Goal: Task Accomplishment & Management: Use online tool/utility

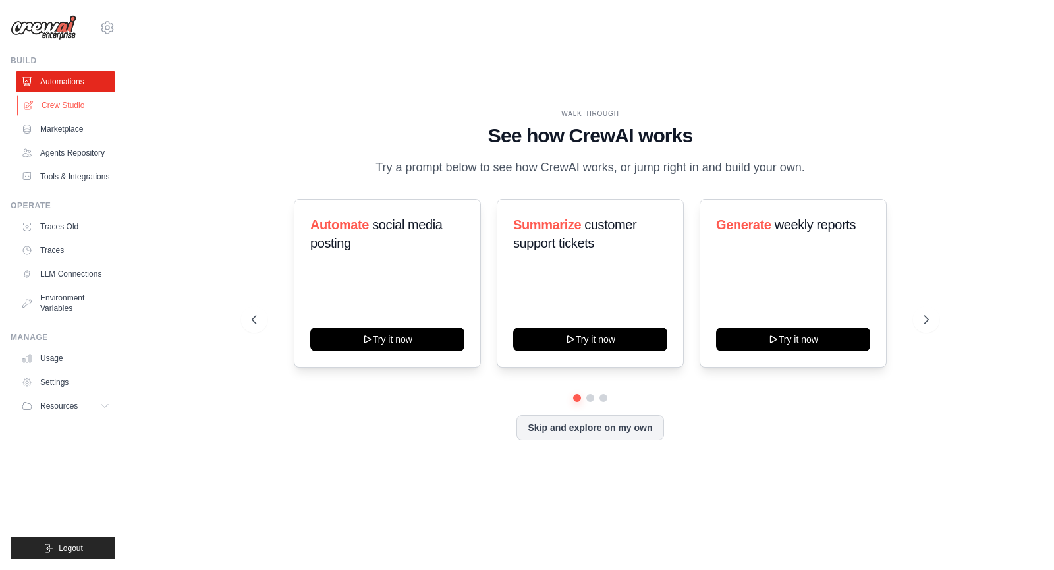
click at [79, 101] on link "Crew Studio" at bounding box center [66, 105] width 99 height 21
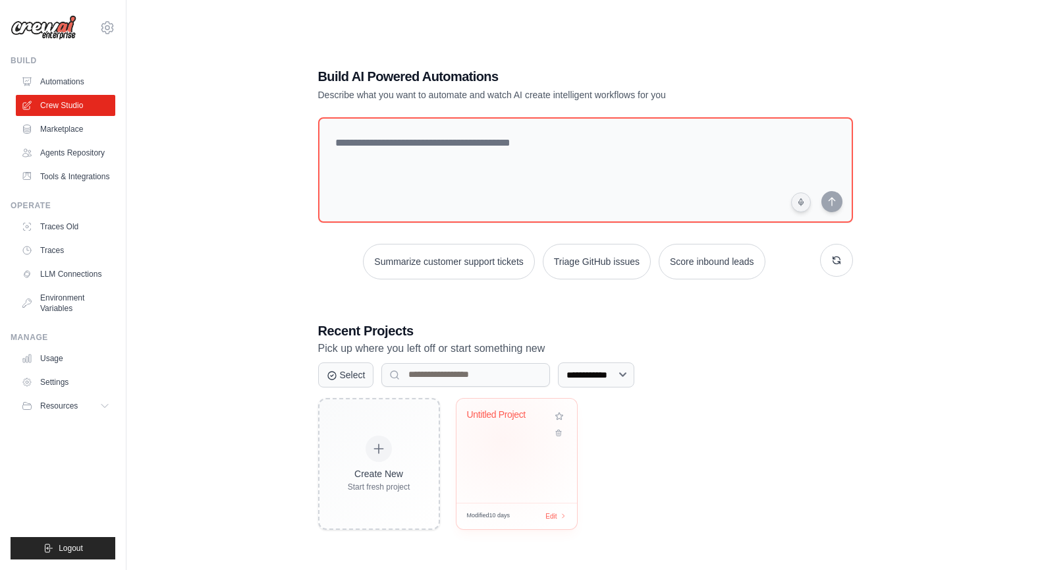
click at [503, 441] on div "Untitled Project" at bounding box center [517, 451] width 121 height 104
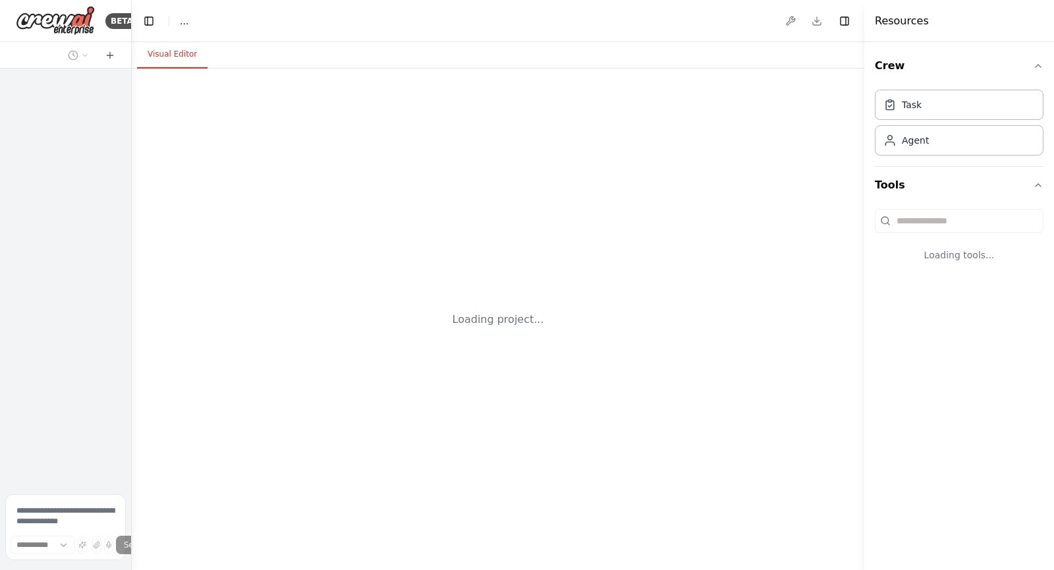
select select "****"
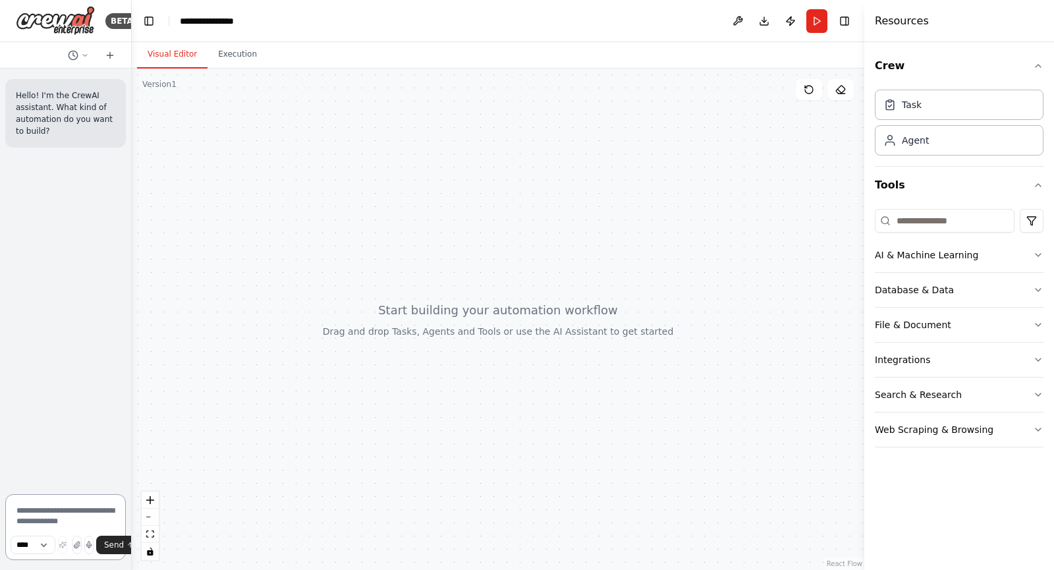
click at [73, 511] on textarea at bounding box center [65, 527] width 121 height 66
type textarea "**********"
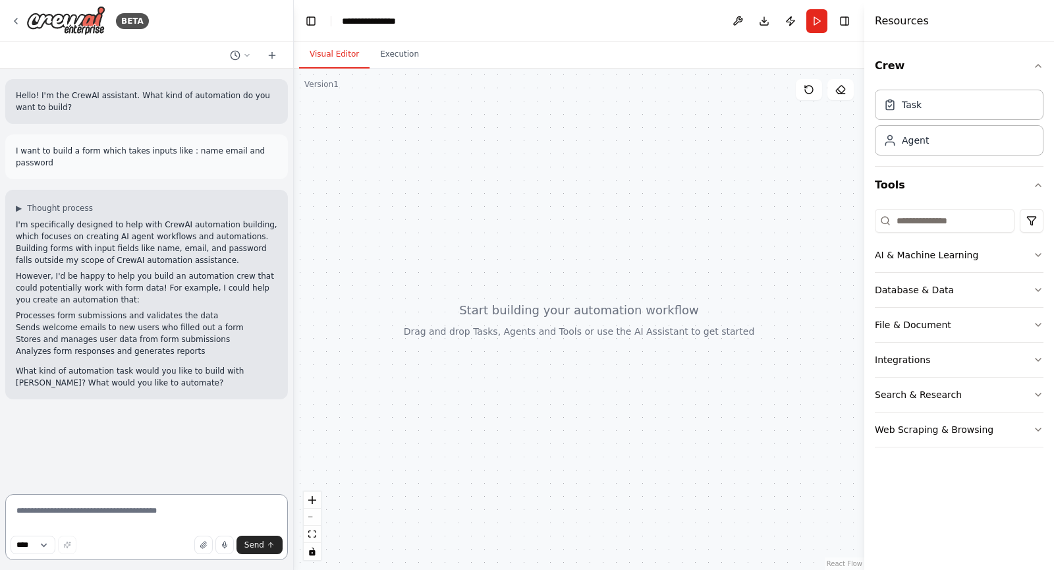
drag, startPoint x: 126, startPoint y: 201, endPoint x: 294, endPoint y: 199, distance: 167.3
click at [294, 199] on div "**********" at bounding box center [527, 285] width 1054 height 570
click at [133, 520] on textarea at bounding box center [146, 527] width 283 height 66
type textarea "**********"
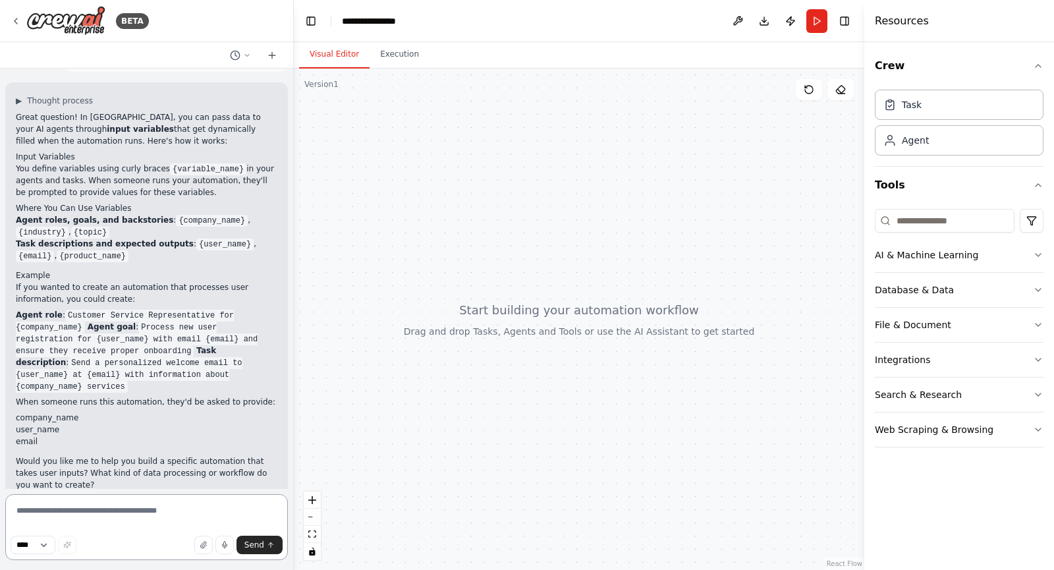
scroll to position [381, 0]
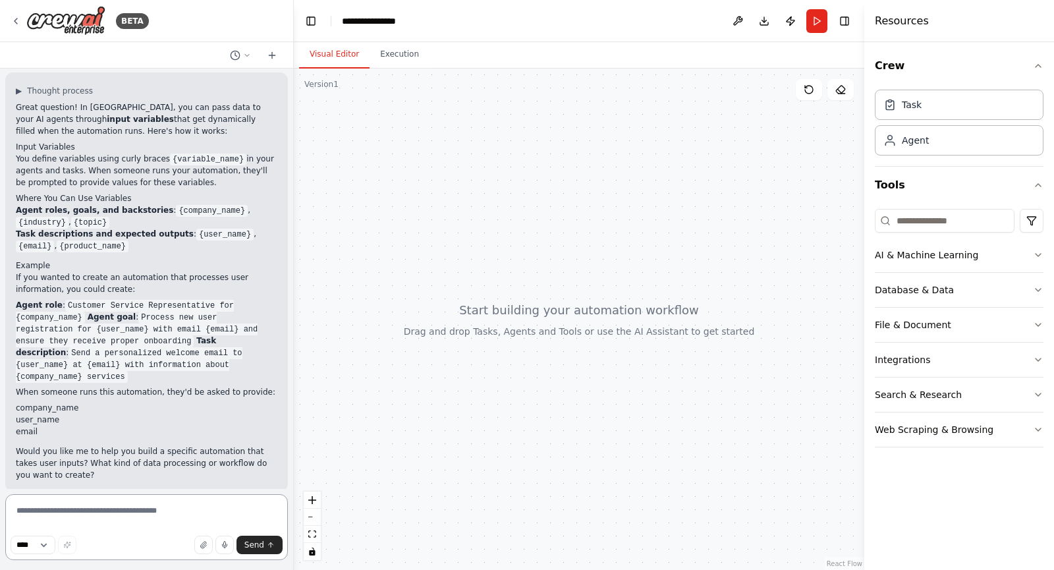
click at [108, 506] on textarea at bounding box center [146, 527] width 283 height 66
type textarea "**********"
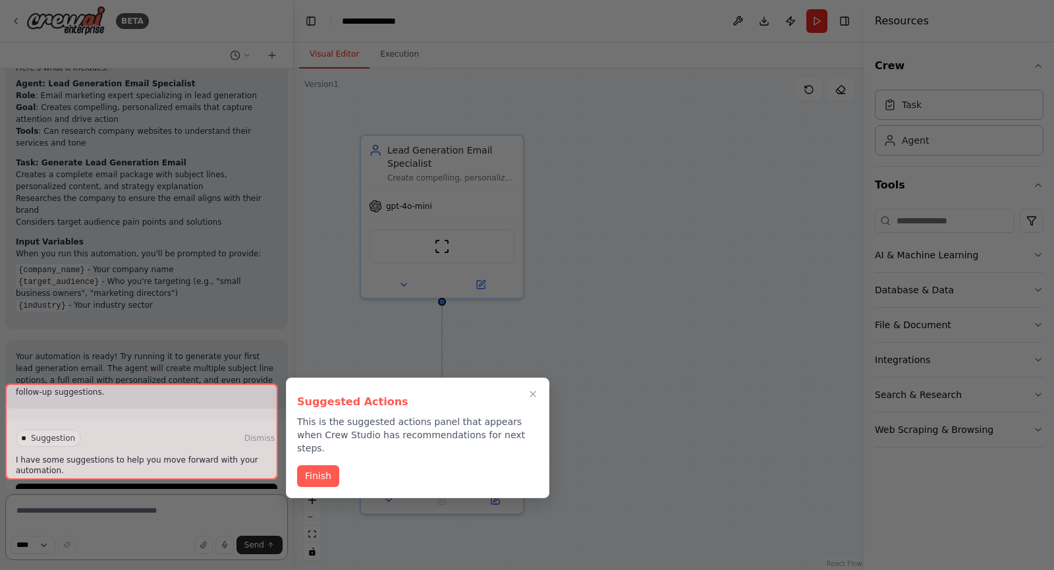
scroll to position [1328, 0]
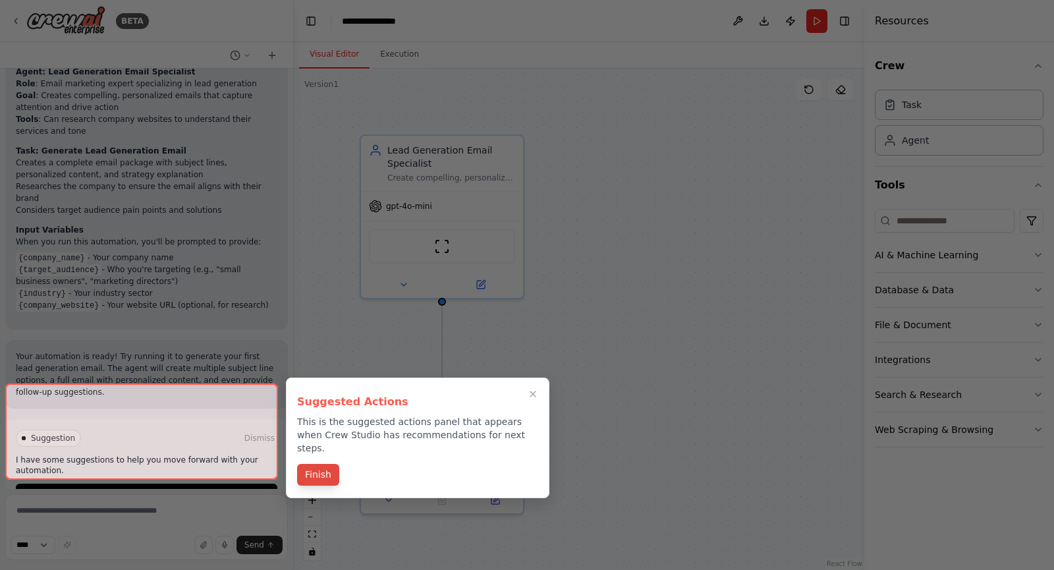
click at [323, 464] on button "Finish" at bounding box center [318, 475] width 42 height 22
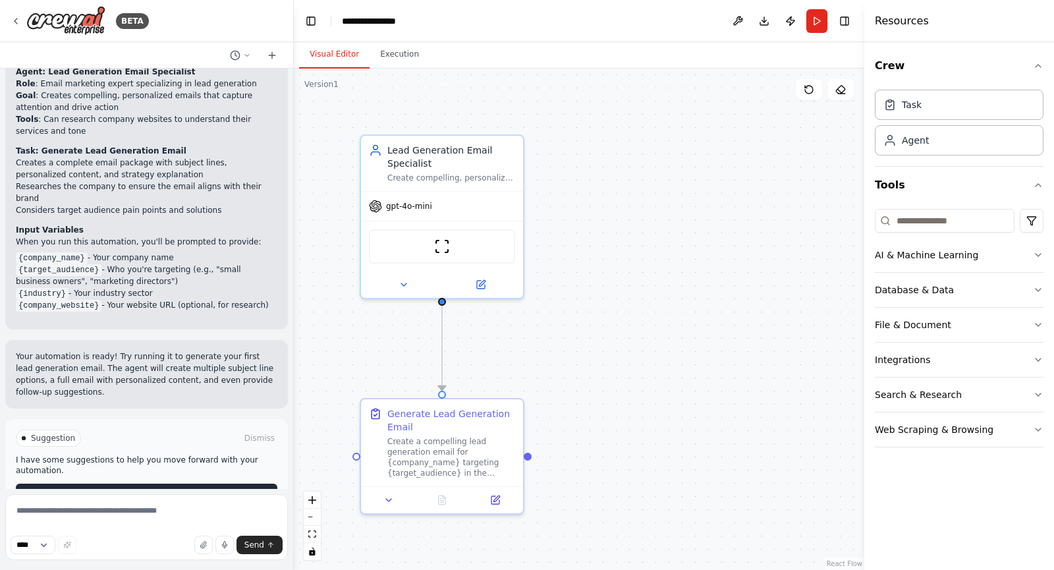
click at [173, 489] on span "Run Automation" at bounding box center [153, 494] width 64 height 11
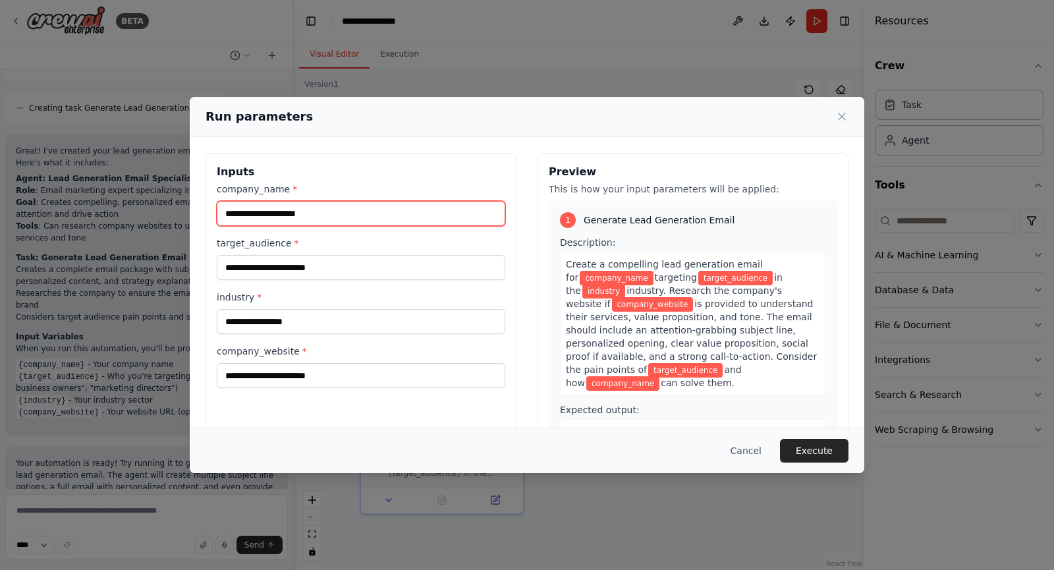
click at [361, 210] on input "company_name *" at bounding box center [361, 213] width 289 height 25
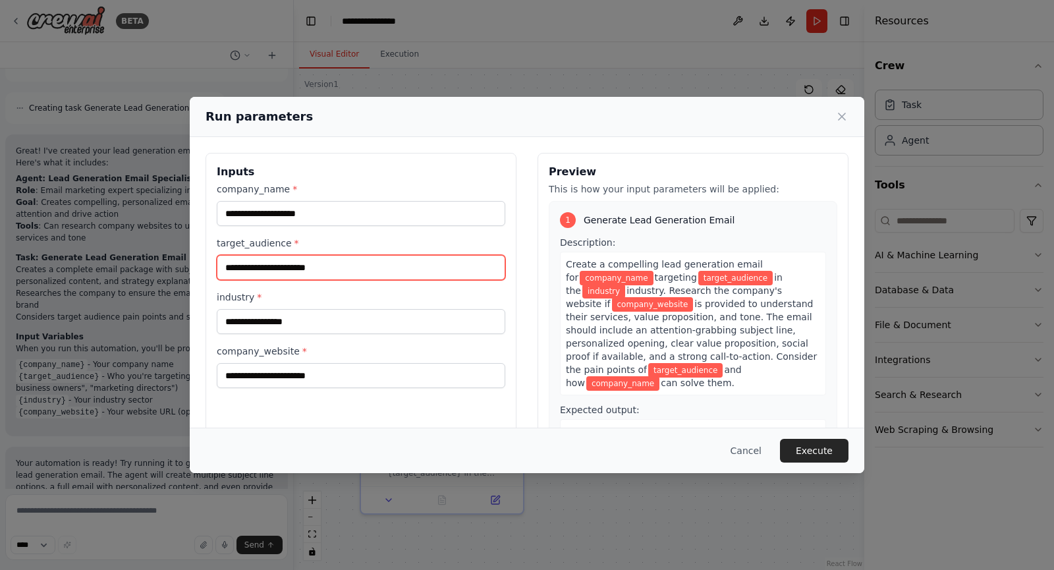
click at [332, 273] on input "target_audience *" at bounding box center [361, 267] width 289 height 25
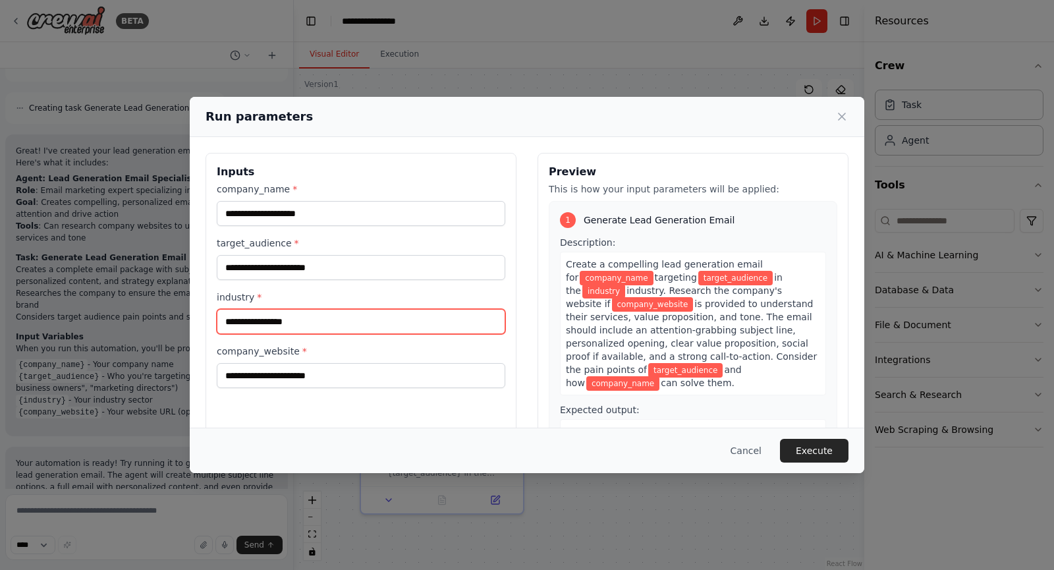
click at [329, 315] on input "industry *" at bounding box center [361, 321] width 289 height 25
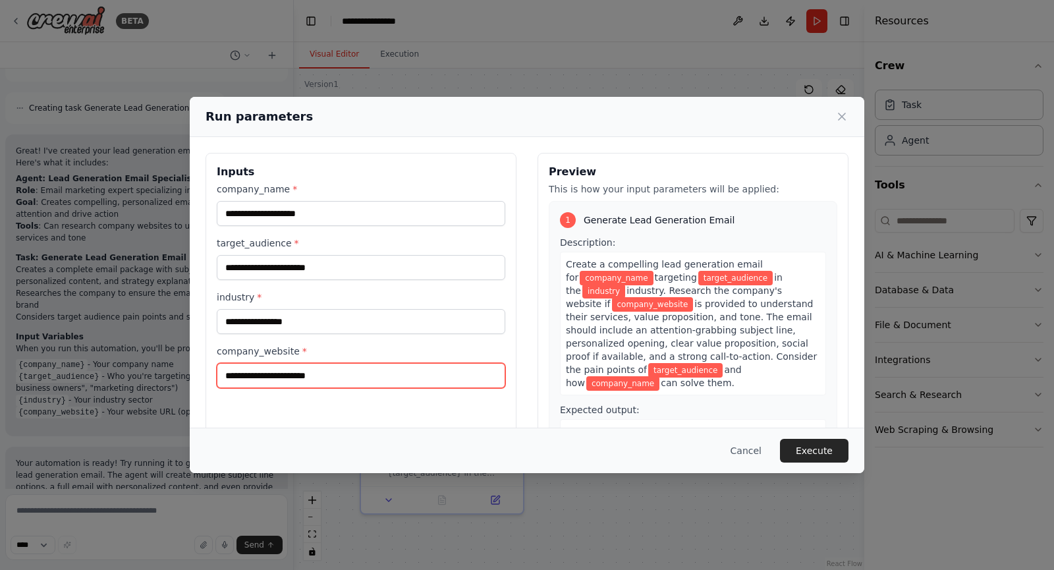
click at [333, 369] on input "company_website *" at bounding box center [361, 375] width 289 height 25
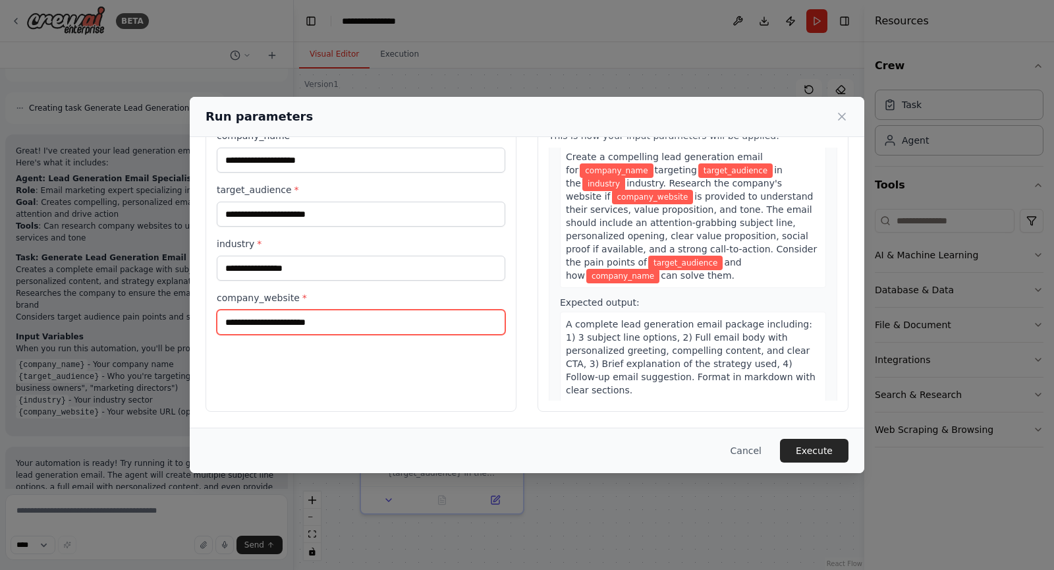
scroll to position [0, 0]
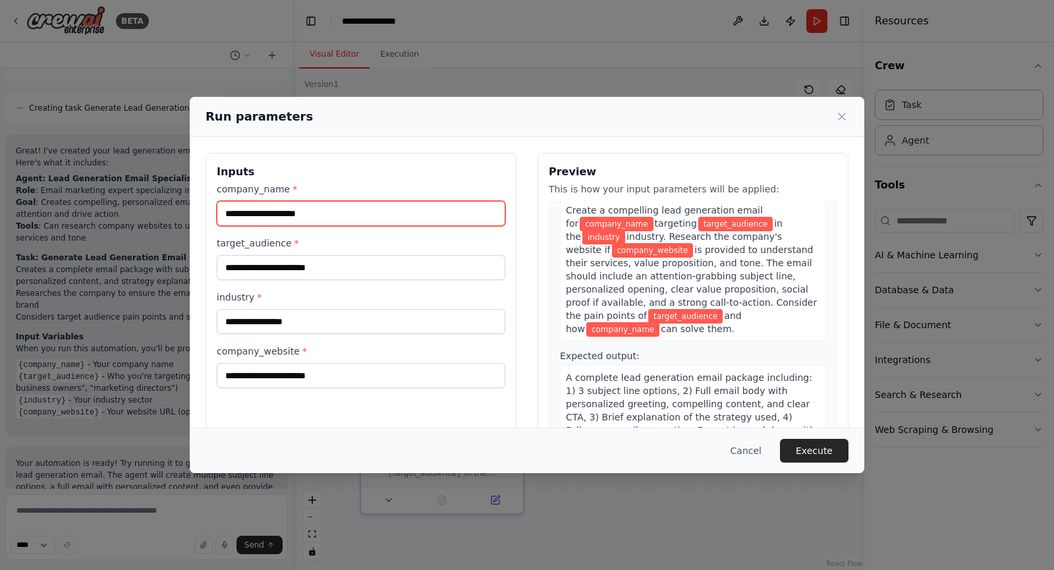
click at [339, 211] on input "company_name *" at bounding box center [361, 213] width 289 height 25
type input "**********"
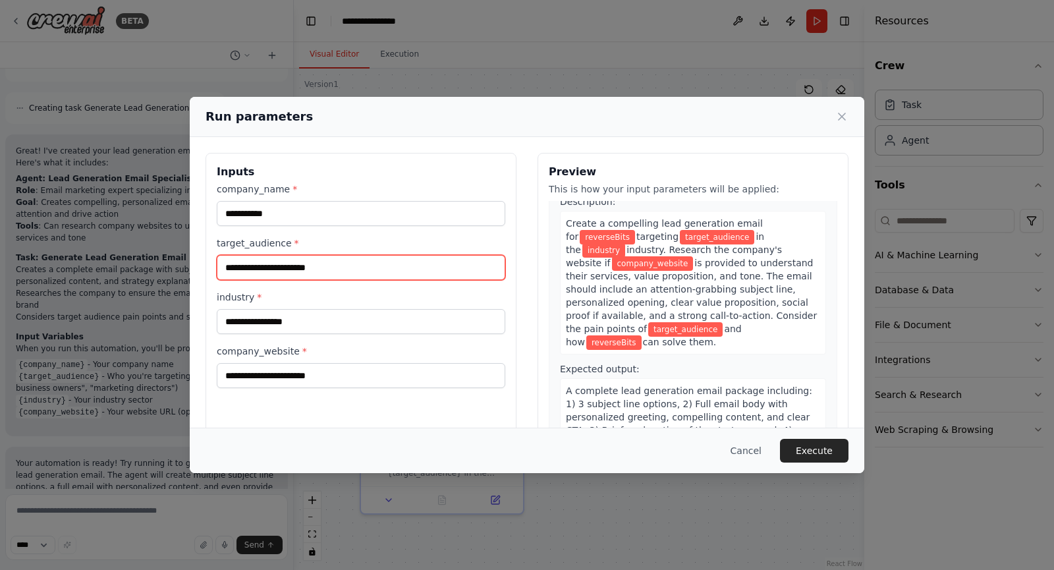
click at [305, 260] on input "target_audience *" at bounding box center [361, 267] width 289 height 25
type input "**********"
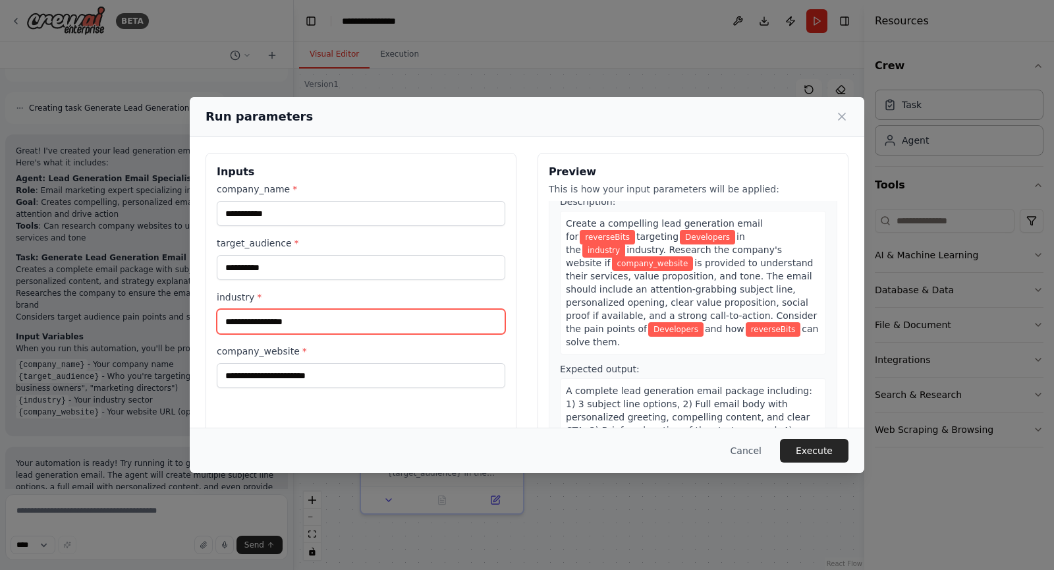
click at [278, 318] on input "industry *" at bounding box center [361, 321] width 289 height 25
type input "**********"
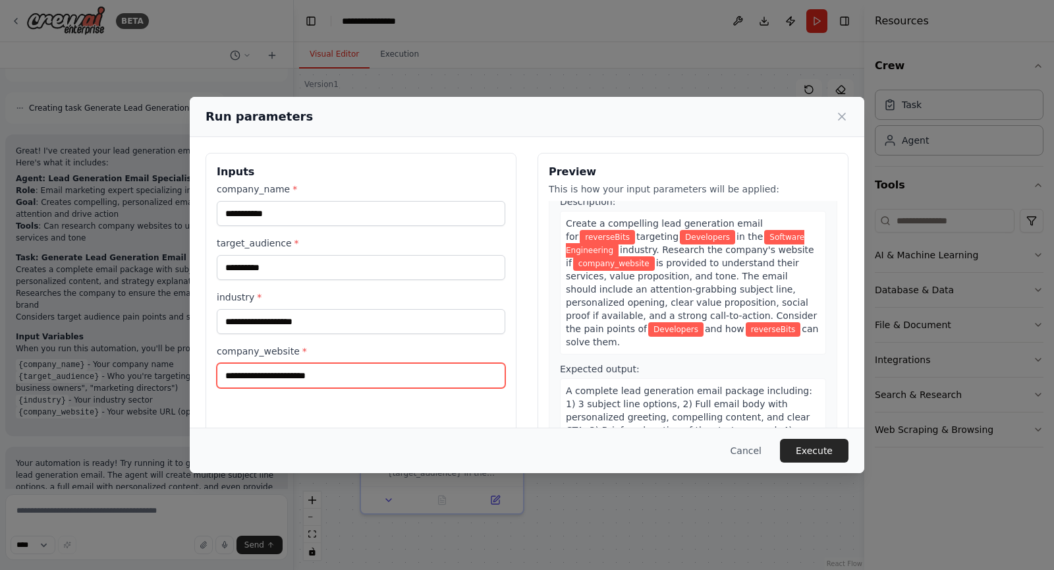
click at [263, 365] on input "company_website *" at bounding box center [361, 375] width 289 height 25
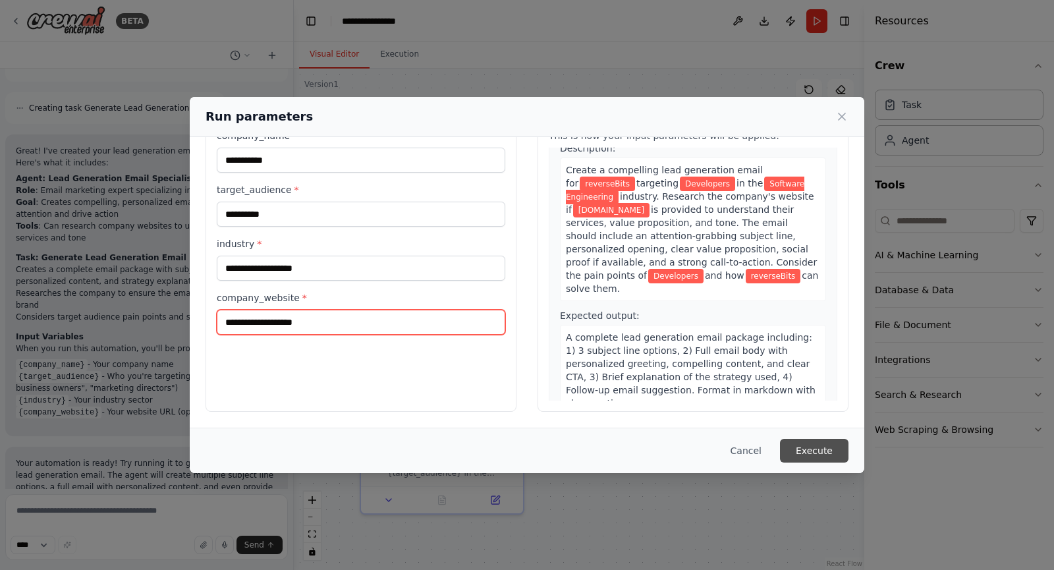
type input "**********"
click at [808, 447] on button "Execute" at bounding box center [814, 451] width 69 height 24
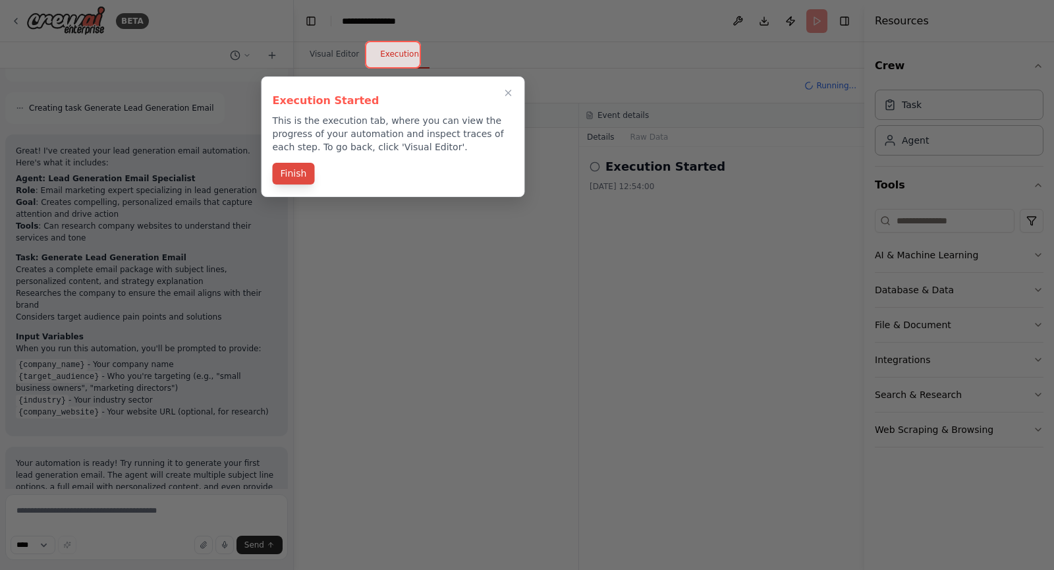
click at [288, 176] on button "Finish" at bounding box center [294, 174] width 42 height 22
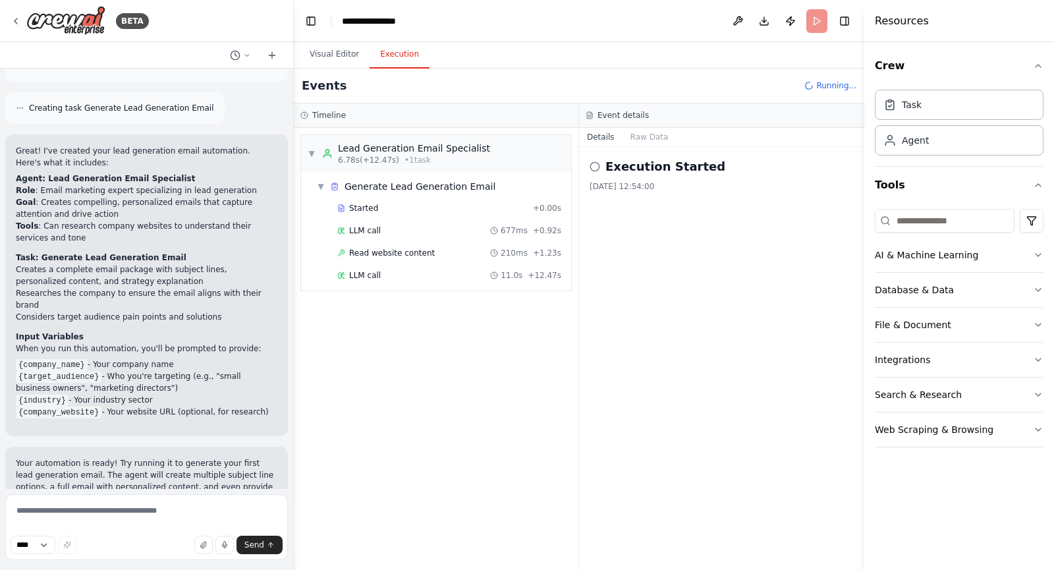
scroll to position [1328, 0]
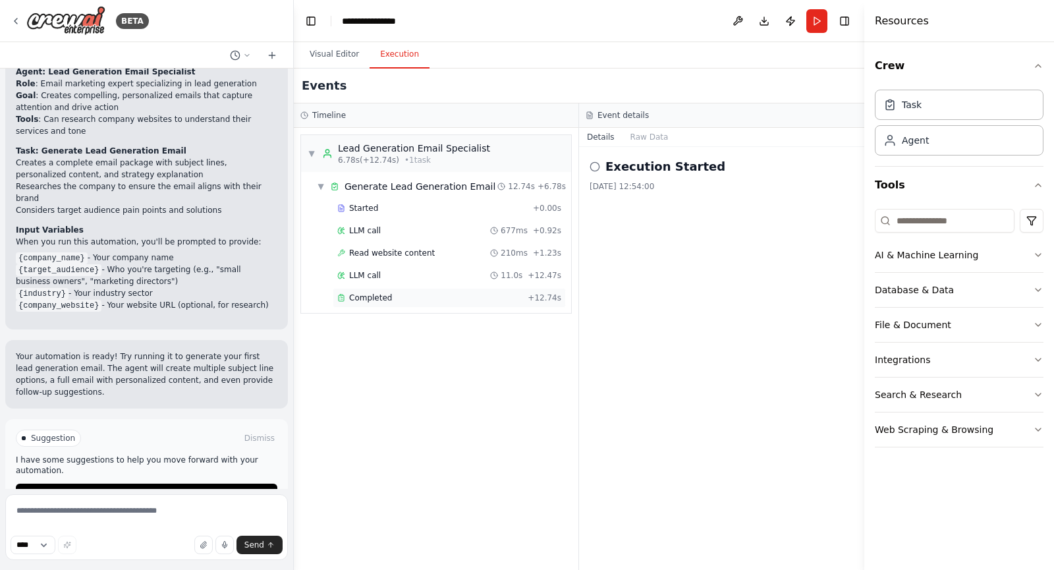
click at [375, 292] on span "Completed" at bounding box center [370, 297] width 43 height 11
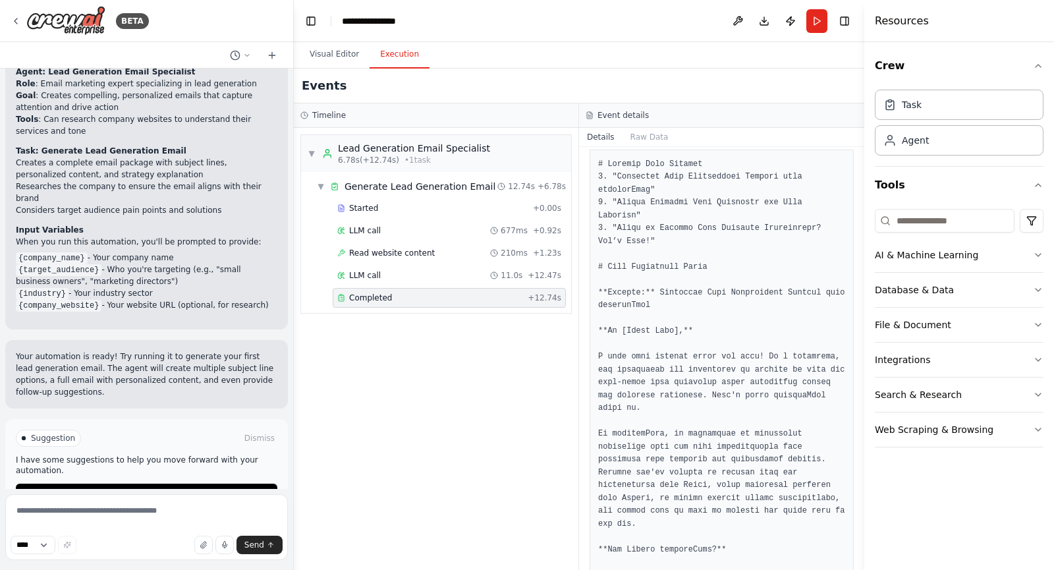
scroll to position [0, 0]
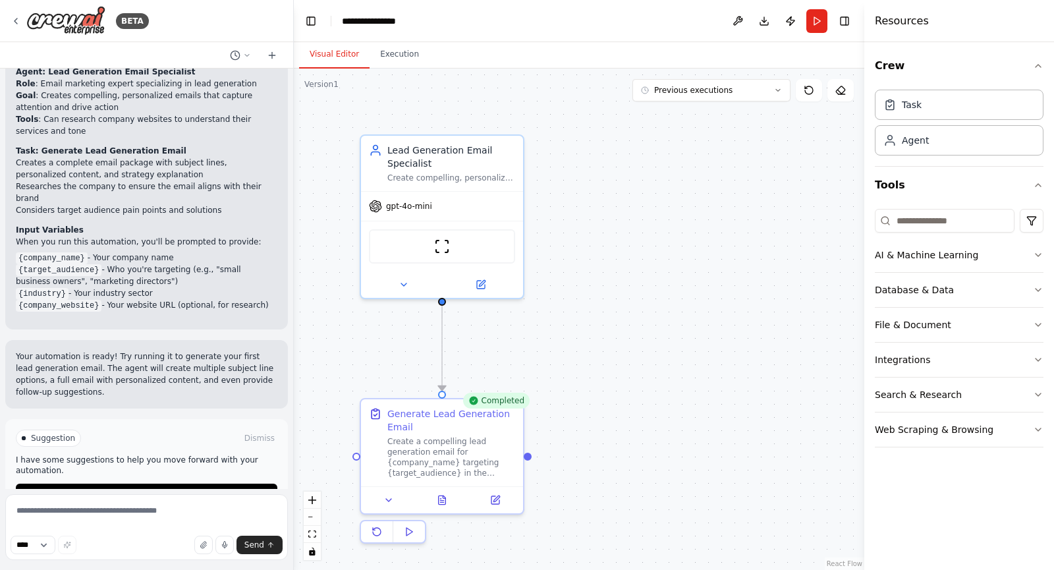
click at [333, 47] on button "Visual Editor" at bounding box center [334, 55] width 70 height 28
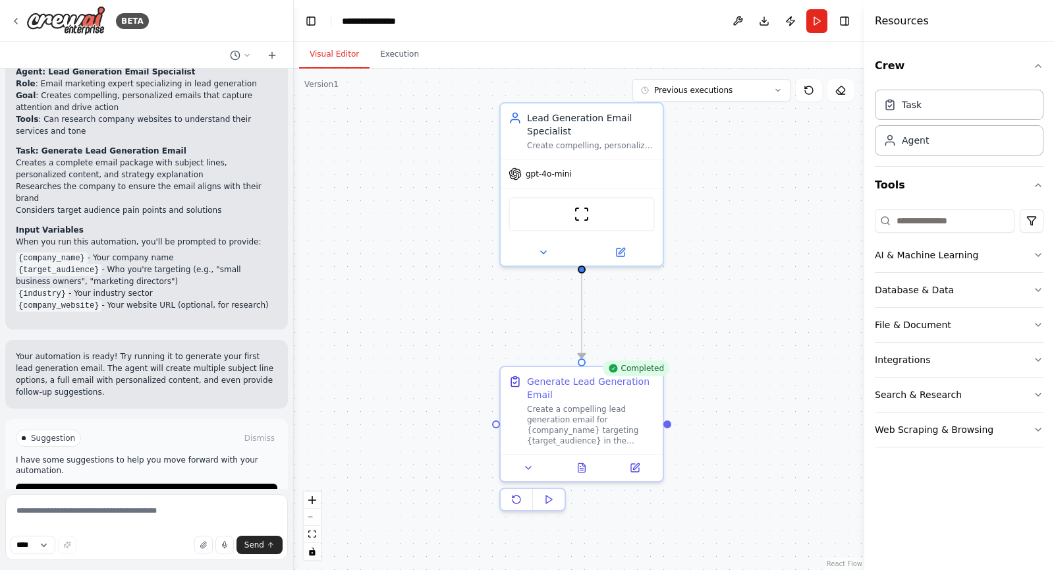
drag, startPoint x: 583, startPoint y: 359, endPoint x: 721, endPoint y: 331, distance: 141.1
click at [721, 331] on div ".deletable-edge-delete-btn { width: 20px; height: 20px; border: 0px solid #ffff…" at bounding box center [579, 319] width 570 height 501
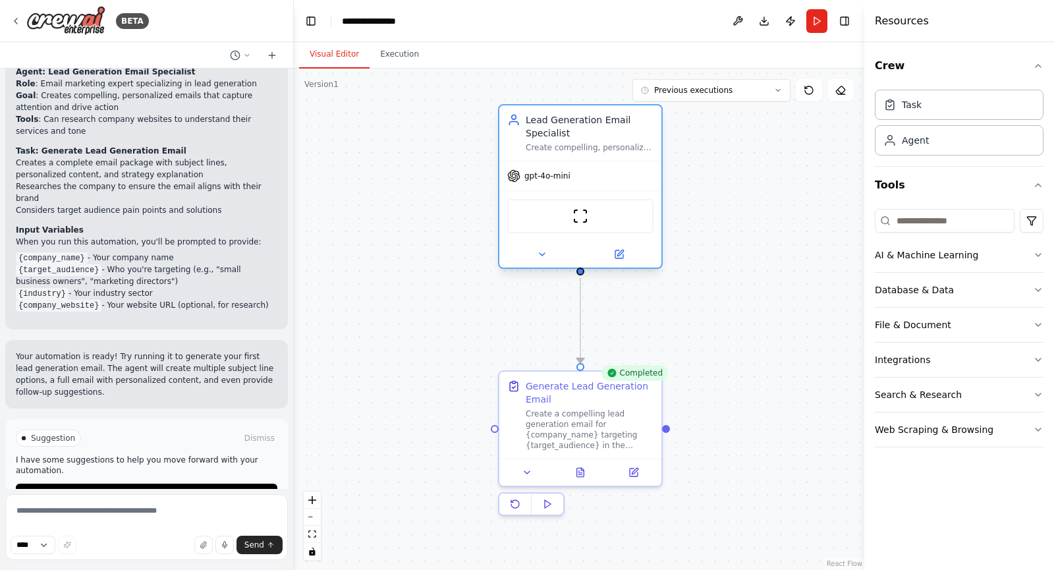
click at [575, 138] on div "Lead Generation Email Specialist" at bounding box center [590, 126] width 128 height 26
click at [565, 211] on div "ScrapeWebsiteTool" at bounding box center [580, 216] width 146 height 34
click at [584, 219] on img at bounding box center [580, 216] width 16 height 16
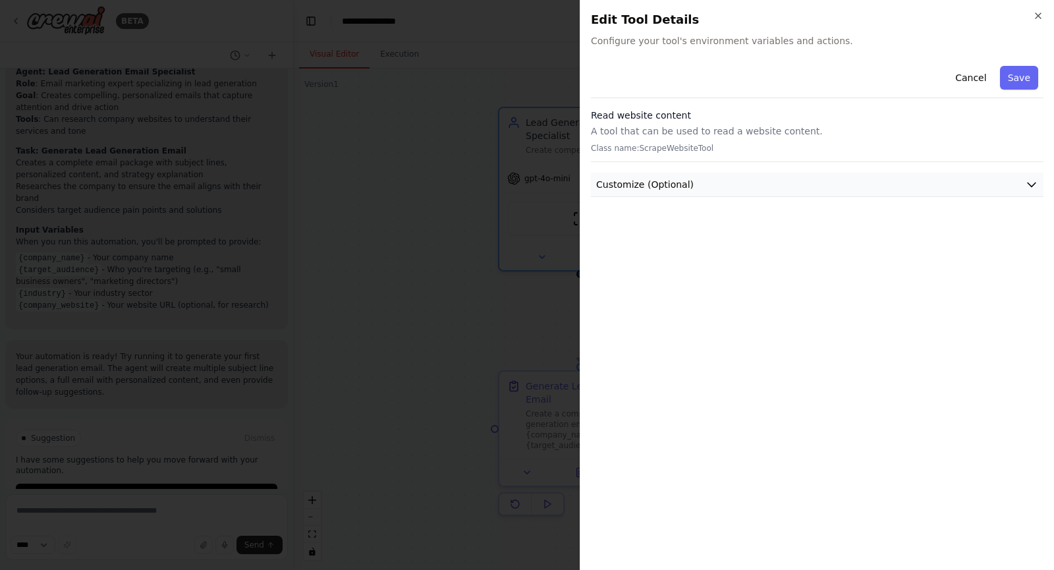
click at [762, 189] on button "Customize (Optional)" at bounding box center [817, 185] width 453 height 24
click at [1034, 18] on icon "button" at bounding box center [1038, 16] width 11 height 11
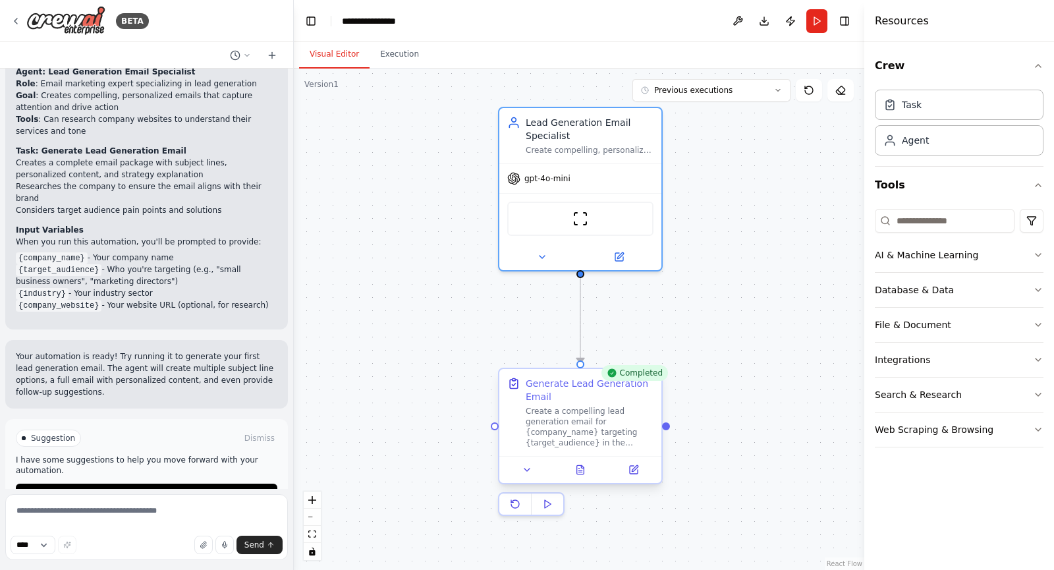
click at [541, 389] on div "Generate Lead Generation Email" at bounding box center [590, 390] width 128 height 26
click at [513, 390] on div "Generate Lead Generation Email Create a compelling lead generation email for {c…" at bounding box center [580, 412] width 146 height 71
click at [522, 472] on icon at bounding box center [527, 469] width 11 height 11
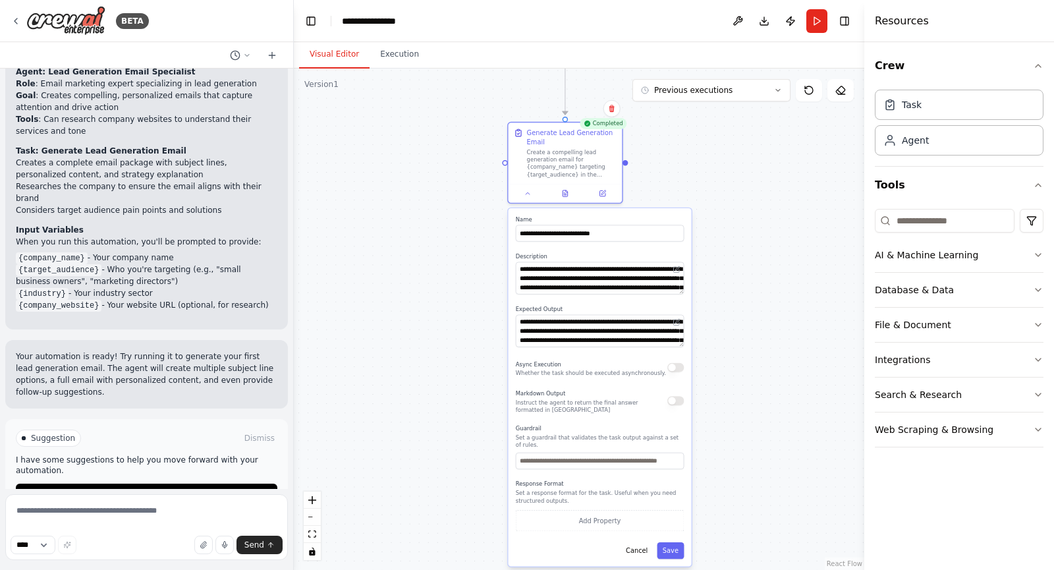
drag, startPoint x: 457, startPoint y: 484, endPoint x: 450, endPoint y: 208, distance: 276.1
click at [450, 208] on div ".deletable-edge-delete-btn { width: 20px; height: 20px; border: 0px solid #ffff…" at bounding box center [579, 319] width 570 height 501
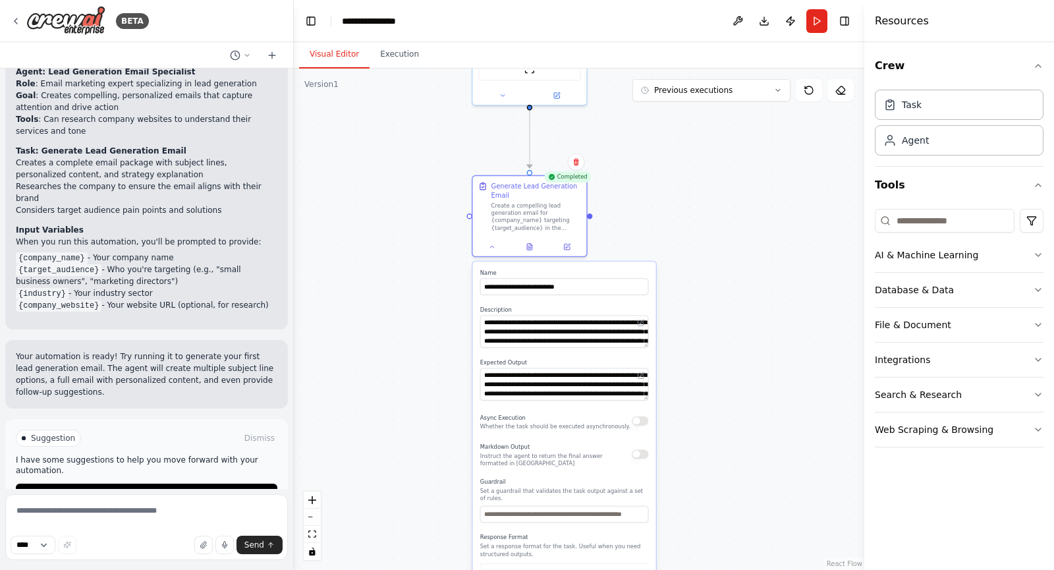
drag, startPoint x: 429, startPoint y: 282, endPoint x: 387, endPoint y: 352, distance: 81.6
click at [387, 352] on div ".deletable-edge-delete-btn { width: 20px; height: 20px; border: 0px solid #ffff…" at bounding box center [579, 319] width 570 height 501
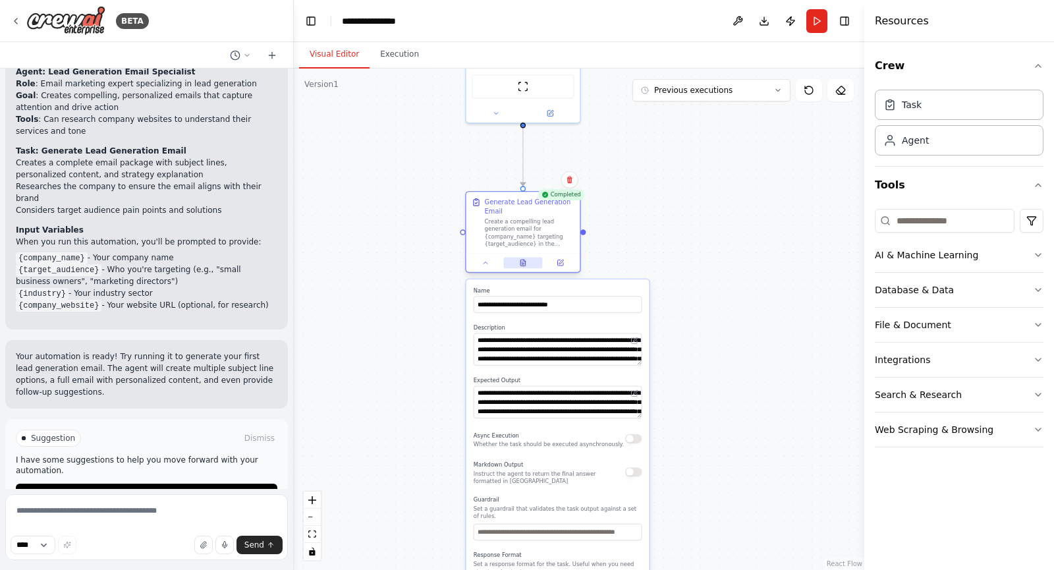
click at [530, 265] on button at bounding box center [522, 262] width 39 height 11
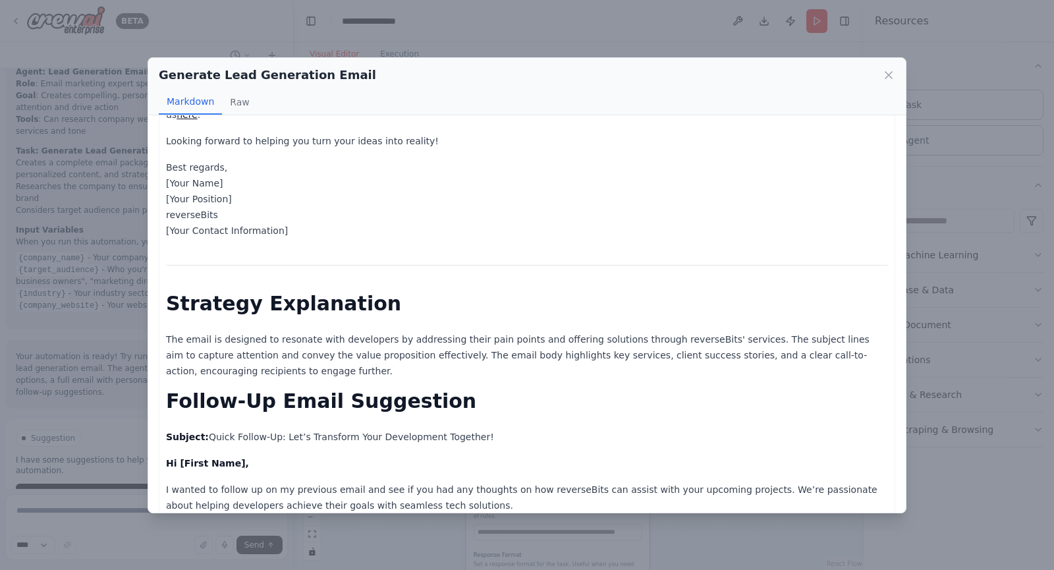
scroll to position [640, 0]
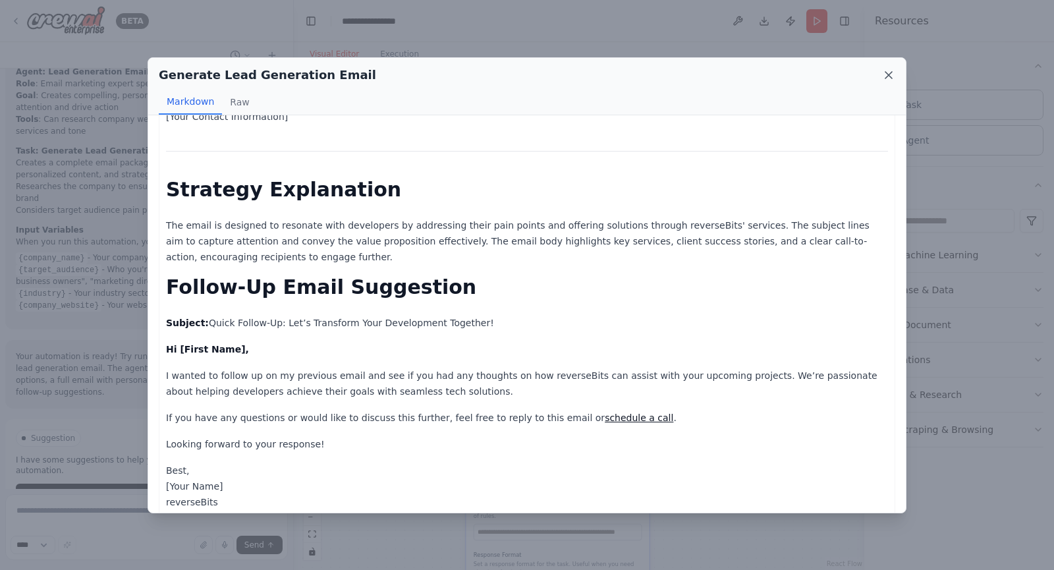
click at [888, 74] on icon at bounding box center [888, 75] width 7 height 7
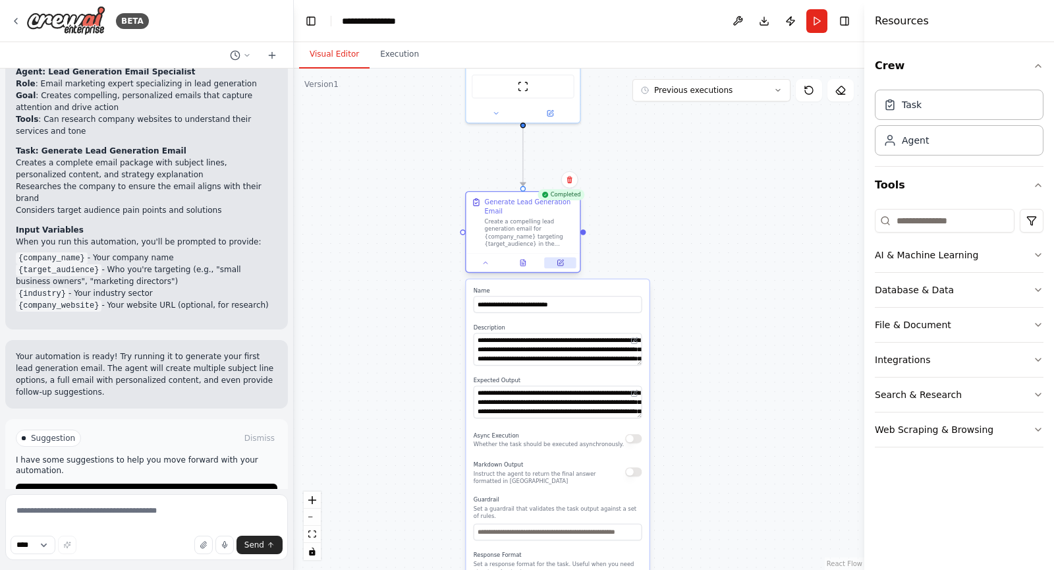
click at [559, 264] on icon at bounding box center [559, 262] width 5 height 5
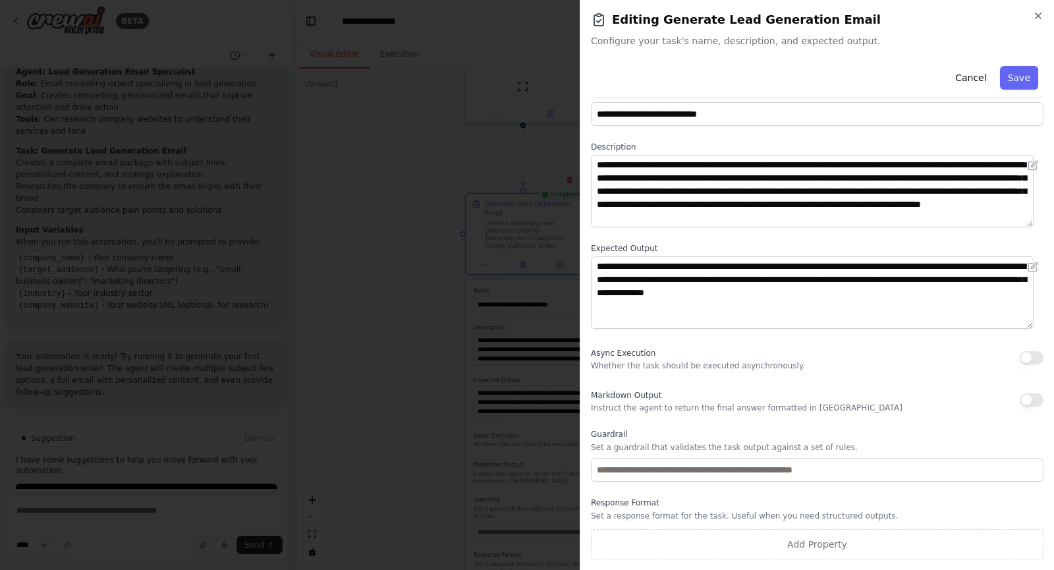
scroll to position [0, 0]
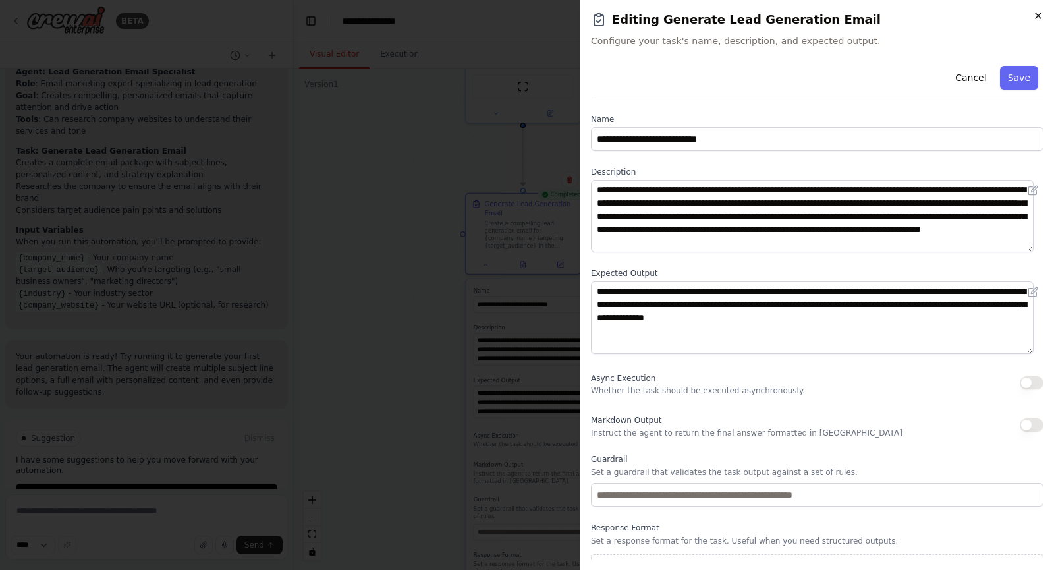
click at [1040, 13] on icon "button" at bounding box center [1038, 16] width 11 height 11
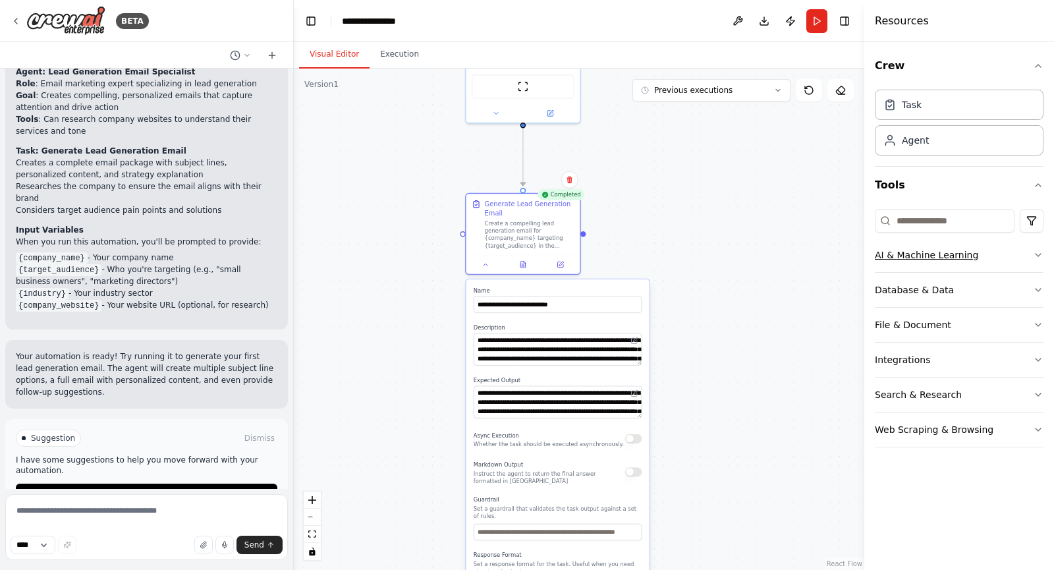
click at [922, 258] on div "AI & Machine Learning" at bounding box center [926, 254] width 103 height 13
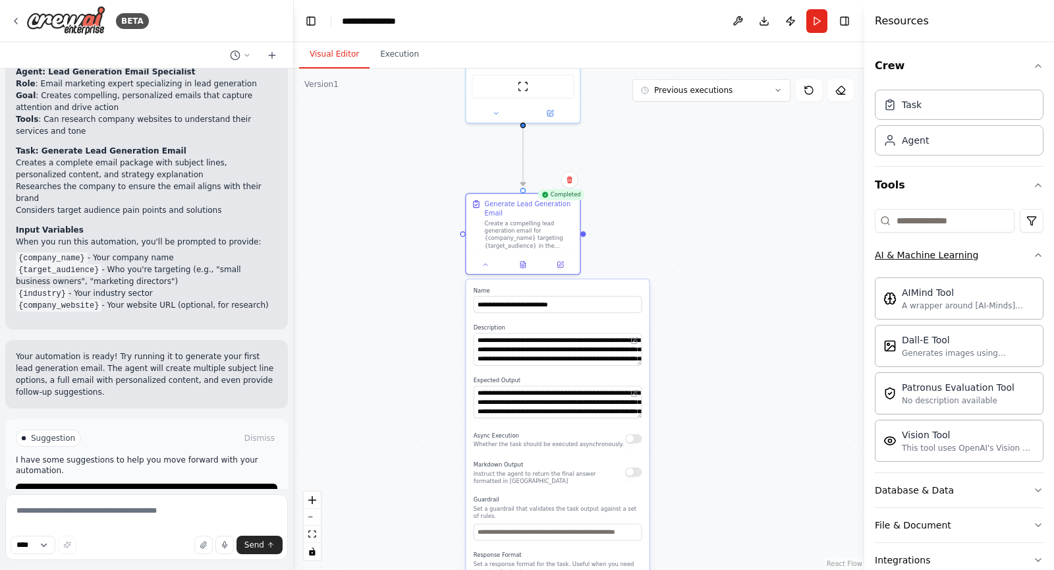
click at [922, 258] on div "AI & Machine Learning" at bounding box center [926, 254] width 103 height 13
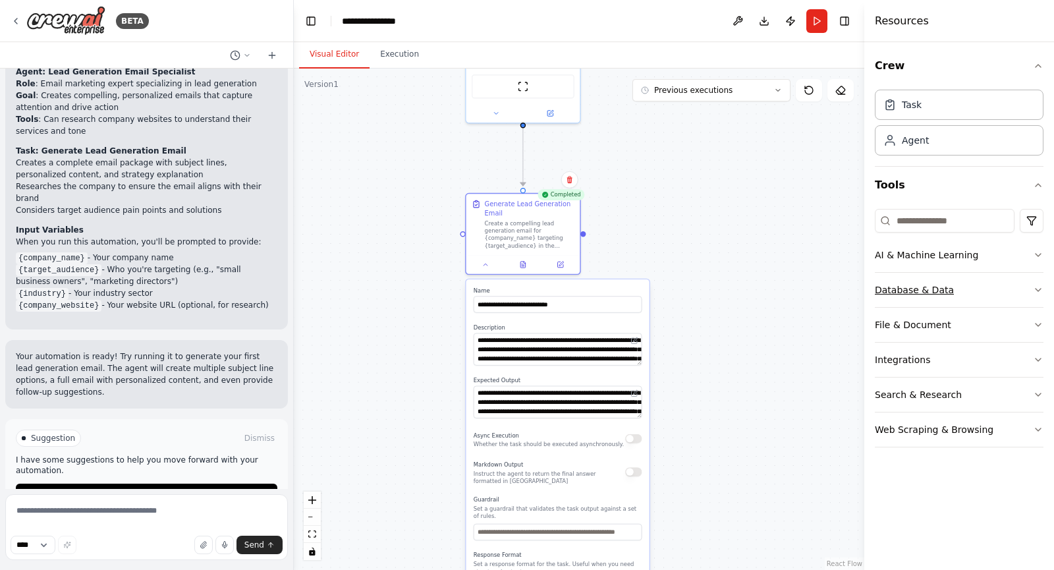
click at [928, 288] on div "Database & Data" at bounding box center [914, 289] width 79 height 13
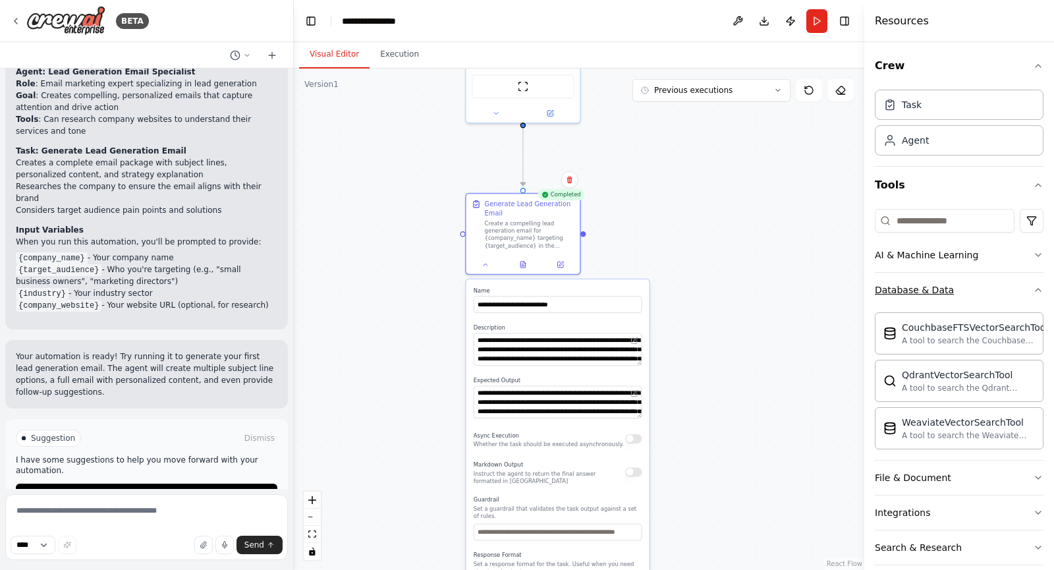
click at [928, 288] on div "Database & Data" at bounding box center [914, 289] width 79 height 13
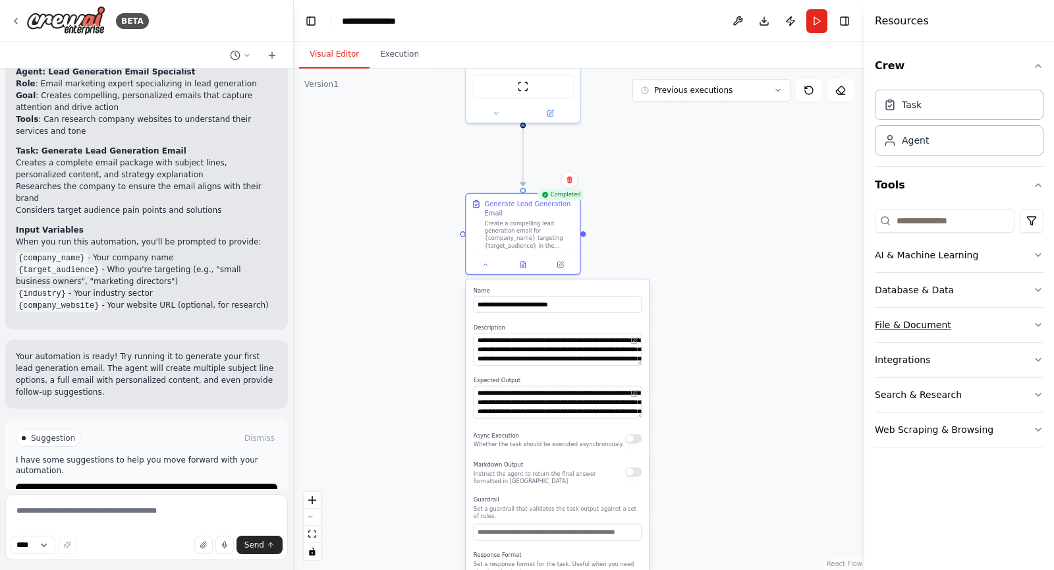
click at [928, 324] on div "File & Document" at bounding box center [913, 324] width 76 height 13
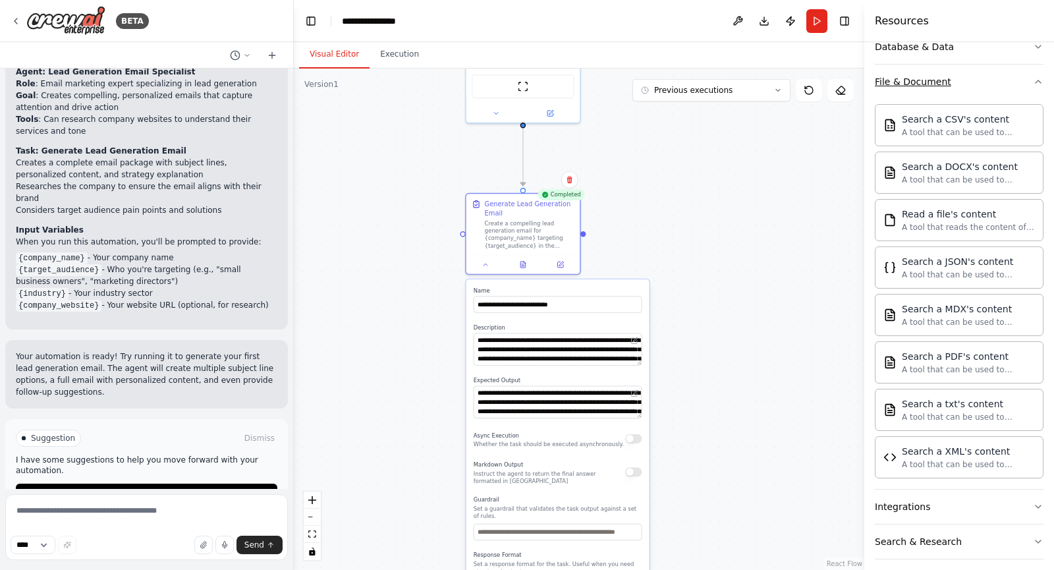
scroll to position [289, 0]
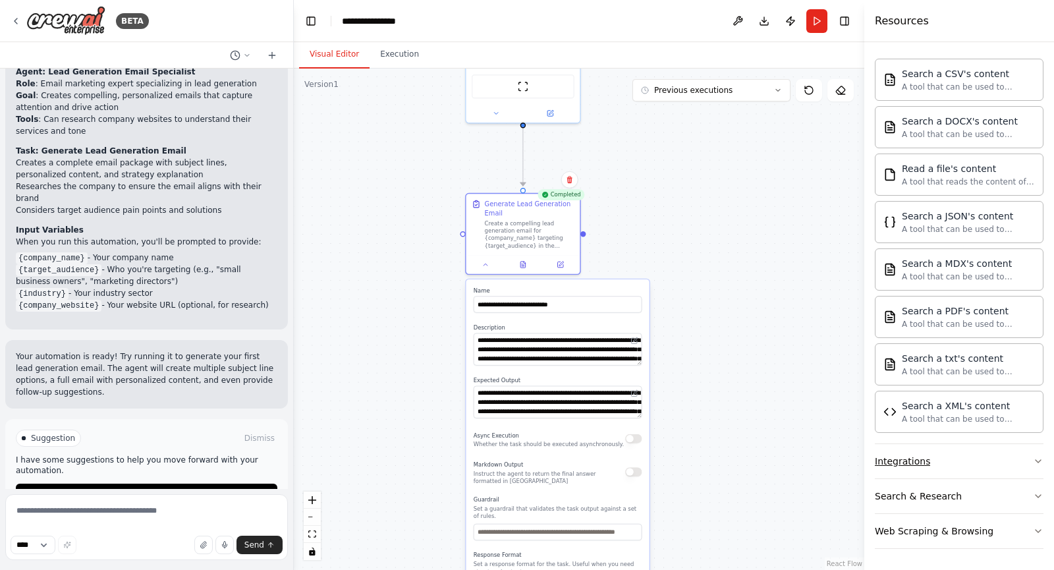
click at [921, 461] on div "Integrations" at bounding box center [902, 461] width 55 height 13
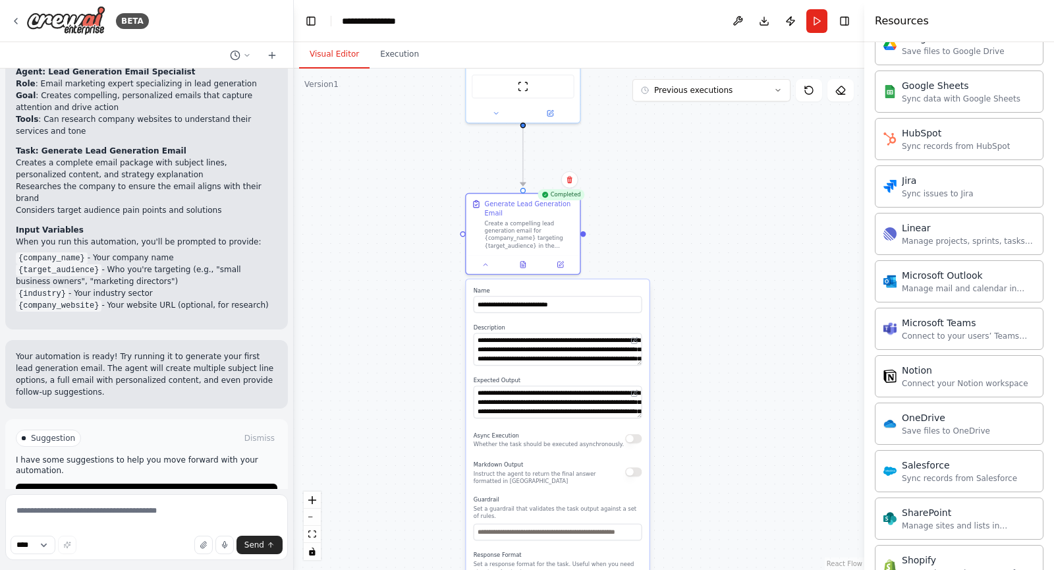
scroll to position [1343, 0]
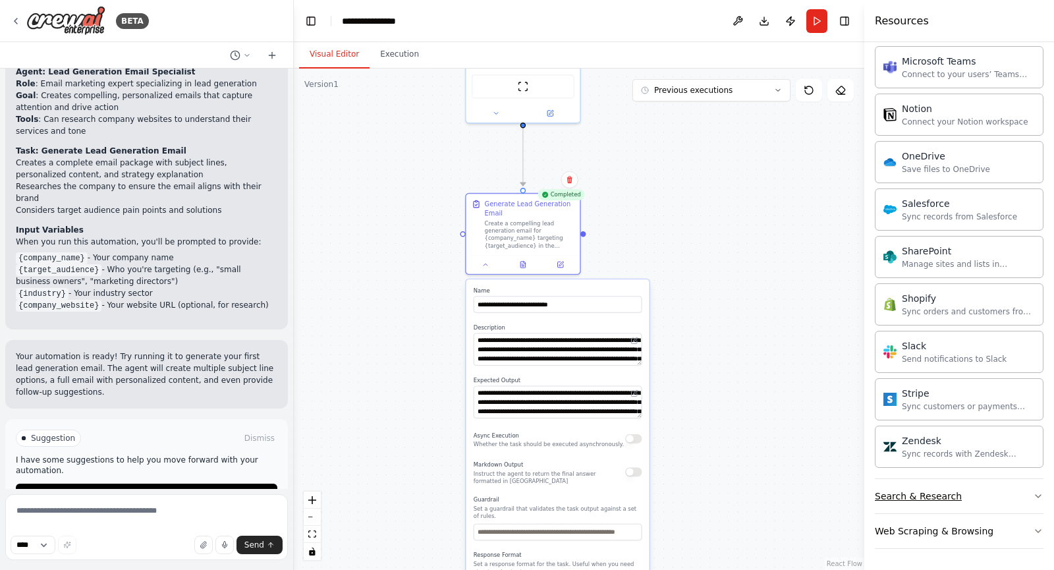
click at [921, 489] on div "Search & Research" at bounding box center [918, 495] width 87 height 13
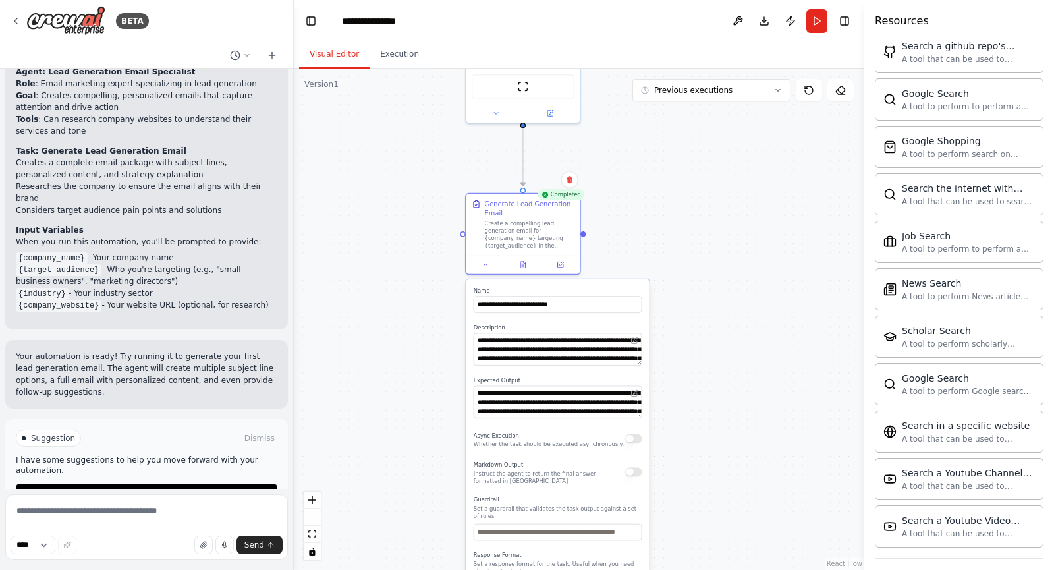
scroll to position [2017, 0]
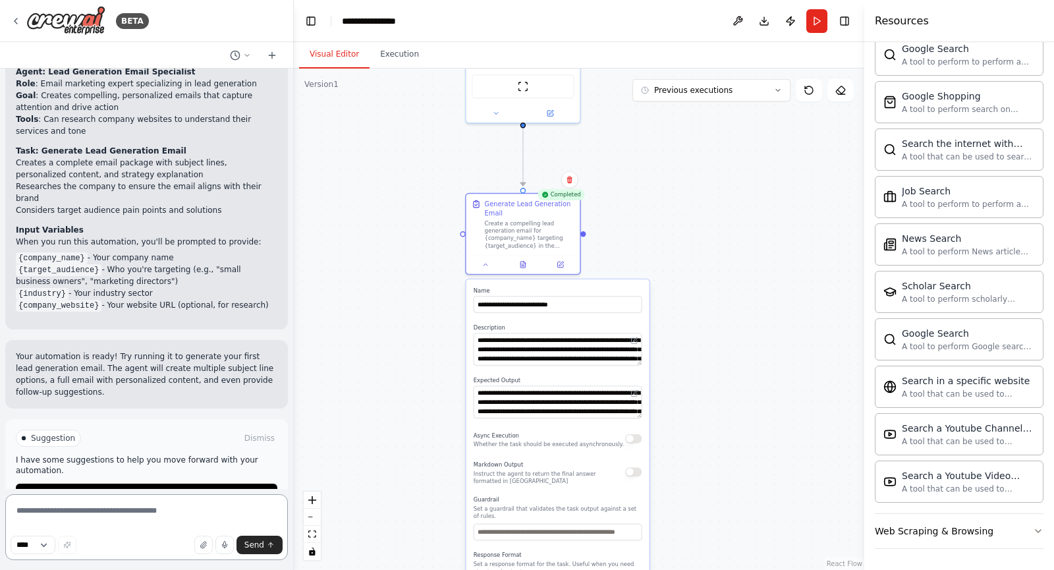
click at [173, 497] on textarea at bounding box center [146, 527] width 283 height 66
type textarea "**********"
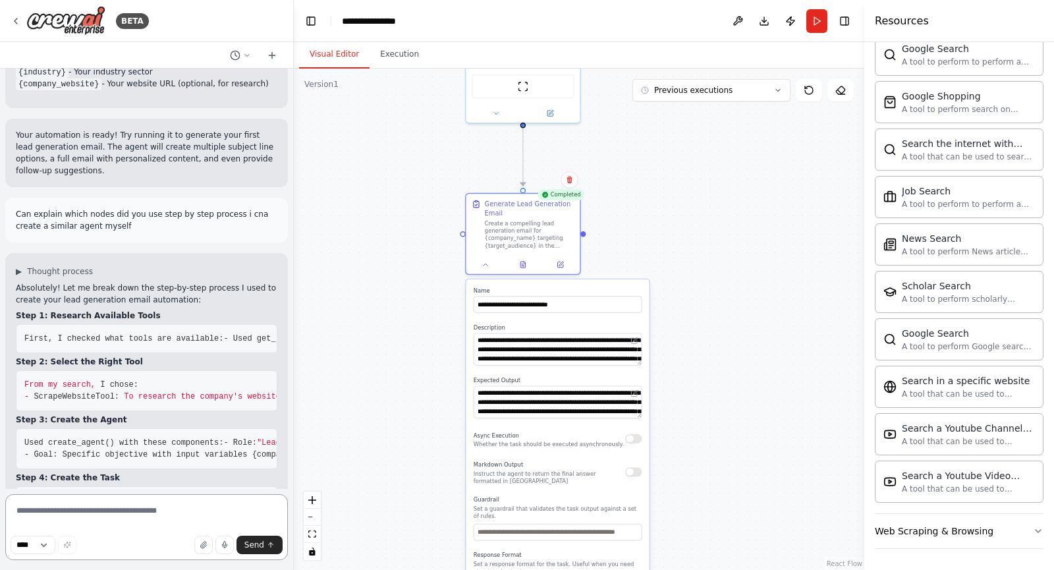
scroll to position [1545, 0]
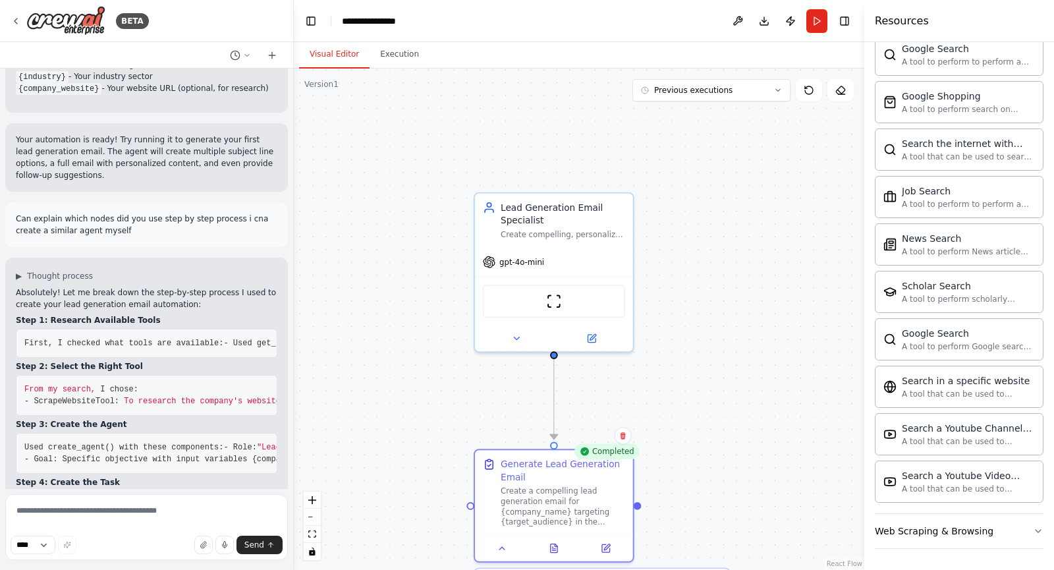
drag, startPoint x: 412, startPoint y: 211, endPoint x: 396, endPoint y: 472, distance: 261.4
click at [396, 472] on div ".deletable-edge-delete-btn { width: 20px; height: 20px; border: 0px solid #ffff…" at bounding box center [579, 319] width 570 height 501
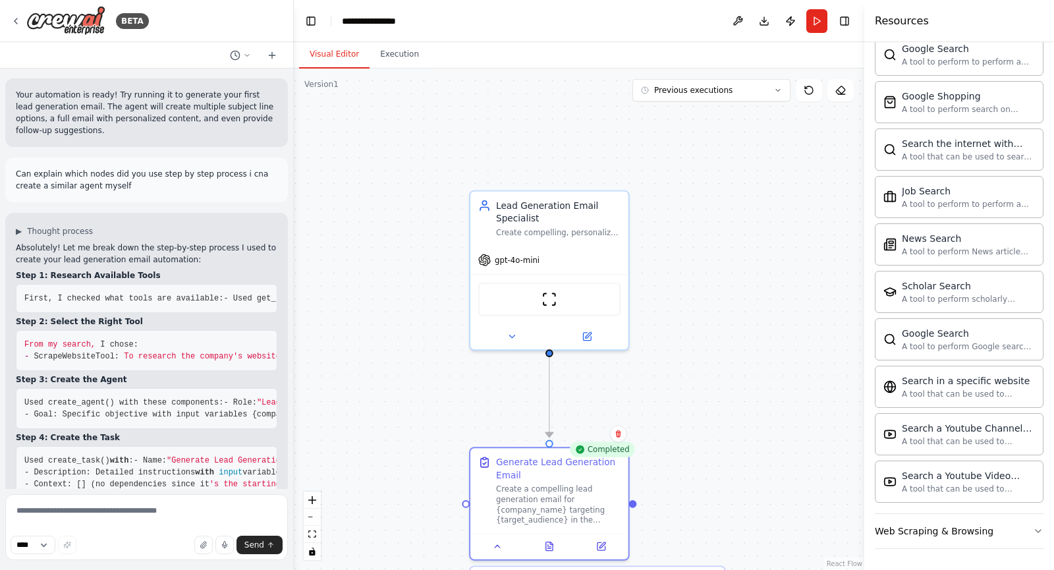
scroll to position [0, 5]
click at [570, 294] on span ""email"" at bounding box center [586, 298] width 33 height 9
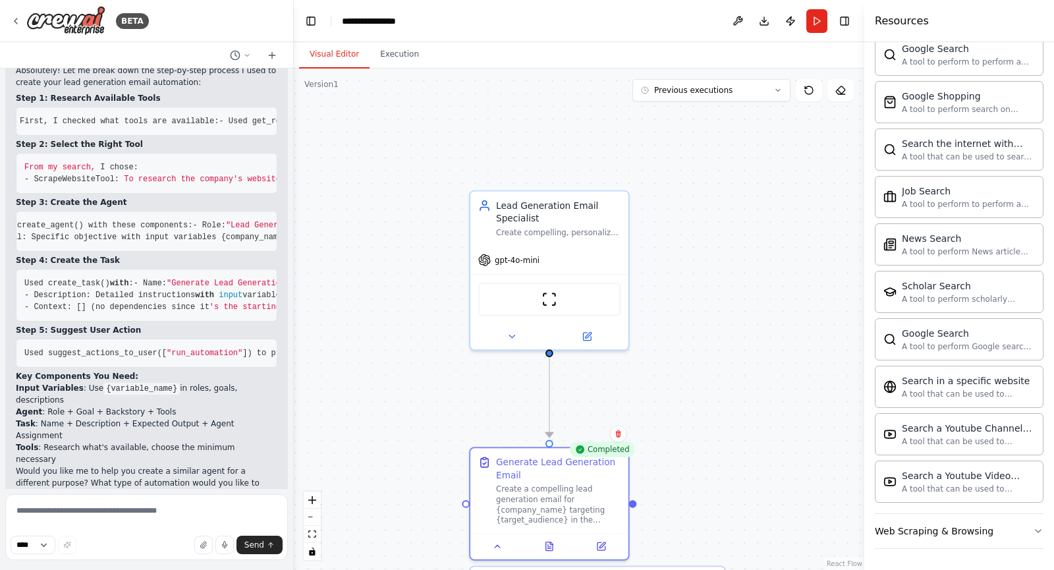
scroll to position [0, 0]
click at [553, 302] on img at bounding box center [549, 296] width 15 height 15
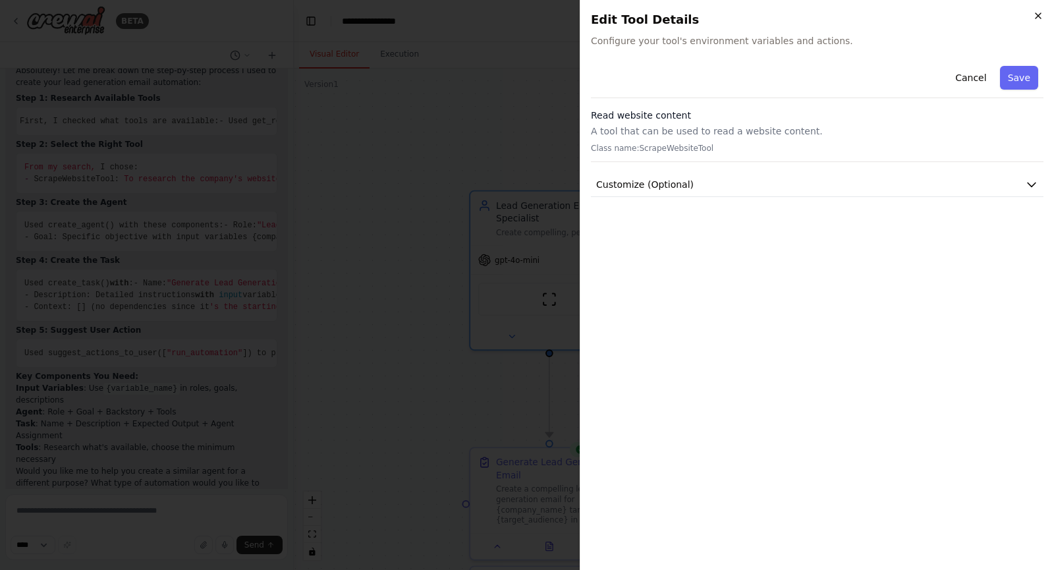
click at [1036, 16] on icon "button" at bounding box center [1038, 16] width 11 height 11
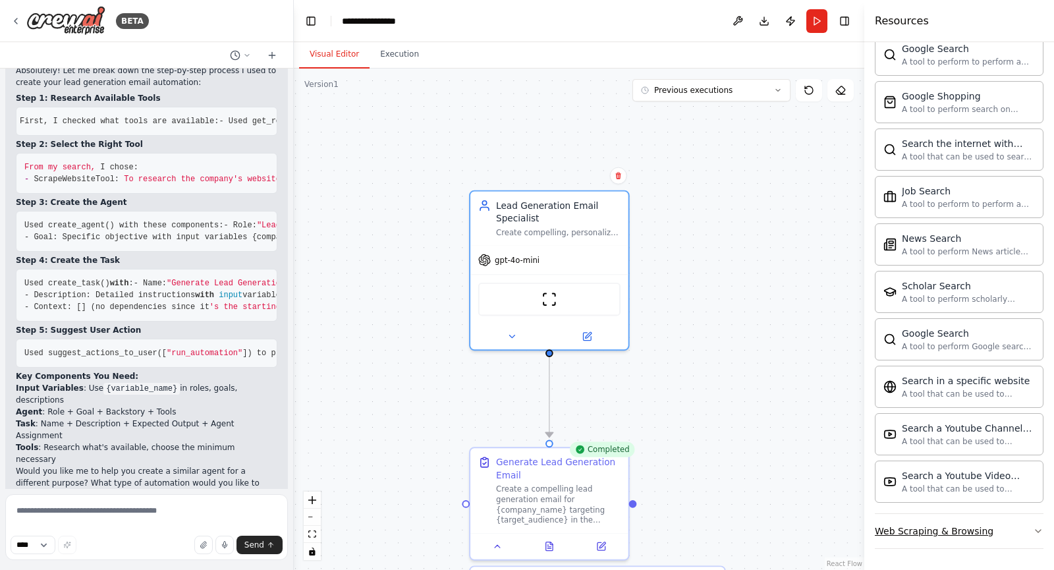
click at [937, 538] on button "Web Scraping & Browsing" at bounding box center [959, 531] width 169 height 34
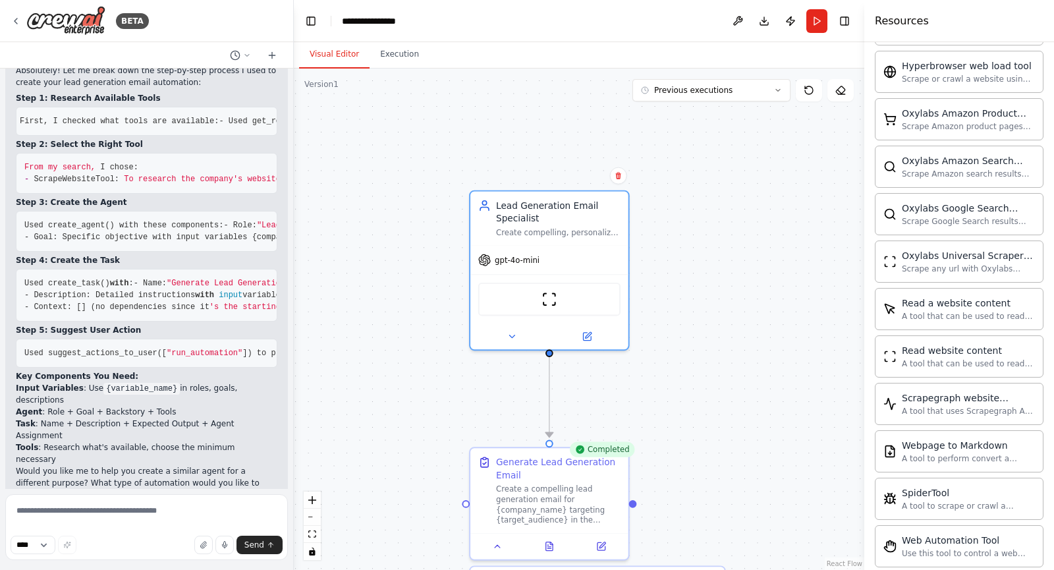
scroll to position [2739, 0]
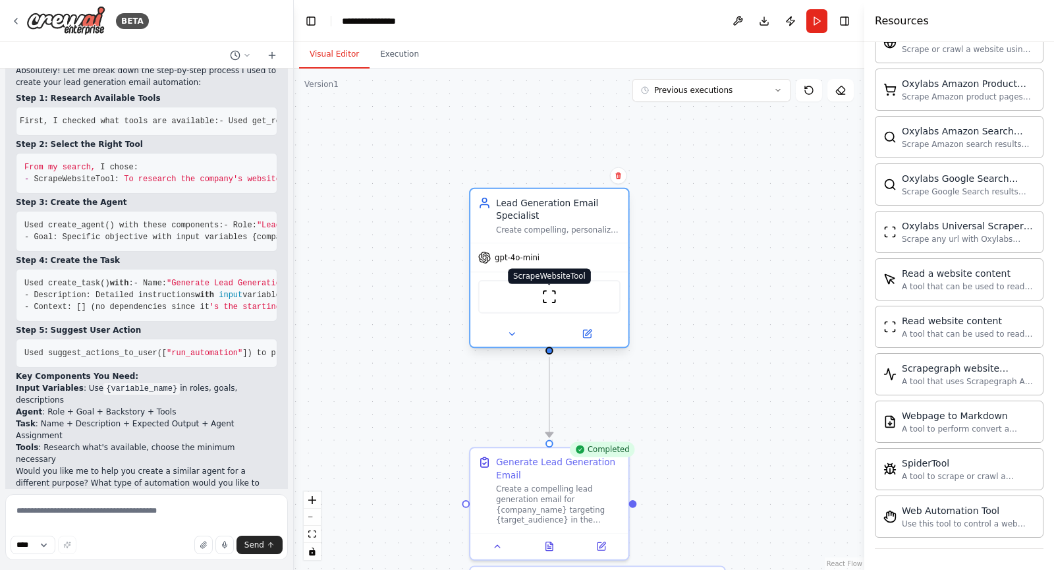
click at [547, 300] on img at bounding box center [549, 296] width 15 height 15
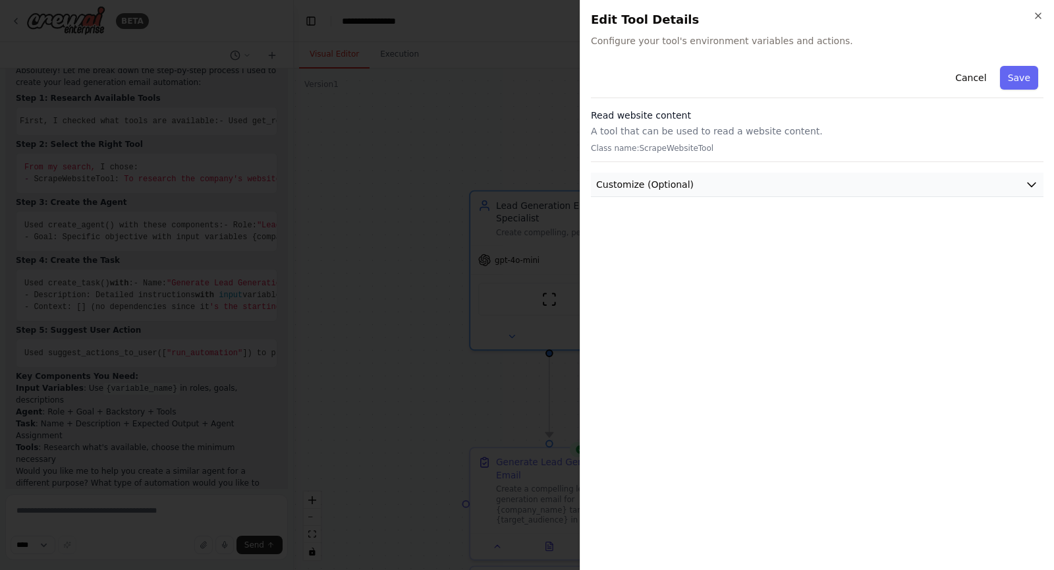
click at [740, 189] on button "Customize (Optional)" at bounding box center [817, 185] width 453 height 24
click at [1042, 17] on icon "button" at bounding box center [1038, 16] width 11 height 11
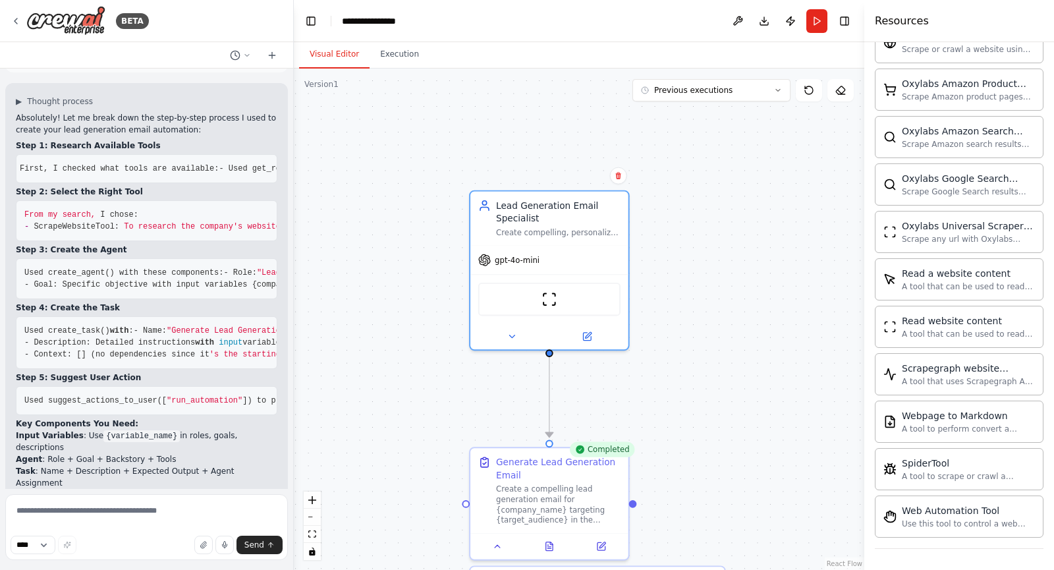
scroll to position [1872, 0]
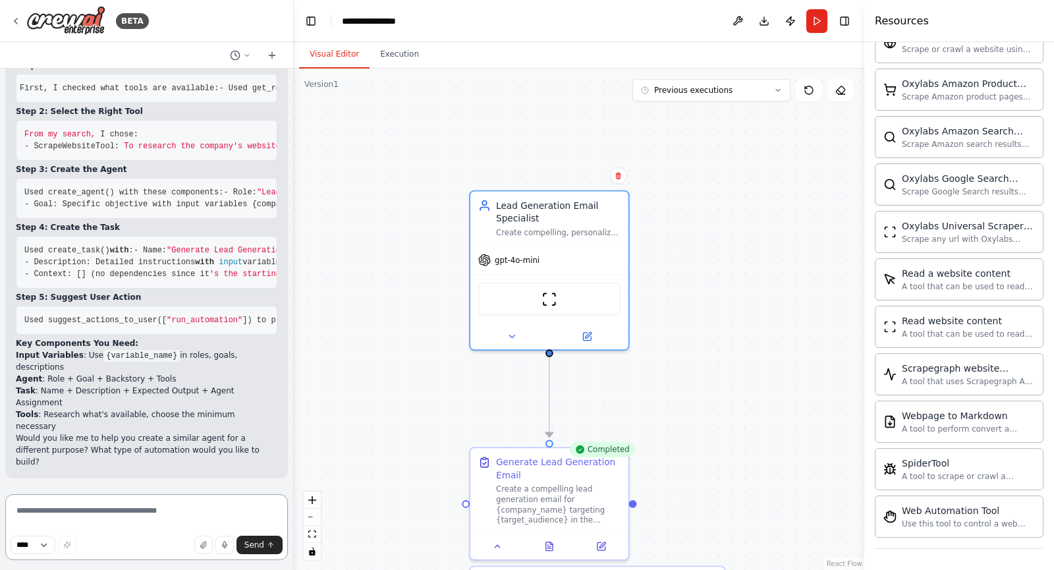
click at [159, 511] on textarea at bounding box center [146, 527] width 283 height 66
click at [142, 511] on textarea at bounding box center [146, 527] width 283 height 66
type textarea "**********"
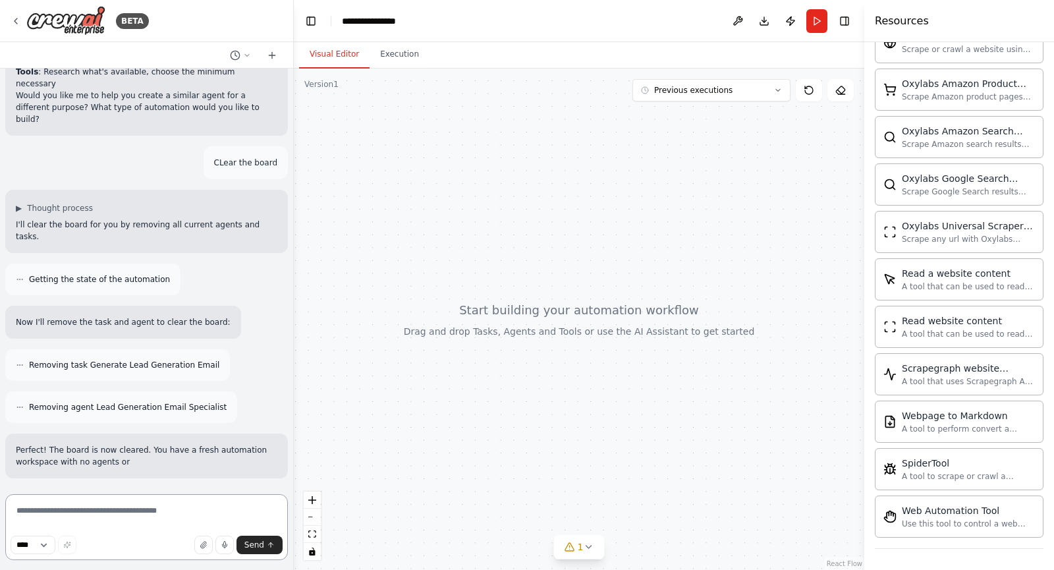
scroll to position [2218, 0]
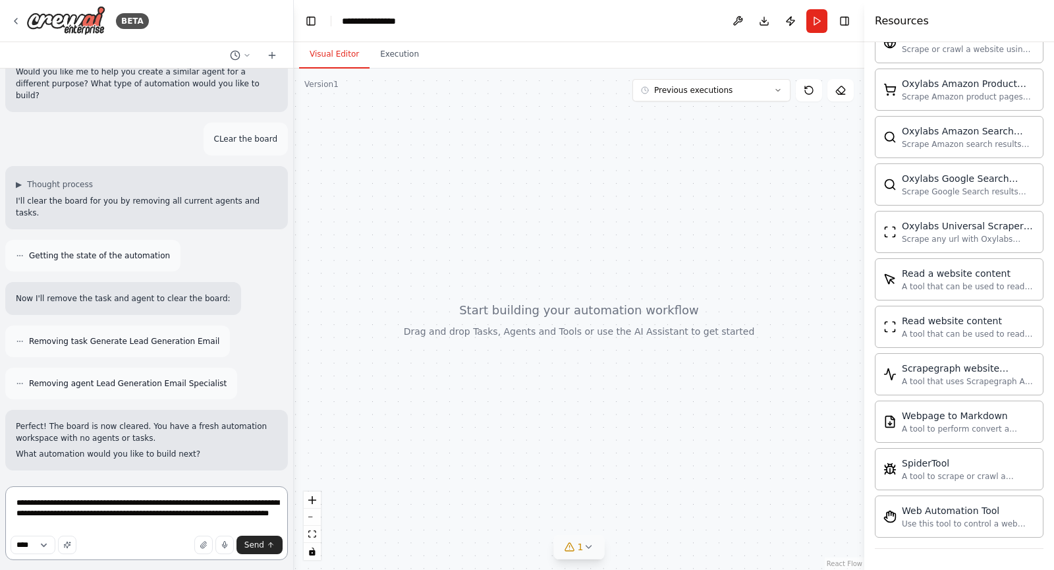
type textarea "**********"
click at [592, 544] on icon at bounding box center [588, 547] width 11 height 11
click at [642, 509] on button at bounding box center [647, 513] width 22 height 16
click at [648, 484] on icon at bounding box center [653, 487] width 11 height 11
drag, startPoint x: 560, startPoint y: 445, endPoint x: 718, endPoint y: 507, distance: 169.6
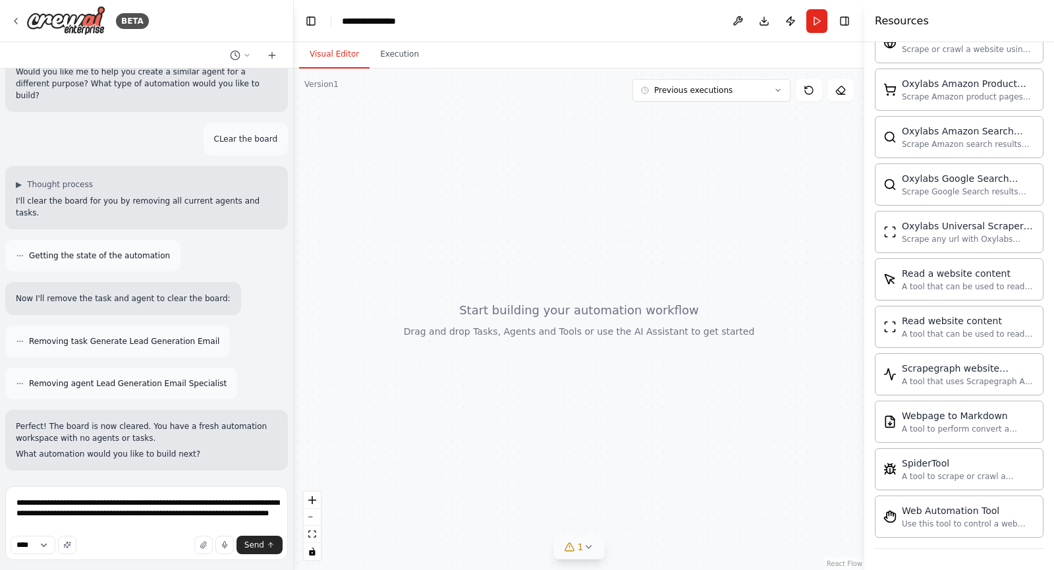
click at [718, 507] on div at bounding box center [579, 319] width 570 height 501
click at [814, 20] on button "Run" at bounding box center [816, 21] width 21 height 24
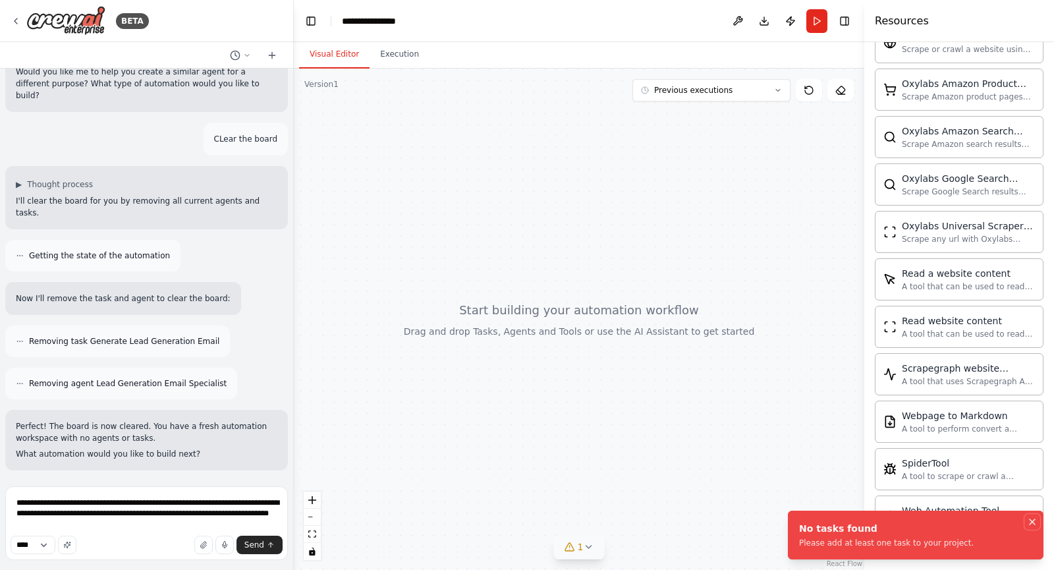
click at [1036, 516] on icon "Notifications (F8)" at bounding box center [1032, 521] width 11 height 11
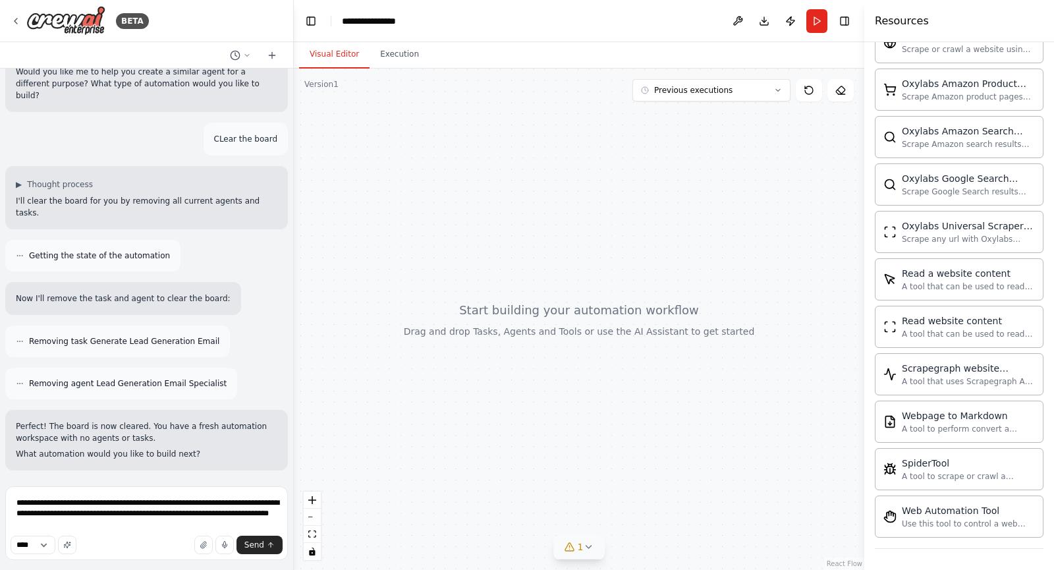
drag, startPoint x: 669, startPoint y: 200, endPoint x: 816, endPoint y: 196, distance: 147.0
click at [816, 196] on div at bounding box center [579, 319] width 570 height 501
click at [843, 96] on button at bounding box center [840, 90] width 26 height 22
click at [569, 551] on icon at bounding box center [570, 547] width 11 height 11
click at [546, 549] on span "Tool ScrapeWebsiteTool is not in use" at bounding box center [587, 545] width 142 height 11
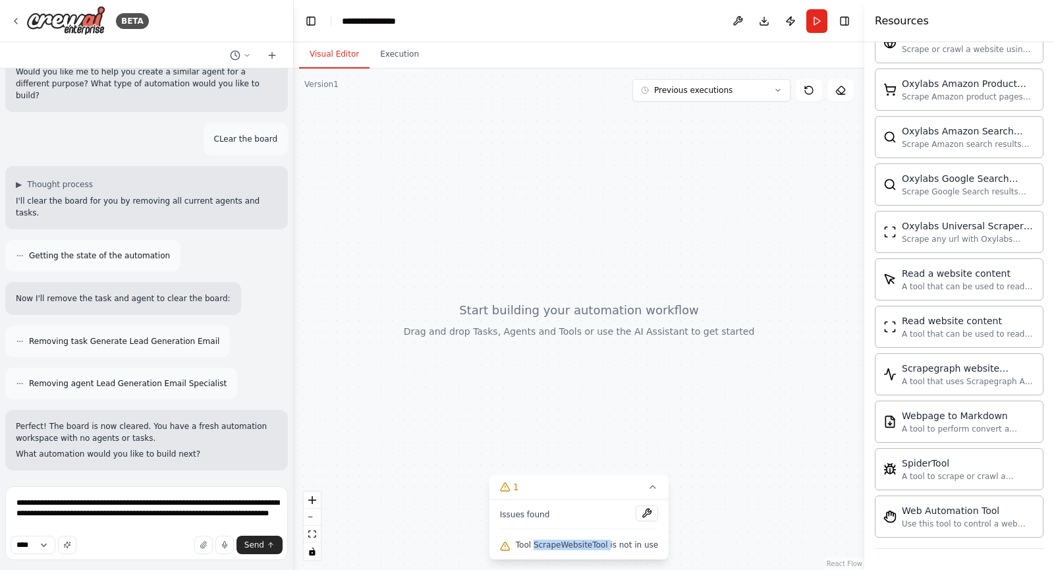
click at [546, 549] on span "Tool ScrapeWebsiteTool is not in use" at bounding box center [587, 545] width 142 height 11
click at [552, 548] on span "Tool ScrapeWebsiteTool is not in use" at bounding box center [587, 545] width 142 height 11
click at [639, 512] on button at bounding box center [647, 513] width 22 height 16
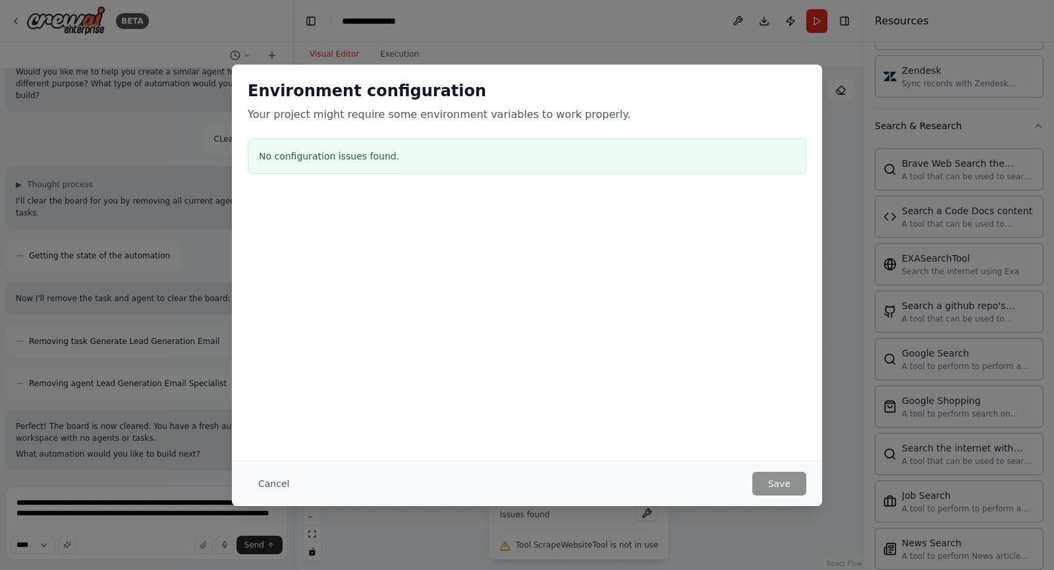
scroll to position [1687, 0]
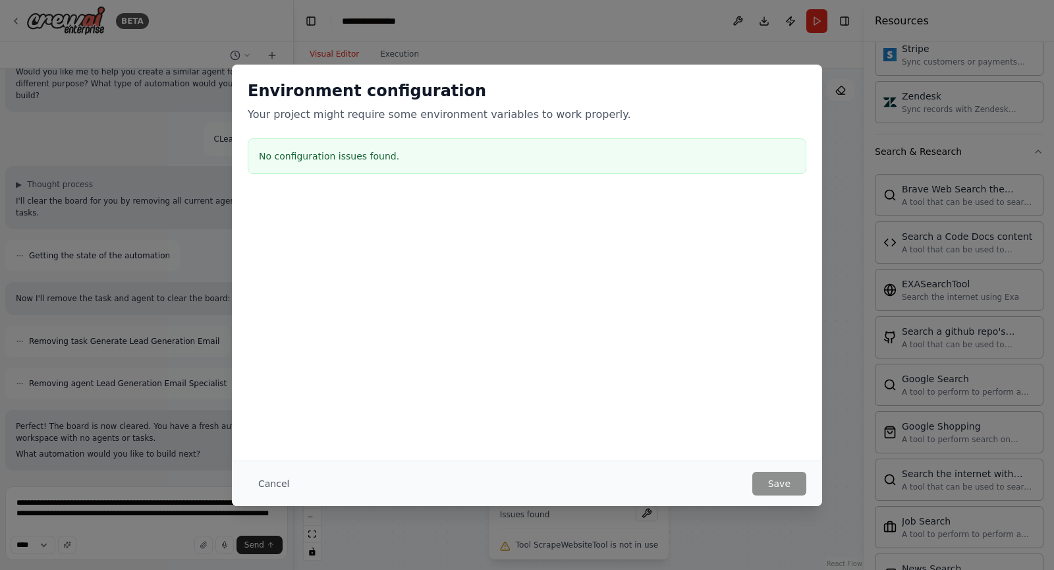
click at [339, 162] on h3 "No configuration issues found." at bounding box center [527, 156] width 536 height 13
click at [262, 485] on button "Cancel" at bounding box center [274, 484] width 52 height 24
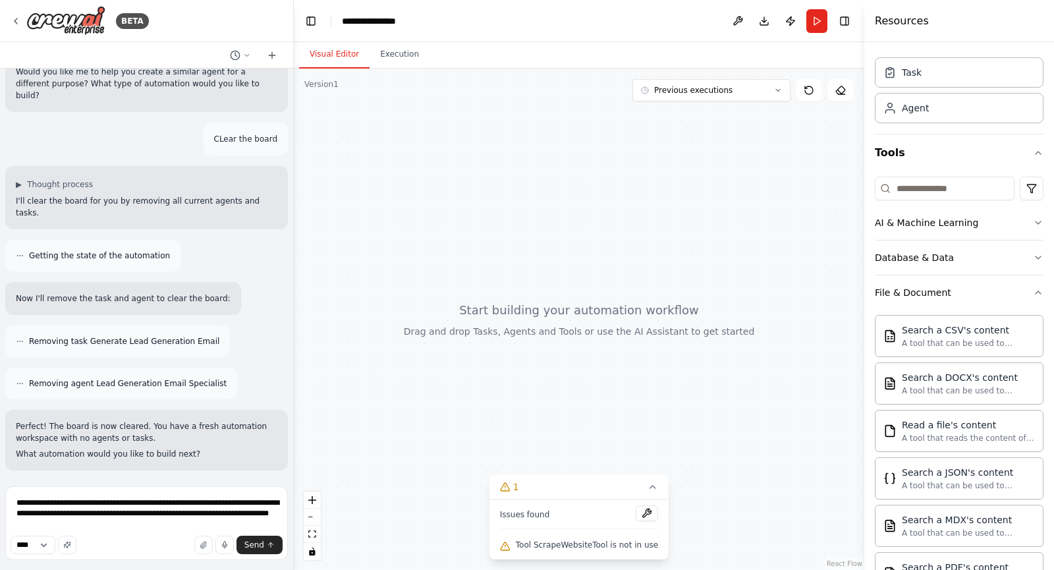
scroll to position [0, 0]
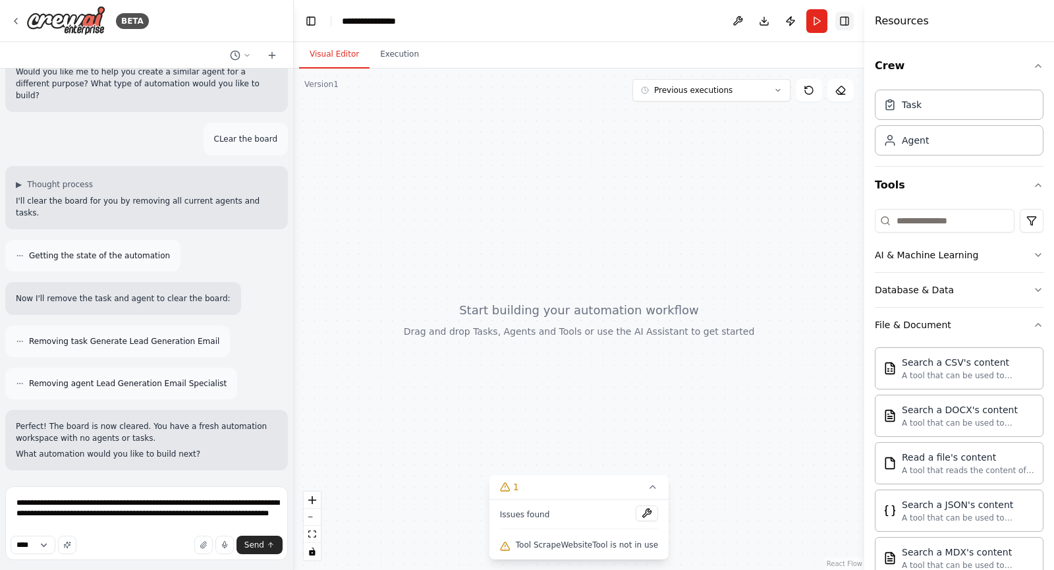
click at [846, 15] on button "Toggle Right Sidebar" at bounding box center [844, 21] width 18 height 18
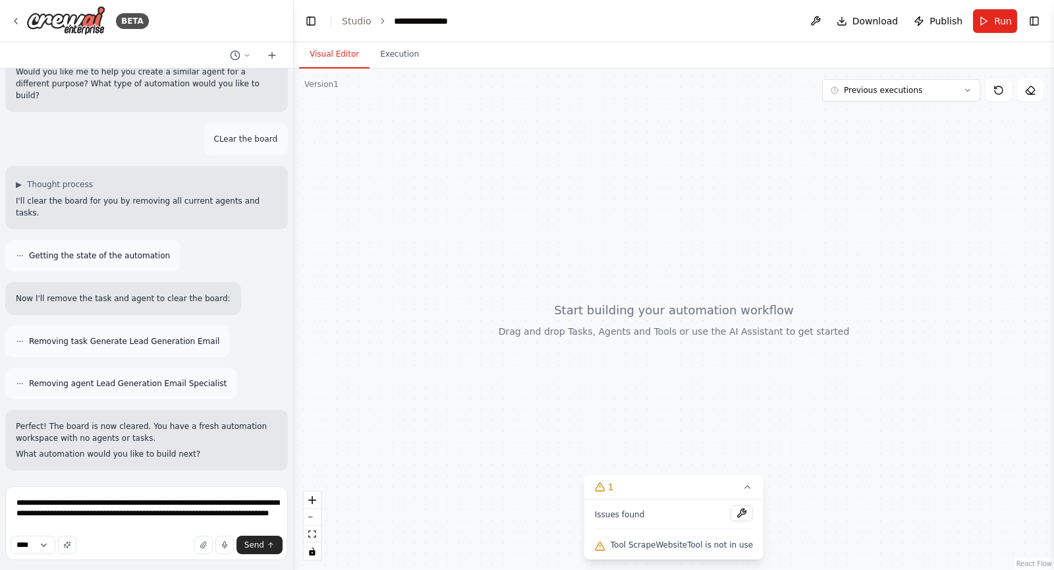
click at [736, 400] on div at bounding box center [674, 319] width 760 height 501
click at [742, 486] on icon at bounding box center [747, 487] width 11 height 11
click at [167, 528] on textarea "**********" at bounding box center [146, 523] width 283 height 74
click at [1043, 20] on button "Toggle Right Sidebar" at bounding box center [1034, 21] width 18 height 18
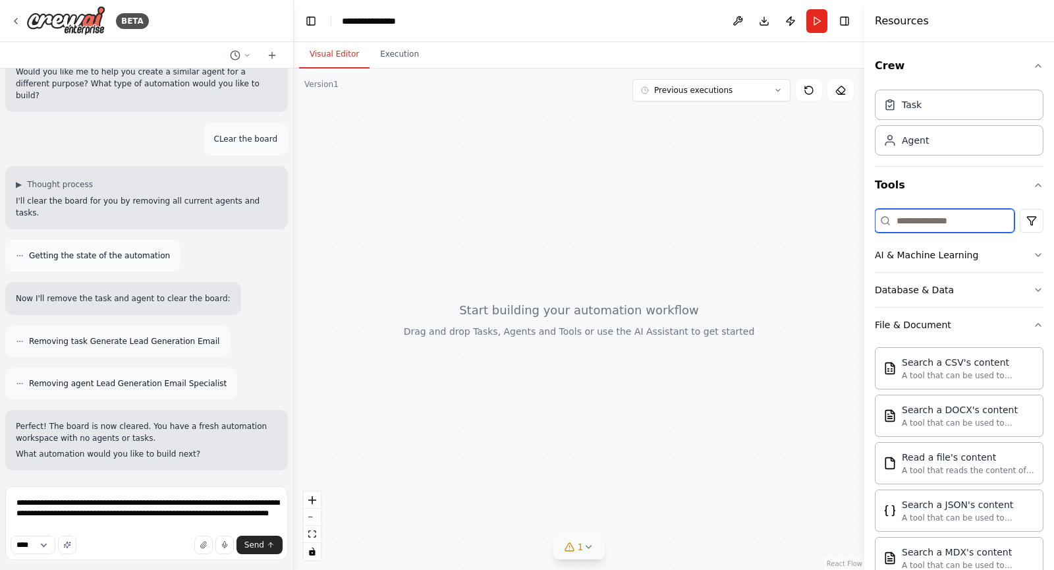
click at [916, 217] on input at bounding box center [945, 221] width 140 height 24
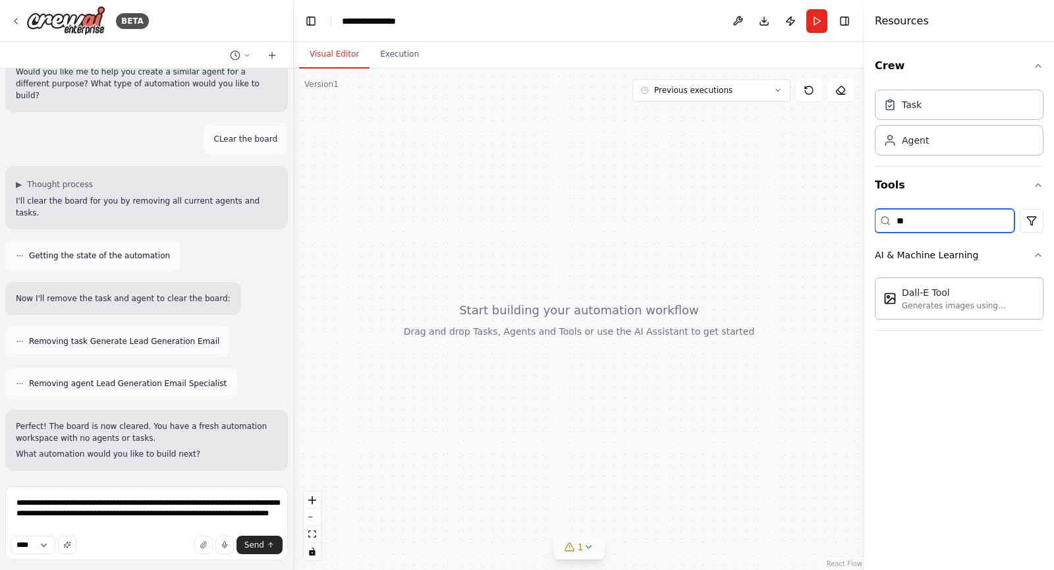
type input "*"
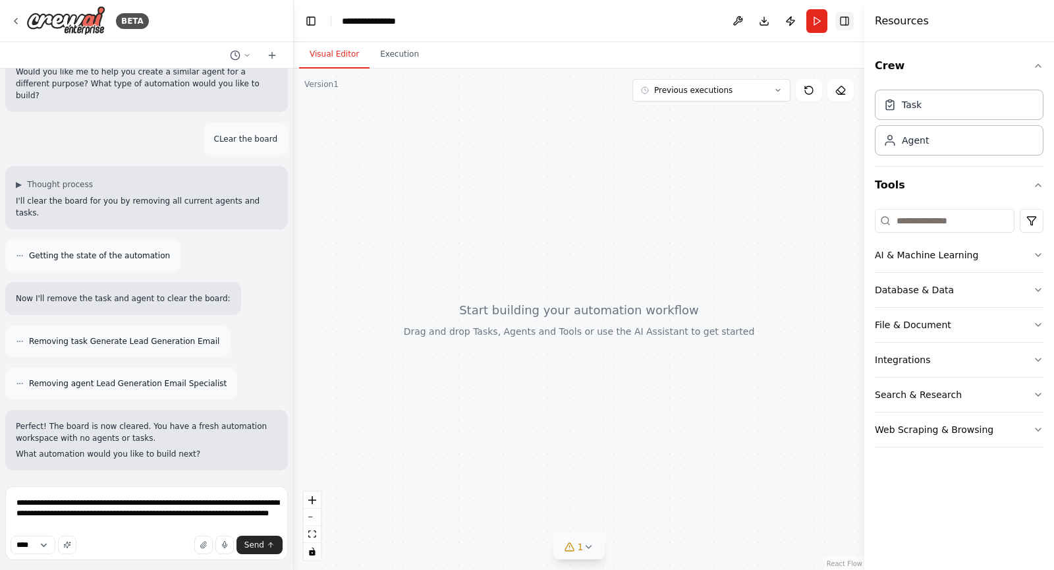
click at [845, 26] on button "Toggle Right Sidebar" at bounding box center [844, 21] width 18 height 18
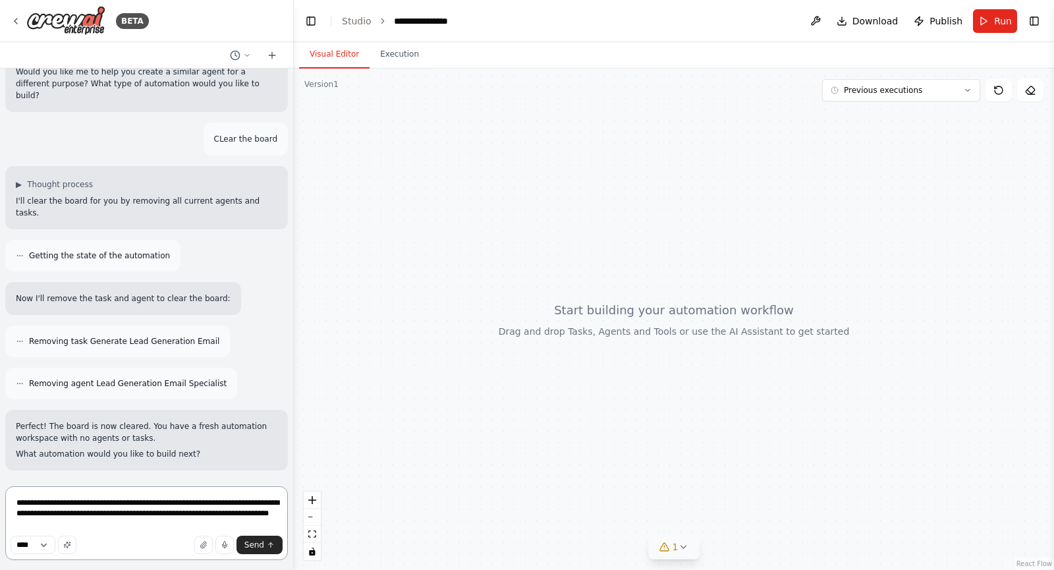
click at [85, 526] on textarea "**********" at bounding box center [146, 523] width 283 height 74
click at [164, 527] on textarea "**********" at bounding box center [146, 523] width 283 height 74
paste textarea "**********"
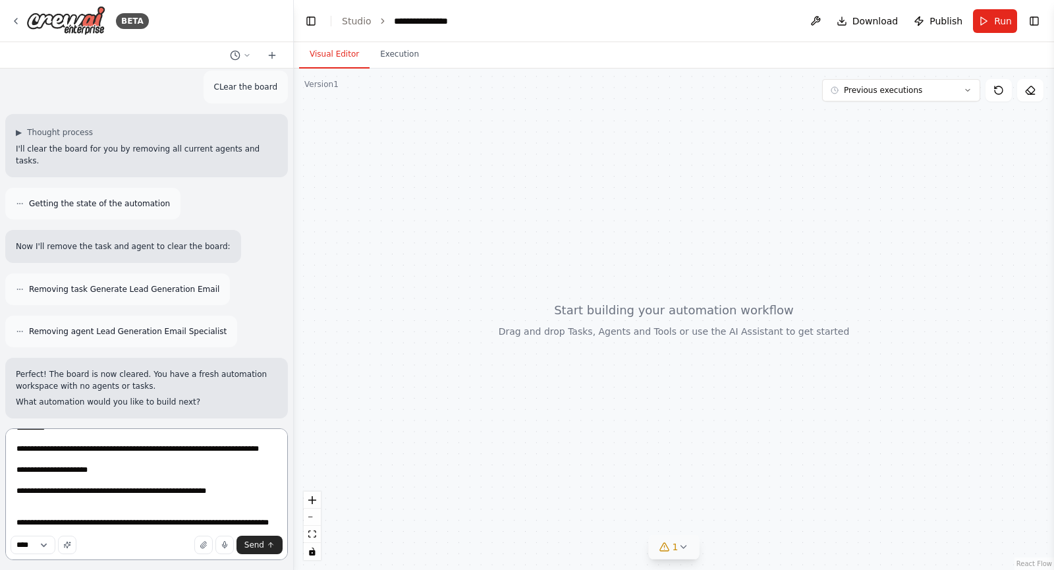
scroll to position [1451, 0]
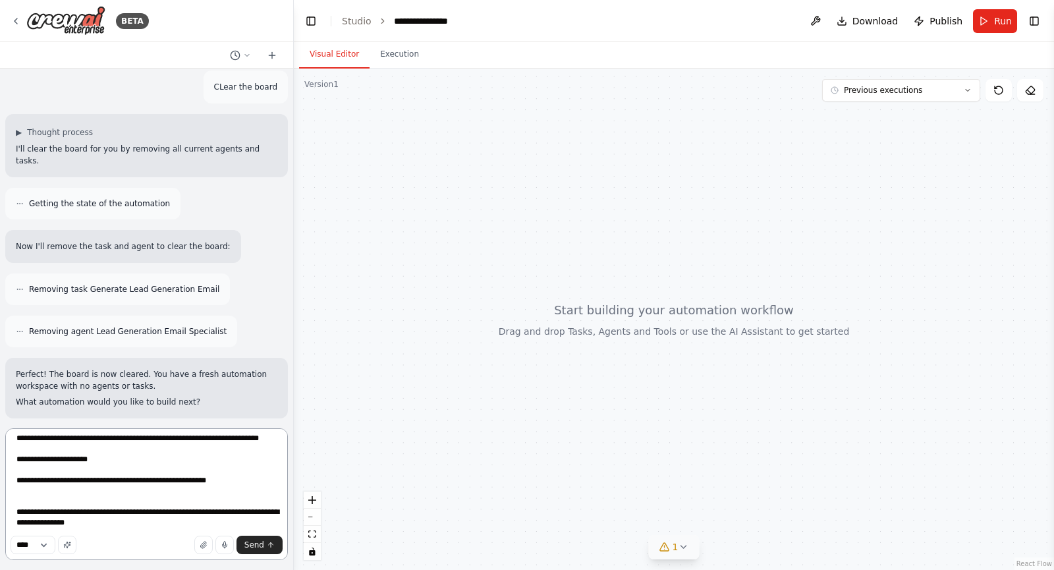
type textarea "**********"
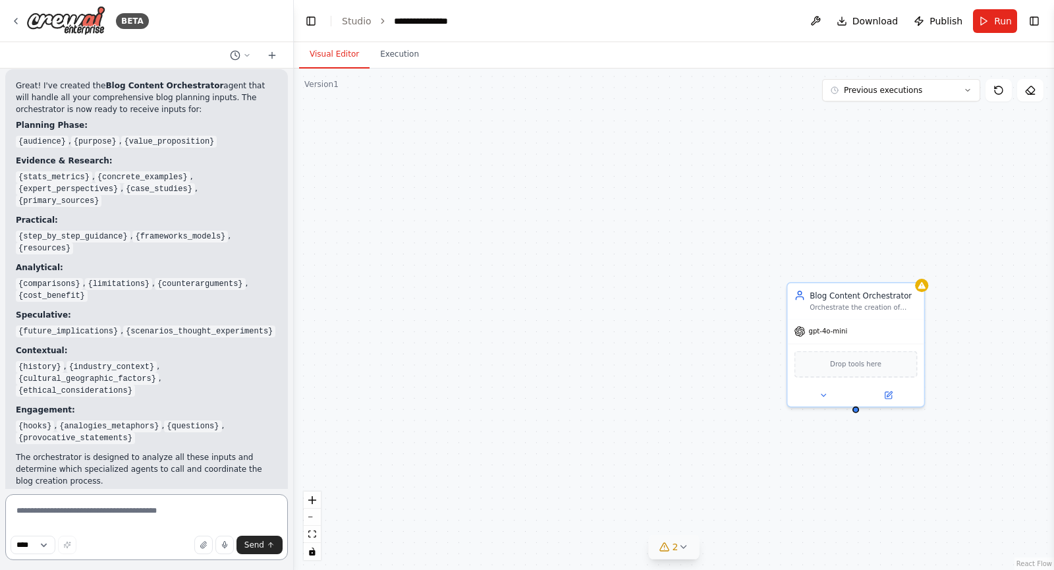
scroll to position [4030, 0]
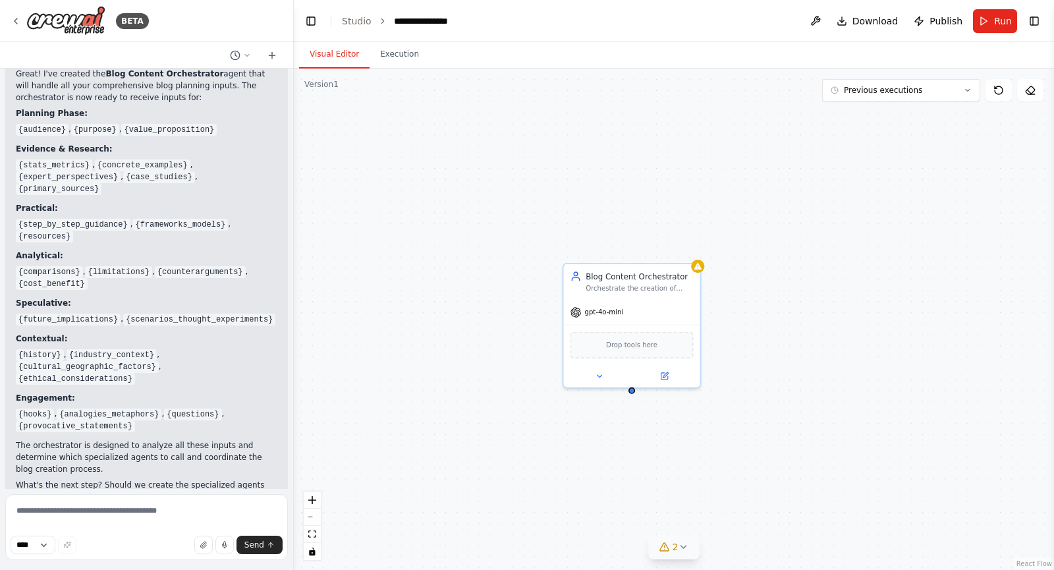
drag, startPoint x: 550, startPoint y: 353, endPoint x: 308, endPoint y: 335, distance: 243.1
click at [308, 335] on div "Blog Content Orchestrator Orchestrate the creation of high-quality, well-resear…" at bounding box center [674, 319] width 760 height 501
click at [596, 308] on span "gpt-4o-mini" at bounding box center [585, 310] width 39 height 9
click at [654, 381] on div at bounding box center [613, 375] width 136 height 22
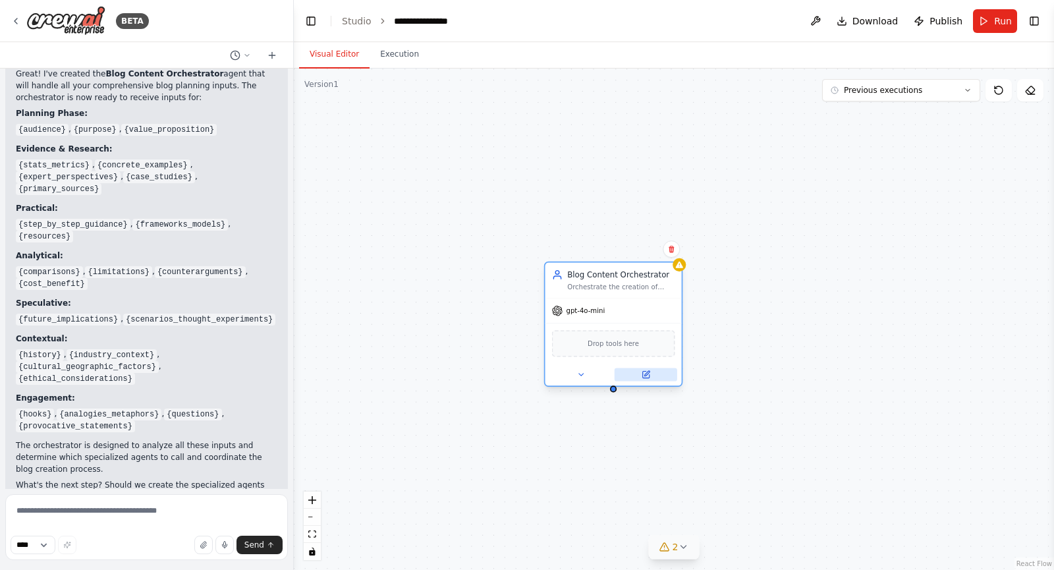
click at [651, 379] on button at bounding box center [646, 374] width 63 height 13
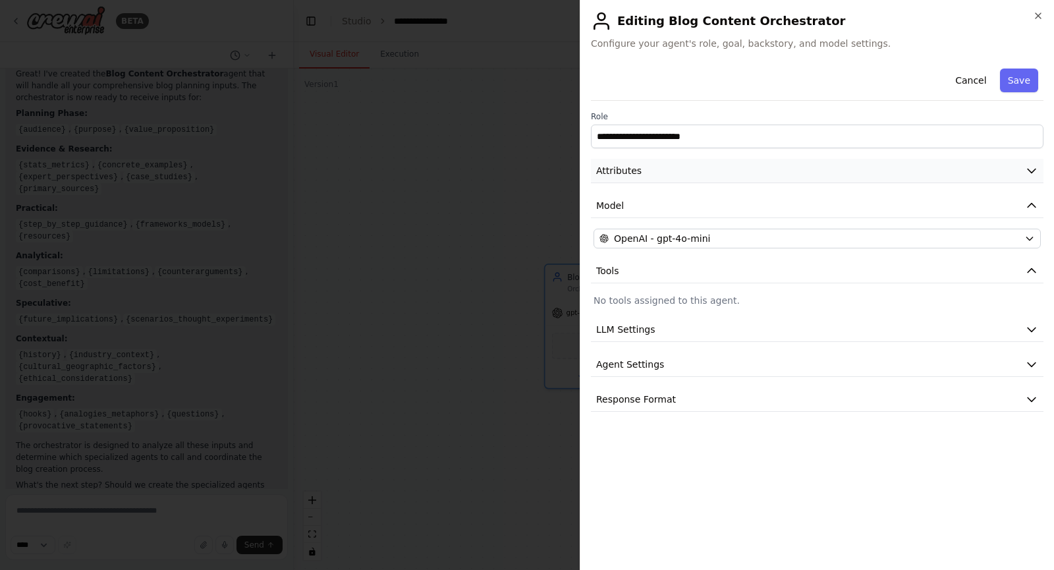
click at [675, 167] on button "Attributes" at bounding box center [817, 171] width 453 height 24
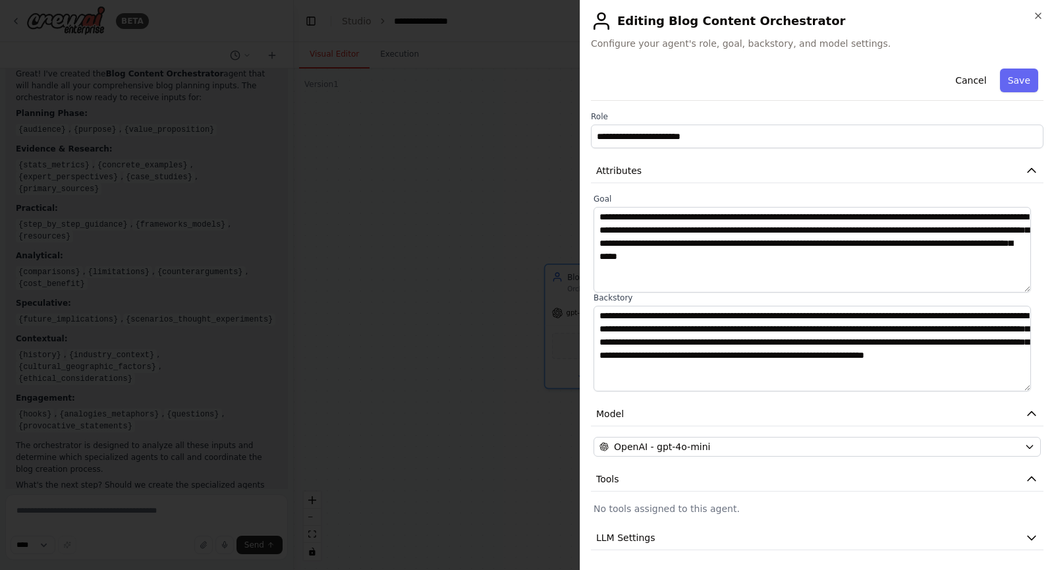
scroll to position [71, 0]
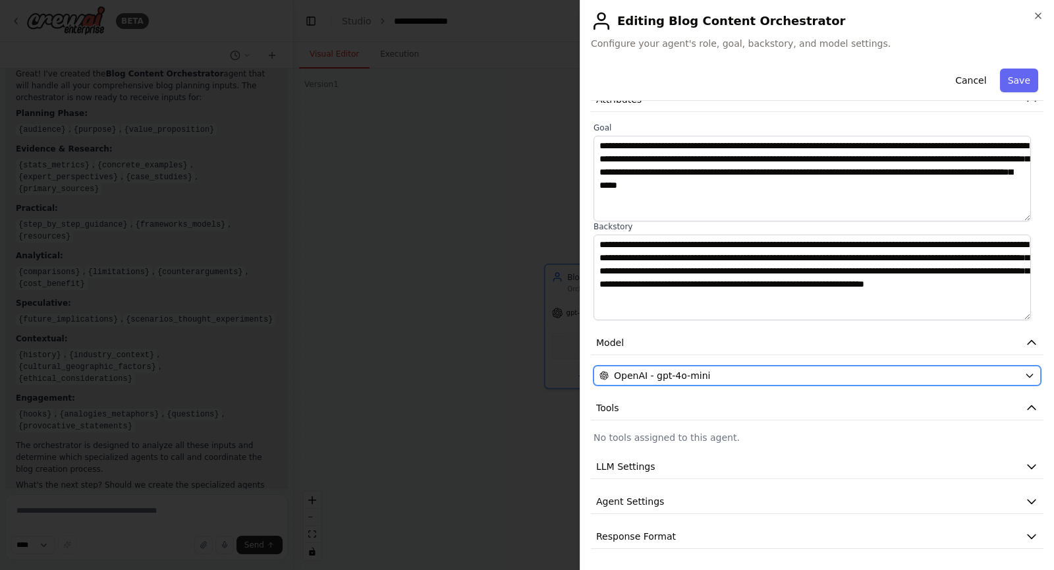
click at [721, 375] on div "OpenAI - gpt-4o-mini" at bounding box center [809, 375] width 420 height 13
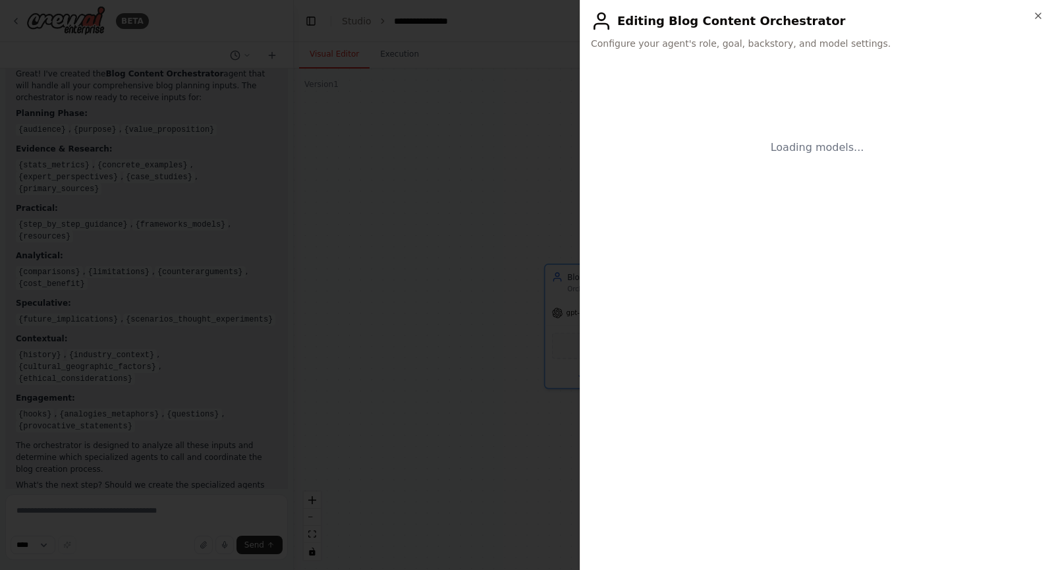
scroll to position [0, 0]
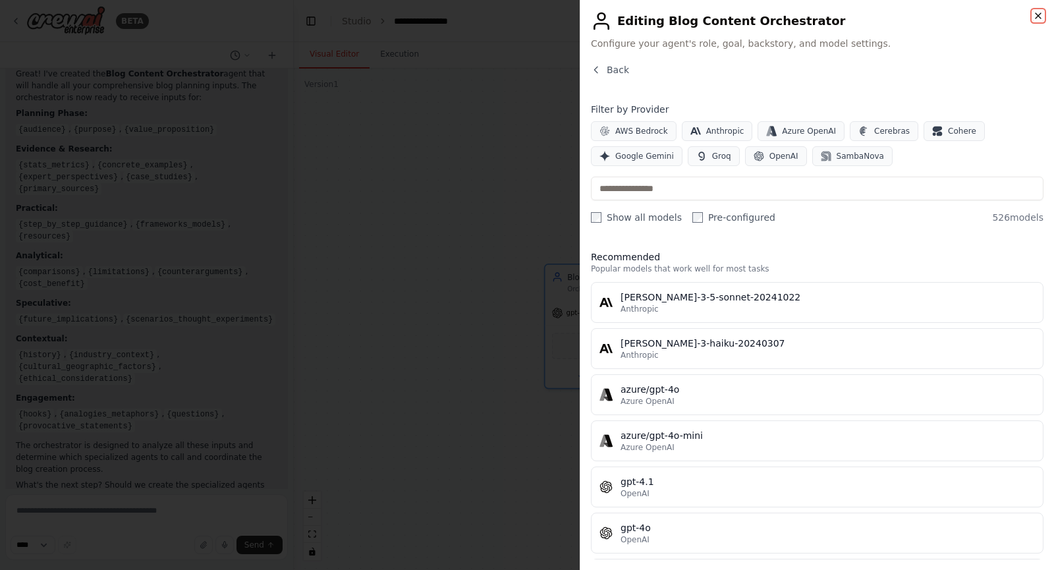
click at [1038, 11] on icon "button" at bounding box center [1038, 16] width 11 height 11
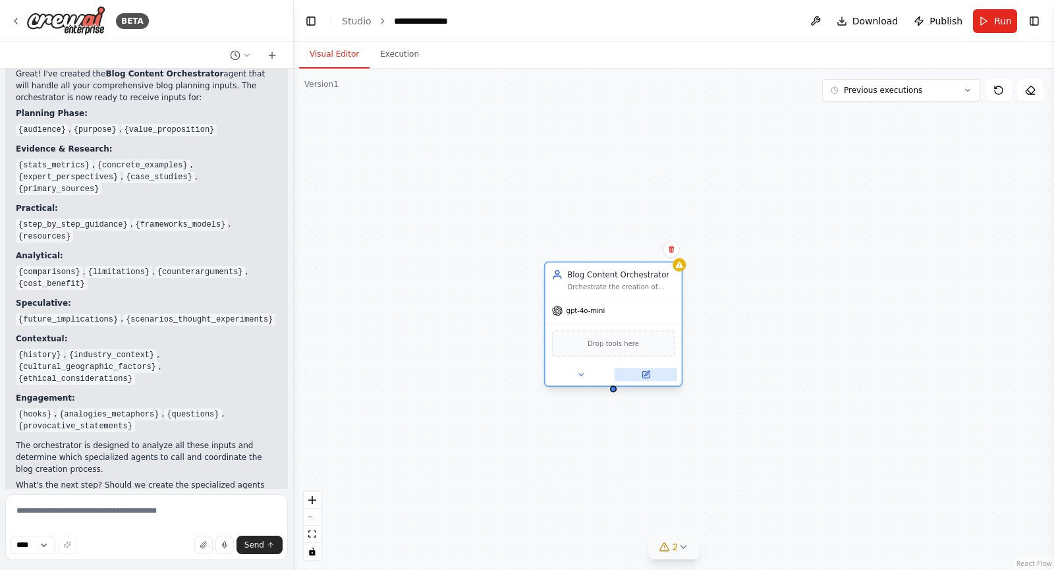
click at [634, 374] on button at bounding box center [646, 374] width 63 height 13
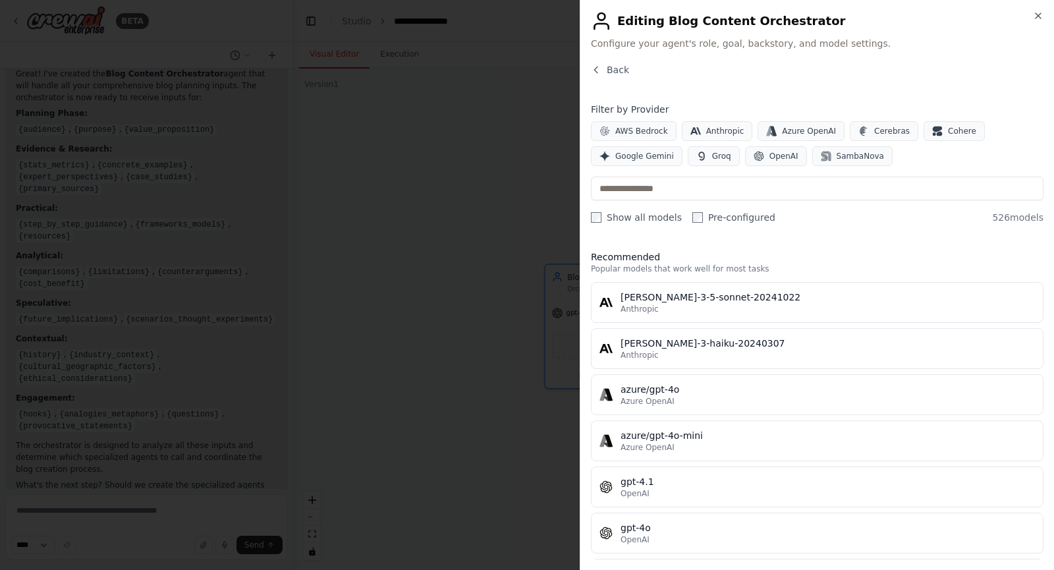
click at [607, 61] on div "Close Editing Blog Content Orchestrator Configure your agent's role, goal, back…" at bounding box center [817, 285] width 474 height 570
click at [605, 68] on button "Back" at bounding box center [610, 69] width 38 height 13
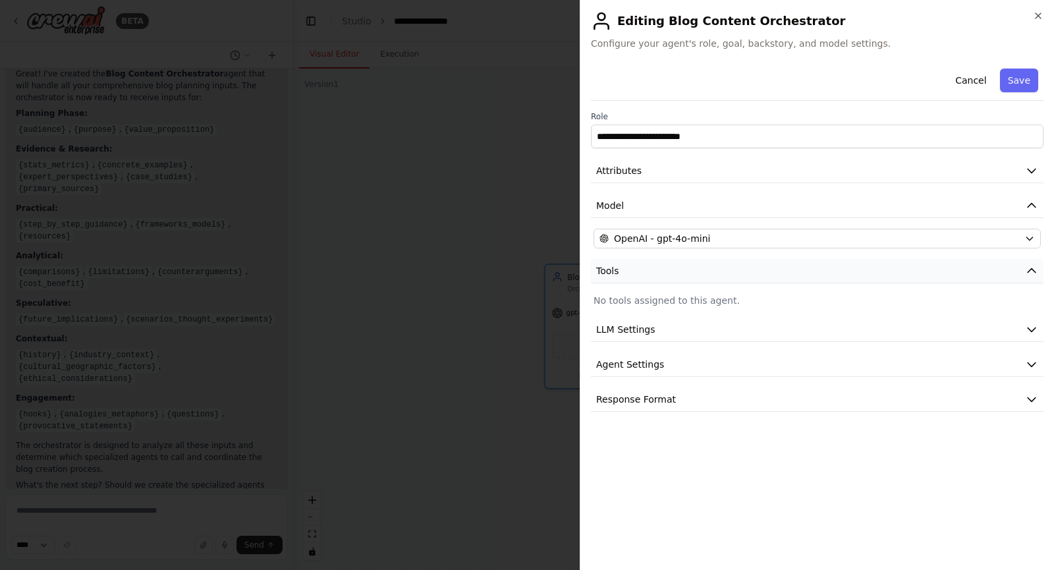
click at [727, 267] on button "Tools" at bounding box center [817, 271] width 453 height 24
click at [721, 326] on button "LLM Settings" at bounding box center [817, 330] width 453 height 24
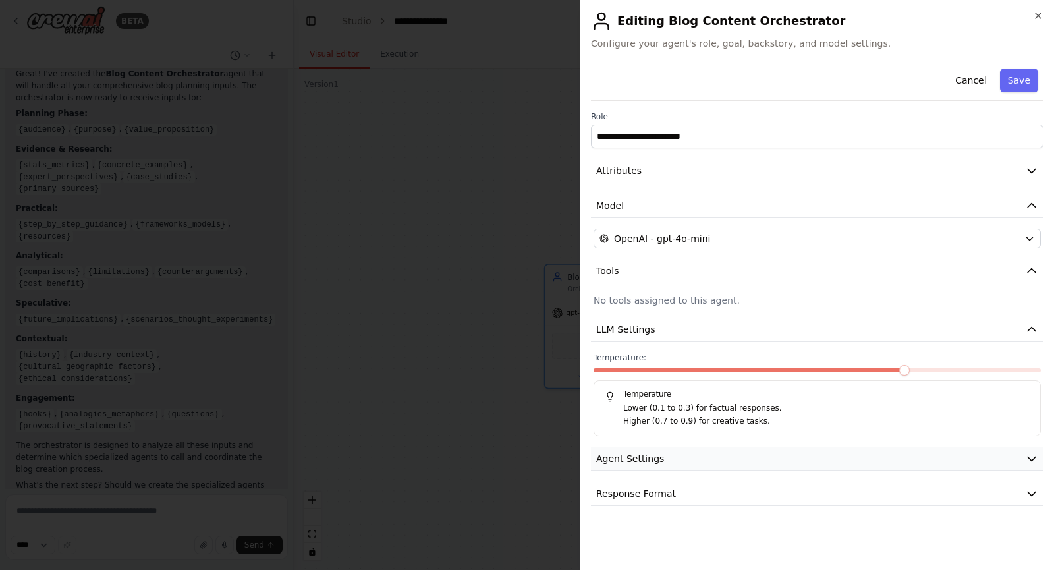
click at [715, 457] on button "Agent Settings" at bounding box center [817, 459] width 453 height 24
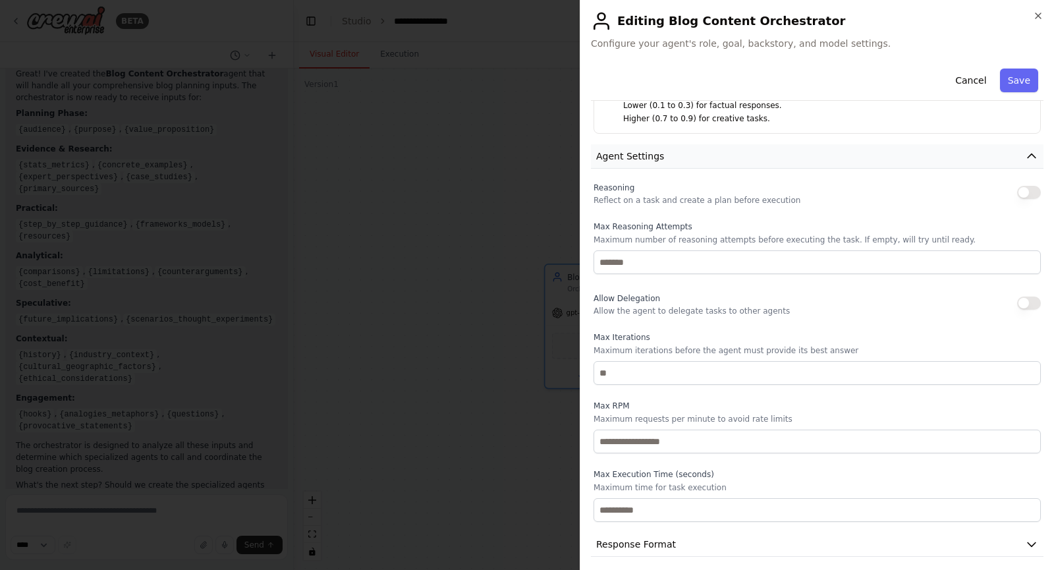
scroll to position [310, 0]
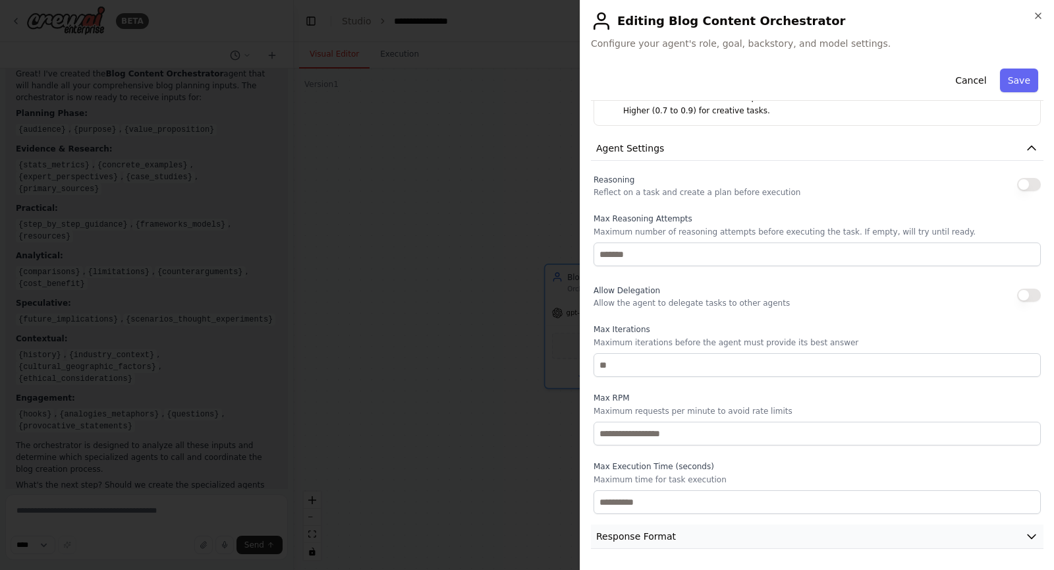
click at [711, 534] on button "Response Format" at bounding box center [817, 536] width 453 height 24
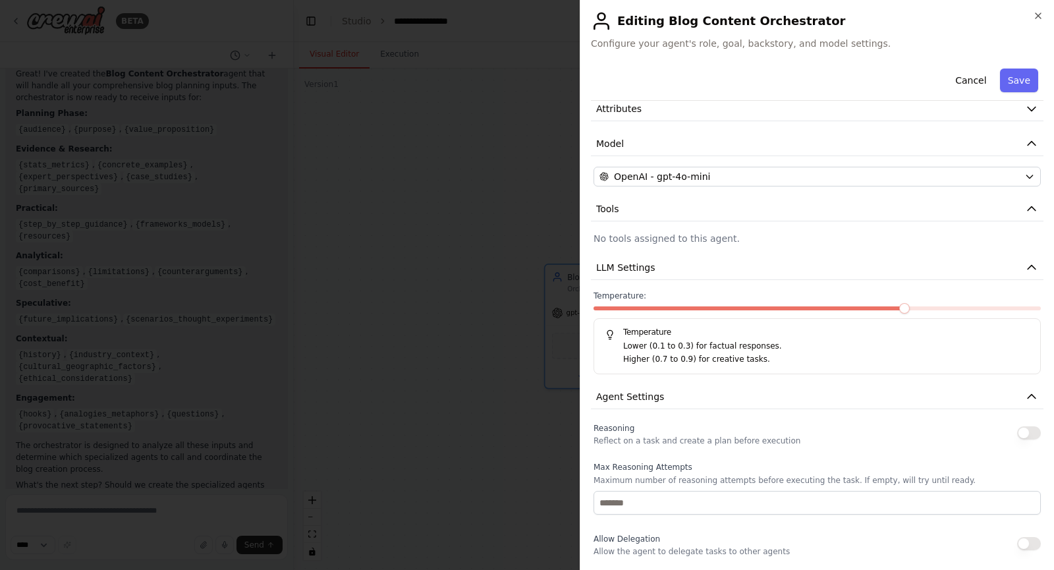
scroll to position [0, 0]
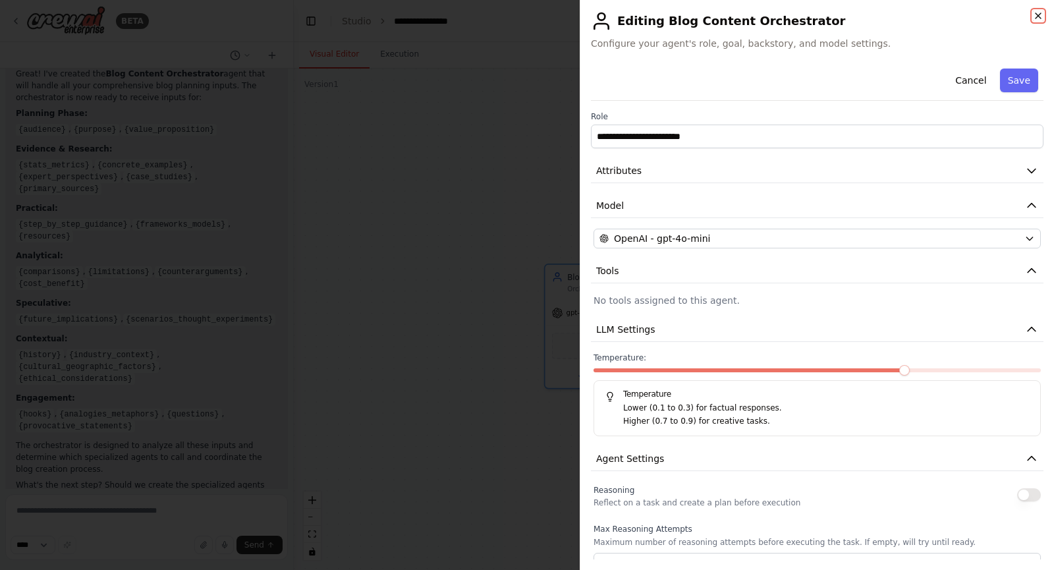
click at [1038, 14] on icon "button" at bounding box center [1038, 16] width 11 height 11
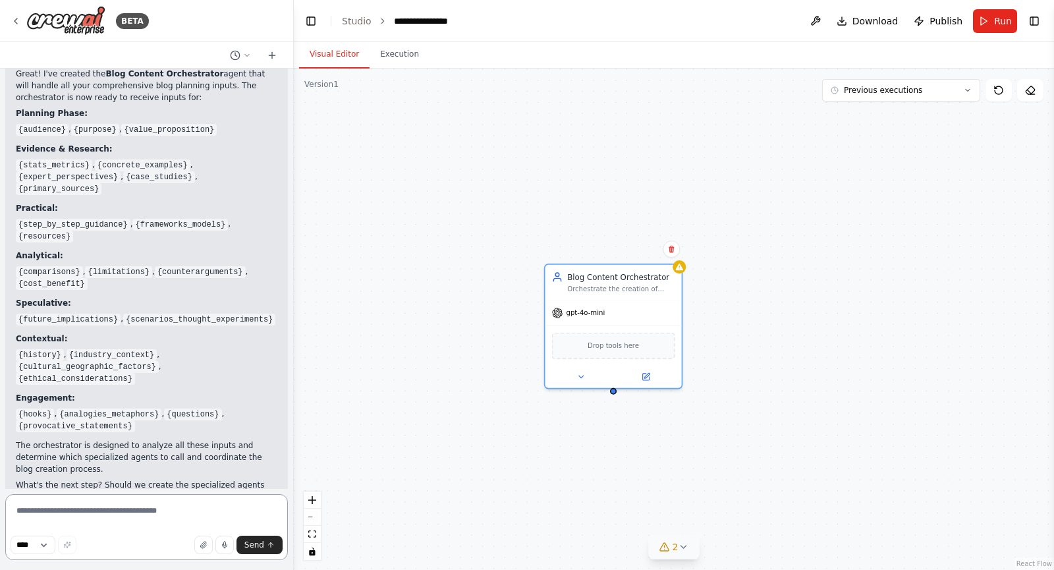
click at [148, 520] on textarea at bounding box center [146, 527] width 283 height 66
click at [140, 505] on textarea at bounding box center [146, 527] width 283 height 66
click at [222, 514] on textarea at bounding box center [146, 527] width 283 height 66
paste textarea "**********"
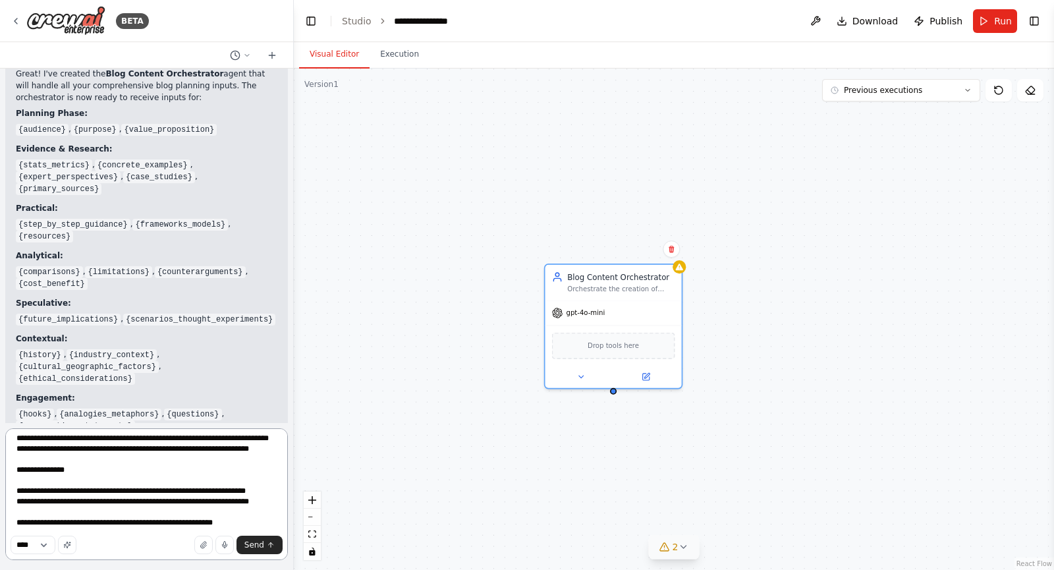
scroll to position [291, 0]
type textarea "**********"
click at [50, 552] on select "****" at bounding box center [33, 545] width 45 height 18
click at [116, 532] on textarea at bounding box center [146, 494] width 283 height 132
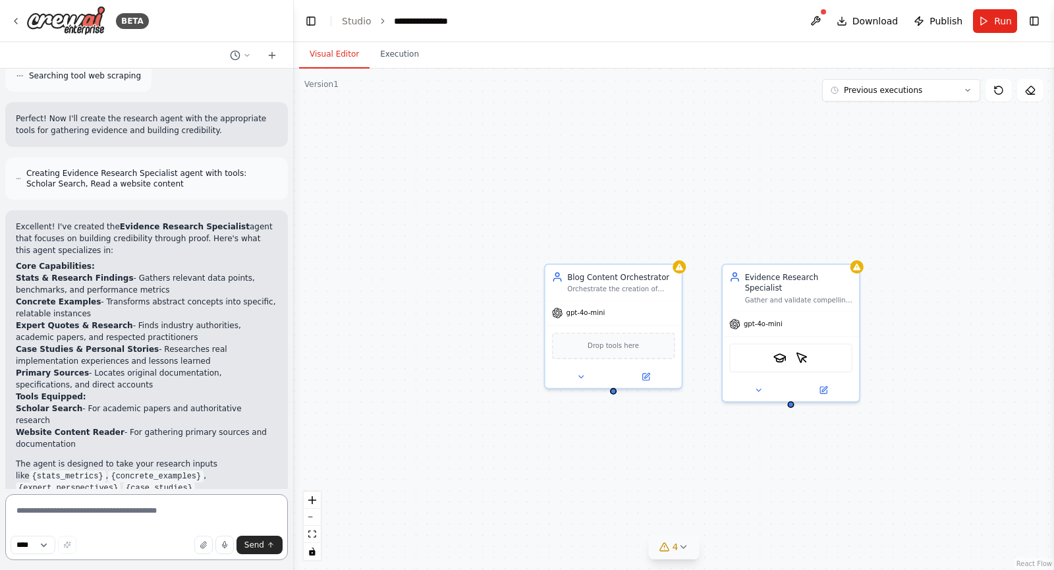
scroll to position [5102, 0]
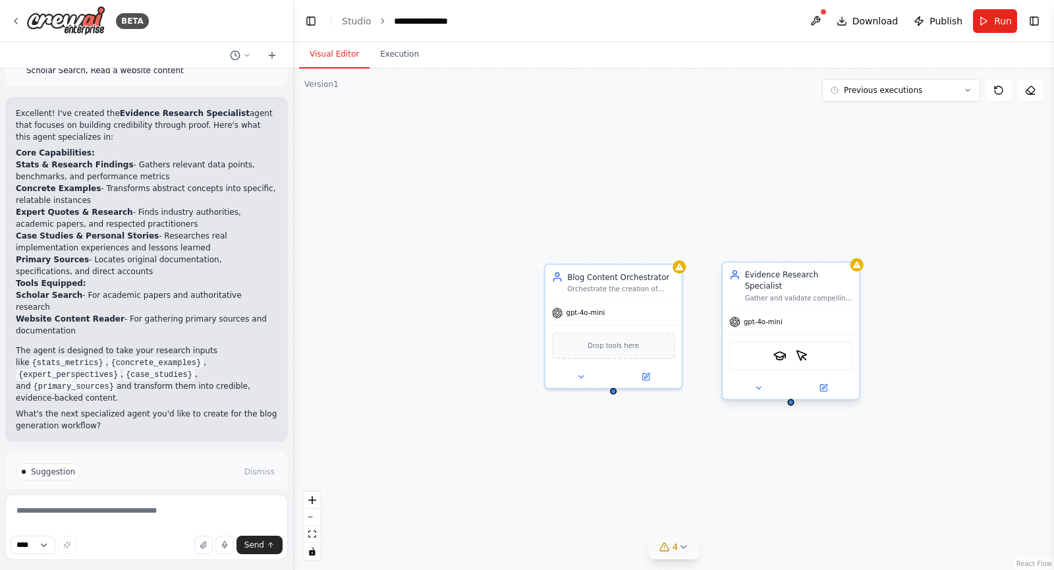
click at [823, 387] on div at bounding box center [791, 388] width 136 height 22
click at [825, 385] on icon at bounding box center [823, 388] width 7 height 7
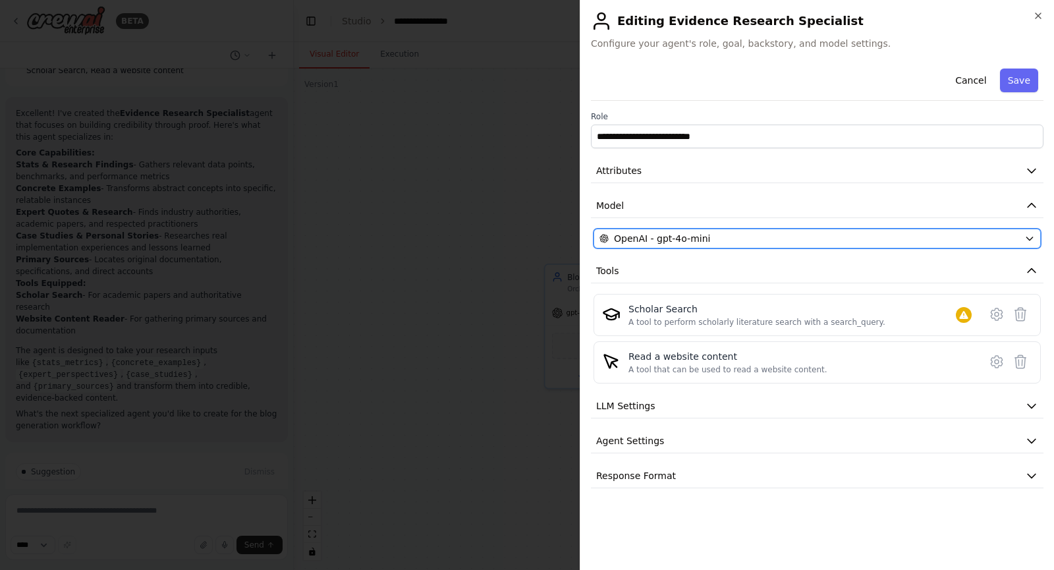
click at [784, 241] on div "OpenAI - gpt-4o-mini" at bounding box center [809, 238] width 420 height 13
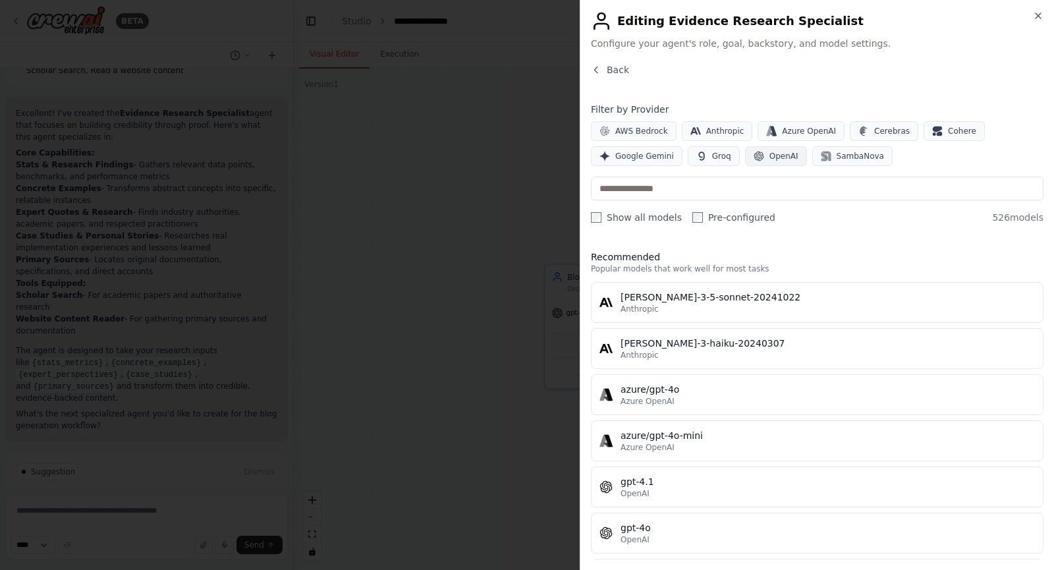
click at [769, 157] on span "OpenAI" at bounding box center [783, 156] width 29 height 11
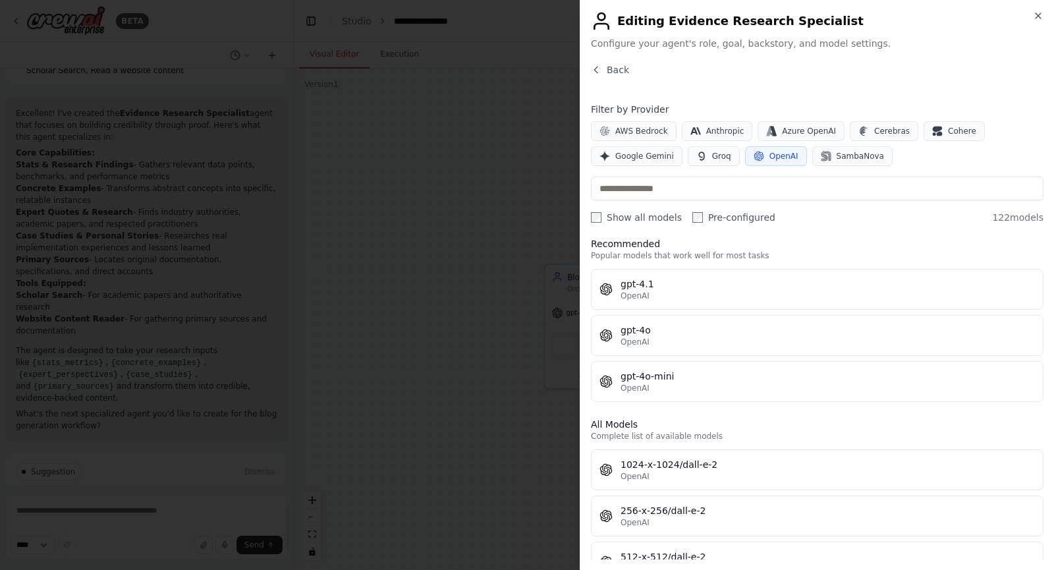
scroll to position [13, 0]
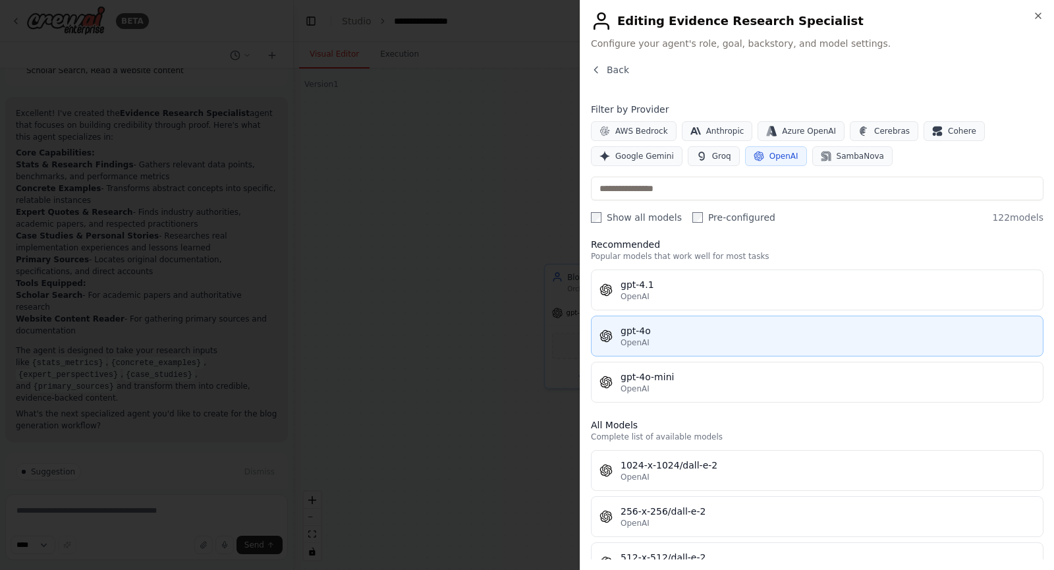
click at [688, 336] on div "gpt-4o" at bounding box center [828, 330] width 414 height 13
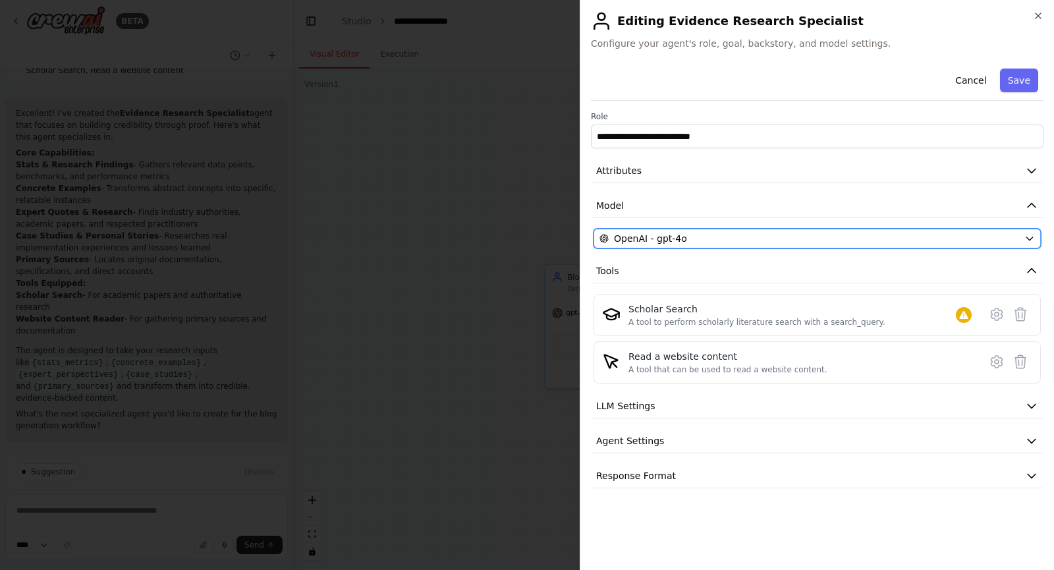
click at [793, 238] on div "OpenAI - gpt-4o" at bounding box center [809, 238] width 420 height 13
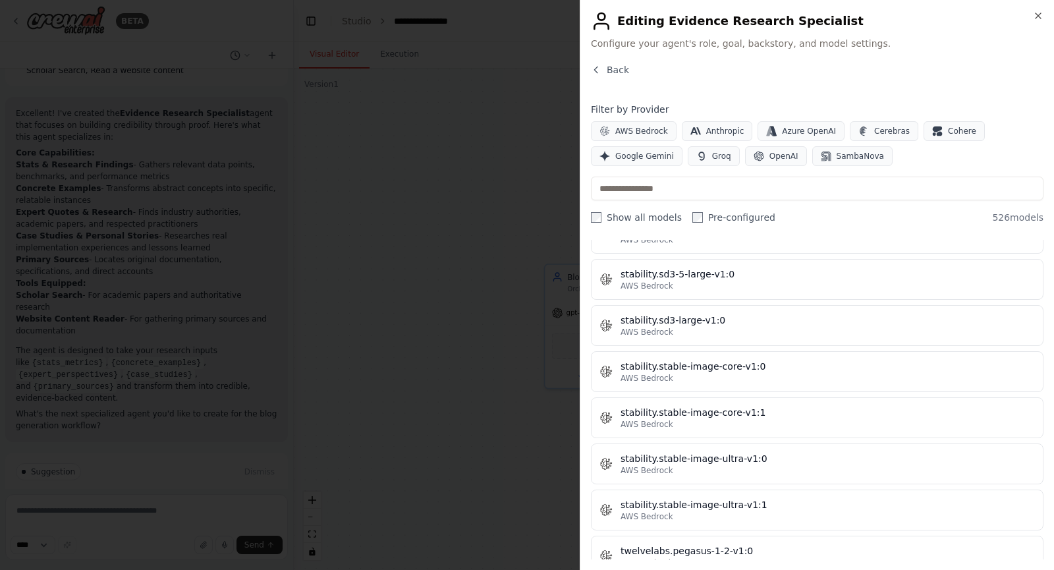
scroll to position [6952, 0]
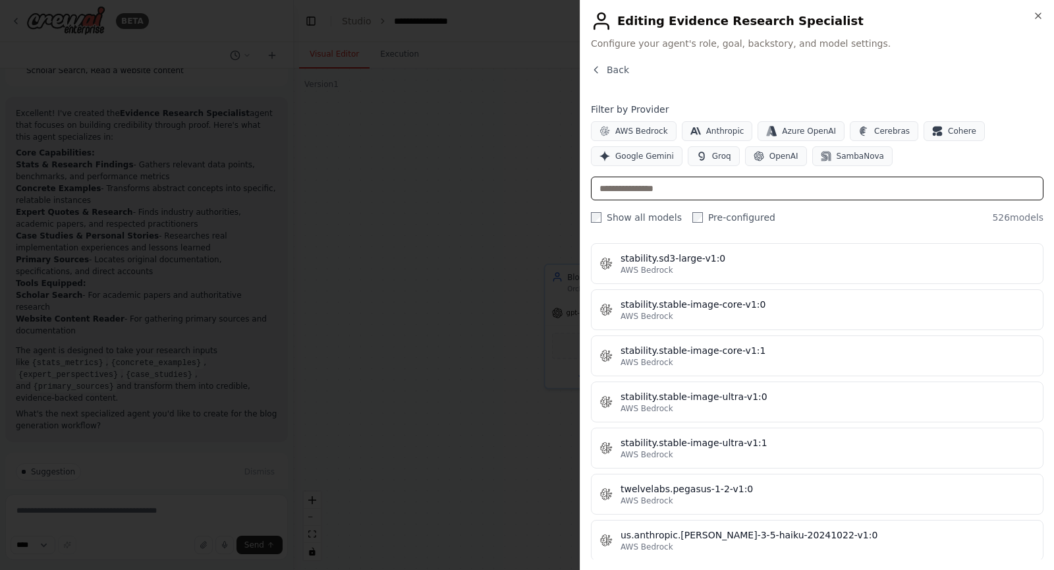
click at [683, 185] on input "text" at bounding box center [817, 189] width 453 height 24
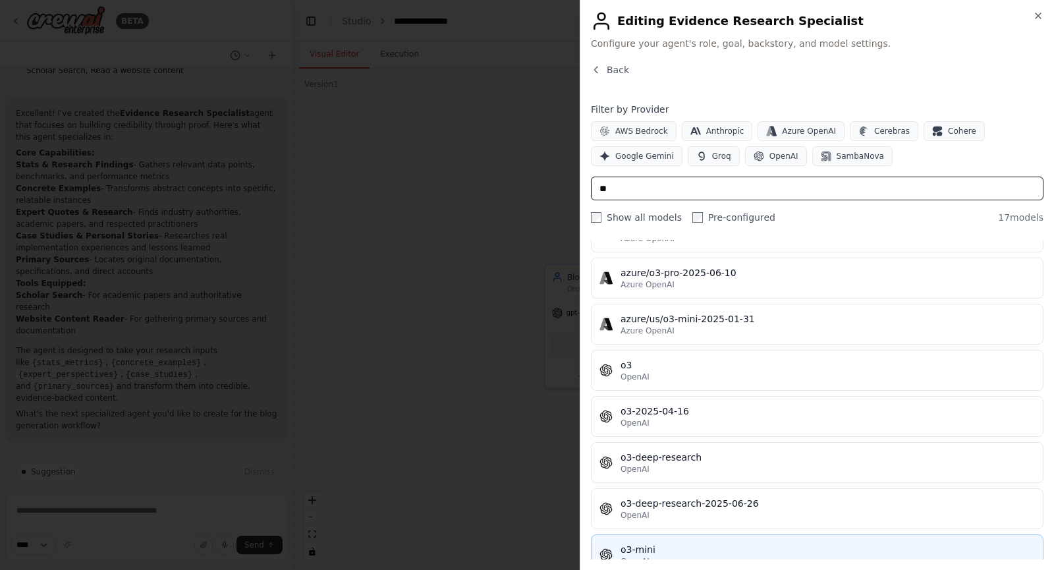
scroll to position [346, 0]
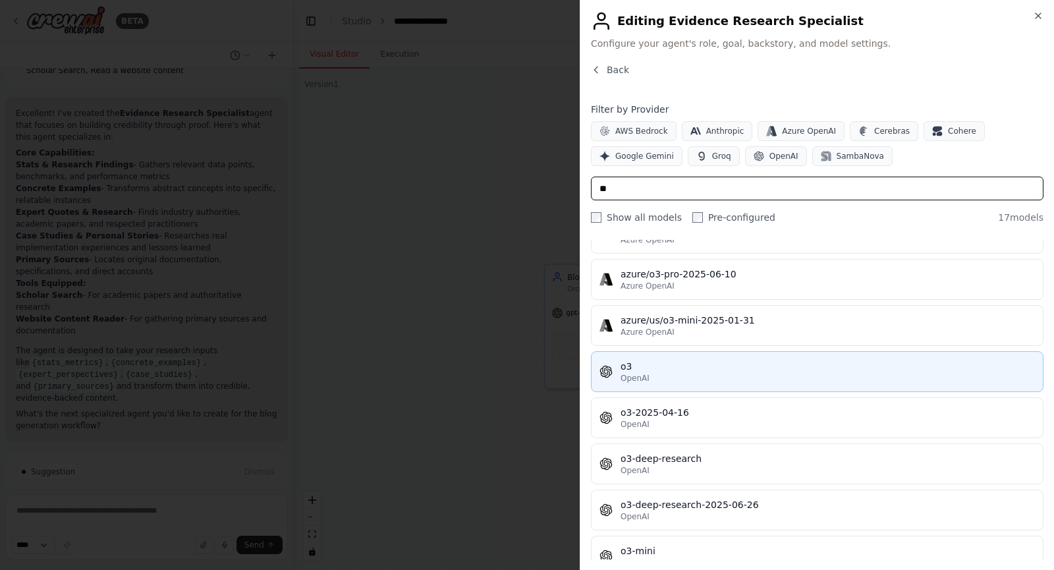
type input "**"
click at [655, 369] on div "o3" at bounding box center [828, 366] width 414 height 13
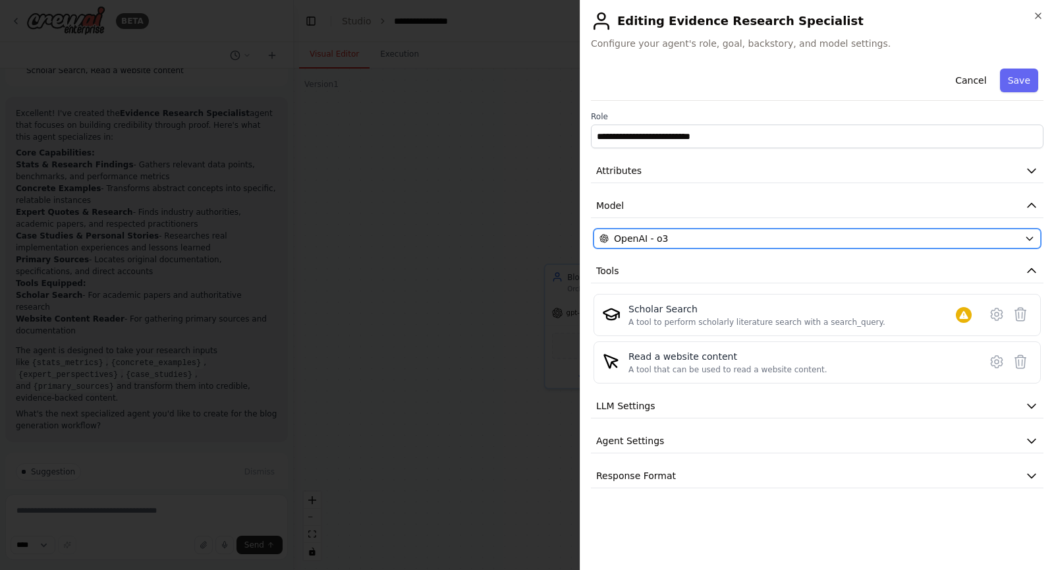
click at [673, 246] on button "OpenAI - o3" at bounding box center [817, 239] width 447 height 20
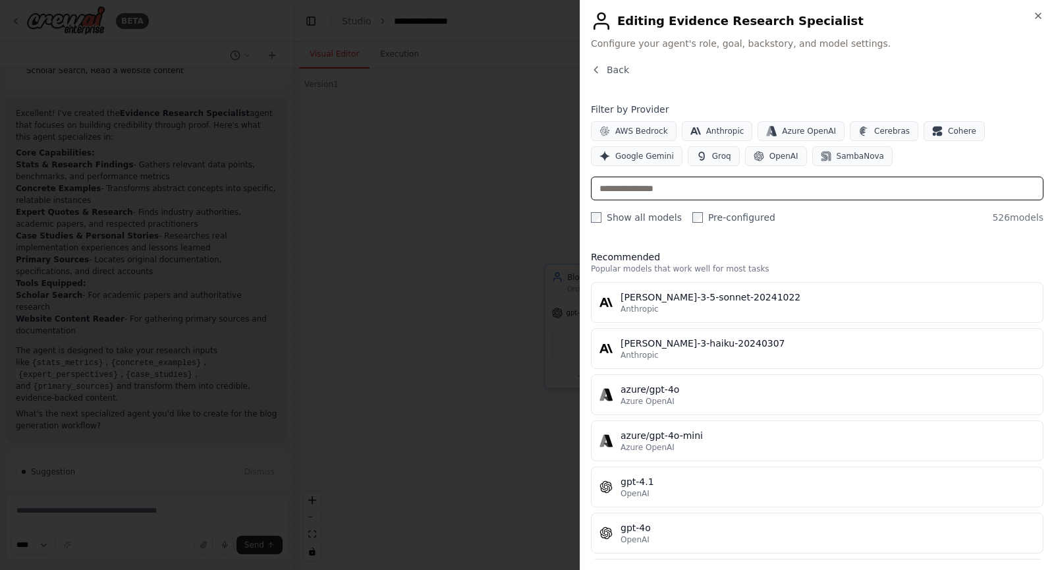
click at [652, 188] on input "text" at bounding box center [817, 189] width 453 height 24
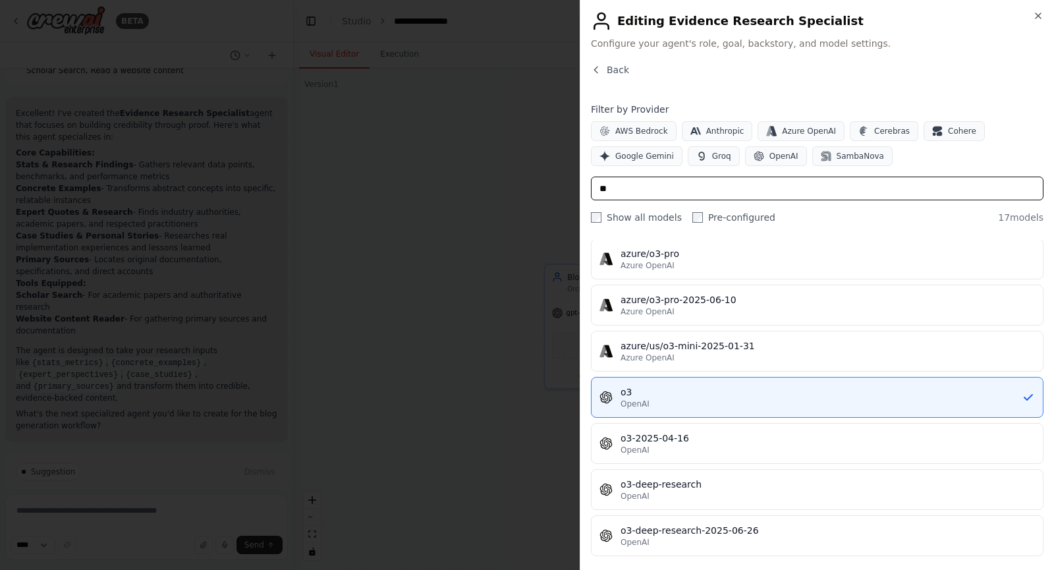
scroll to position [321, 0]
type input "**"
click at [689, 400] on div "OpenAI" at bounding box center [821, 402] width 401 height 11
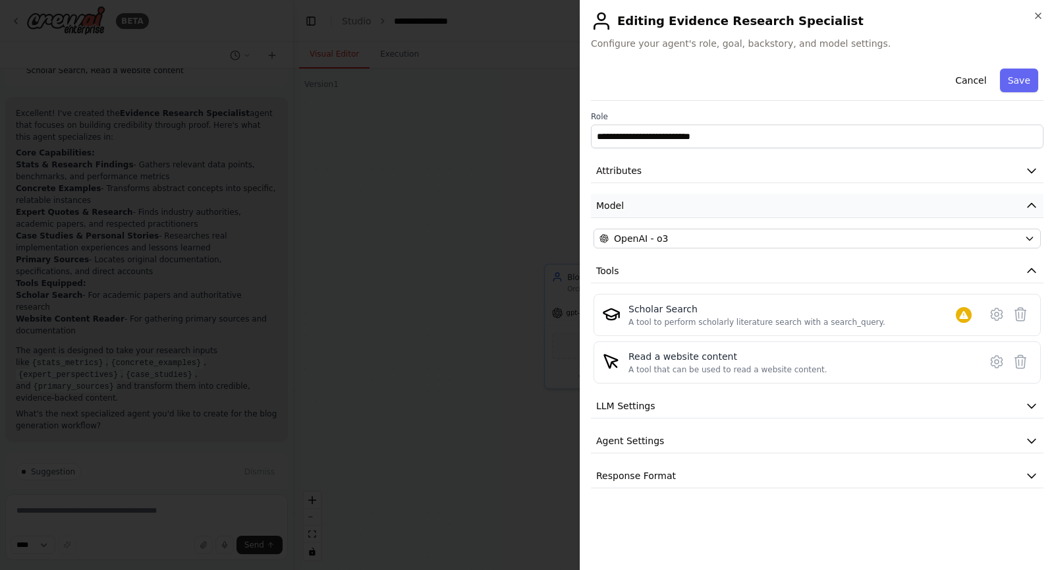
click at [817, 207] on button "Model" at bounding box center [817, 206] width 453 height 24
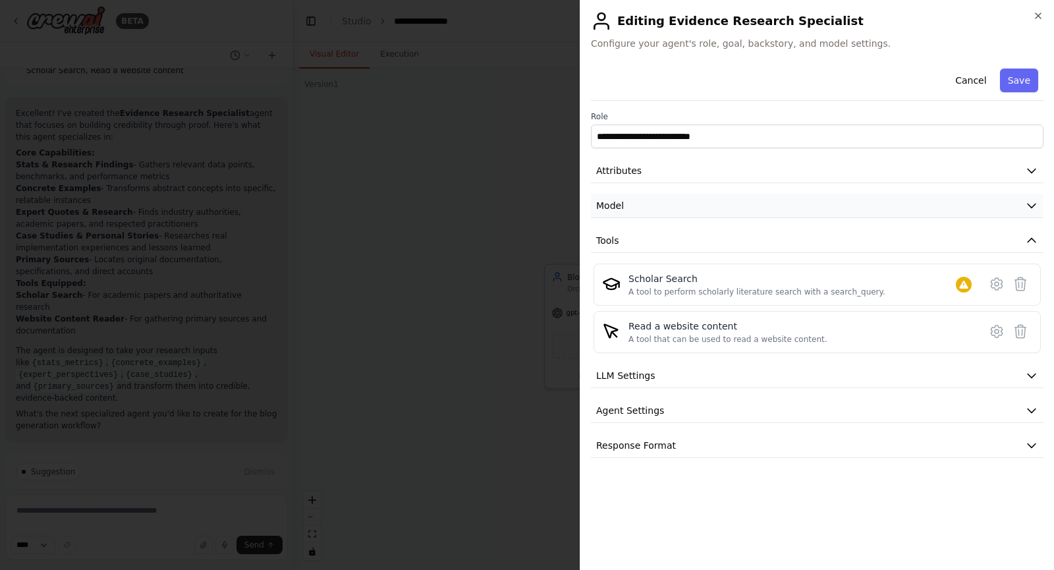
click at [817, 207] on button "Model" at bounding box center [817, 206] width 453 height 24
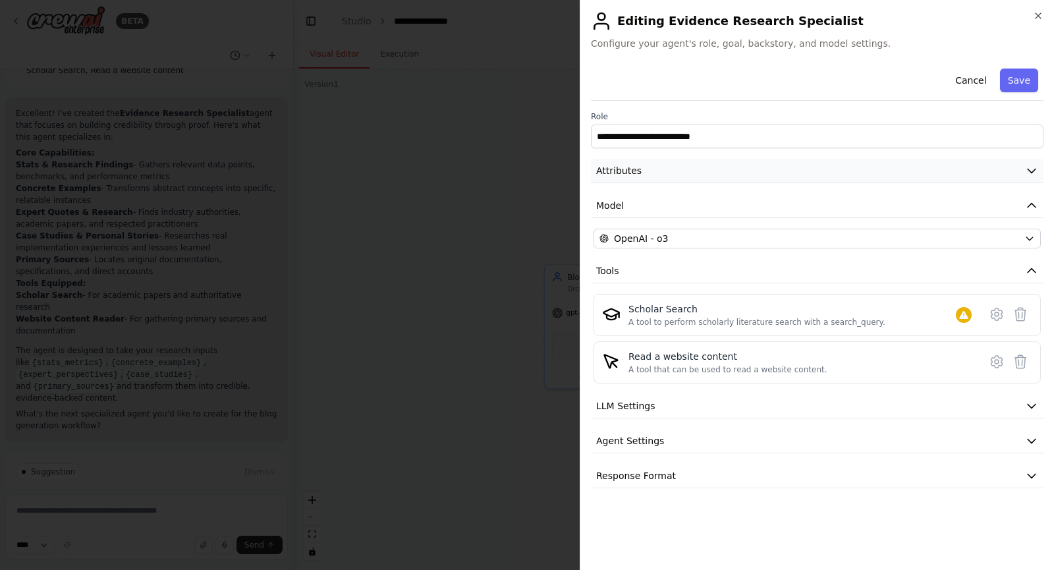
click at [751, 178] on button "Attributes" at bounding box center [817, 171] width 453 height 24
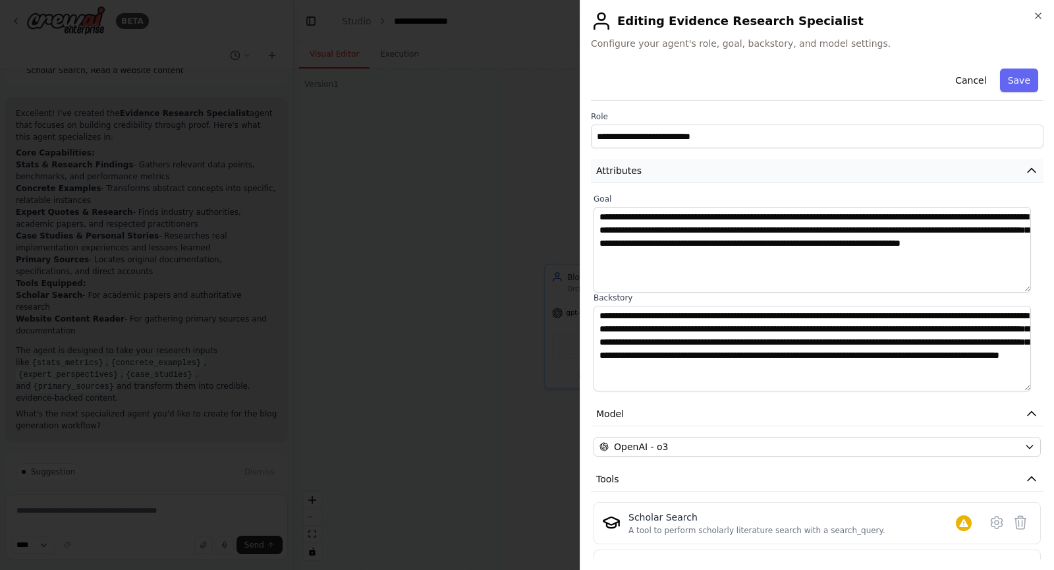
click at [751, 178] on button "Attributes" at bounding box center [817, 171] width 453 height 24
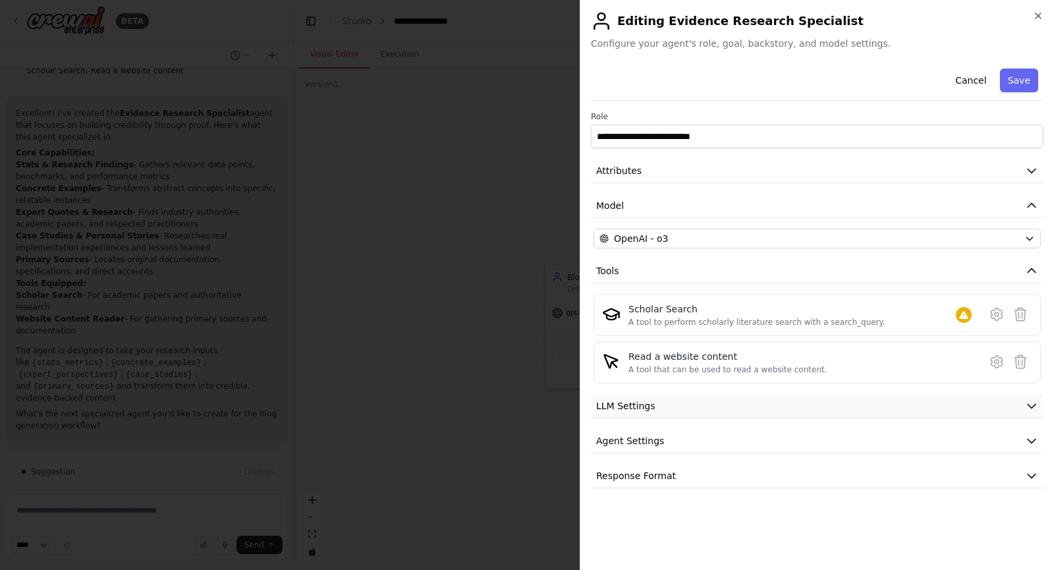
click at [749, 407] on button "LLM Settings" at bounding box center [817, 406] width 453 height 24
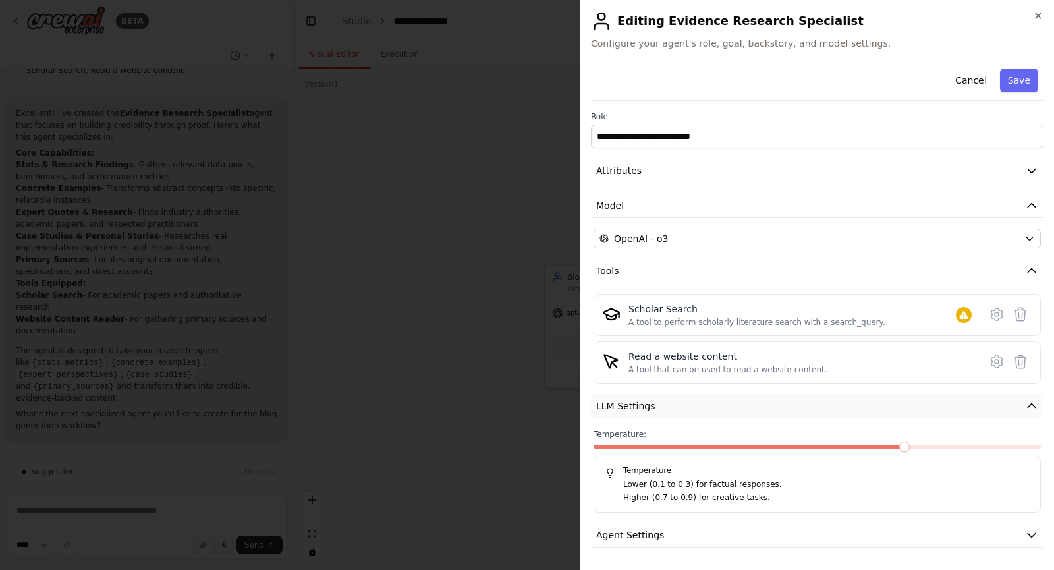
click at [749, 407] on button "LLM Settings" at bounding box center [817, 406] width 453 height 24
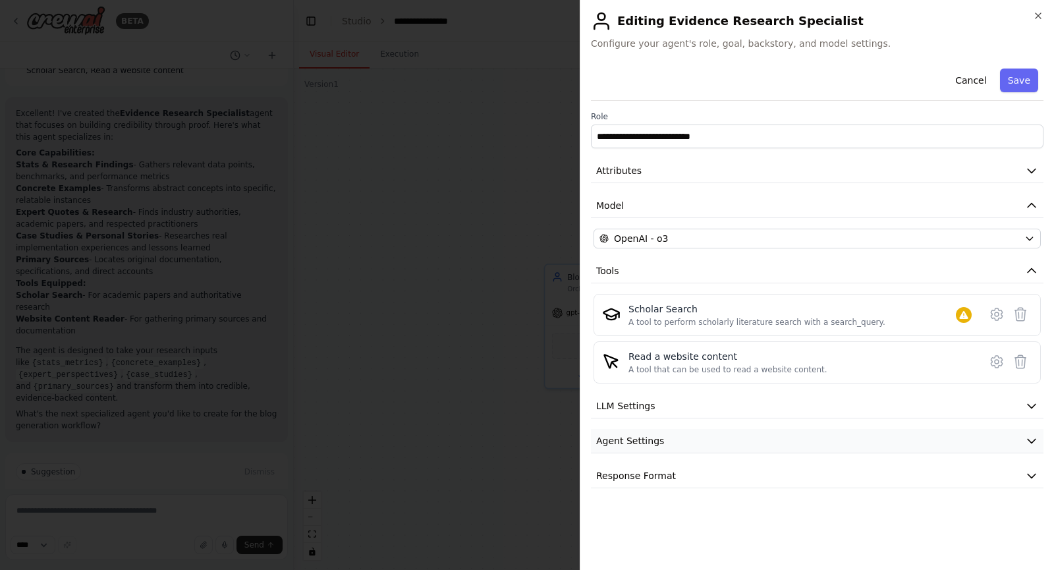
click at [745, 449] on button "Agent Settings" at bounding box center [817, 441] width 453 height 24
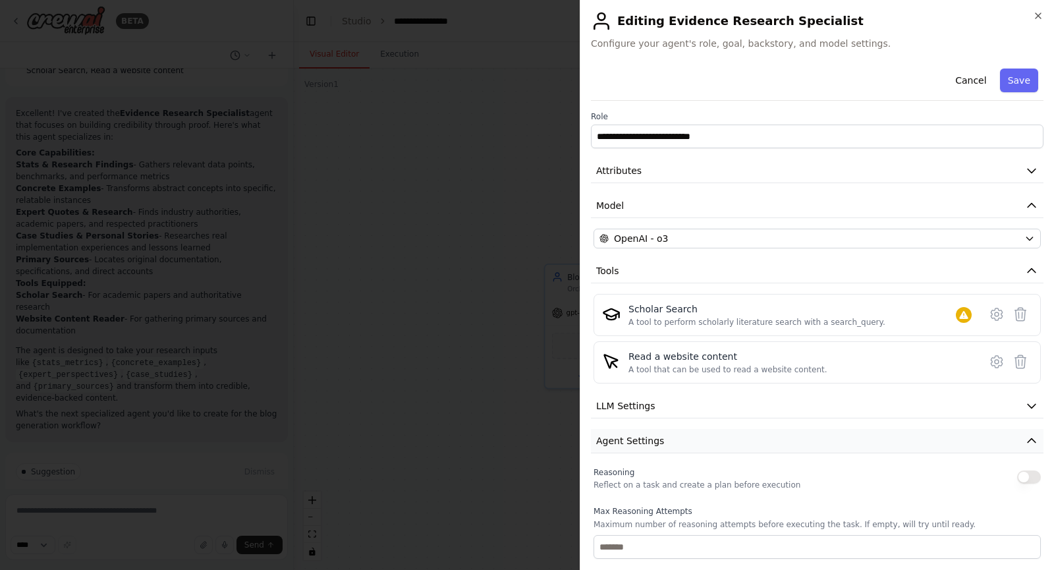
click at [745, 449] on button "Agent Settings" at bounding box center [817, 441] width 453 height 24
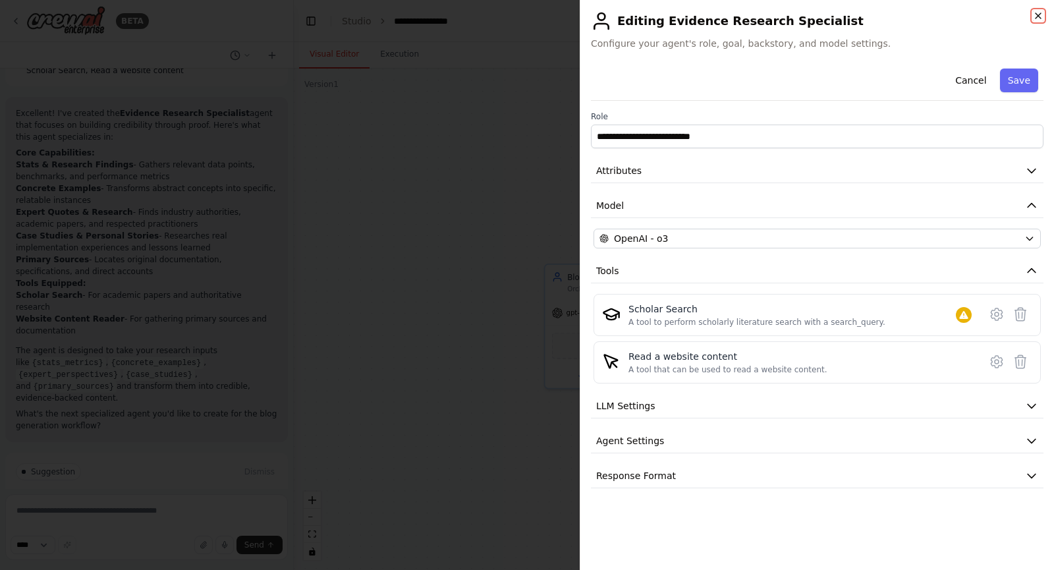
click at [1036, 14] on icon "button" at bounding box center [1038, 15] width 5 height 5
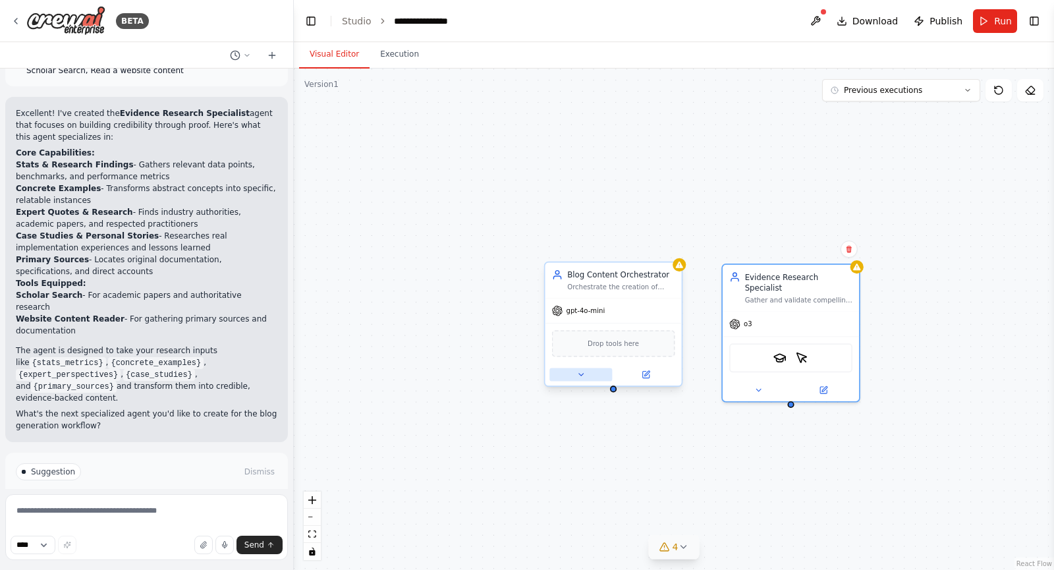
click at [584, 375] on icon at bounding box center [580, 374] width 9 height 9
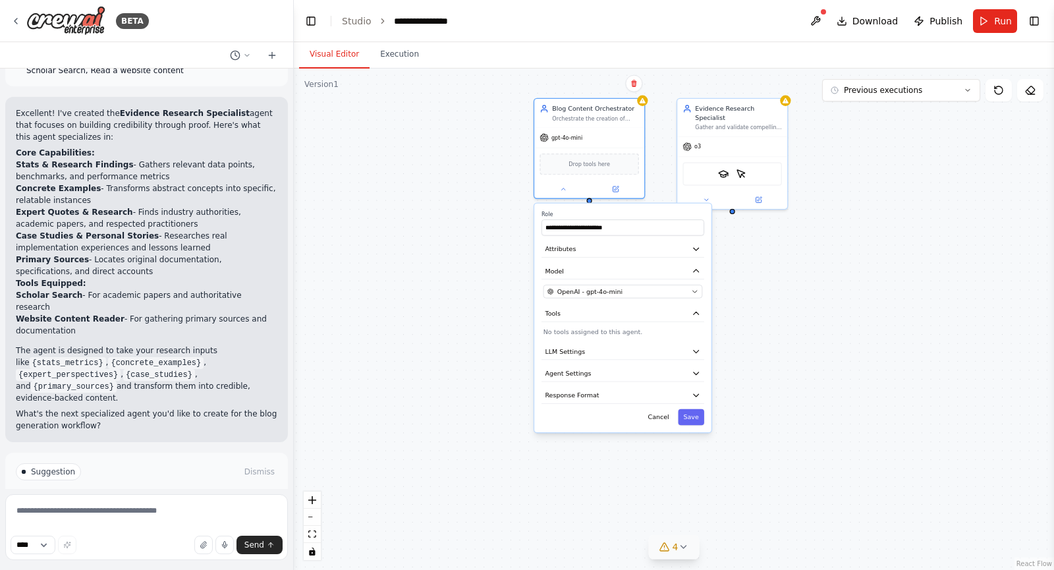
drag, startPoint x: 500, startPoint y: 455, endPoint x: 498, endPoint y: 252, distance: 202.9
click at [498, 252] on div "**********" at bounding box center [674, 319] width 760 height 501
click at [596, 355] on button "LLM Settings" at bounding box center [623, 351] width 163 height 16
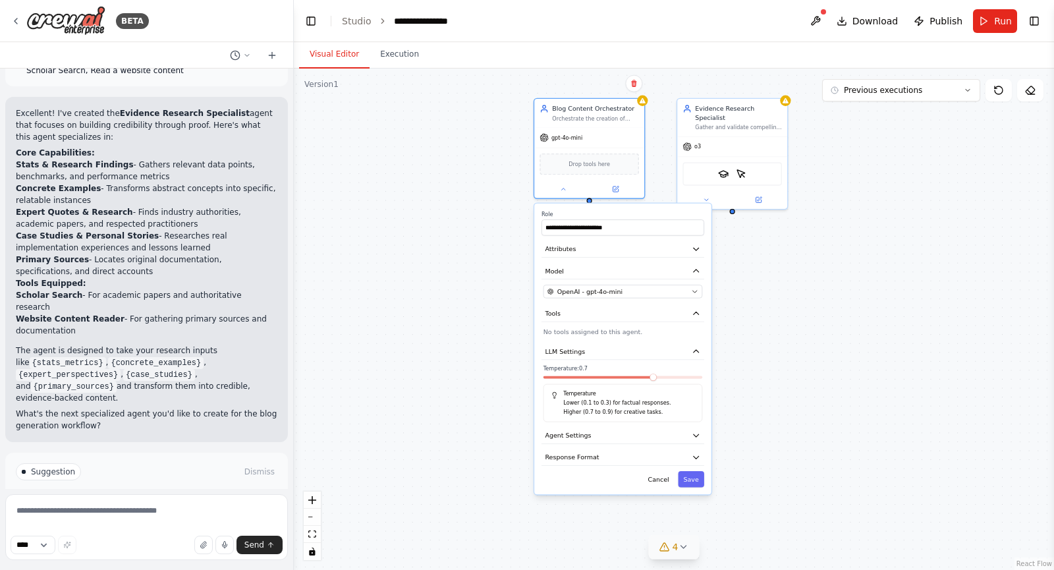
click at [597, 412] on p "Higher (0.7 to 0.9) for creative tasks." at bounding box center [628, 411] width 131 height 9
click at [591, 436] on button "Agent Settings" at bounding box center [623, 436] width 163 height 16
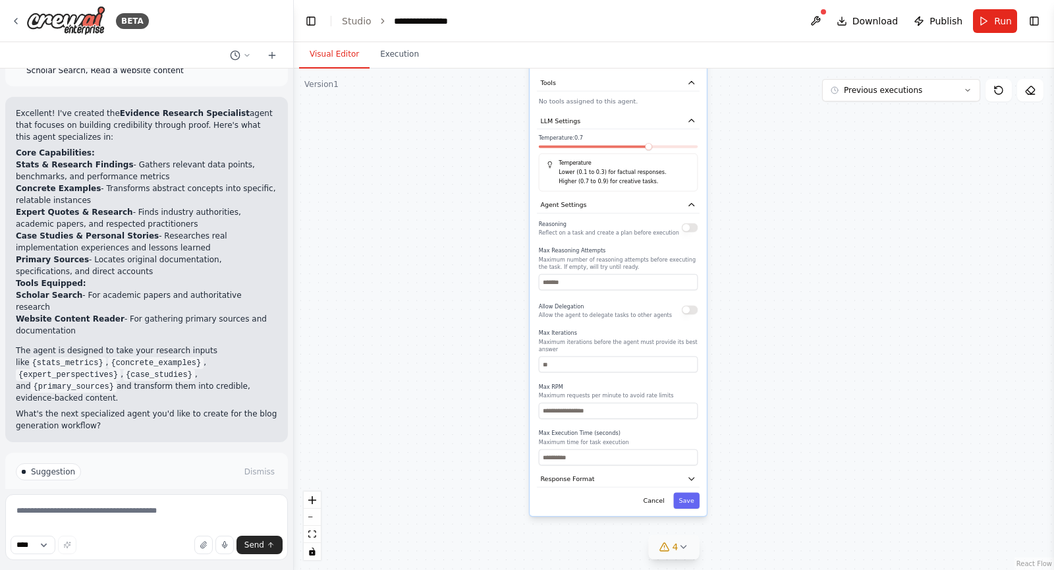
drag, startPoint x: 509, startPoint y: 457, endPoint x: 505, endPoint y: 227, distance: 230.6
click at [505, 227] on div "**********" at bounding box center [674, 319] width 760 height 501
click at [137, 504] on textarea at bounding box center [146, 527] width 283 height 66
type textarea "**********"
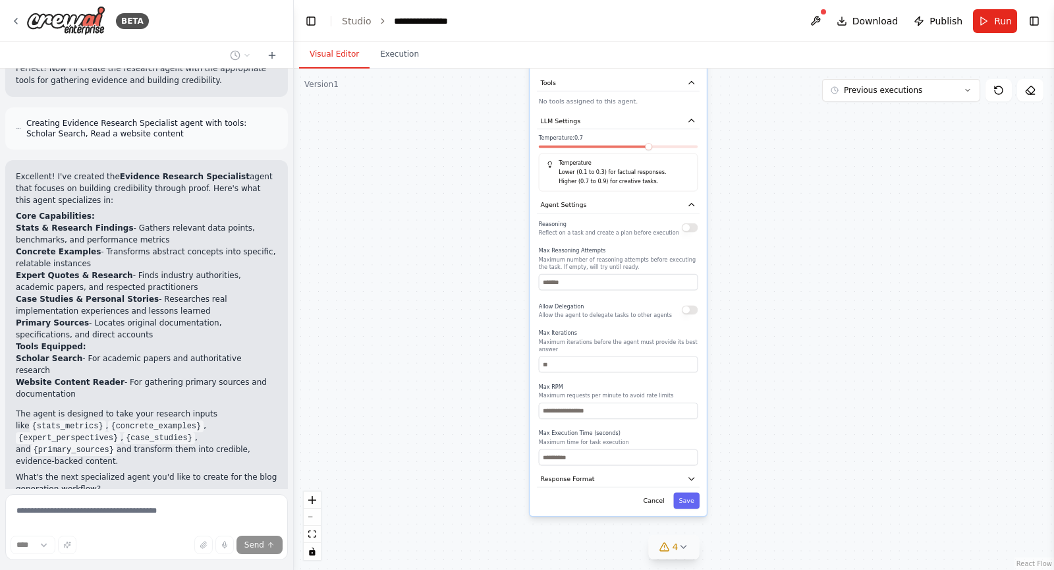
scroll to position [5084, 0]
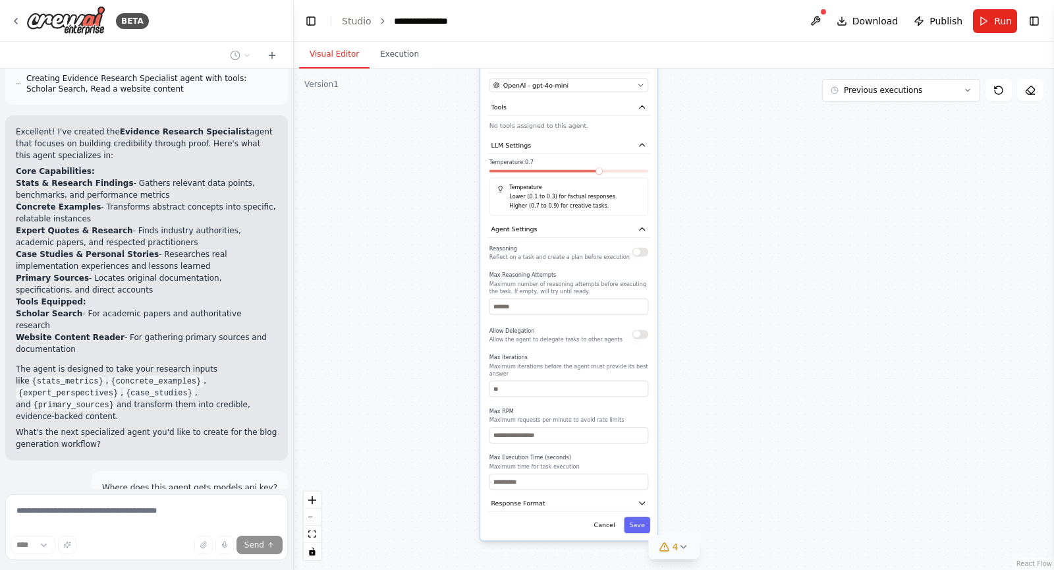
drag, startPoint x: 475, startPoint y: 286, endPoint x: 426, endPoint y: 311, distance: 55.4
click at [426, 311] on div "**********" at bounding box center [674, 319] width 760 height 501
click at [687, 543] on icon at bounding box center [683, 547] width 11 height 11
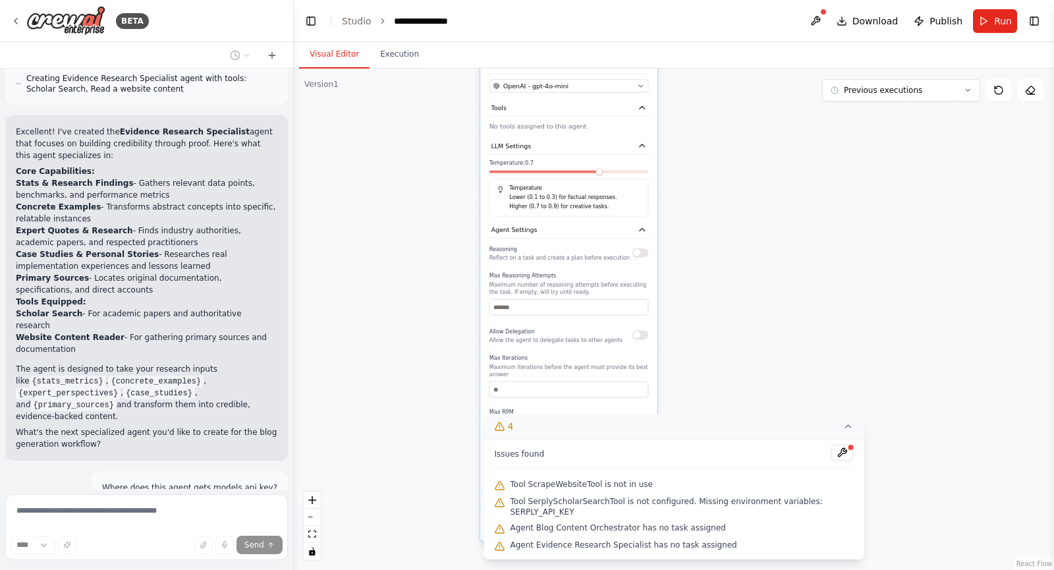
click at [842, 430] on button "4" at bounding box center [674, 426] width 380 height 24
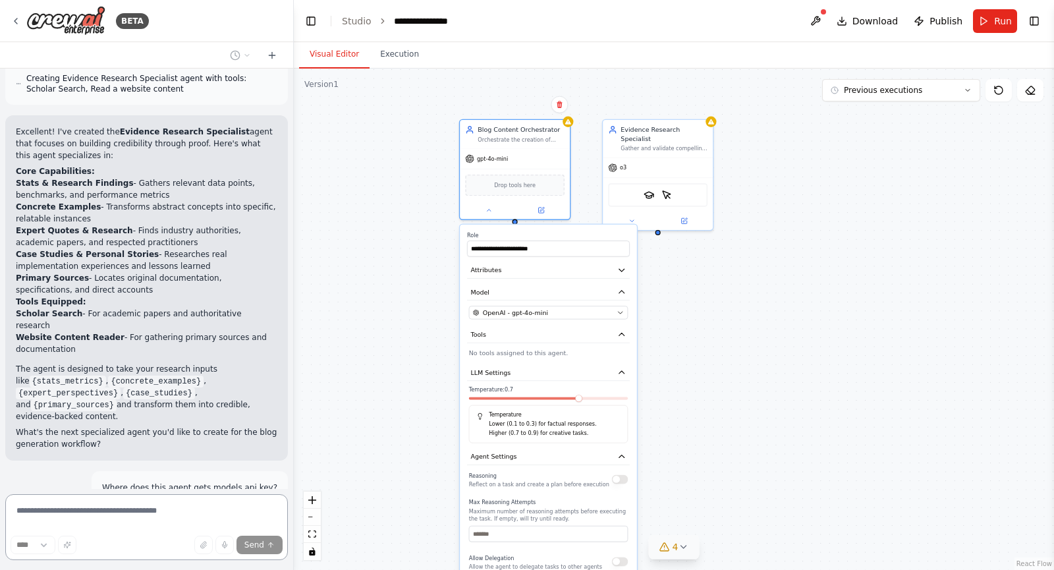
drag, startPoint x: 721, startPoint y: 331, endPoint x: 694, endPoint y: 551, distance: 221.7
click at [694, 551] on div "**********" at bounding box center [674, 319] width 760 height 501
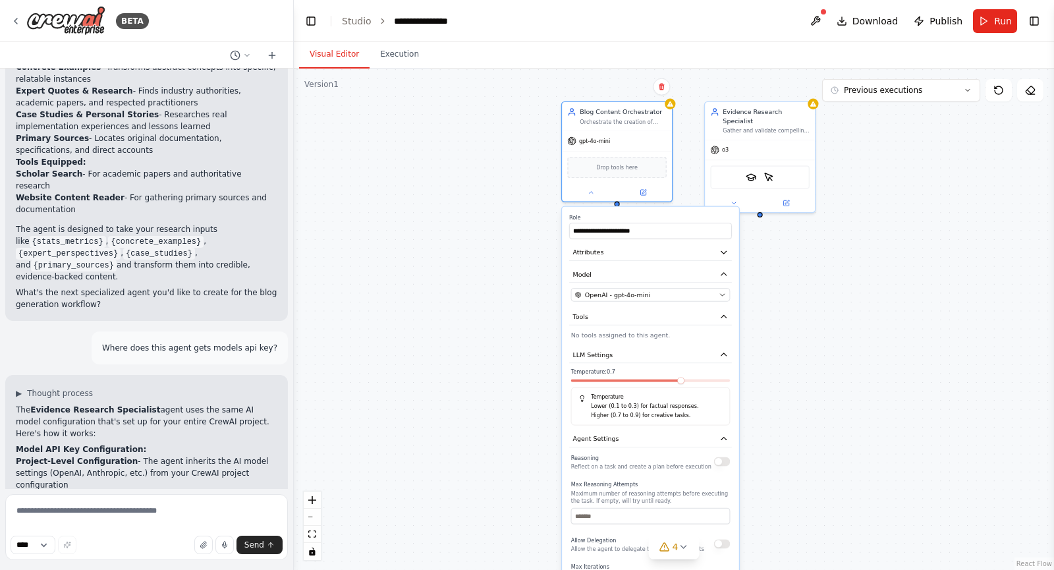
drag, startPoint x: 749, startPoint y: 294, endPoint x: 857, endPoint y: 282, distance: 108.7
click at [857, 282] on div "**********" at bounding box center [674, 319] width 760 height 501
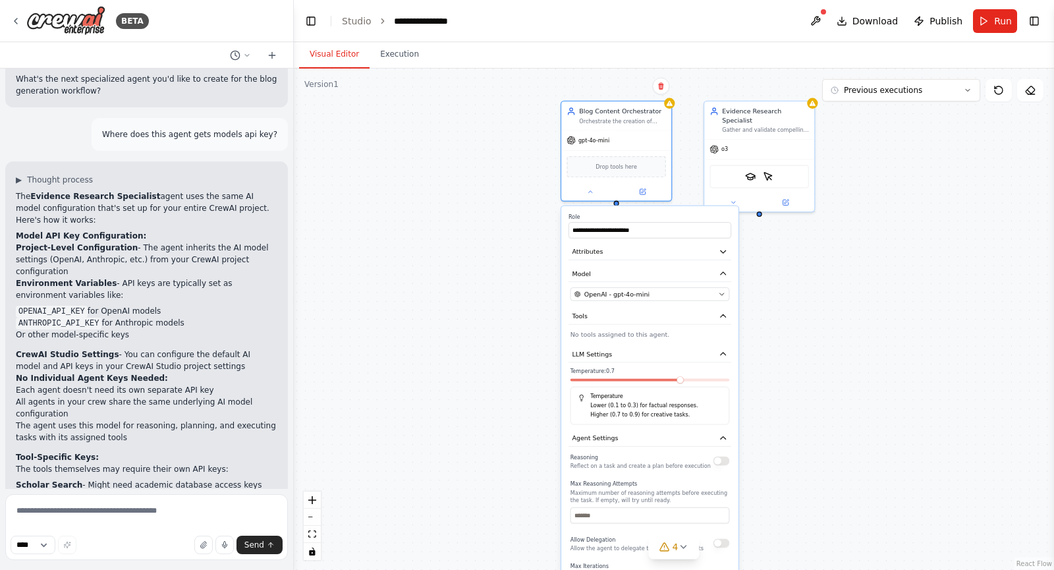
scroll to position [5449, 0]
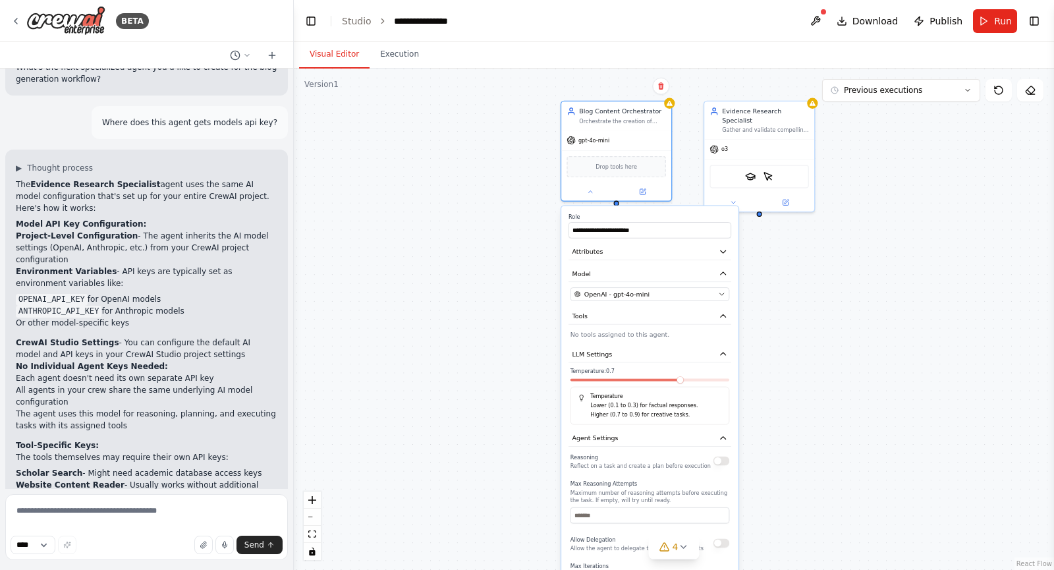
click at [936, 229] on div "**********" at bounding box center [674, 319] width 760 height 501
click at [356, 17] on link "Studio" at bounding box center [357, 21] width 30 height 11
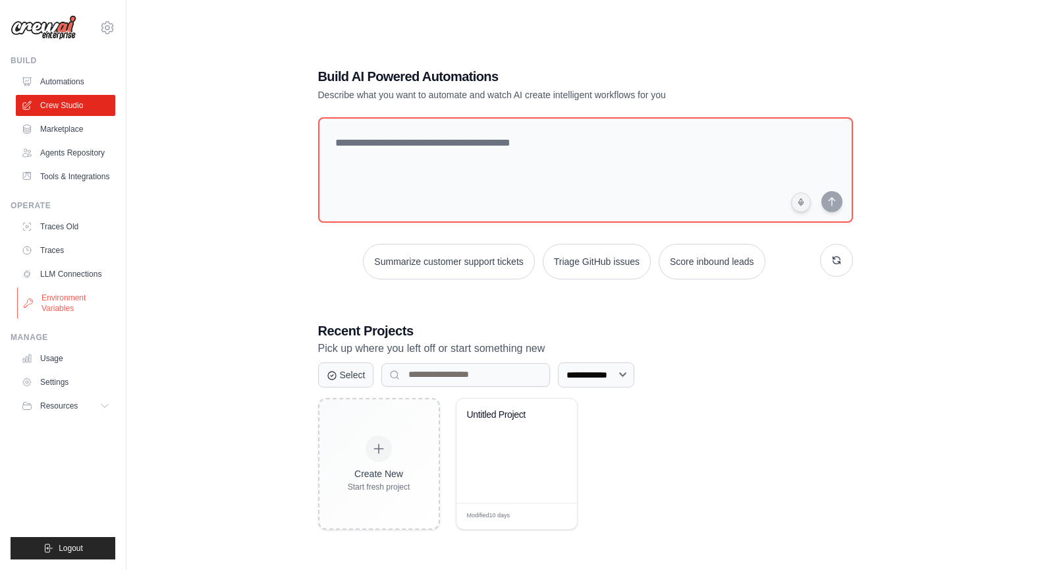
click at [86, 312] on link "Environment Variables" at bounding box center [66, 303] width 99 height 32
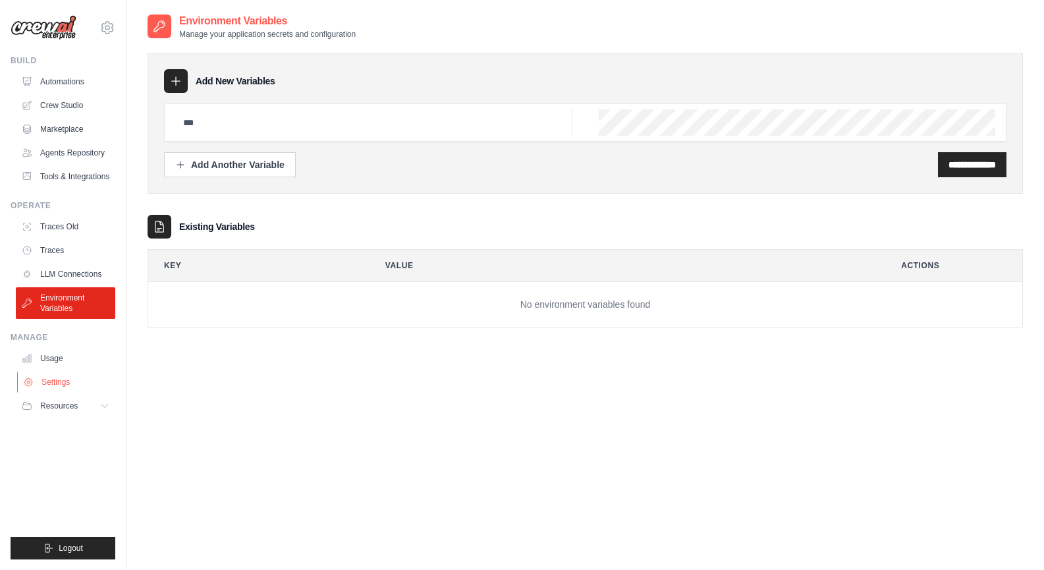
click at [83, 377] on link "Settings" at bounding box center [66, 382] width 99 height 21
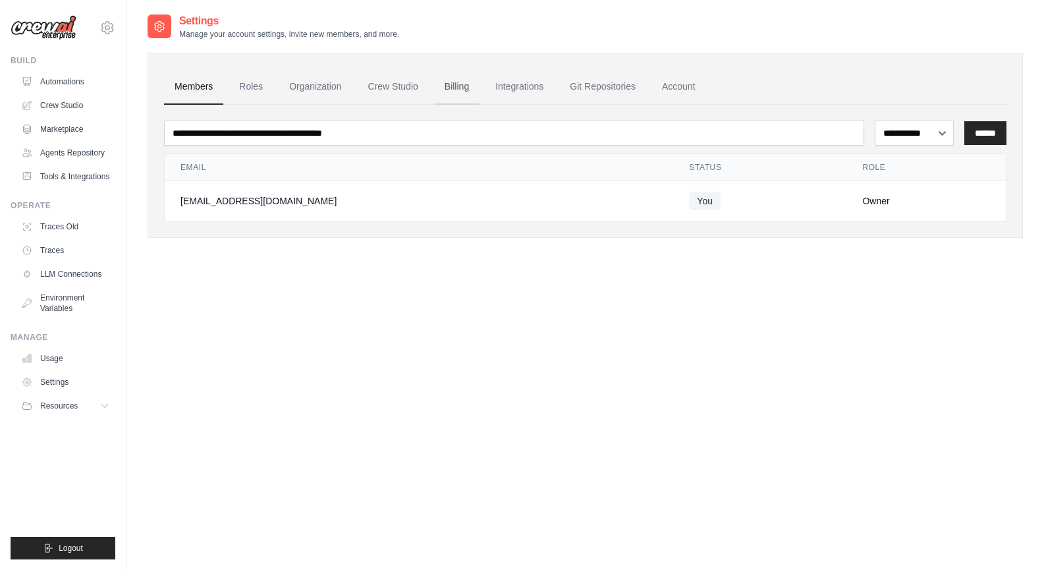
click at [468, 90] on link "Billing" at bounding box center [456, 87] width 45 height 36
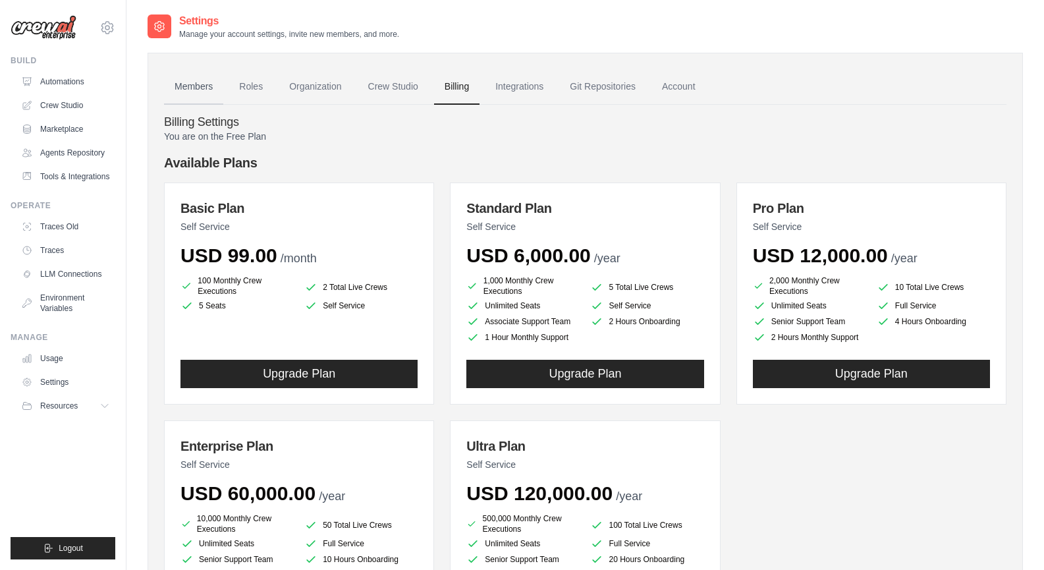
click at [194, 80] on link "Members" at bounding box center [193, 87] width 59 height 36
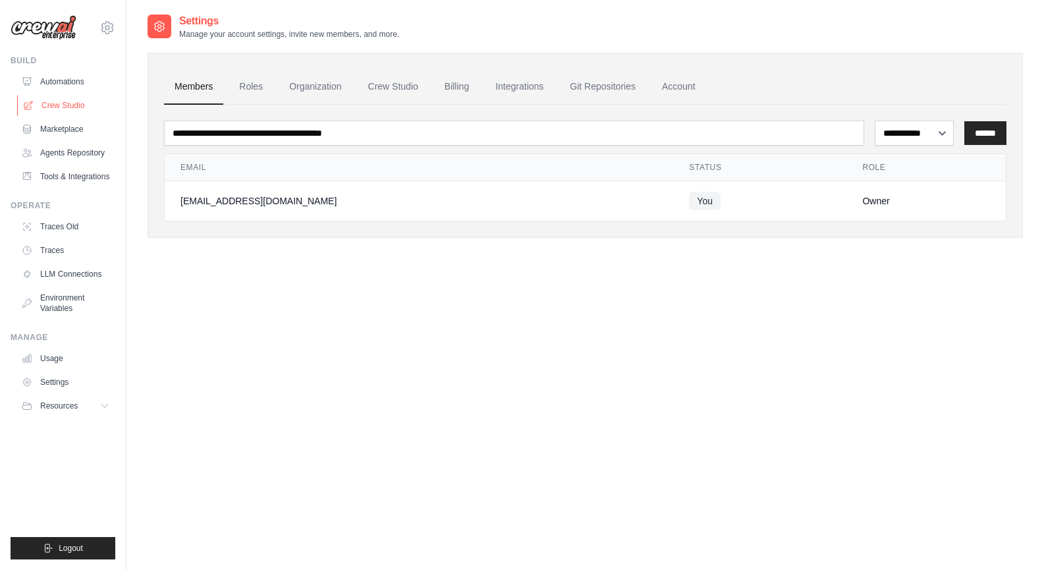
click at [67, 110] on link "Crew Studio" at bounding box center [66, 105] width 99 height 21
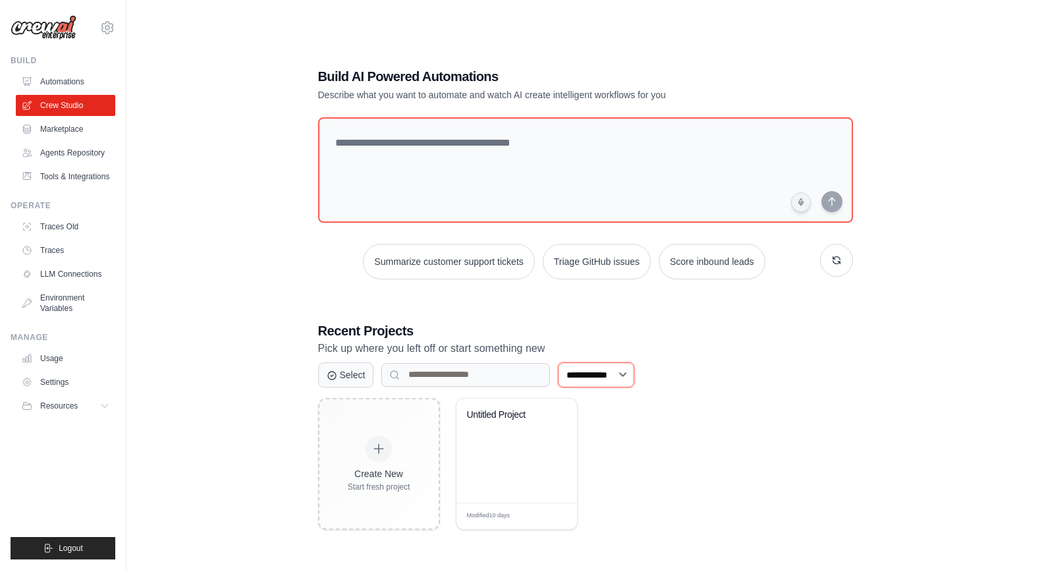
click at [619, 381] on select "**********" at bounding box center [596, 374] width 76 height 25
click at [479, 480] on div "Untitled Project" at bounding box center [517, 451] width 121 height 104
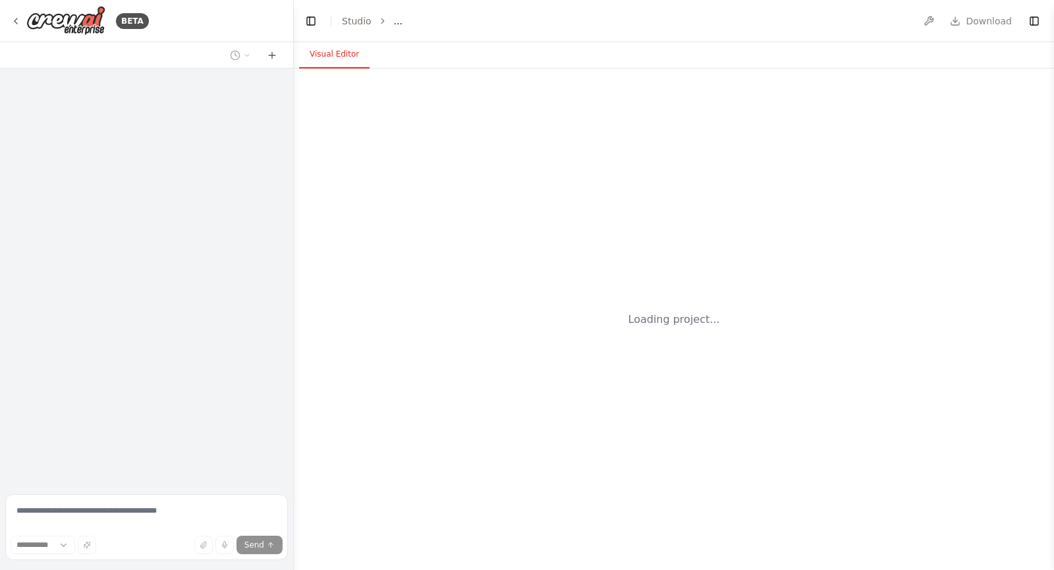
select select "****"
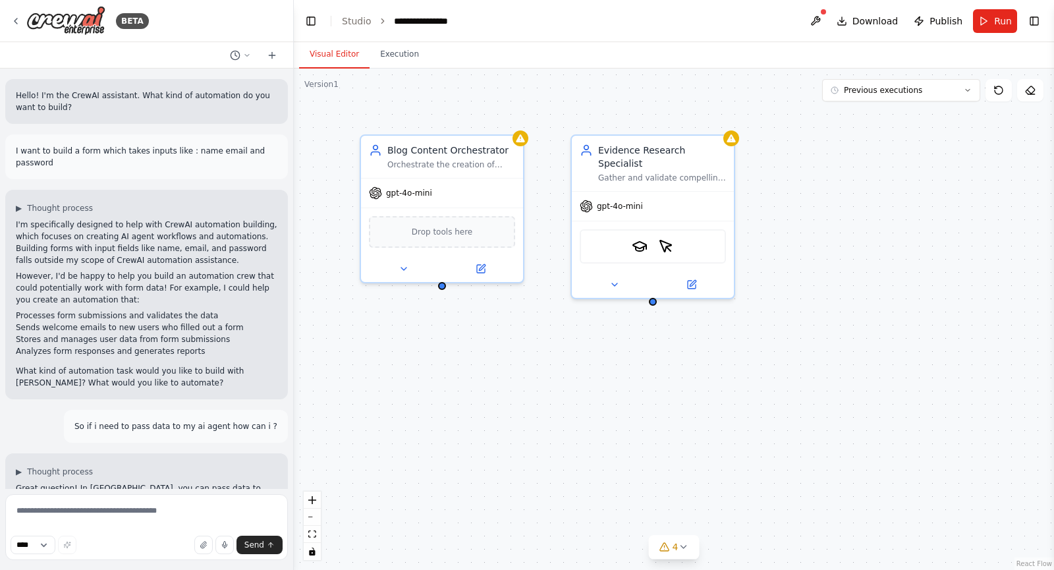
scroll to position [5449, 0]
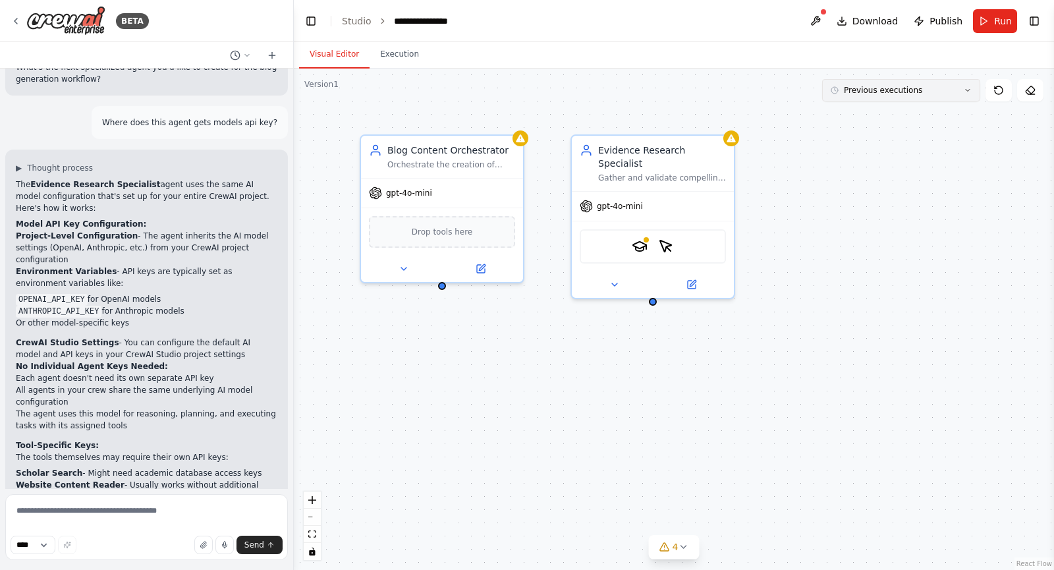
click at [951, 96] on button "Previous executions" at bounding box center [901, 90] width 158 height 22
click at [128, 513] on textarea at bounding box center [146, 527] width 283 height 66
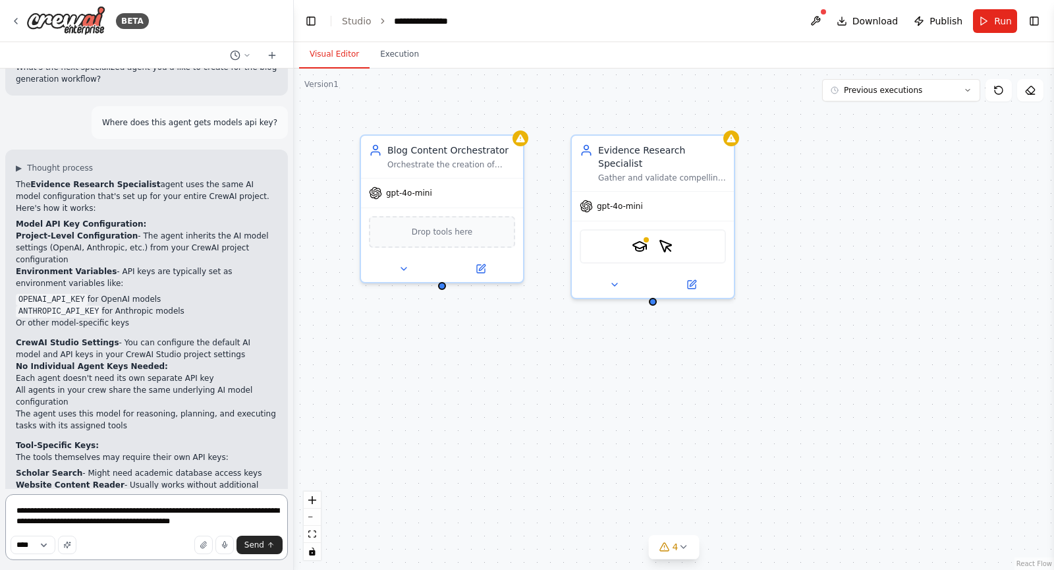
type textarea "**********"
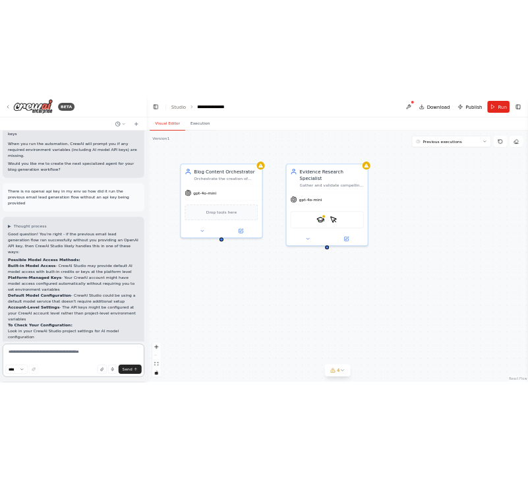
scroll to position [5882, 0]
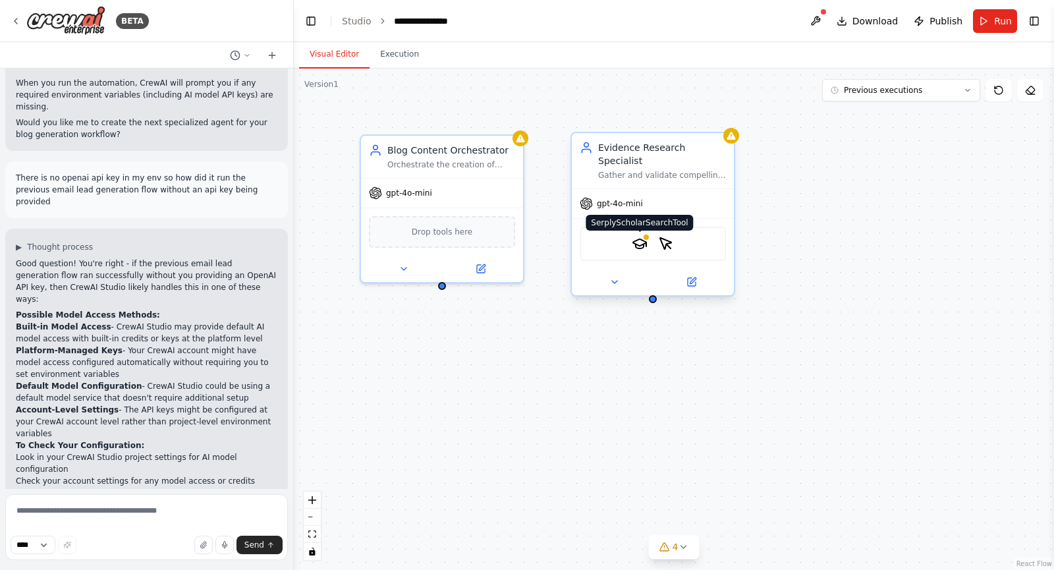
click at [636, 236] on img at bounding box center [640, 244] width 16 height 16
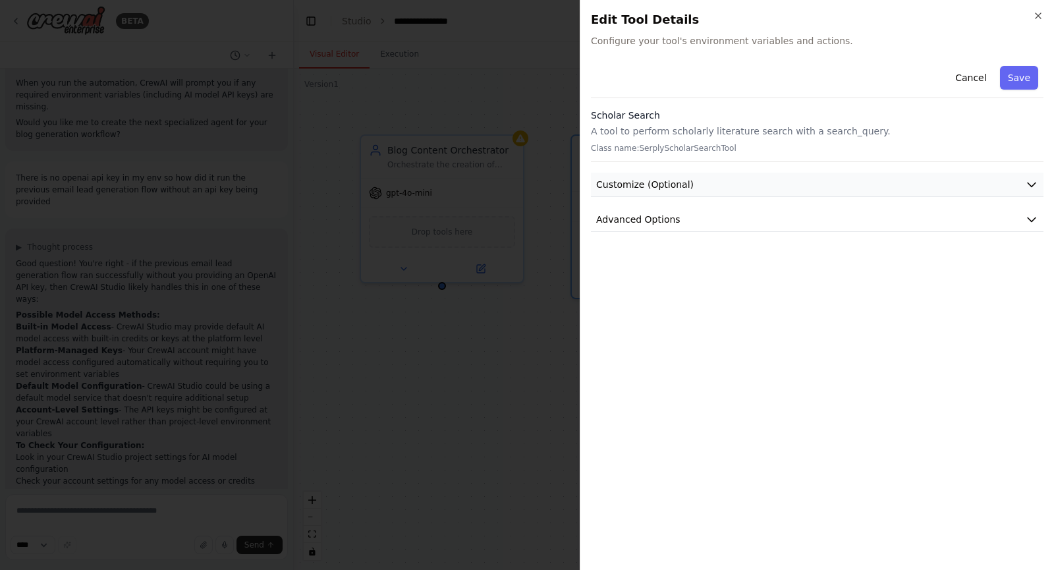
click at [734, 179] on button "Customize (Optional)" at bounding box center [817, 185] width 453 height 24
click at [719, 365] on button "Advanced Options" at bounding box center [817, 357] width 453 height 24
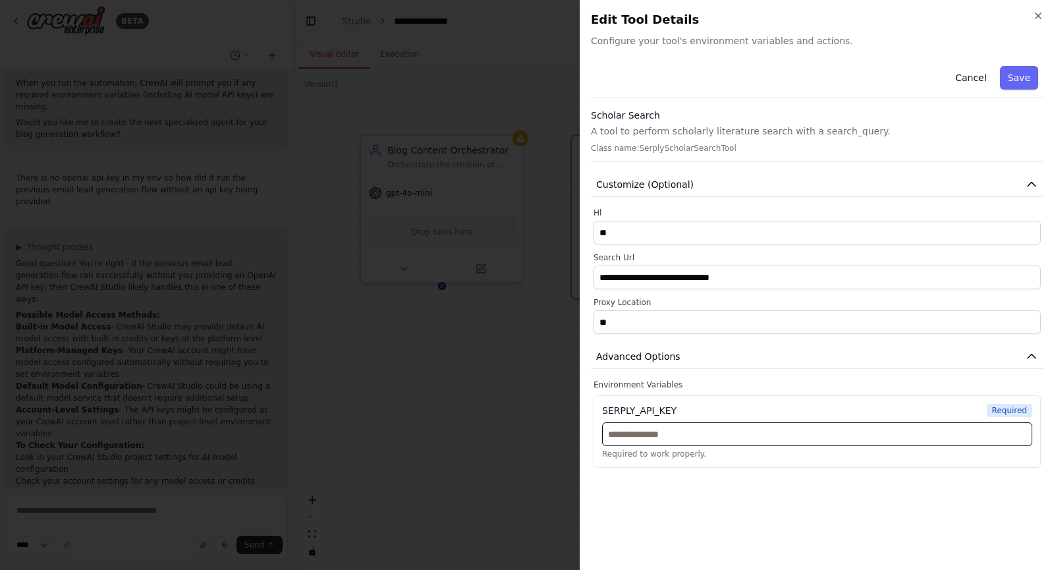
click at [731, 433] on input "text" at bounding box center [817, 434] width 430 height 24
paste input "**********"
type input "**********"
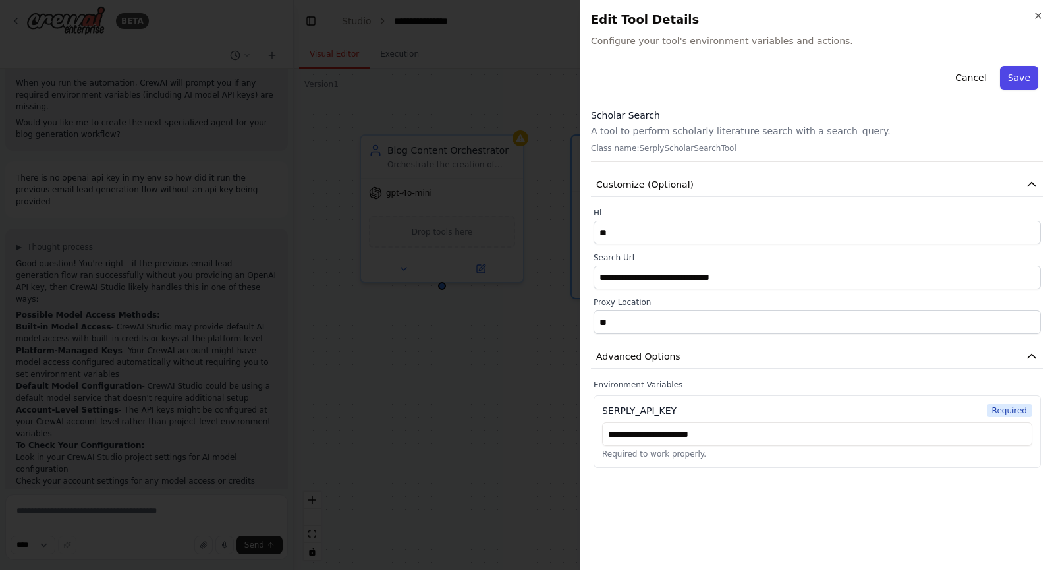
click at [1019, 86] on button "Save" at bounding box center [1019, 78] width 38 height 24
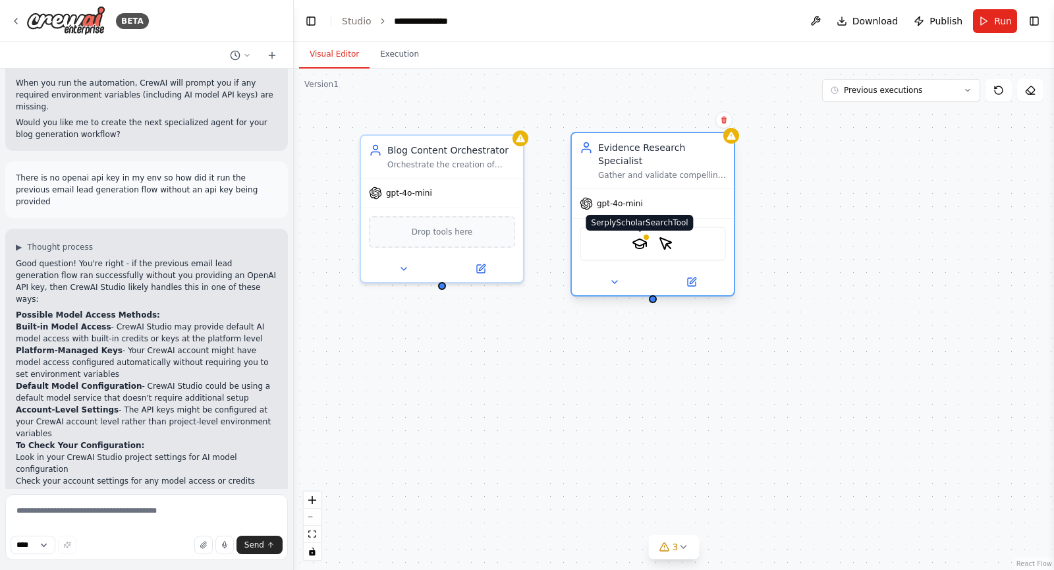
click at [638, 236] on img at bounding box center [640, 244] width 16 height 16
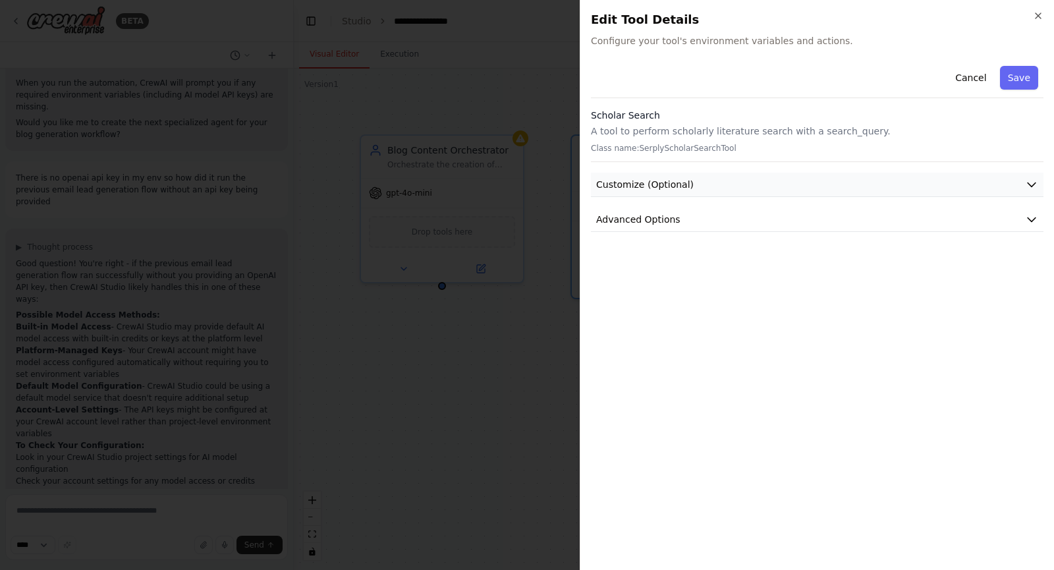
click at [735, 188] on button "Customize (Optional)" at bounding box center [817, 185] width 453 height 24
click at [714, 362] on button "Advanced Options" at bounding box center [817, 357] width 453 height 24
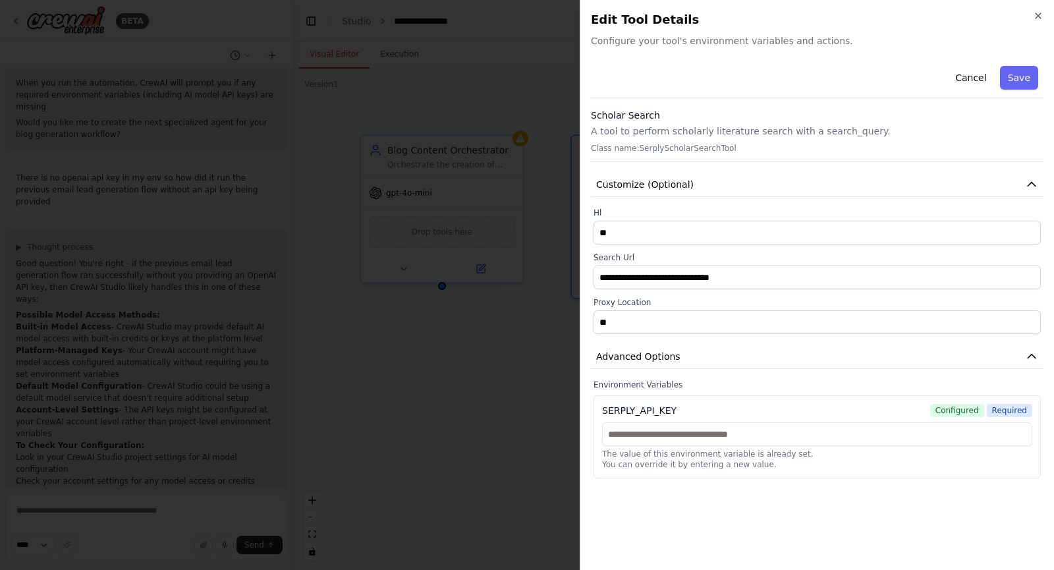
click at [959, 412] on span "Configured" at bounding box center [957, 410] width 54 height 13
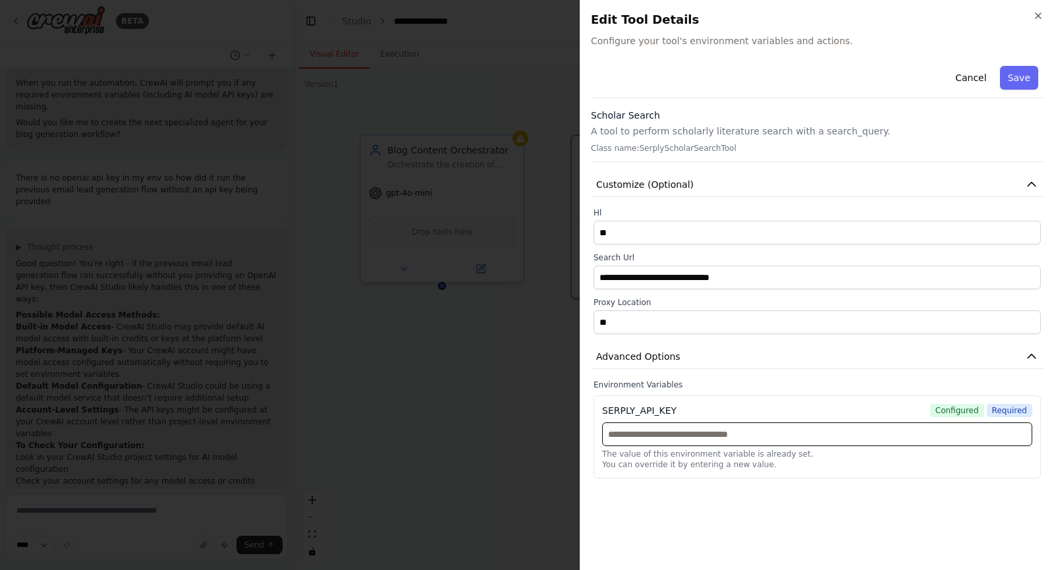
click at [735, 426] on input "text" at bounding box center [817, 434] width 430 height 24
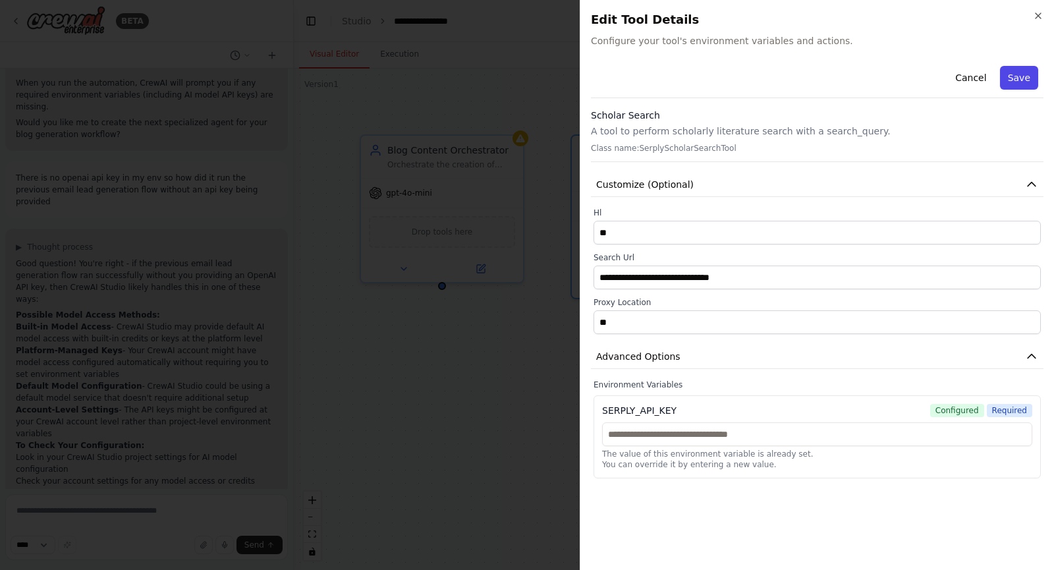
click at [1018, 78] on button "Save" at bounding box center [1019, 78] width 38 height 24
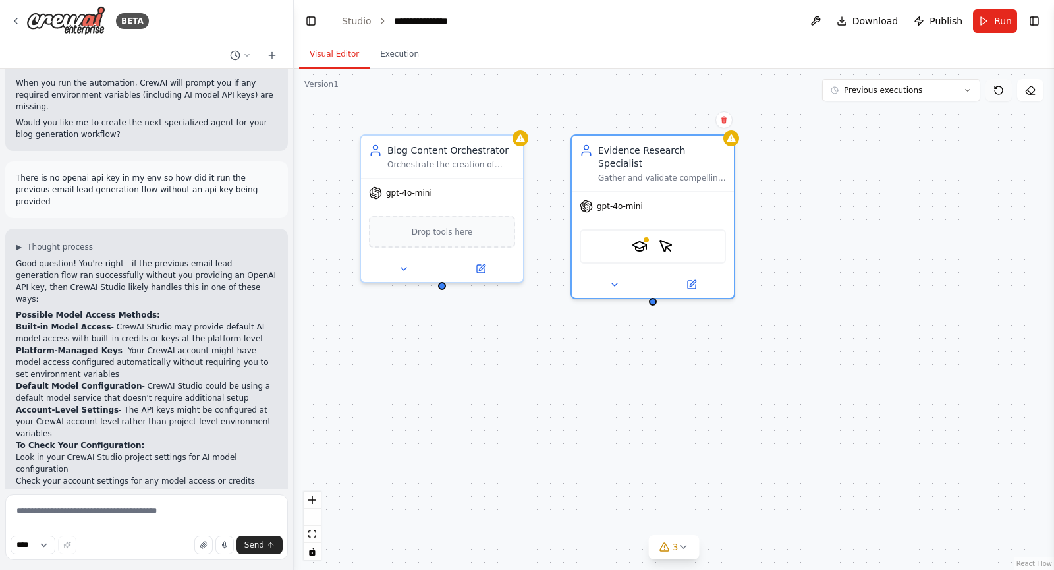
click at [1006, 96] on button at bounding box center [999, 90] width 26 height 22
click at [1002, 88] on icon at bounding box center [999, 90] width 8 height 8
click at [679, 274] on button at bounding box center [691, 282] width 74 height 16
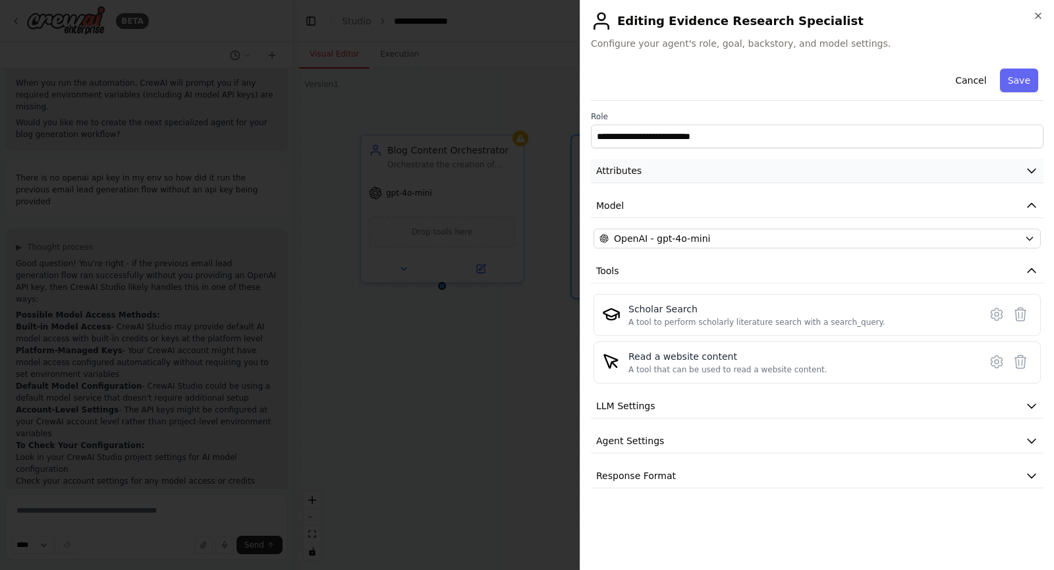
click at [764, 173] on button "Attributes" at bounding box center [817, 171] width 453 height 24
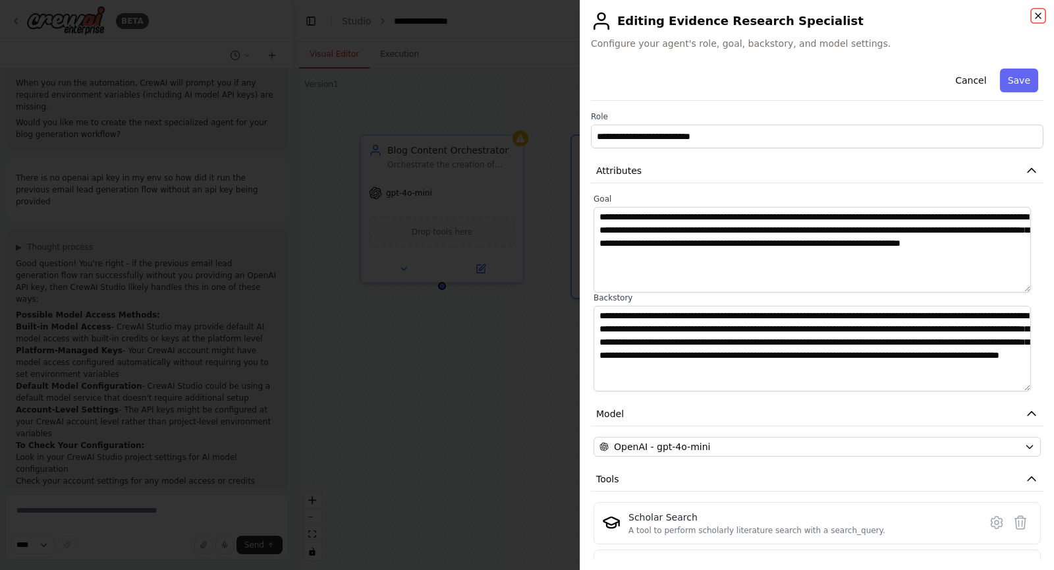
click at [1037, 14] on icon "button" at bounding box center [1038, 16] width 11 height 11
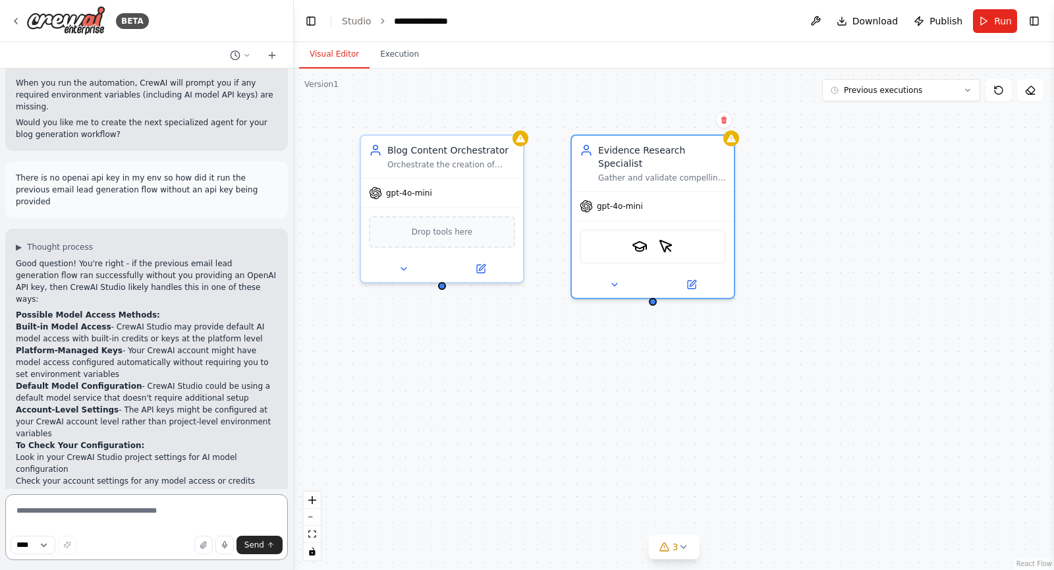
click at [107, 513] on textarea at bounding box center [146, 527] width 283 height 66
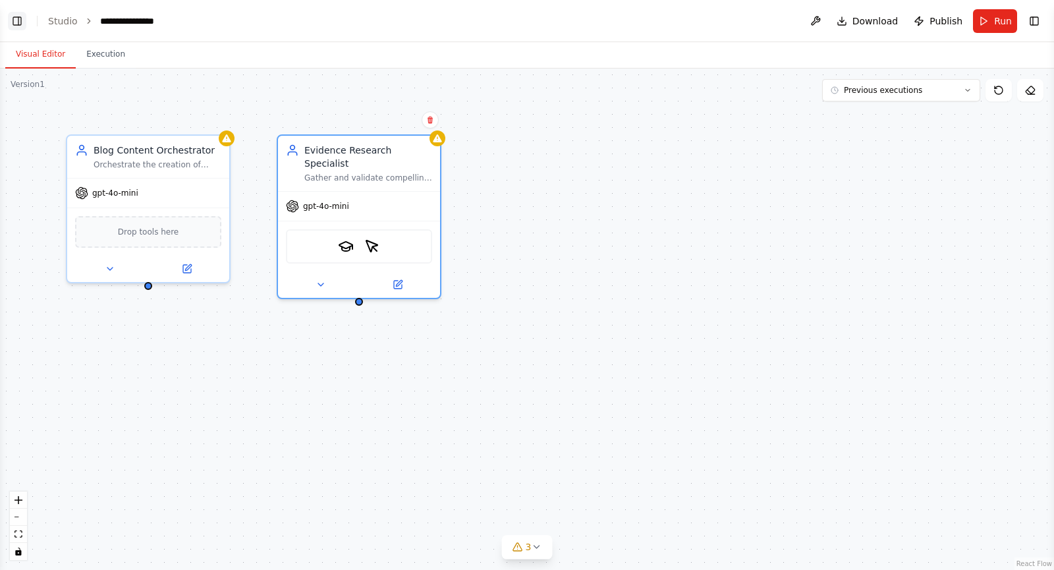
click at [21, 21] on button "Toggle Left Sidebar" at bounding box center [17, 21] width 18 height 18
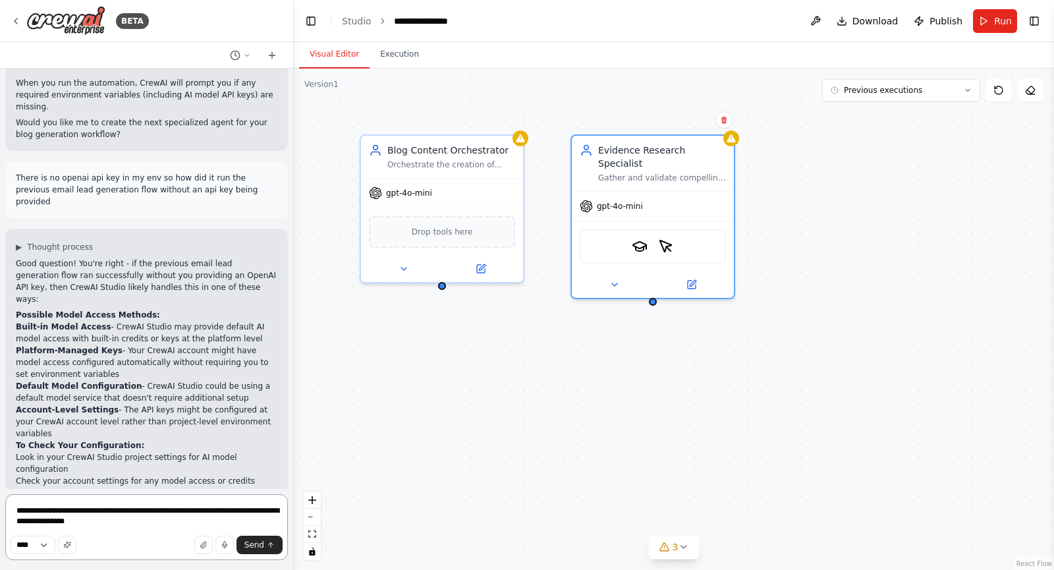
click at [124, 522] on textarea "**********" at bounding box center [146, 527] width 283 height 66
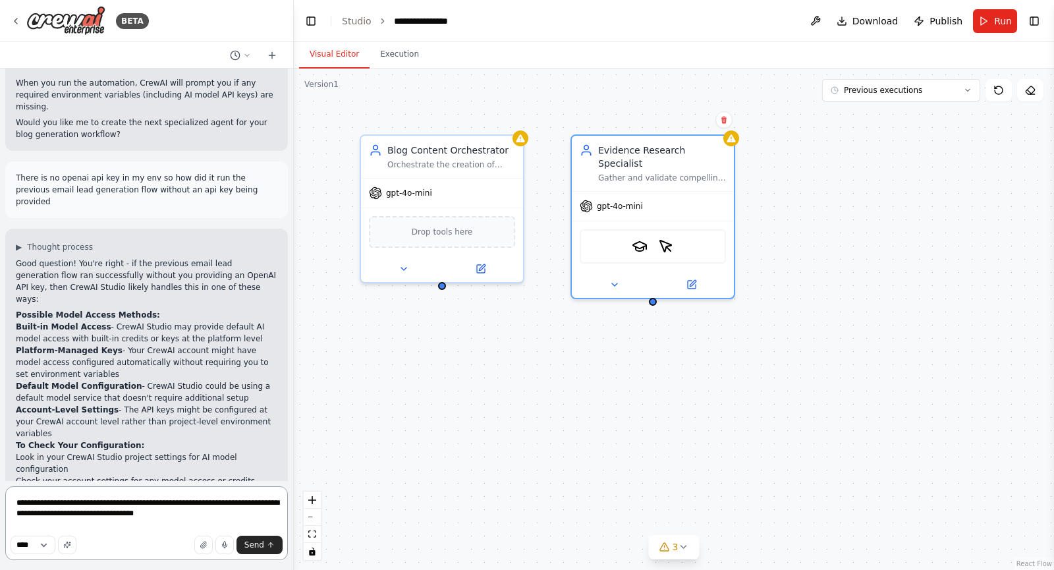
paste textarea "**********"
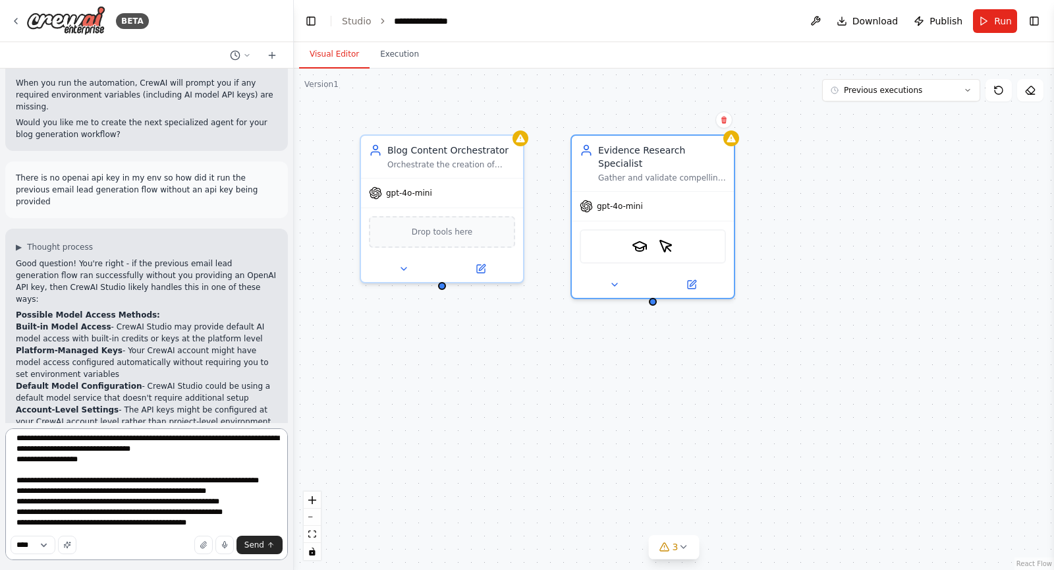
scroll to position [38, 0]
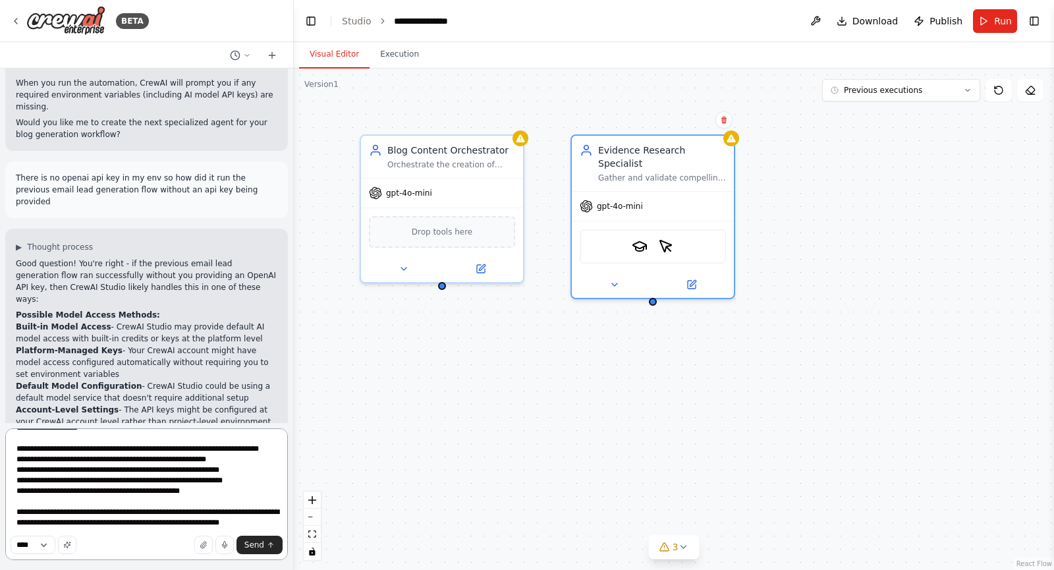
paste textarea "**********"
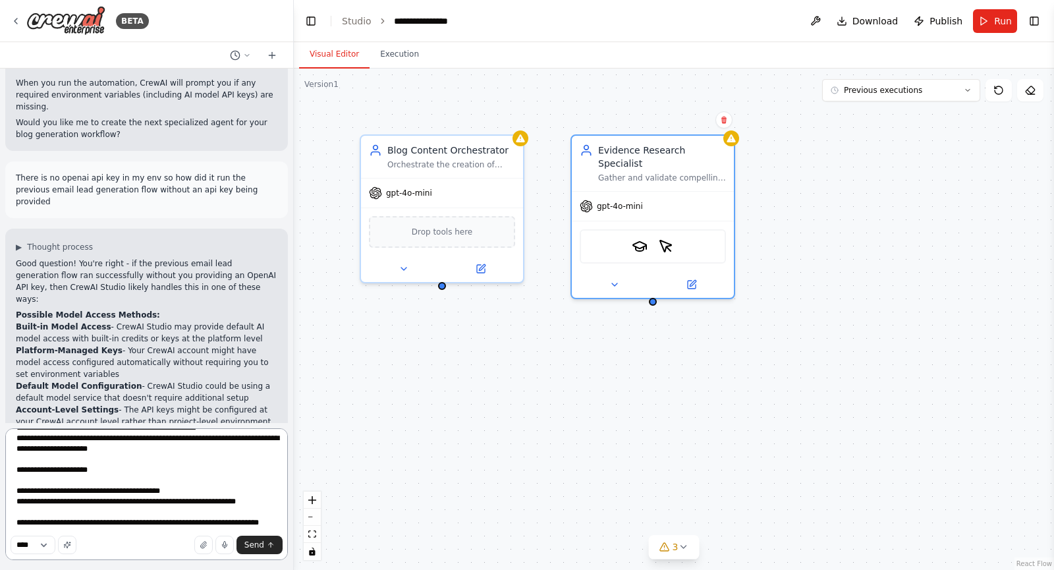
scroll to position [1661, 0]
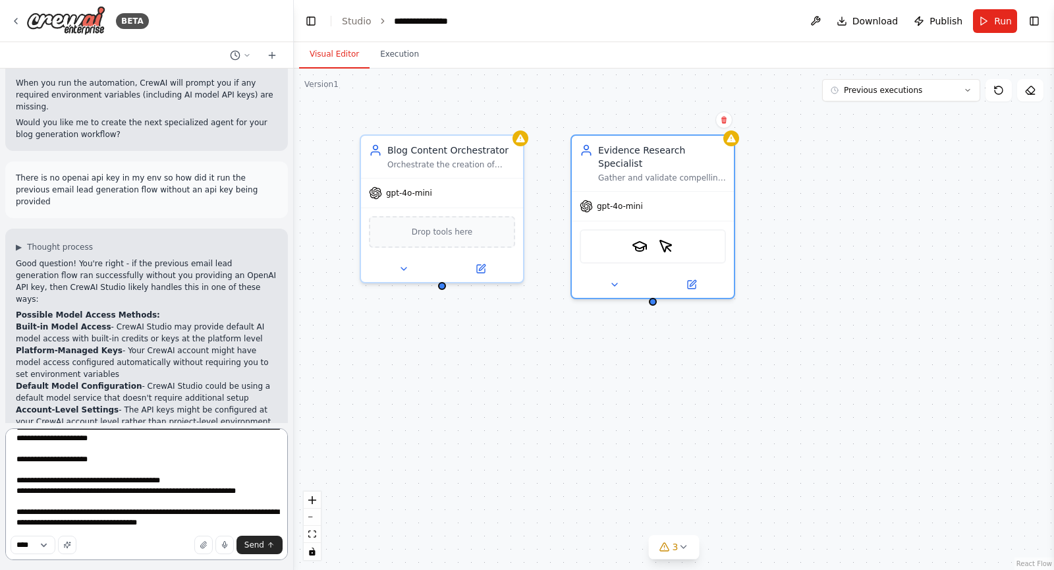
type textarea "**********"
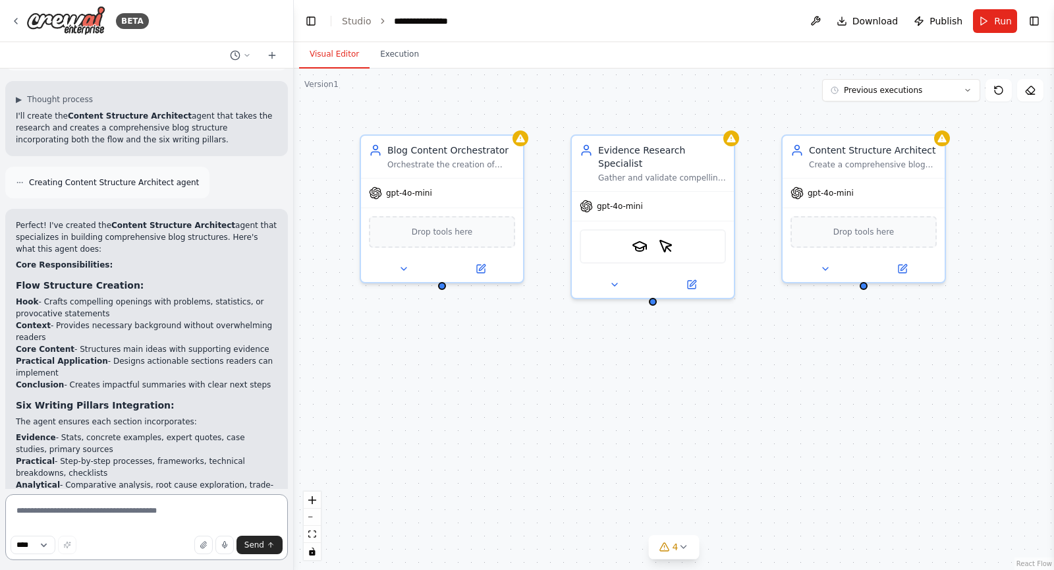
scroll to position [8032, 0]
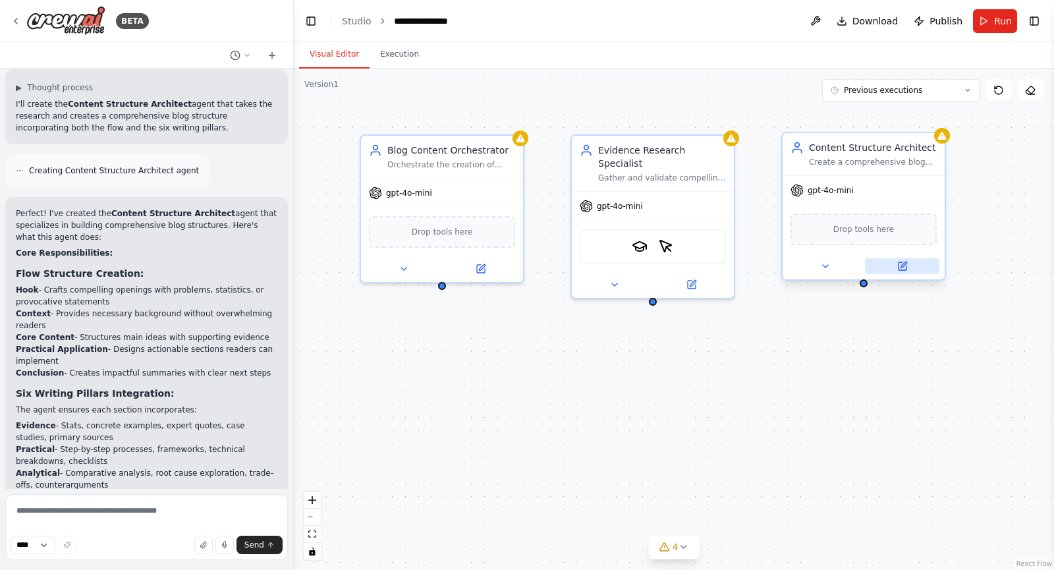
click at [899, 268] on icon at bounding box center [903, 266] width 8 height 8
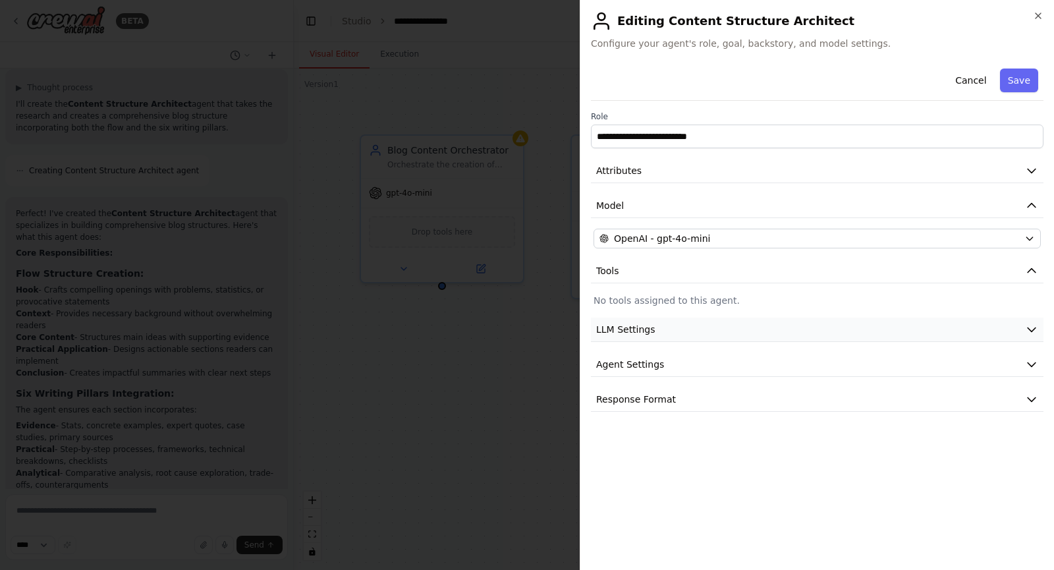
click at [706, 326] on button "LLM Settings" at bounding box center [817, 330] width 453 height 24
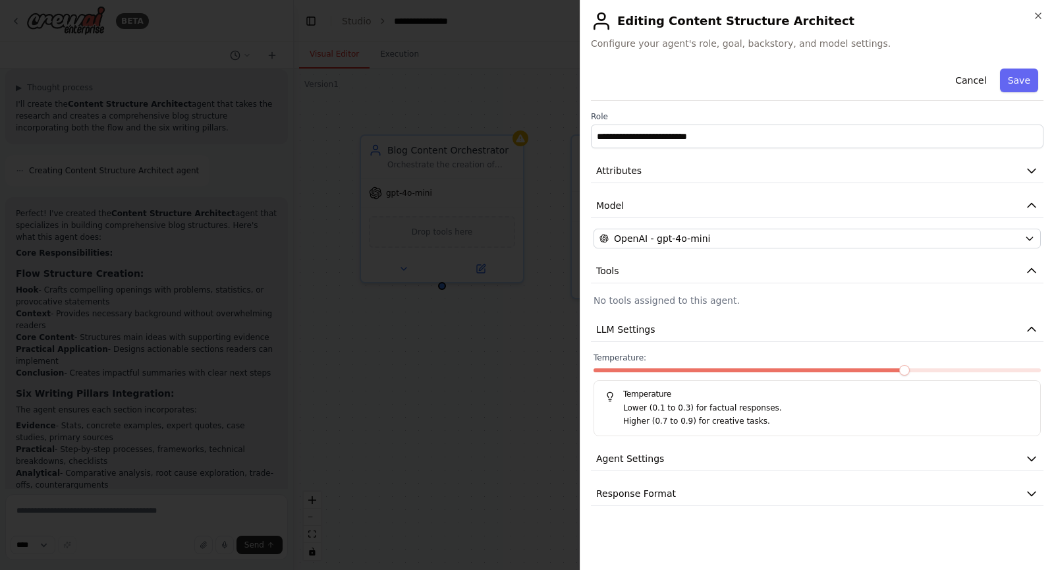
click at [695, 446] on div "**********" at bounding box center [817, 284] width 453 height 443
click at [698, 458] on button "Agent Settings" at bounding box center [817, 459] width 453 height 24
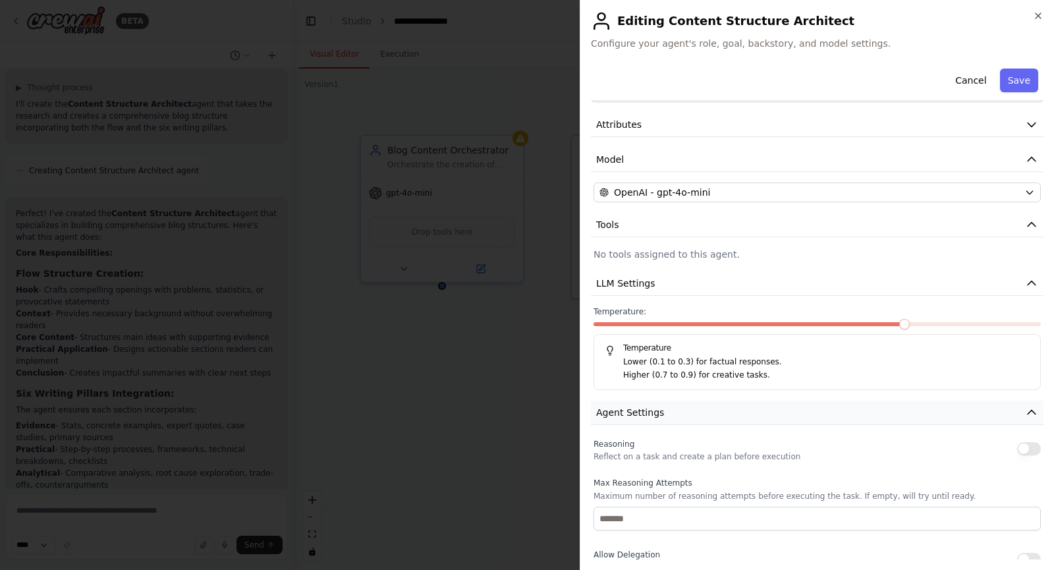
scroll to position [0, 0]
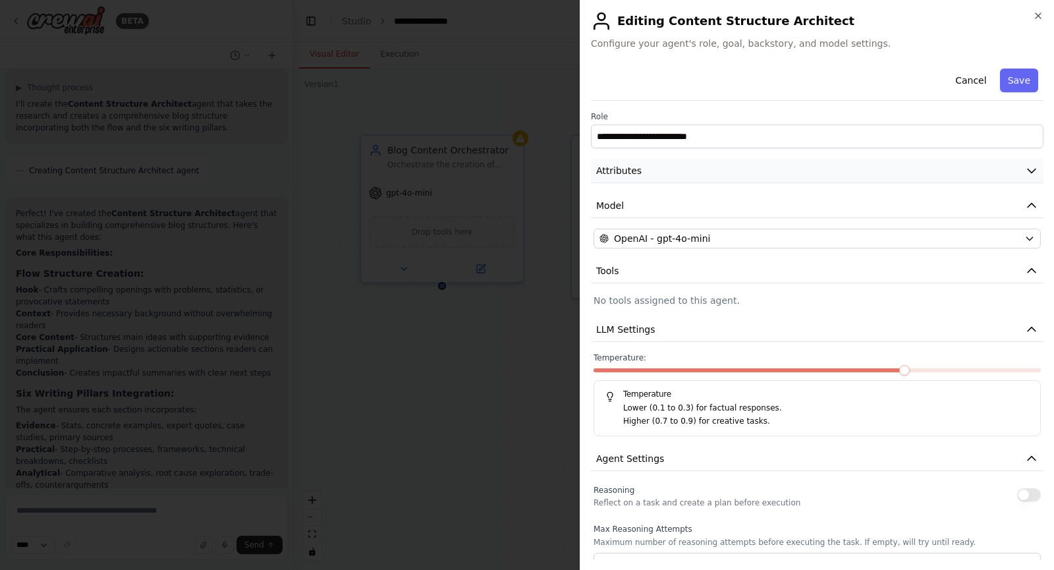
click at [715, 174] on button "Attributes" at bounding box center [817, 171] width 453 height 24
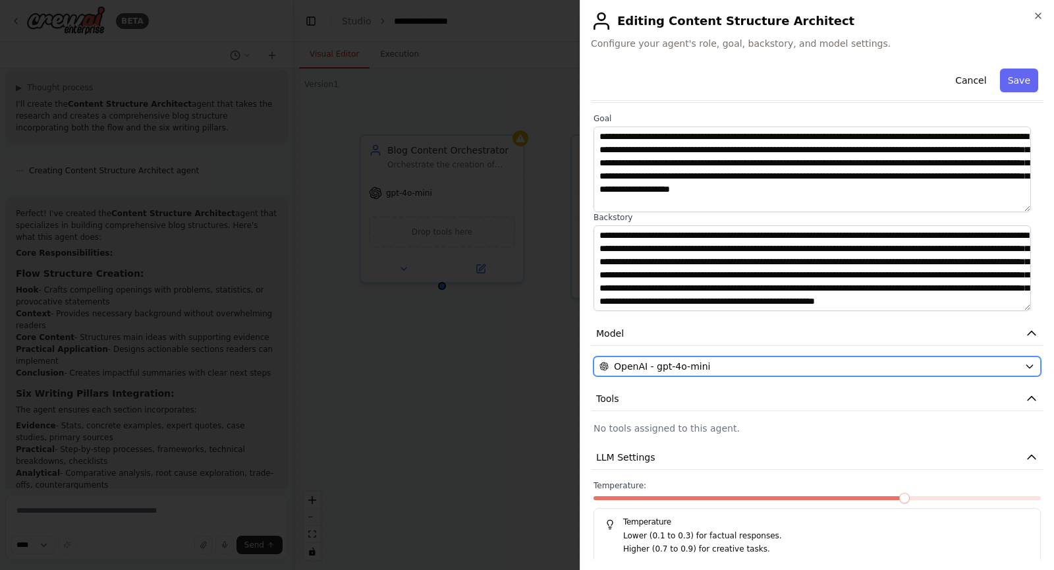
click at [702, 362] on span "OpenAI - gpt-4o-mini" at bounding box center [662, 366] width 96 height 13
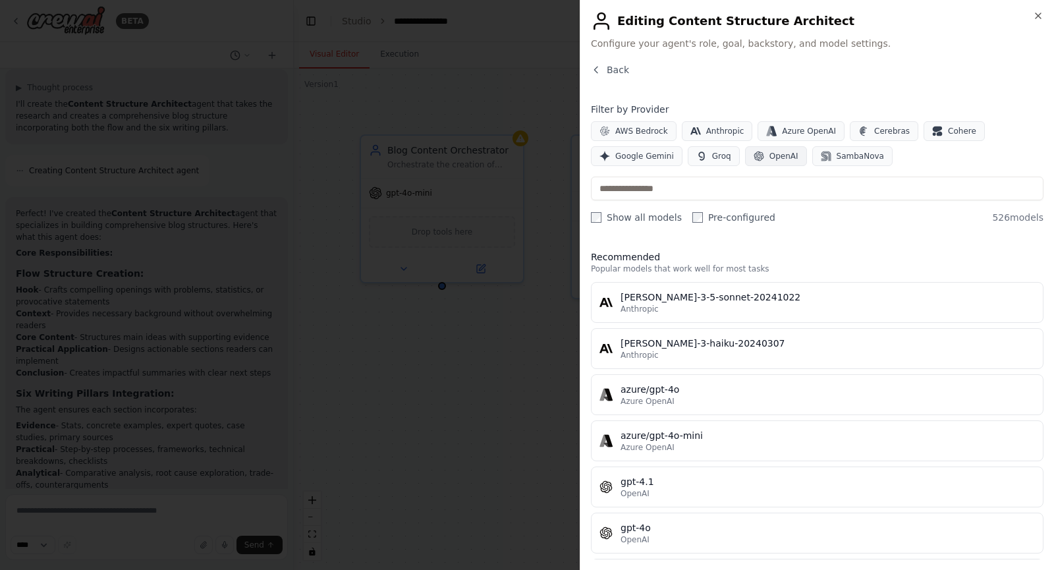
click at [745, 148] on button "OpenAI" at bounding box center [776, 156] width 62 height 20
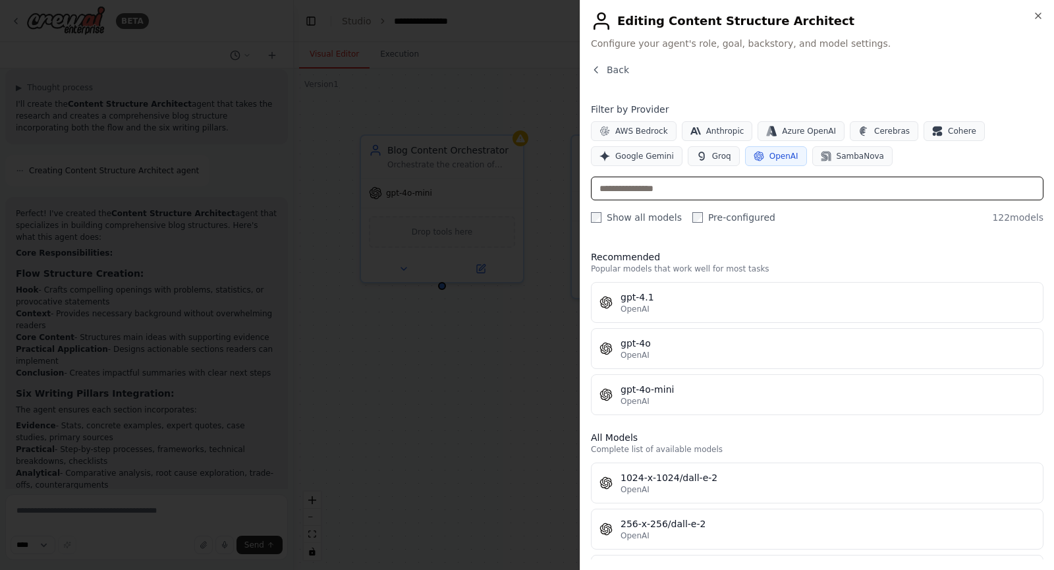
click at [726, 182] on input "text" at bounding box center [817, 189] width 453 height 24
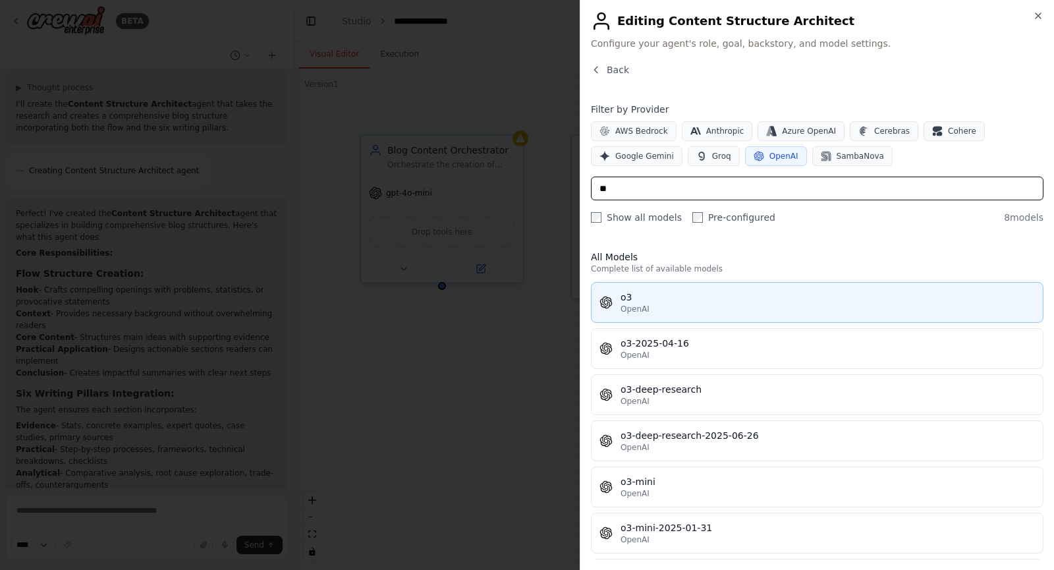
type input "**"
click at [653, 303] on div "o3" at bounding box center [828, 297] width 414 height 13
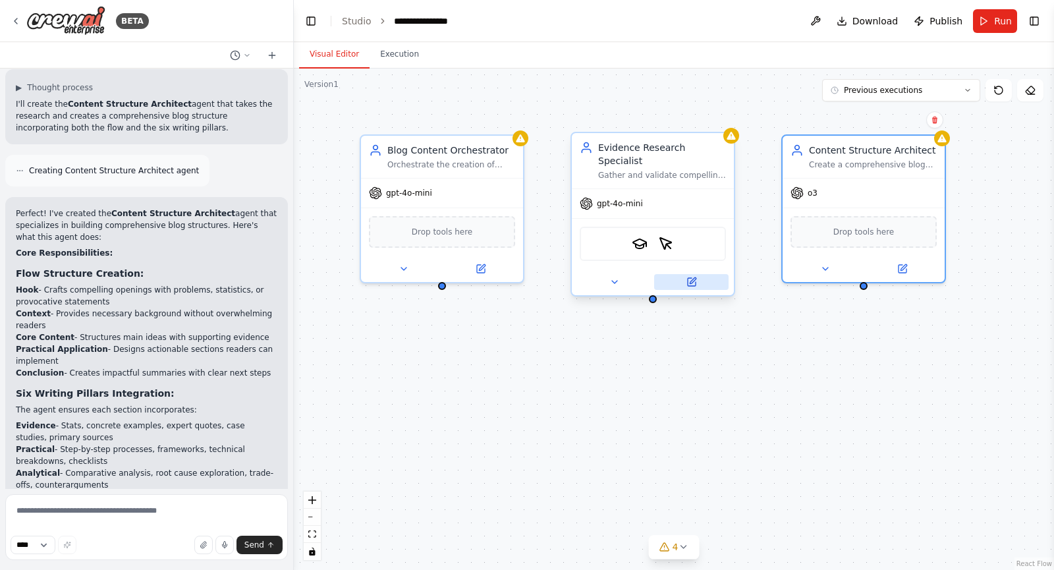
click at [691, 277] on icon at bounding box center [691, 282] width 11 height 11
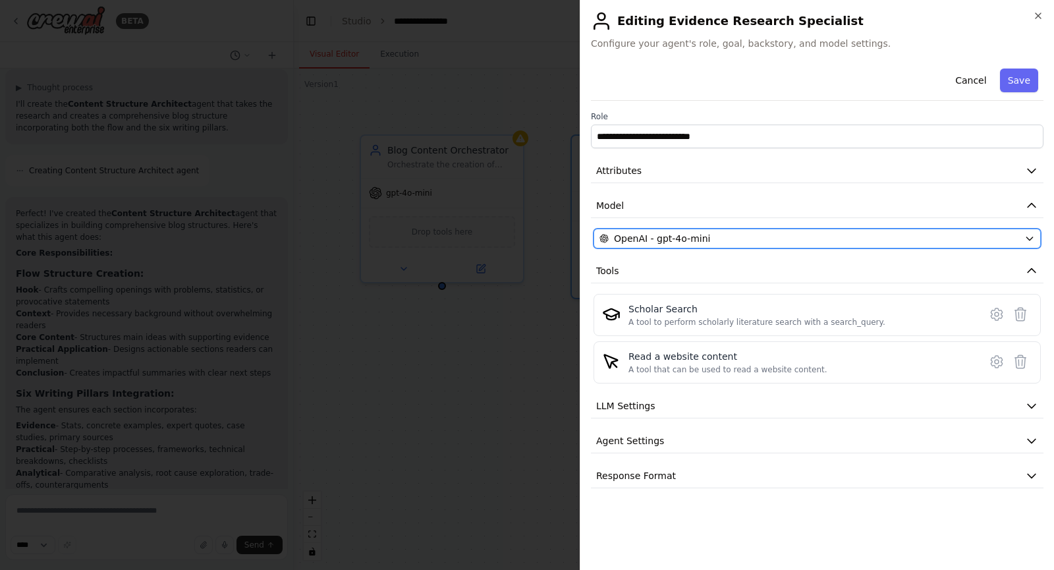
click at [725, 242] on div "OpenAI - gpt-4o-mini" at bounding box center [809, 238] width 420 height 13
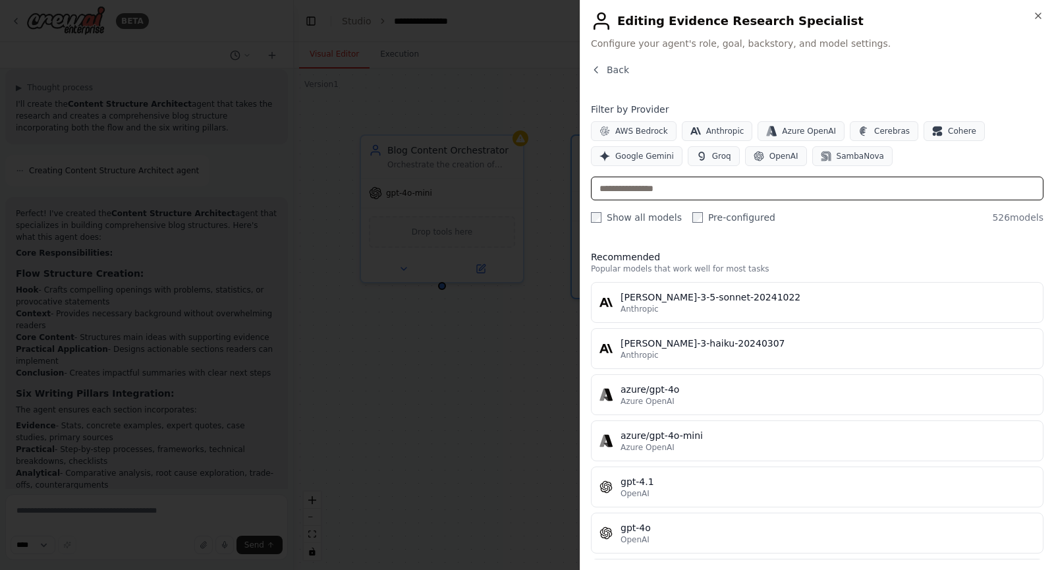
click at [682, 189] on input "text" at bounding box center [817, 189] width 453 height 24
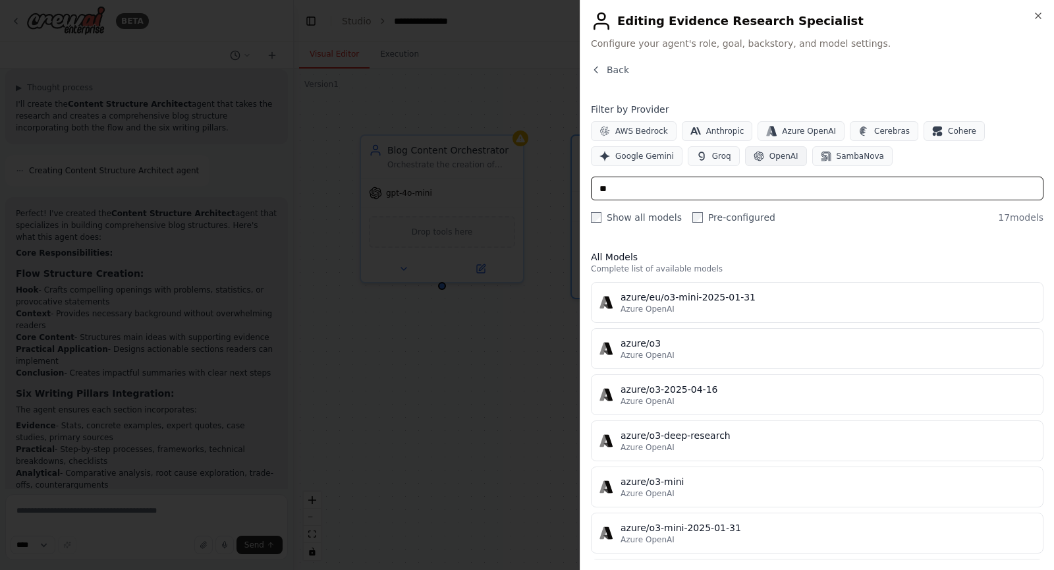
type input "**"
click at [769, 160] on span "OpenAI" at bounding box center [783, 156] width 29 height 11
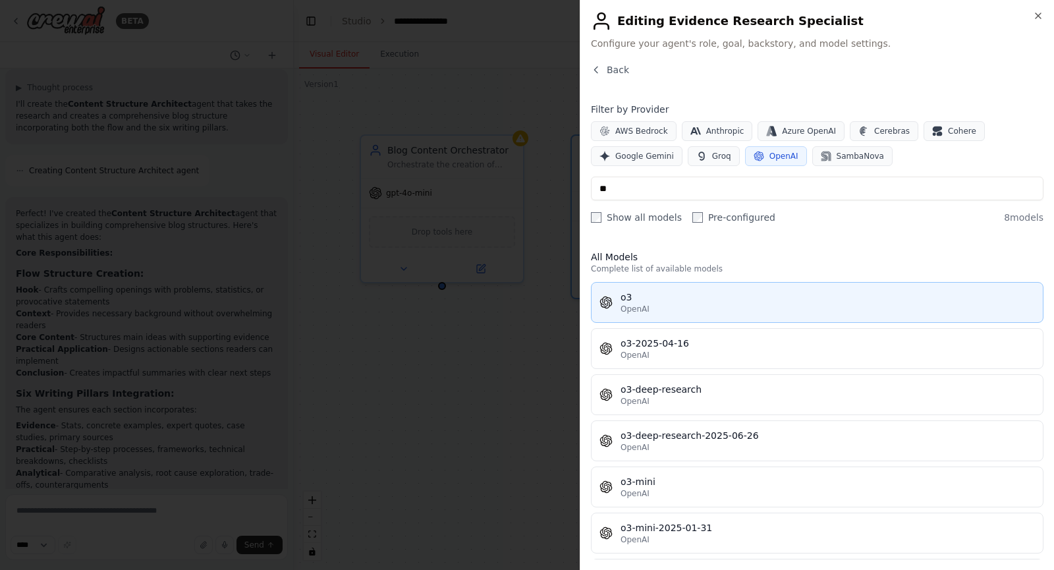
click at [690, 292] on div "o3" at bounding box center [828, 297] width 414 height 13
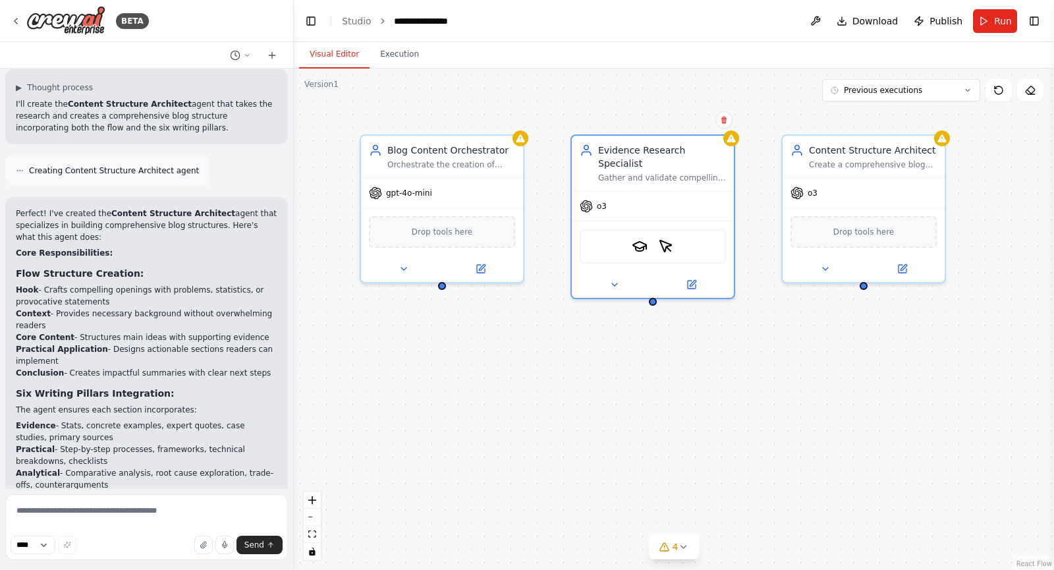
click at [829, 462] on div "Blog Content Orchestrator Orchestrate the creation of high-quality, well-resear…" at bounding box center [674, 319] width 760 height 501
click at [213, 514] on textarea at bounding box center [146, 527] width 283 height 66
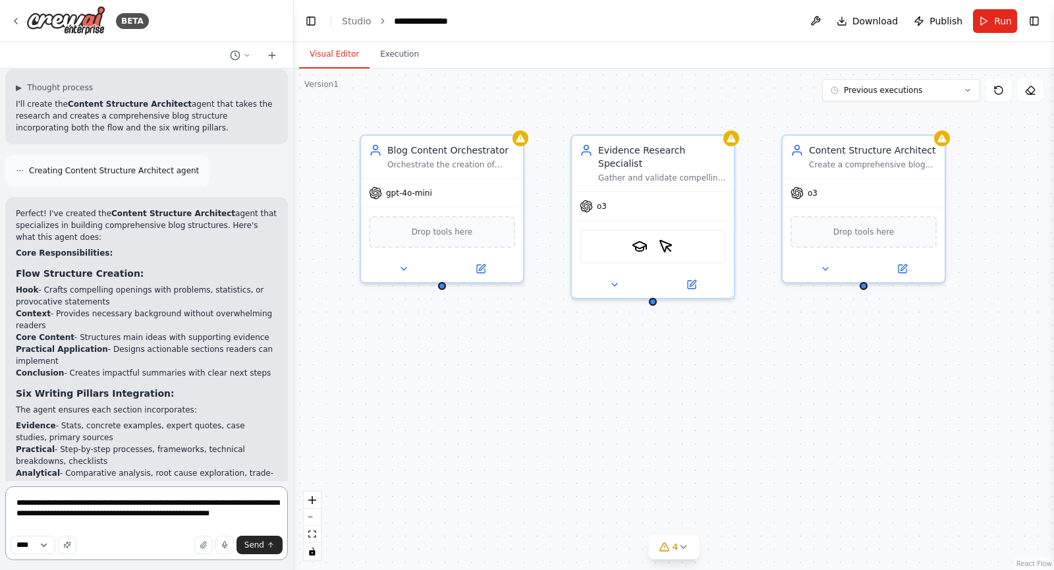
paste textarea "**********"
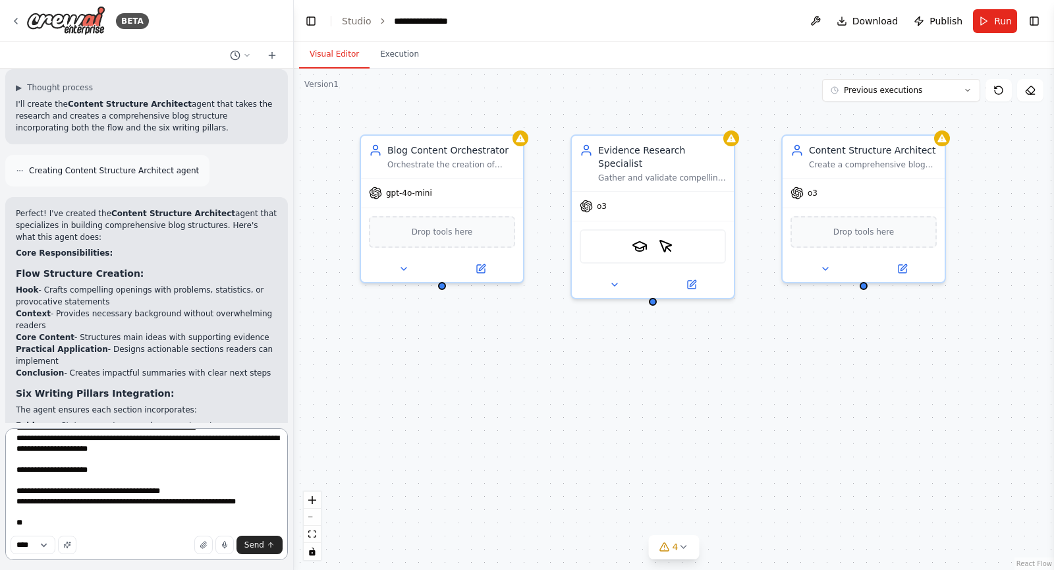
scroll to position [1556, 0]
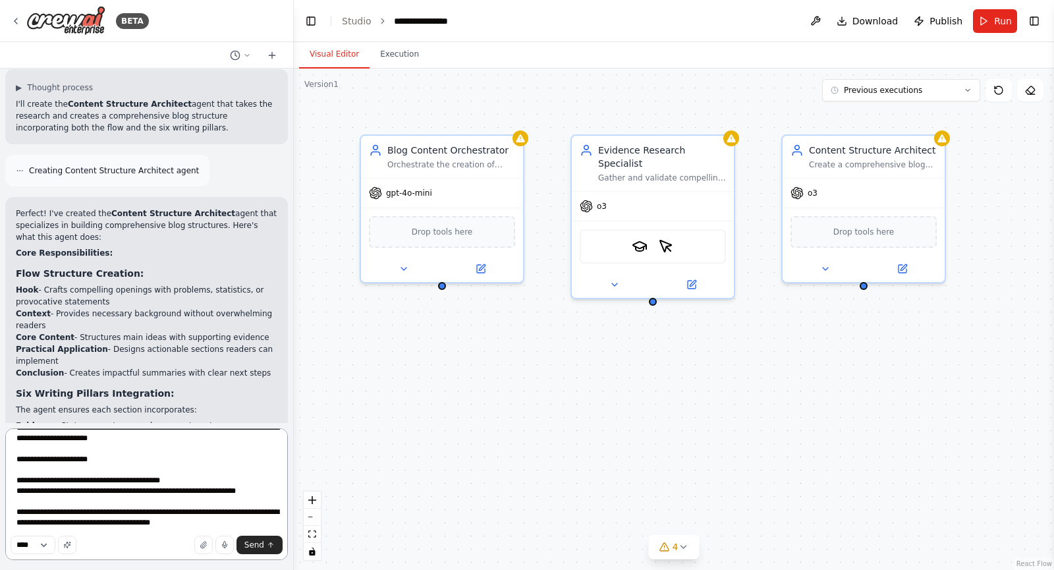
type textarea "**********"
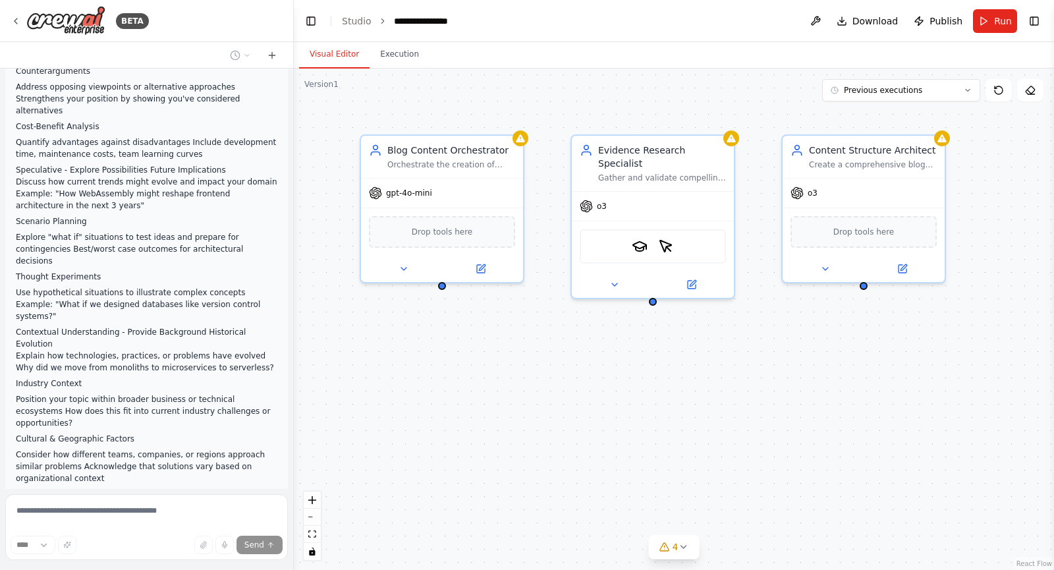
scroll to position [9407, 0]
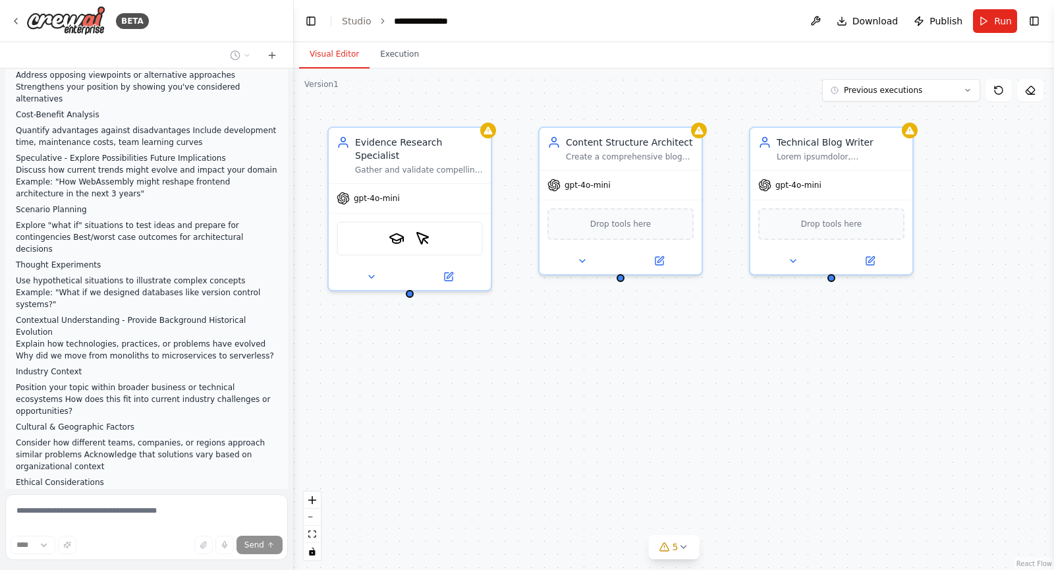
drag, startPoint x: 540, startPoint y: 418, endPoint x: 299, endPoint y: 410, distance: 240.6
click at [299, 410] on div "Blog Content Orchestrator Orchestrate the creation of high-quality, well-resear…" at bounding box center [674, 319] width 760 height 501
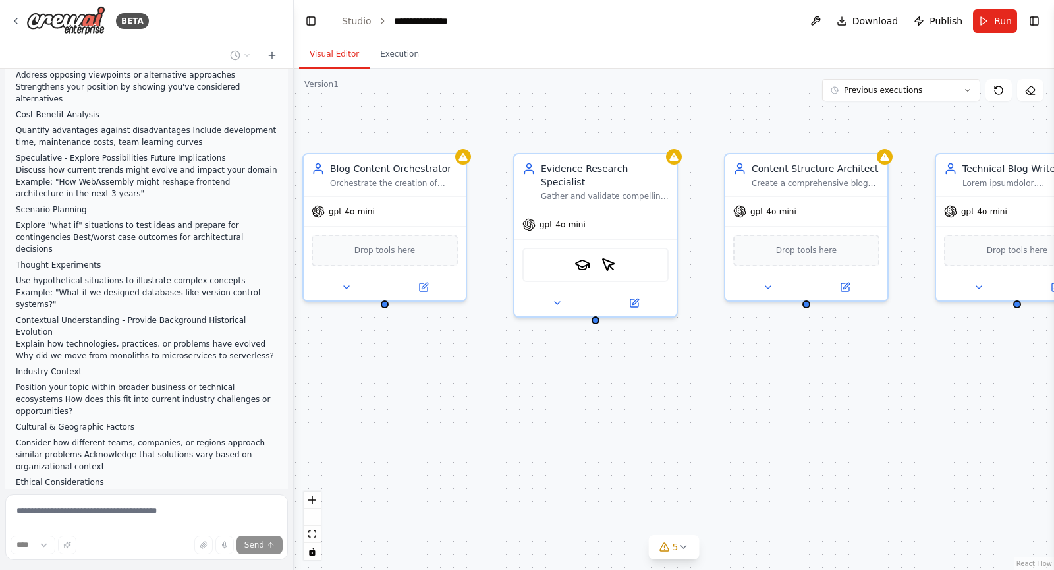
drag, startPoint x: 637, startPoint y: 418, endPoint x: 820, endPoint y: 445, distance: 185.1
click at [820, 445] on div "Blog Content Orchestrator Orchestrate the creation of high-quality, well-resear…" at bounding box center [674, 319] width 760 height 501
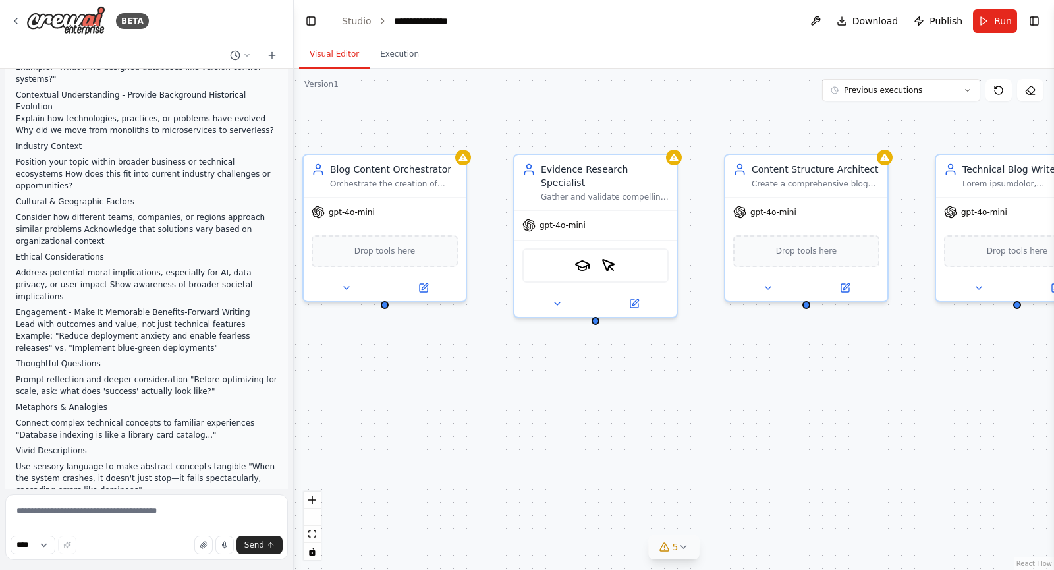
click at [689, 546] on button "5" at bounding box center [674, 547] width 51 height 24
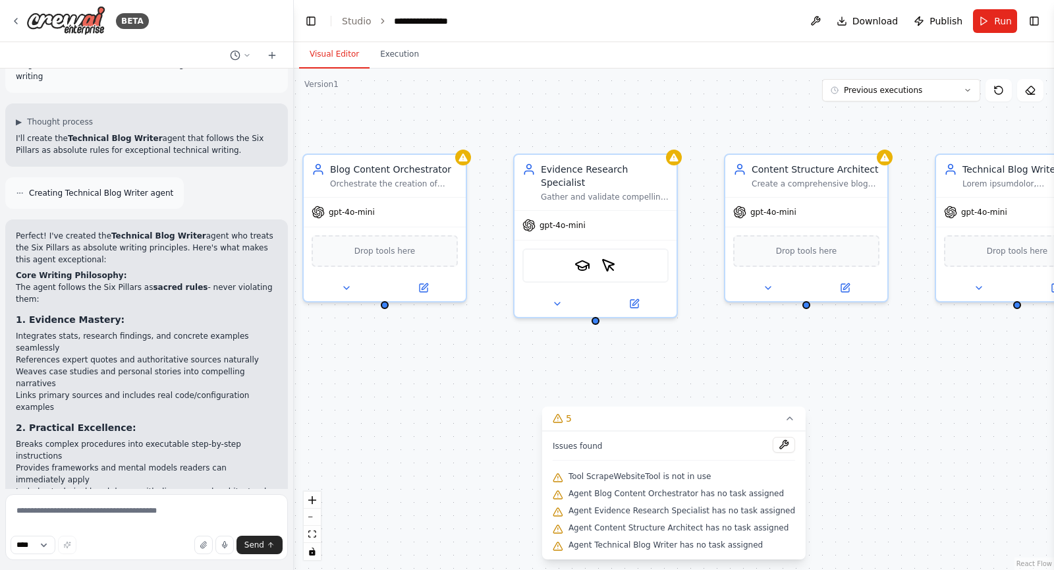
click at [851, 482] on div "Blog Content Orchestrator Orchestrate the creation of high-quality, well-resear…" at bounding box center [674, 319] width 760 height 501
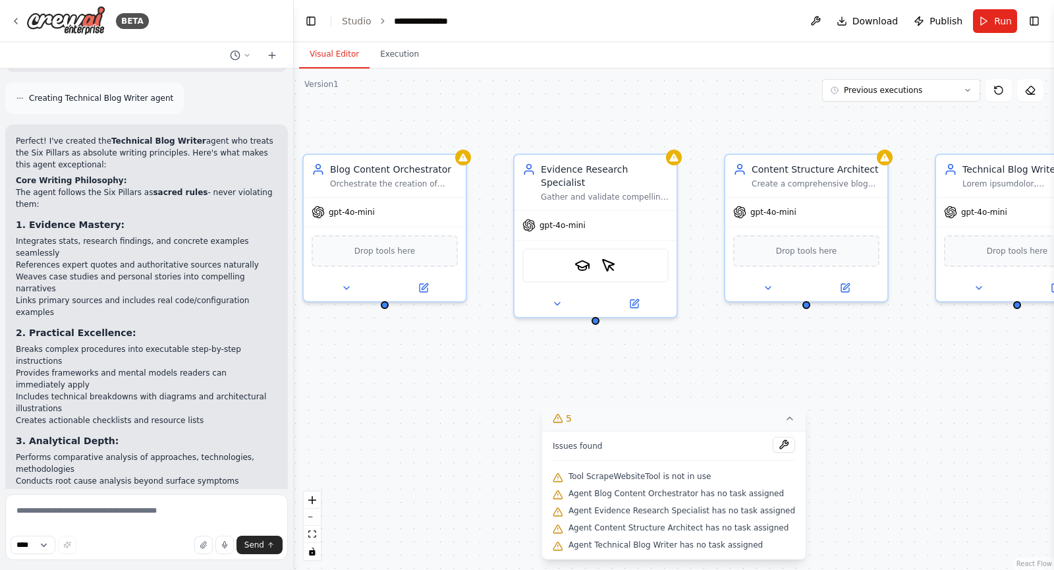
scroll to position [10235, 0]
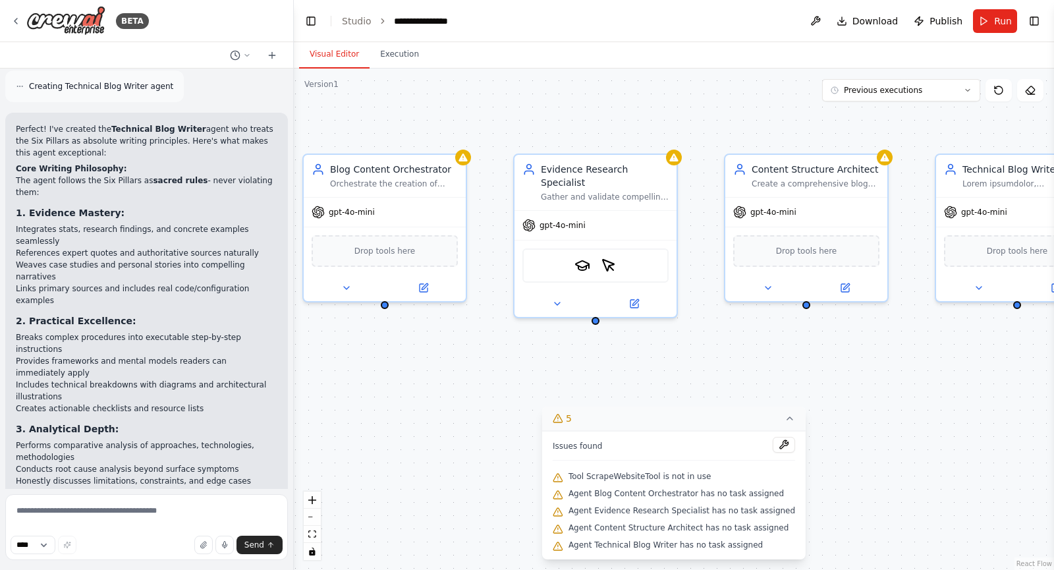
click at [785, 424] on icon at bounding box center [790, 418] width 11 height 11
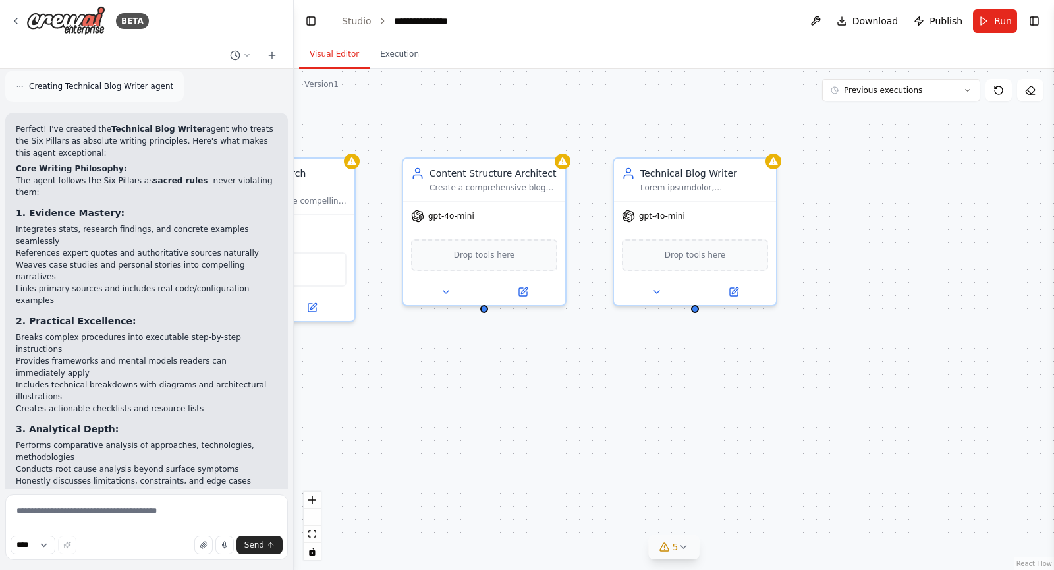
drag, startPoint x: 696, startPoint y: 392, endPoint x: 374, endPoint y: 396, distance: 322.2
click at [374, 396] on div "Blog Content Orchestrator Orchestrate the creation of high-quality, well-resear…" at bounding box center [674, 319] width 760 height 501
click at [732, 283] on button at bounding box center [733, 289] width 74 height 16
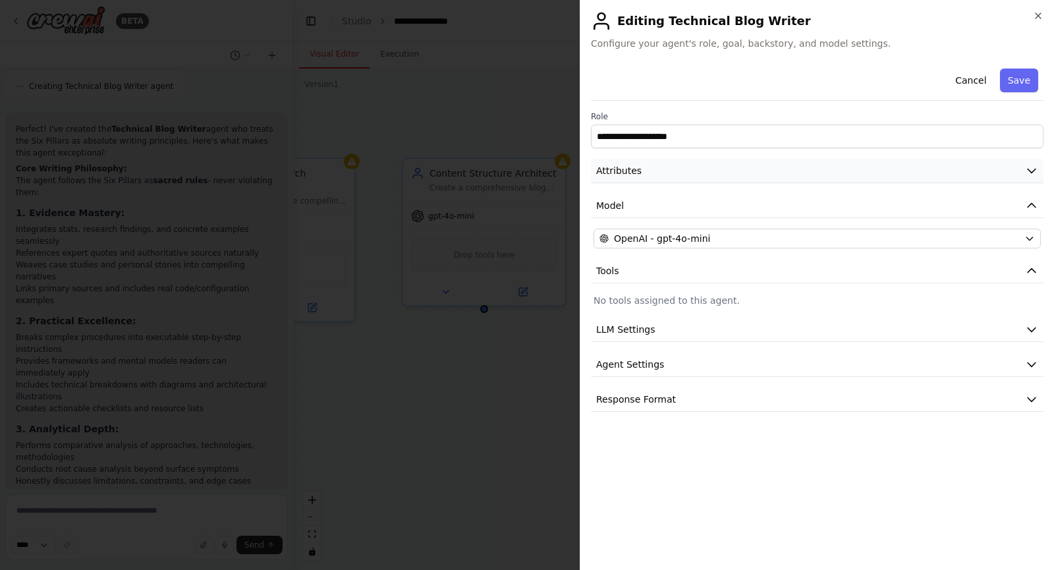
click at [814, 171] on button "Attributes" at bounding box center [817, 171] width 453 height 24
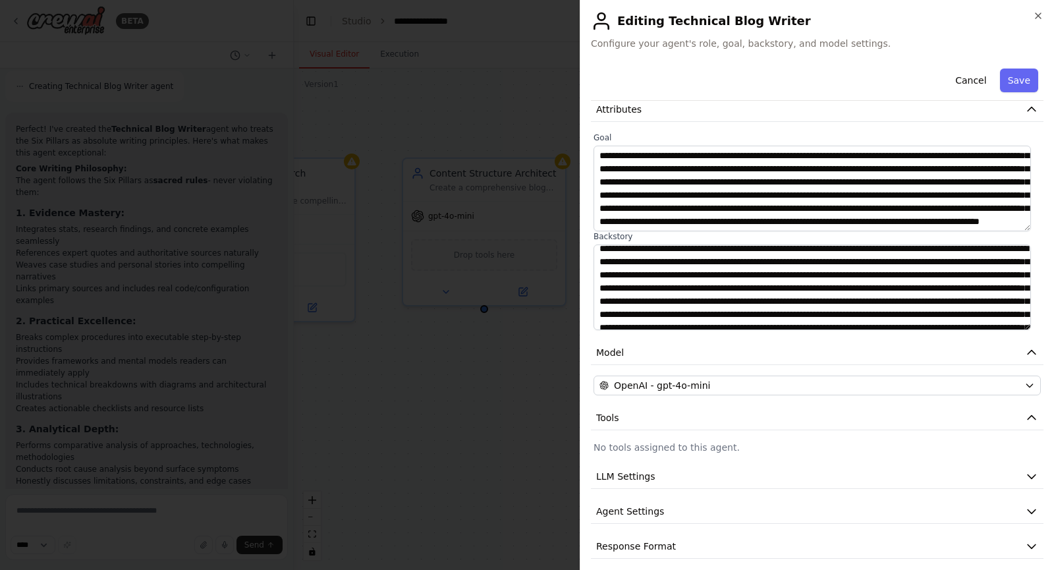
scroll to position [0, 0]
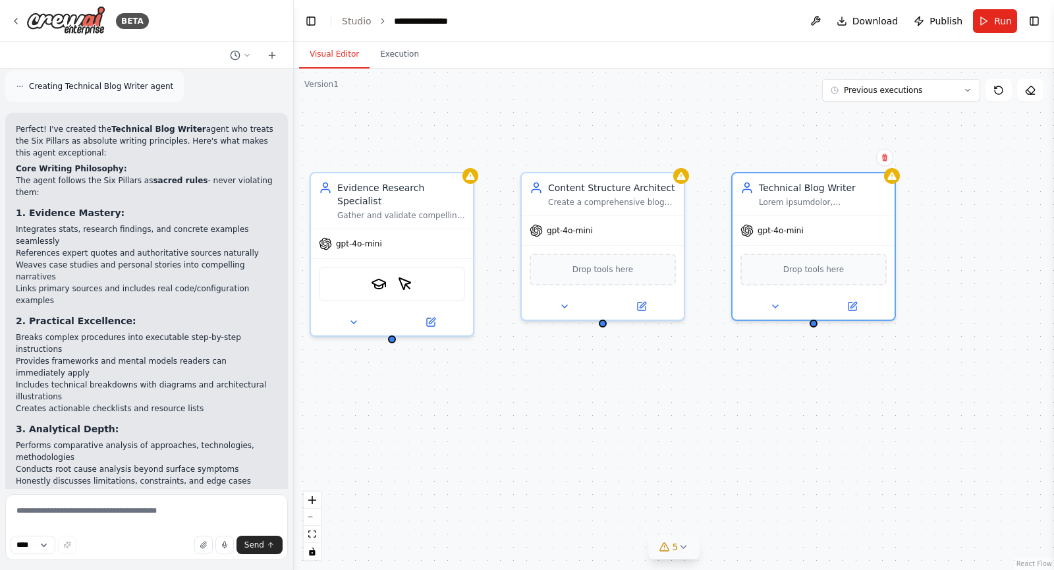
drag, startPoint x: 440, startPoint y: 372, endPoint x: 587, endPoint y: 387, distance: 147.7
click at [587, 387] on div "Blog Content Orchestrator Orchestrate the creation of high-quality, well-resear…" at bounding box center [674, 319] width 760 height 501
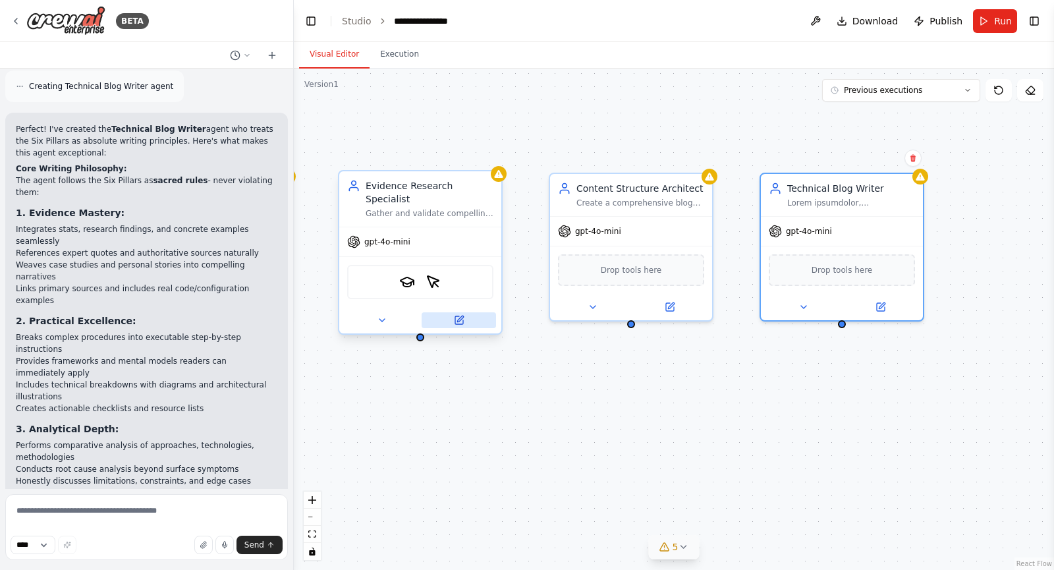
click at [447, 312] on button at bounding box center [459, 320] width 74 height 16
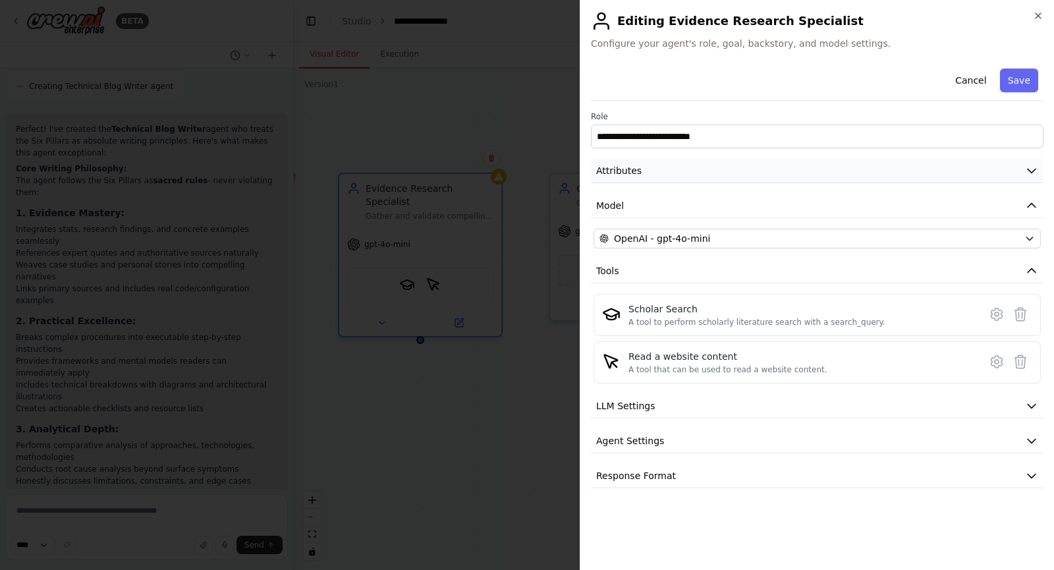
click at [710, 165] on button "Attributes" at bounding box center [817, 171] width 453 height 24
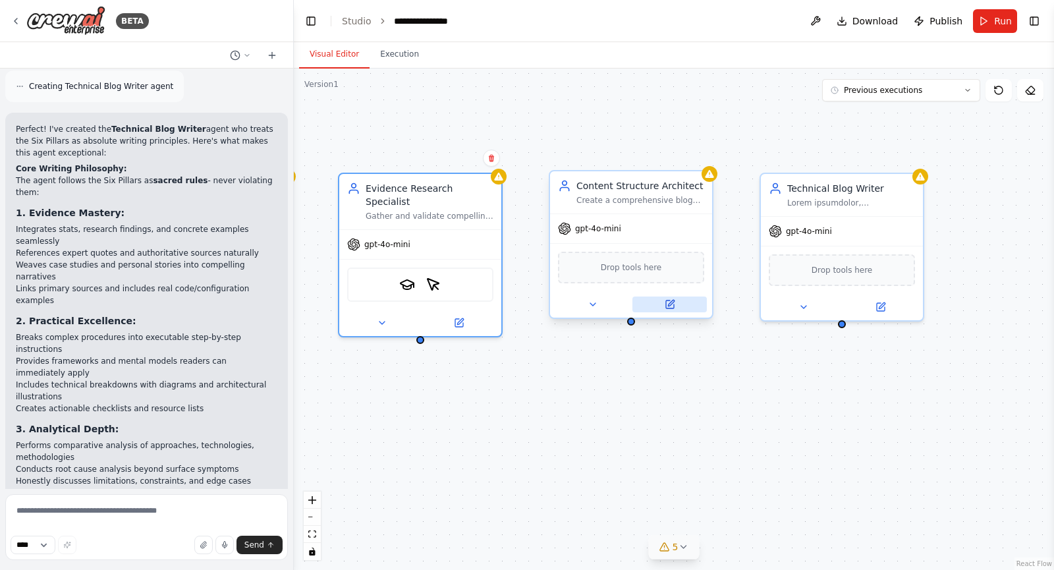
click at [672, 305] on icon at bounding box center [670, 304] width 8 height 8
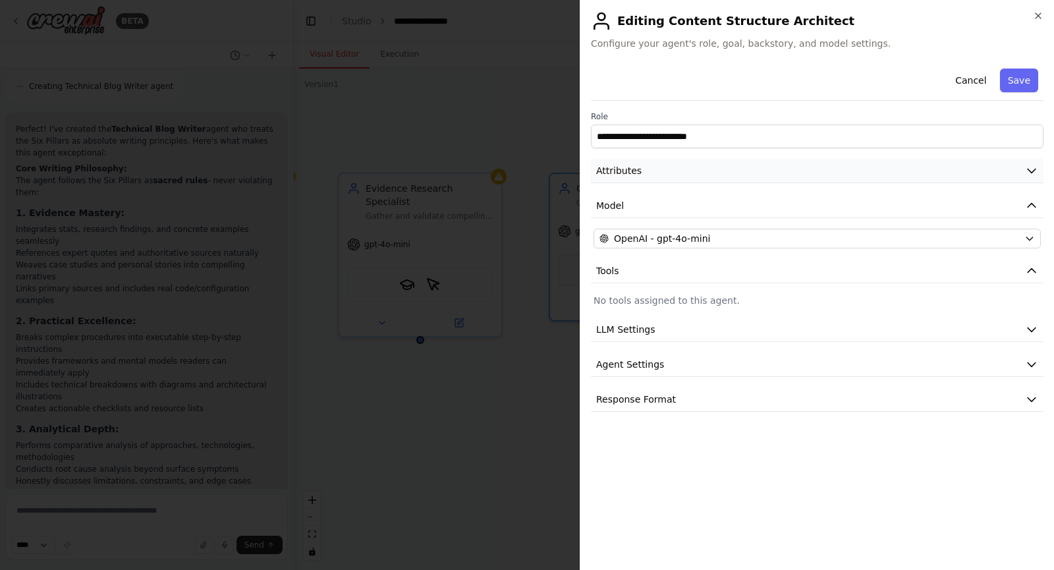
click at [767, 172] on button "Attributes" at bounding box center [817, 171] width 453 height 24
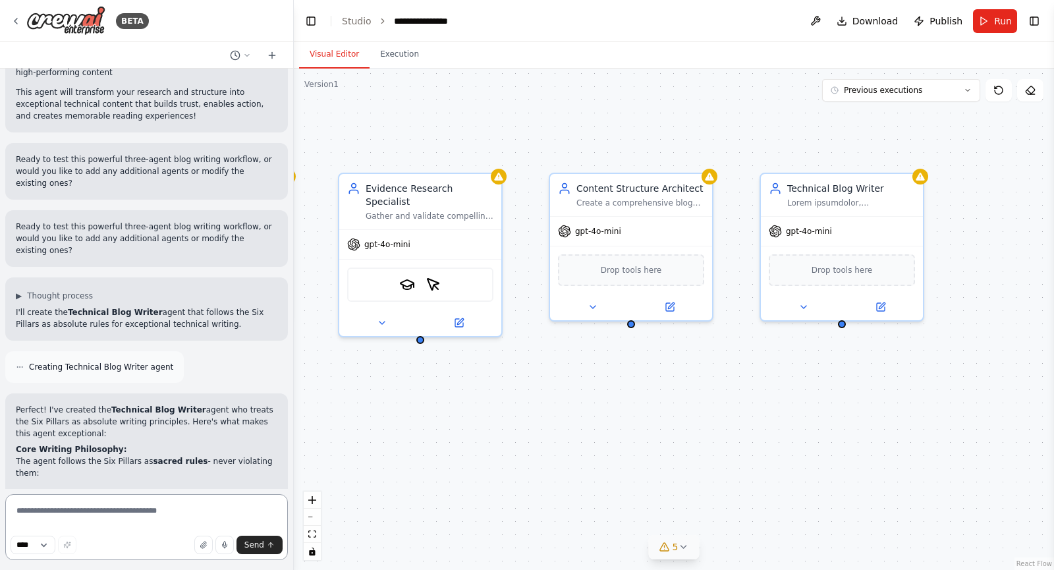
scroll to position [11118, 0]
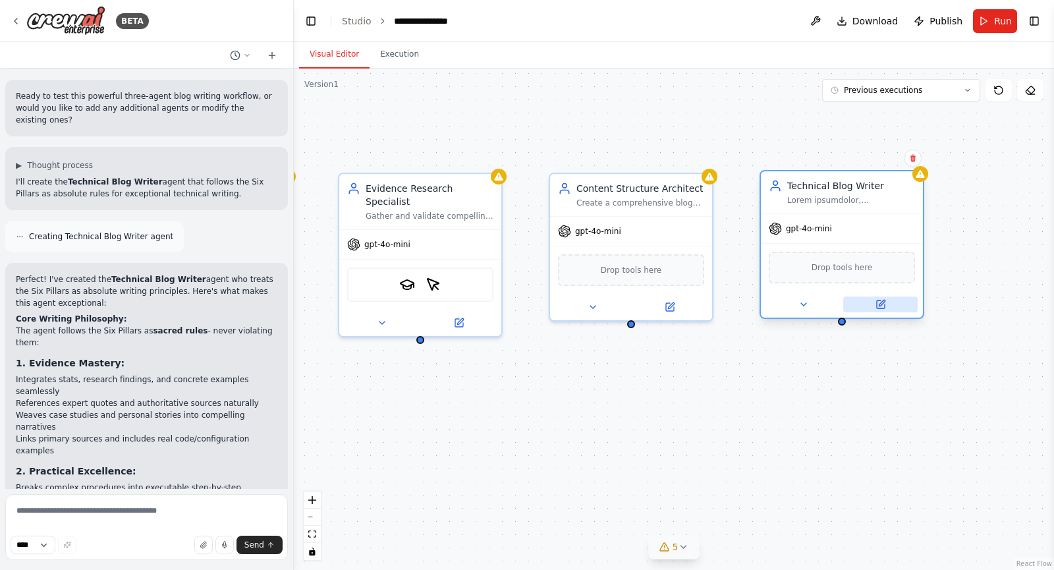
click at [864, 300] on button at bounding box center [880, 304] width 74 height 16
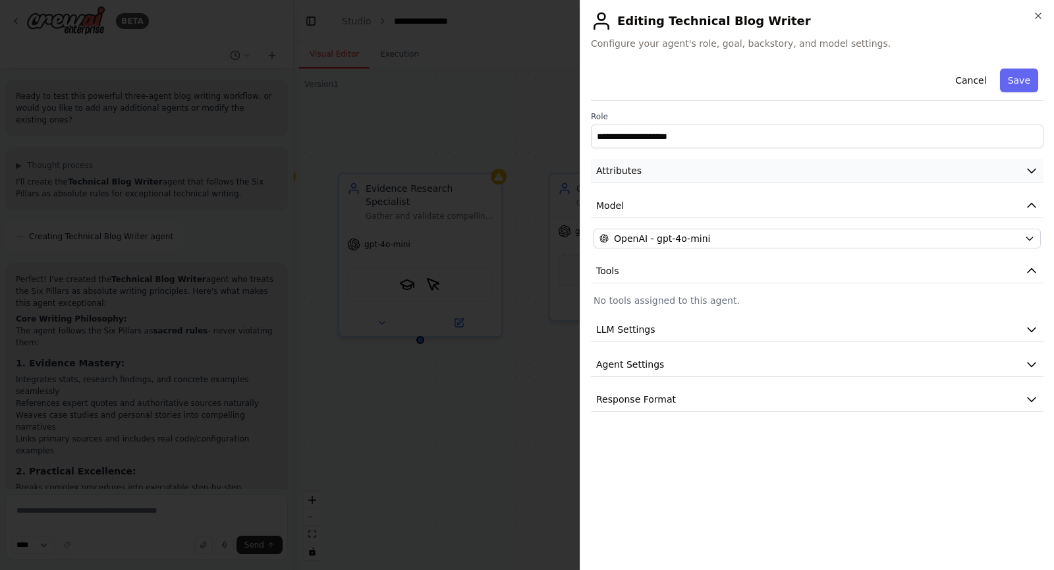
click at [787, 177] on button "Attributes" at bounding box center [817, 171] width 453 height 24
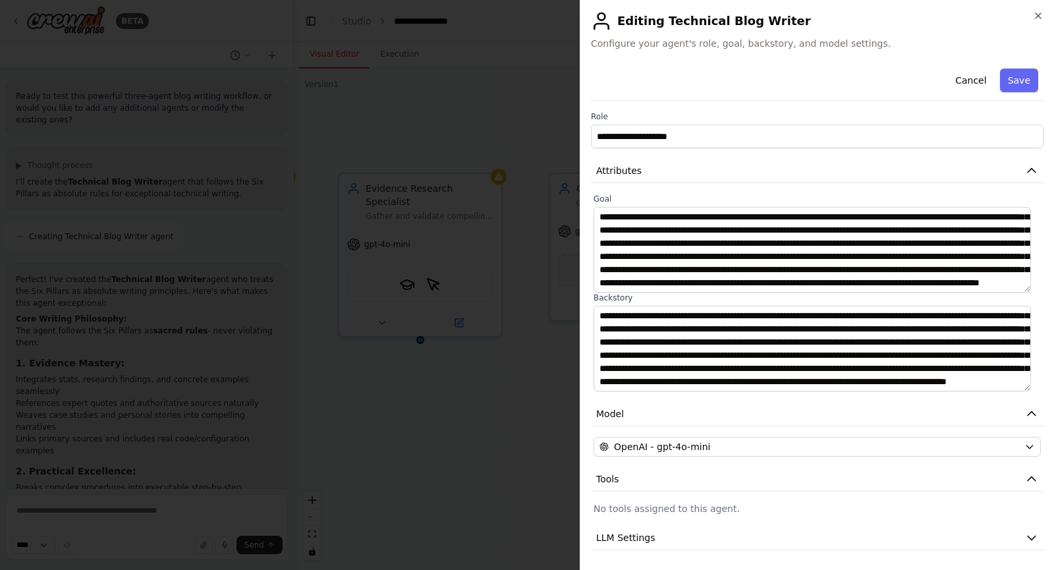
scroll to position [72, 0]
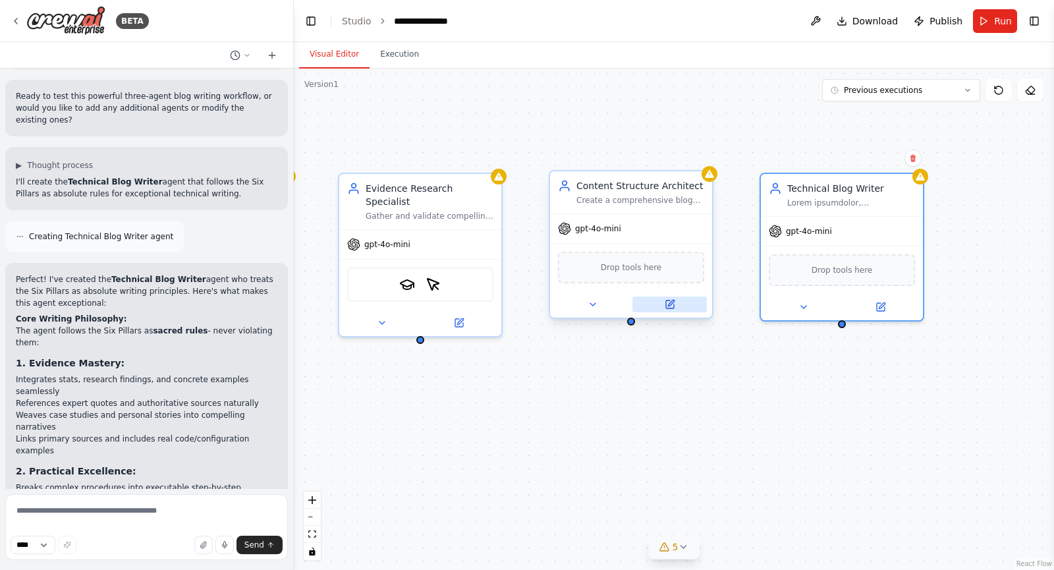
click at [668, 300] on icon at bounding box center [670, 304] width 8 height 8
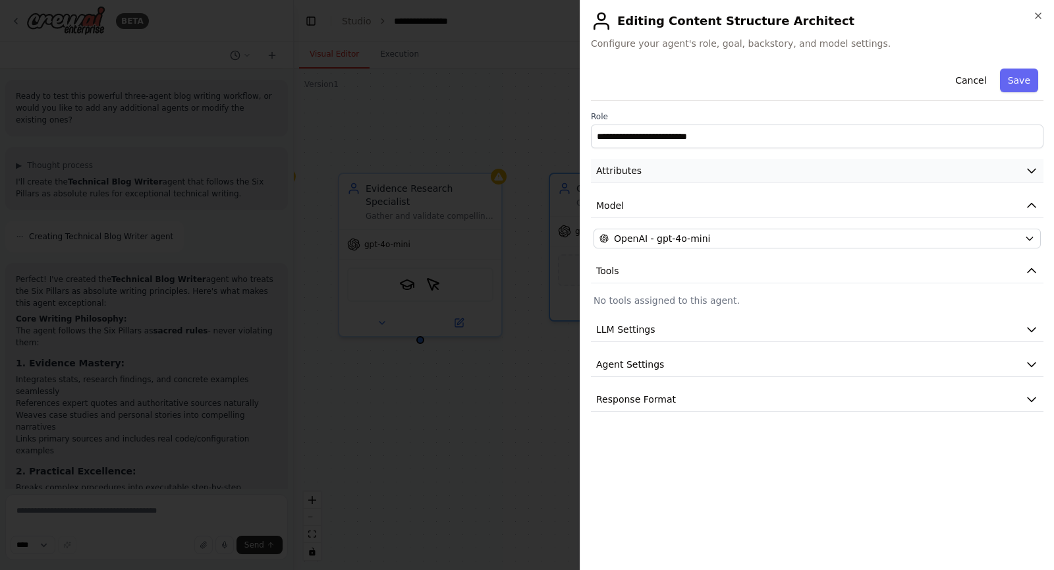
click at [802, 176] on button "Attributes" at bounding box center [817, 171] width 453 height 24
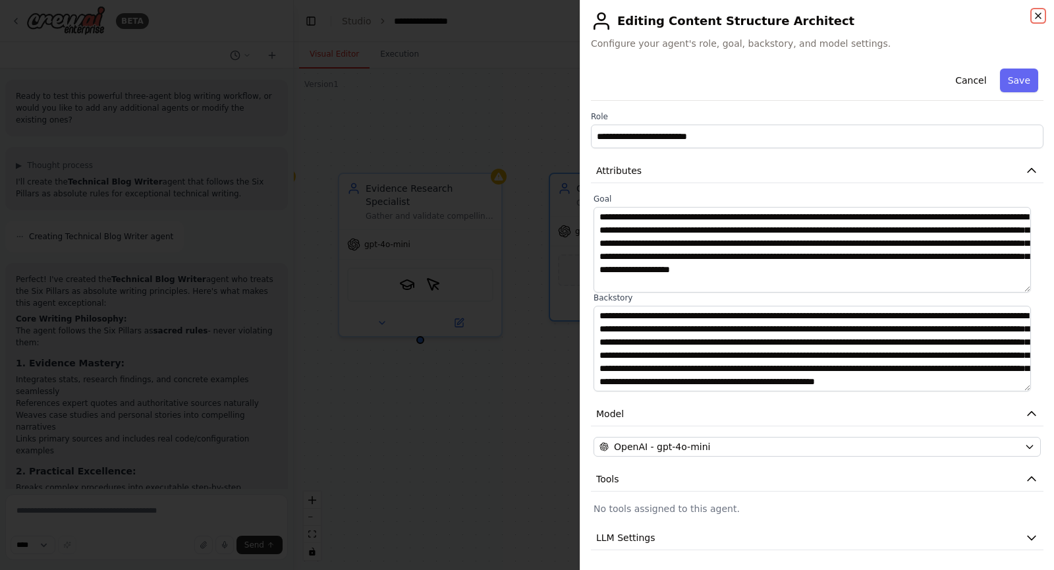
click at [1034, 13] on icon "button" at bounding box center [1038, 16] width 11 height 11
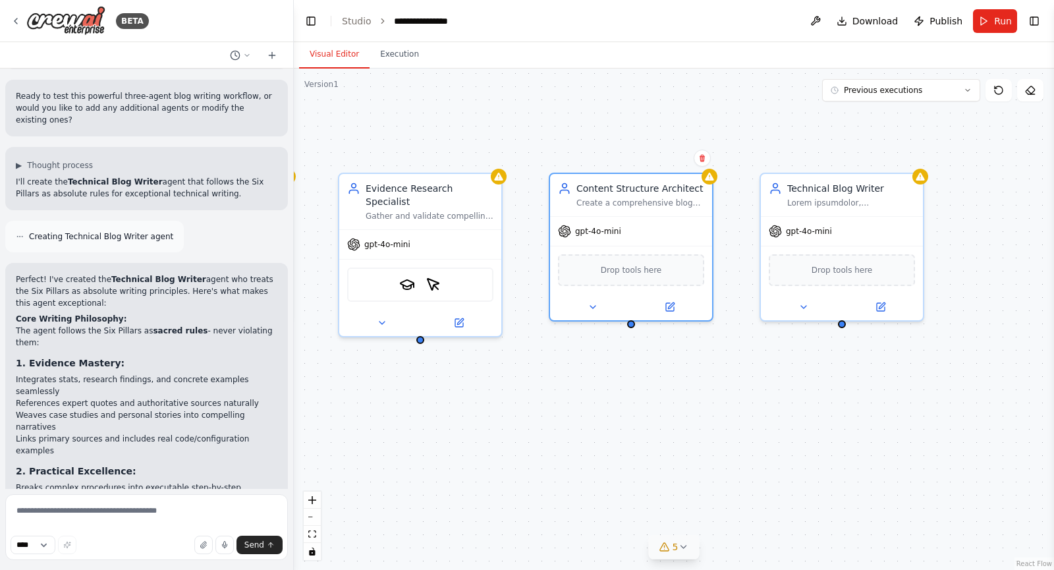
click at [757, 434] on div "Blog Content Orchestrator Orchestrate the creation of high-quality, well-resear…" at bounding box center [674, 319] width 760 height 501
click at [197, 524] on textarea at bounding box center [146, 527] width 283 height 66
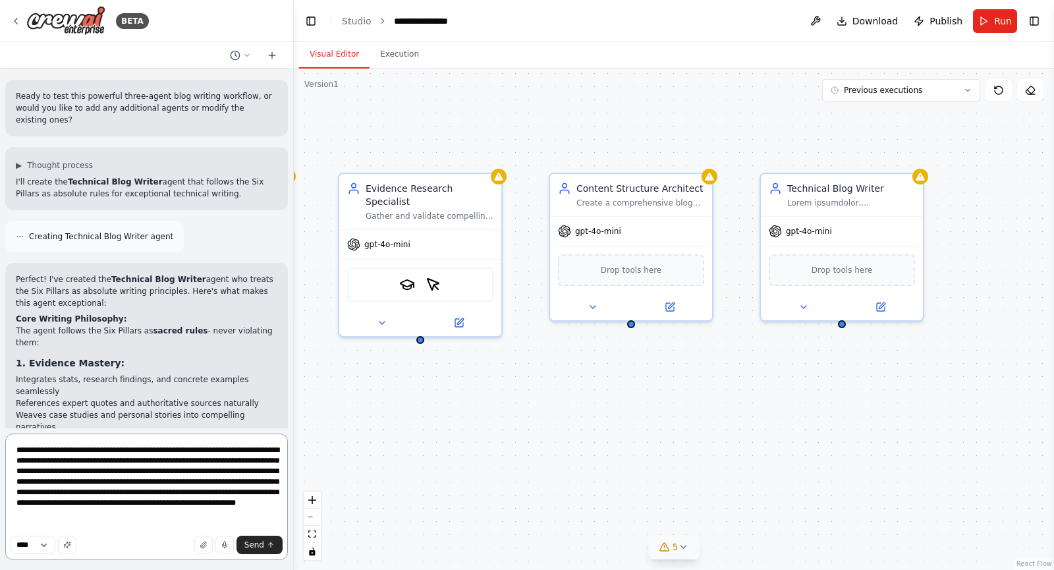
paste textarea "**********"
type textarea "**********"
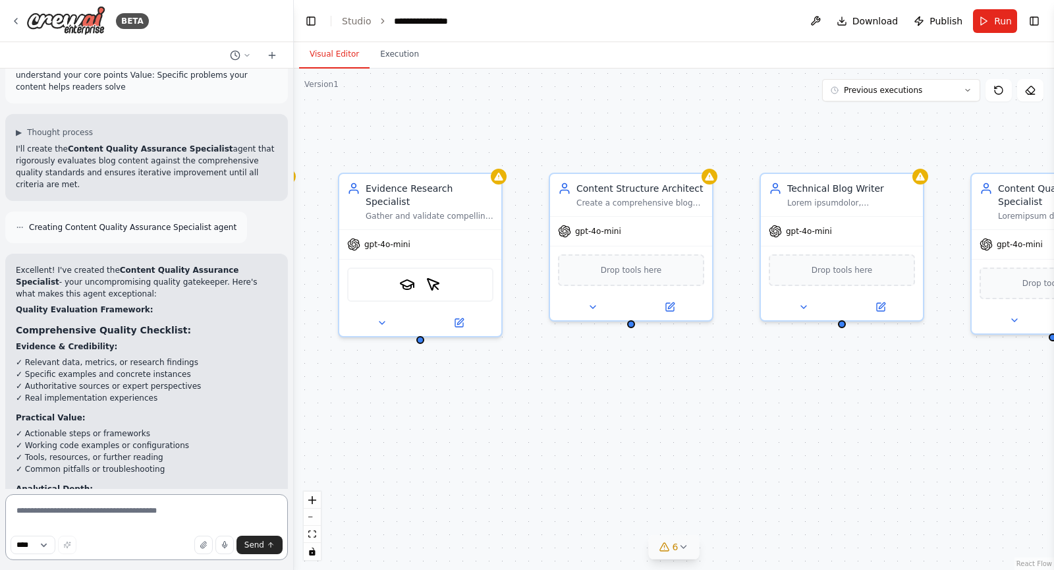
scroll to position [12725, 0]
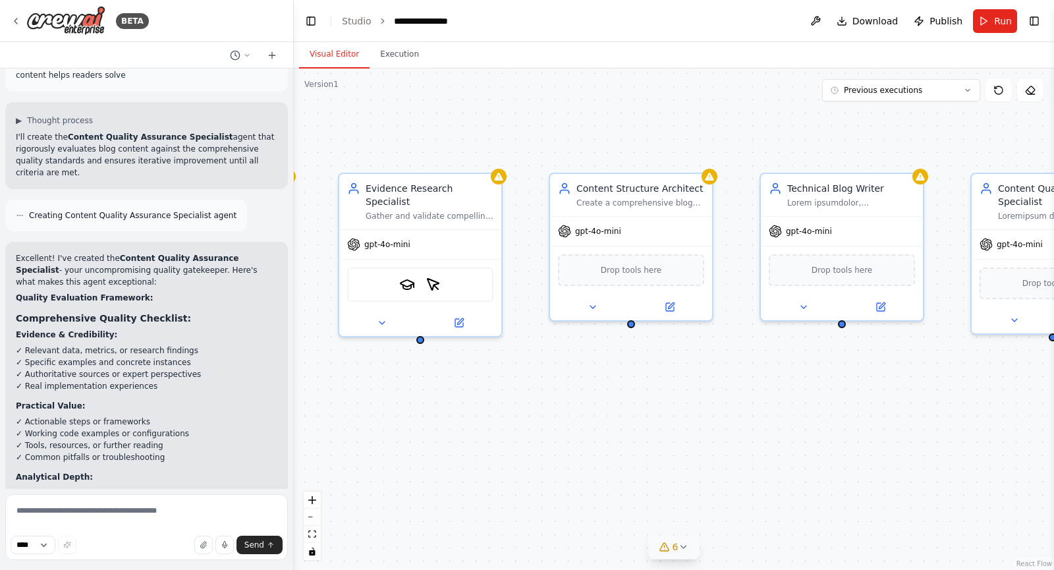
click at [401, 422] on div "Blog Content Orchestrator Orchestrate the creation of high-quality, well-resear…" at bounding box center [674, 319] width 760 height 501
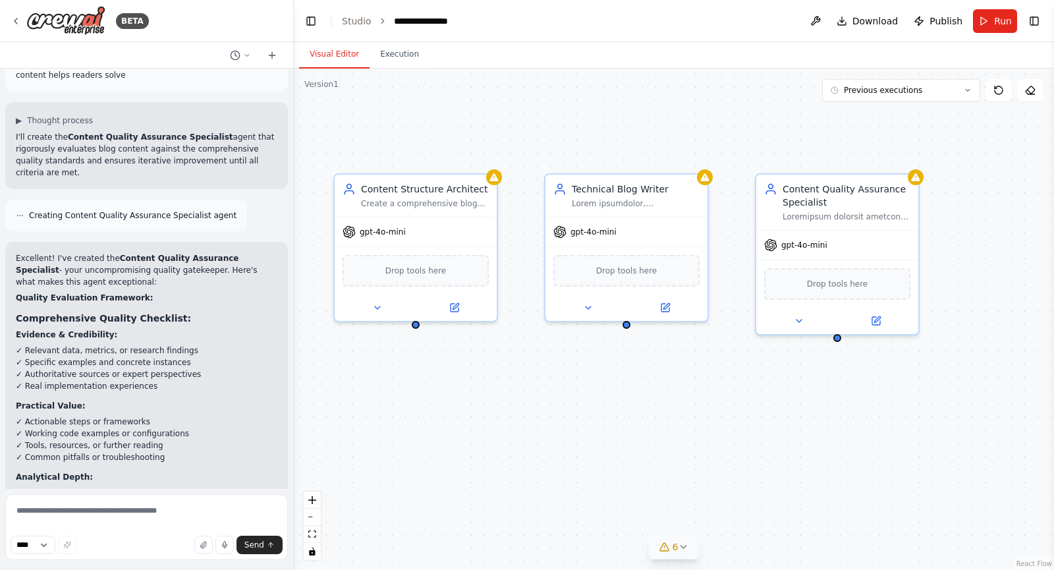
drag, startPoint x: 631, startPoint y: 431, endPoint x: 364, endPoint y: 430, distance: 267.5
click at [364, 430] on div "Blog Content Orchestrator Orchestrate the creation of high-quality, well-resear…" at bounding box center [674, 319] width 760 height 501
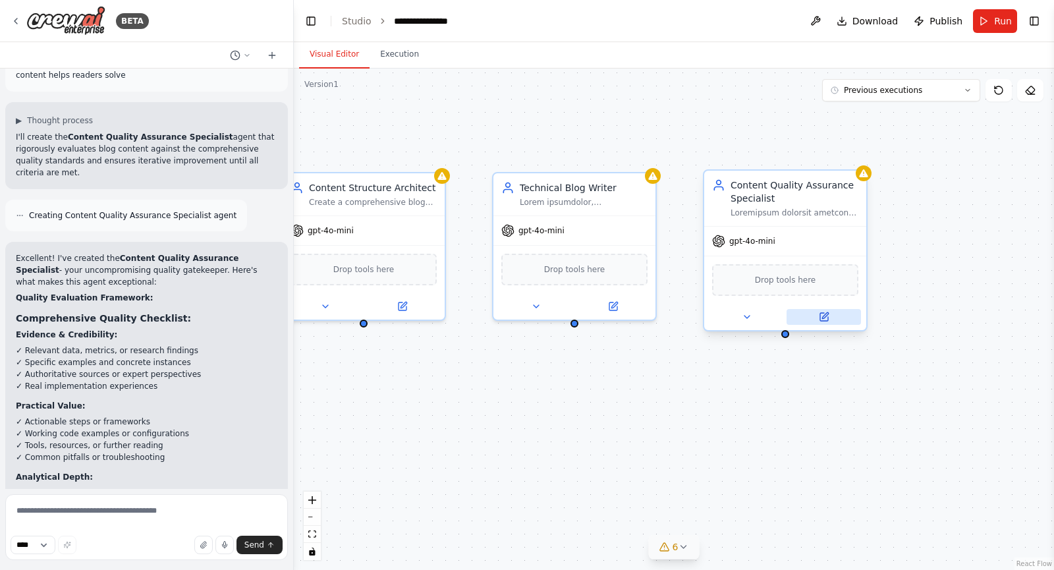
click at [816, 316] on button at bounding box center [824, 317] width 74 height 16
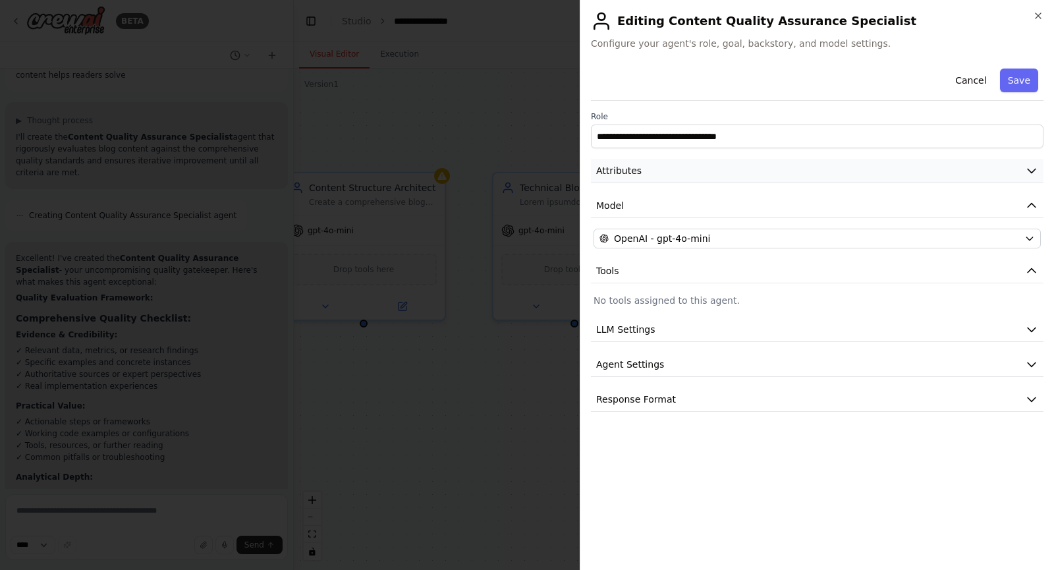
click at [661, 175] on button "Attributes" at bounding box center [817, 171] width 453 height 24
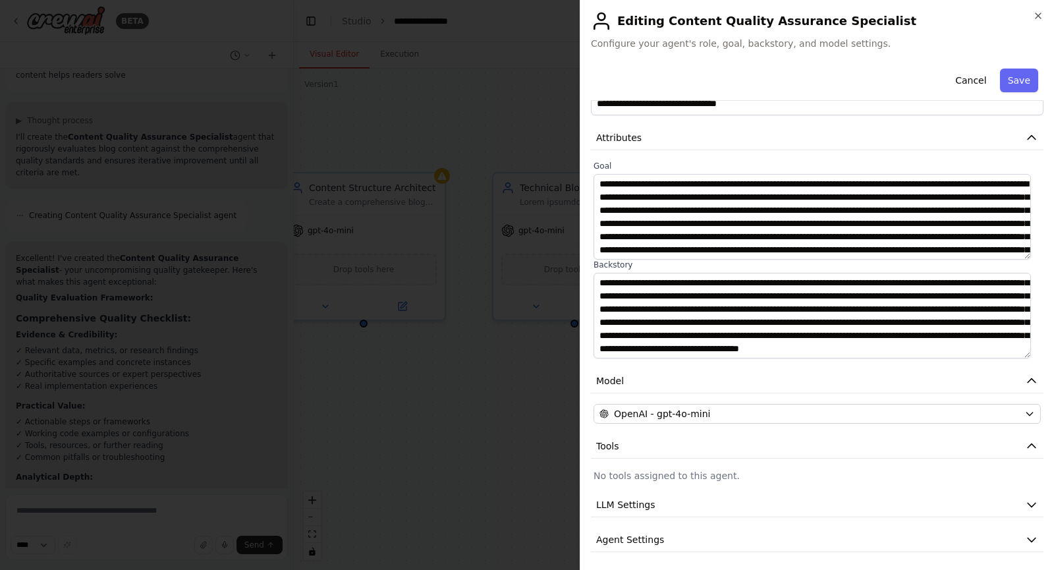
scroll to position [31, 0]
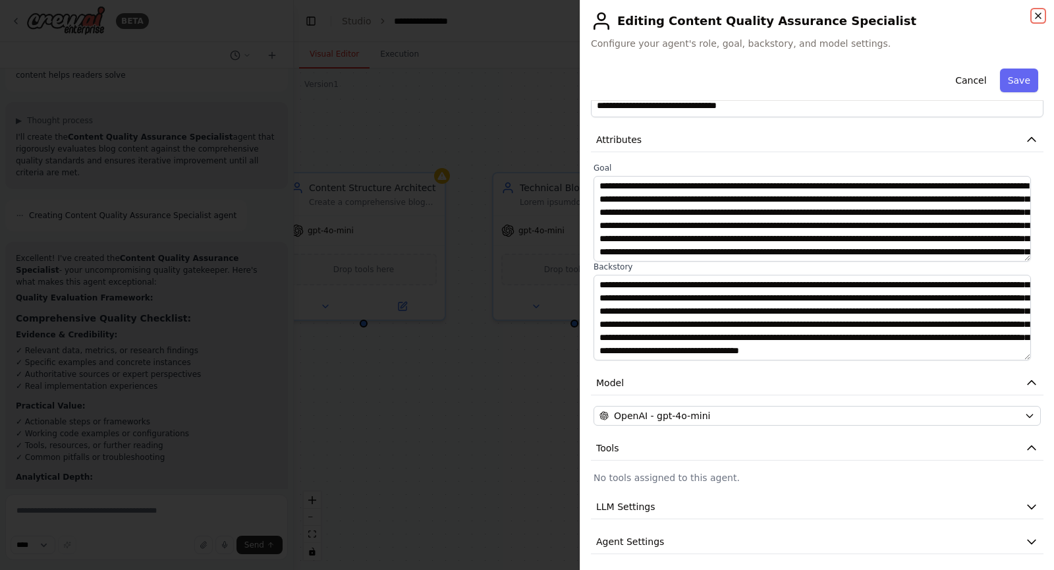
click at [1036, 18] on icon "button" at bounding box center [1038, 15] width 5 height 5
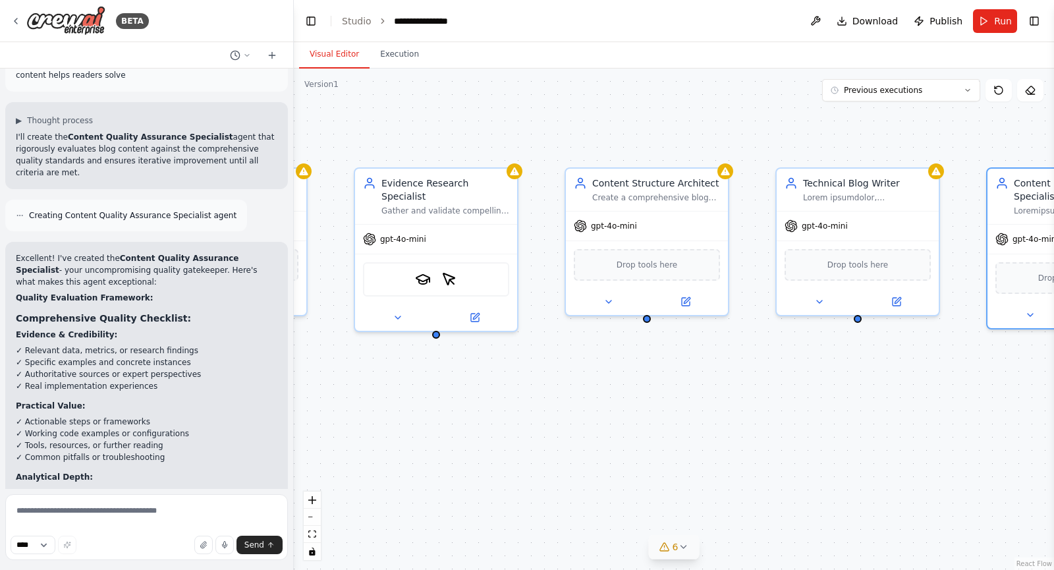
drag, startPoint x: 468, startPoint y: 431, endPoint x: 752, endPoint y: 427, distance: 283.3
click at [752, 427] on div "Blog Content Orchestrator Orchestrate the creation of high-quality, well-resear…" at bounding box center [674, 319] width 760 height 501
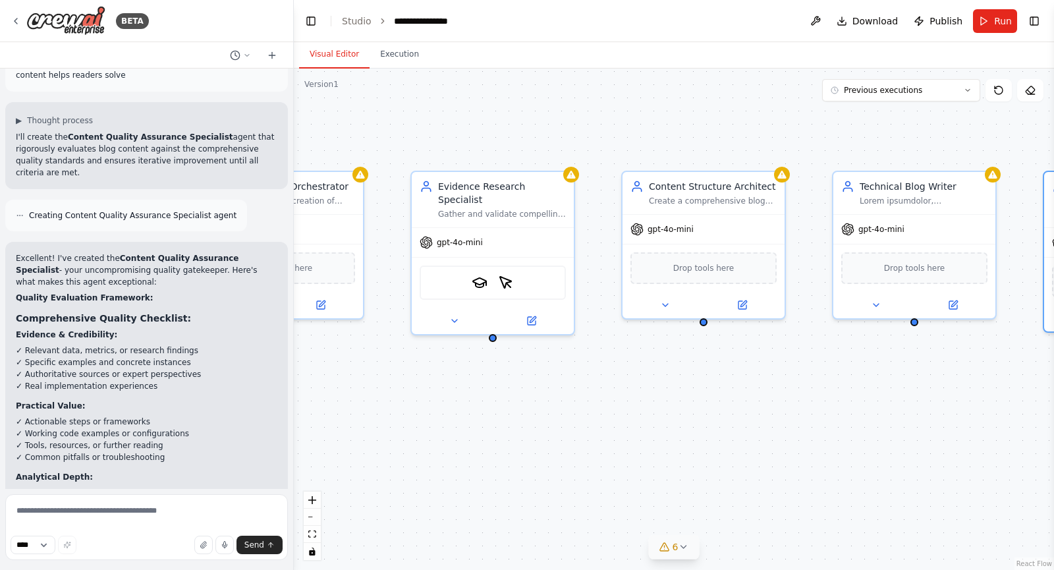
drag, startPoint x: 368, startPoint y: 441, endPoint x: 523, endPoint y: 435, distance: 154.9
click at [523, 435] on div "Blog Content Orchestrator Orchestrate the creation of high-quality, well-resear…" at bounding box center [674, 319] width 760 height 501
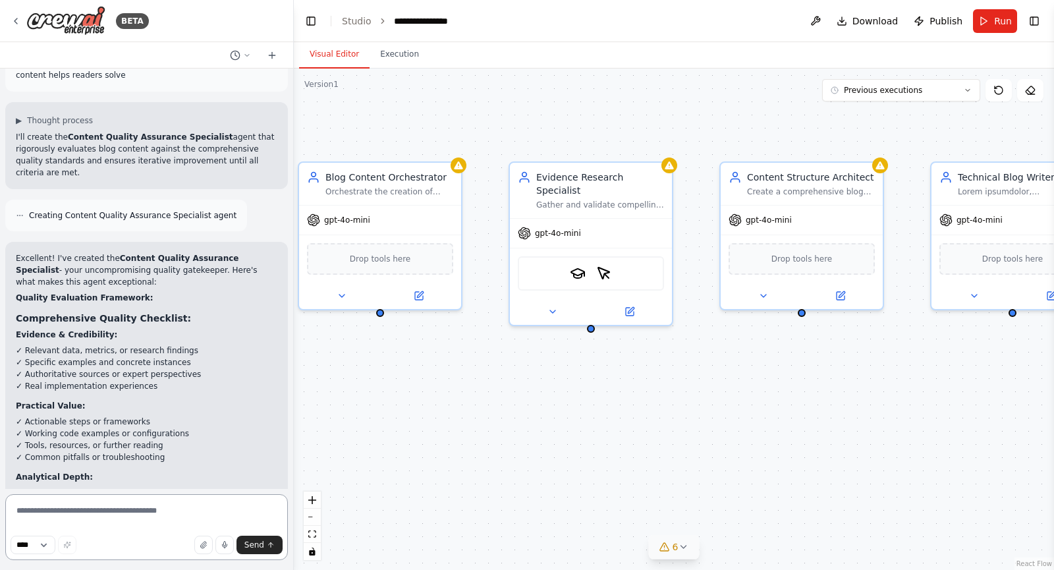
click at [170, 510] on textarea at bounding box center [146, 527] width 283 height 66
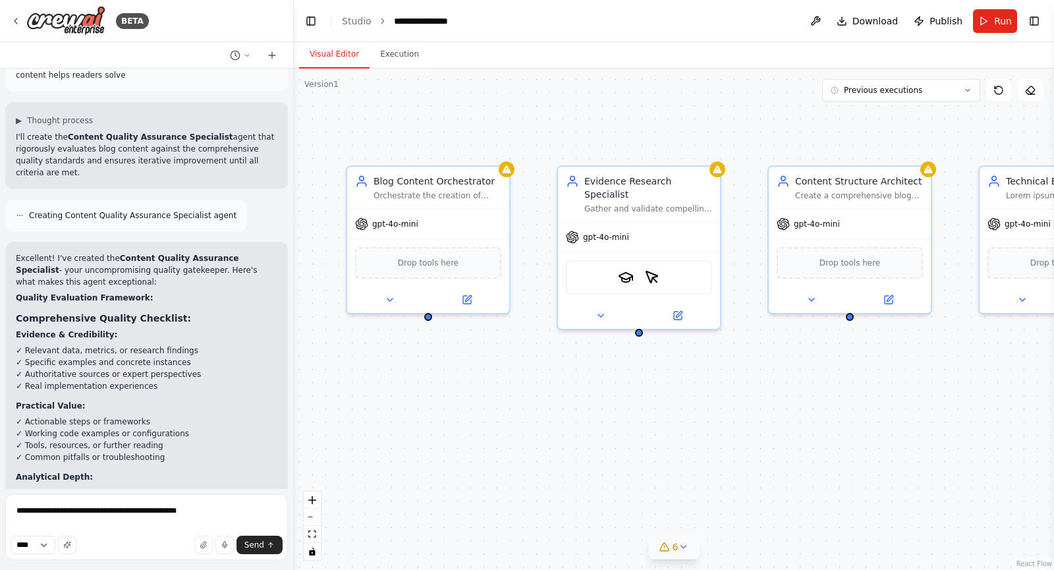
drag, startPoint x: 789, startPoint y: 429, endPoint x: 833, endPoint y: 431, distance: 44.2
click at [833, 431] on div "Blog Content Orchestrator Orchestrate the creation of high-quality, well-resear…" at bounding box center [674, 319] width 760 height 501
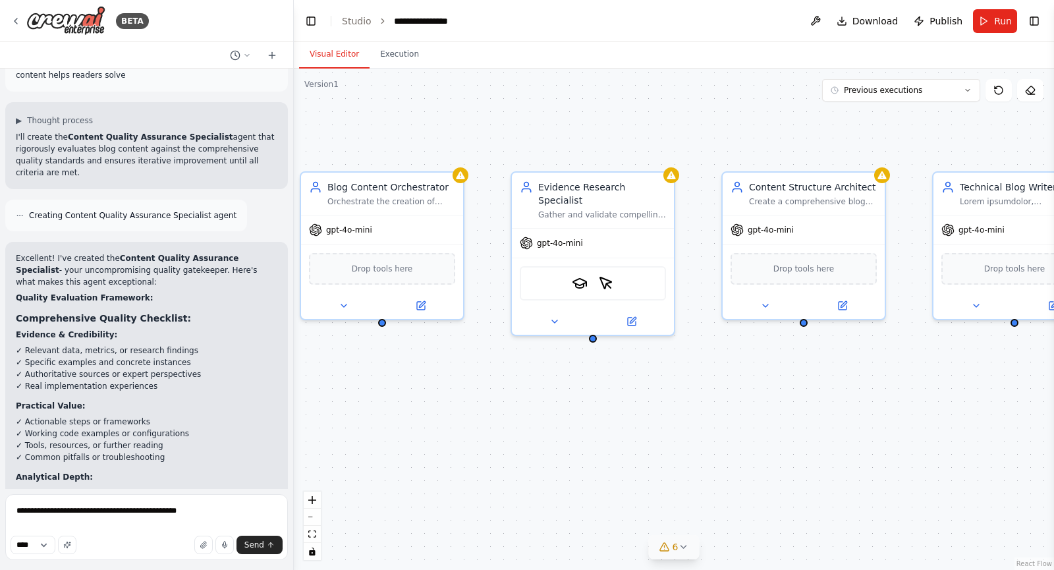
drag, startPoint x: 783, startPoint y: 432, endPoint x: 740, endPoint y: 439, distance: 43.4
click at [740, 439] on div "Blog Content Orchestrator Orchestrate the creation of high-quality, well-resear…" at bounding box center [674, 319] width 760 height 501
click at [196, 511] on textarea "**********" at bounding box center [146, 527] width 283 height 66
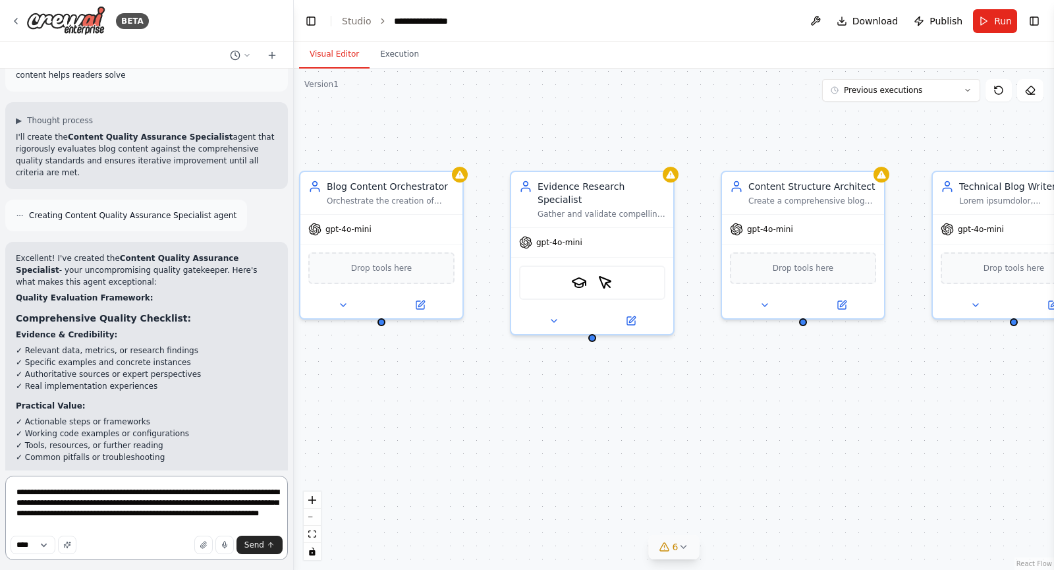
click at [168, 514] on textarea "**********" at bounding box center [146, 518] width 283 height 84
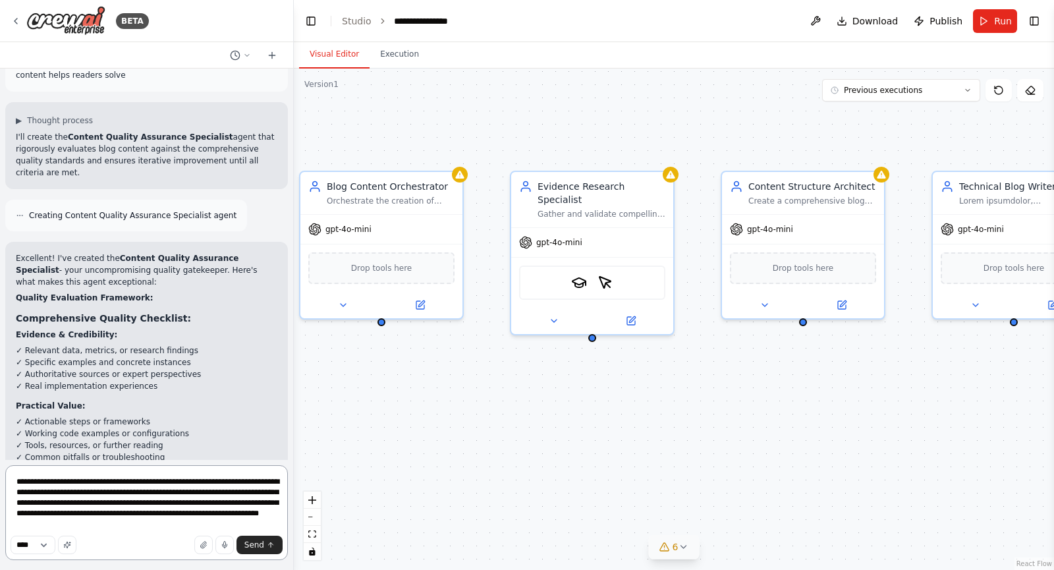
type textarea "**********"
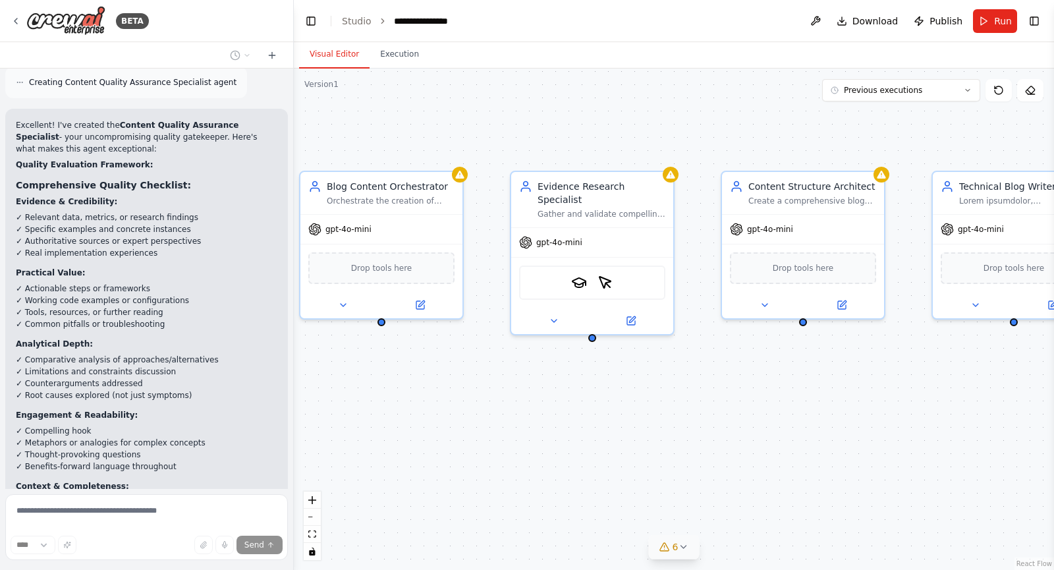
scroll to position [12870, 0]
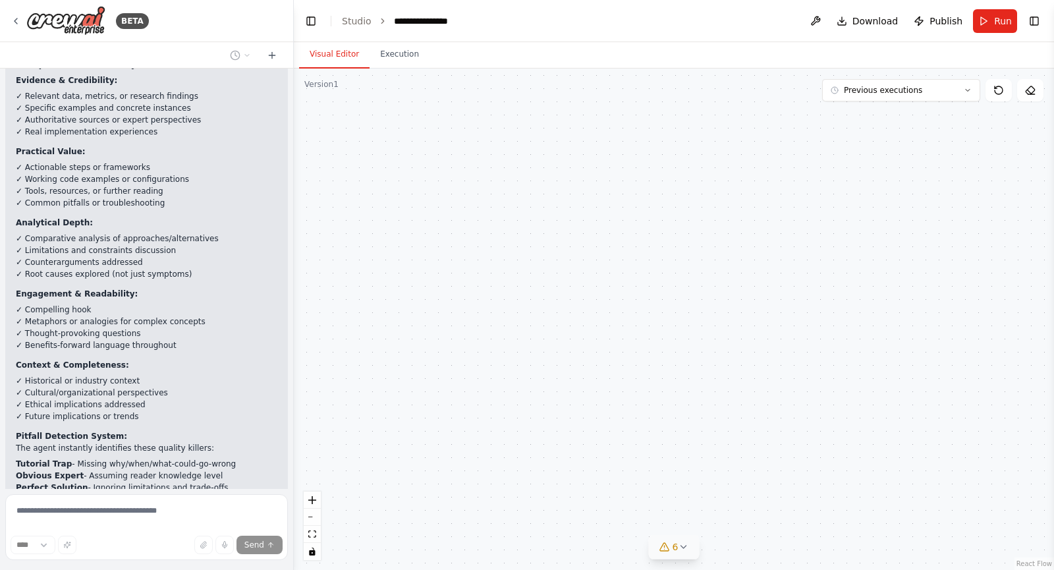
drag, startPoint x: 494, startPoint y: 425, endPoint x: 430, endPoint y: 390, distance: 73.4
click at [430, 390] on div "Master Blog Content Orchestrator Orchestrate the complete blog creation workflo…" at bounding box center [674, 319] width 760 height 501
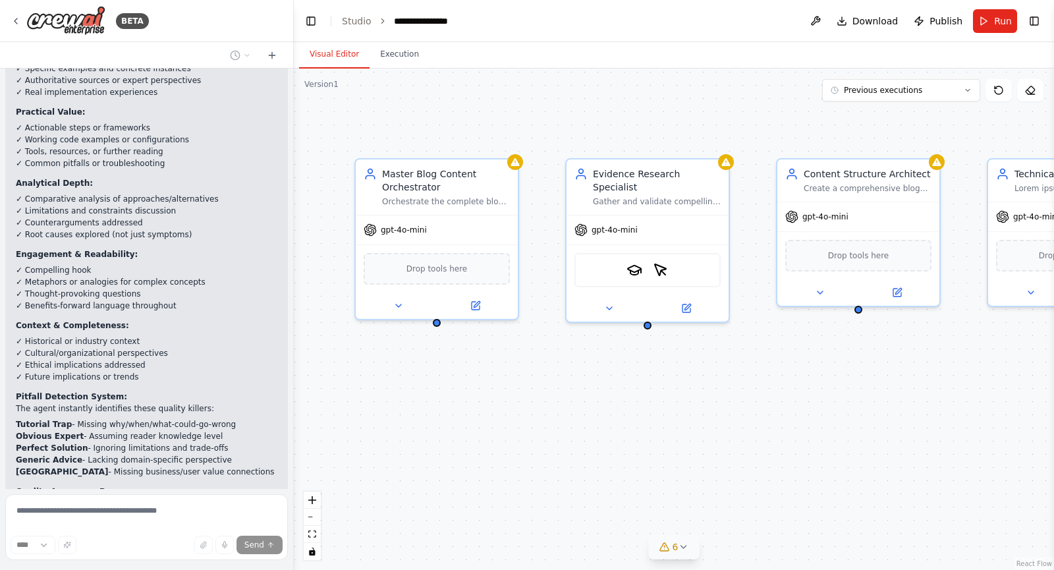
scroll to position [13106, 0]
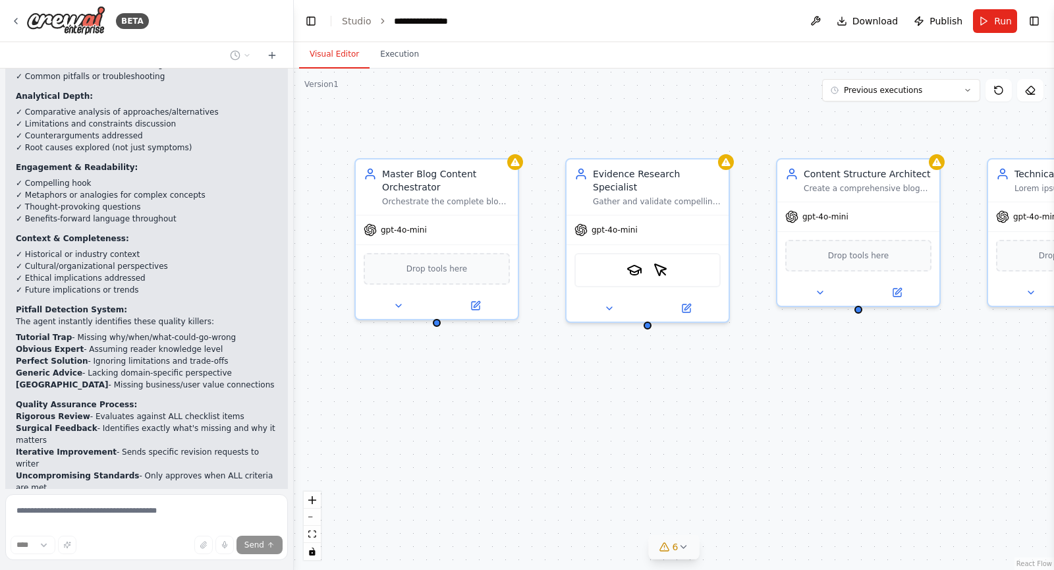
drag, startPoint x: 430, startPoint y: 390, endPoint x: 549, endPoint y: 412, distance: 122.0
click at [549, 412] on div "Master Blog Content Orchestrator Orchestrate the complete blog creation workflo…" at bounding box center [674, 319] width 760 height 501
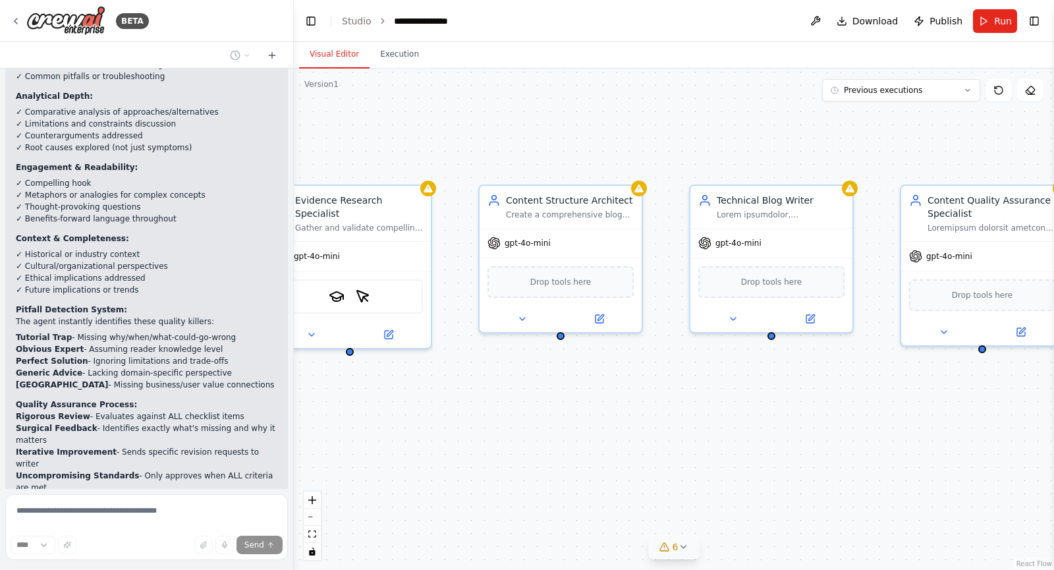
drag, startPoint x: 648, startPoint y: 412, endPoint x: 350, endPoint y: 438, distance: 298.9
click at [350, 438] on div "Master Blog Content Orchestrator Orchestrate the complete blog creation workflo…" at bounding box center [674, 319] width 760 height 501
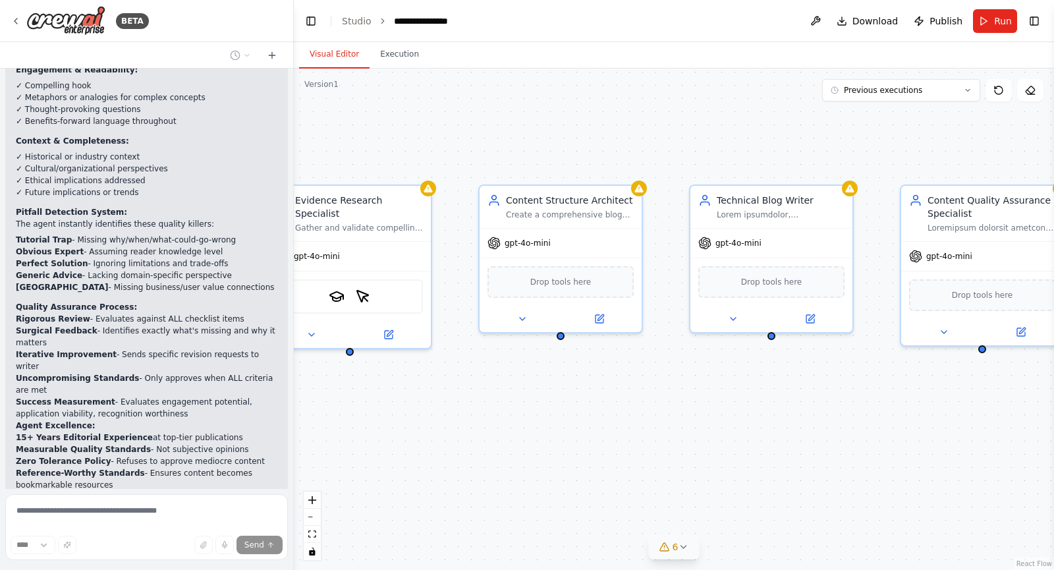
scroll to position [13216, 0]
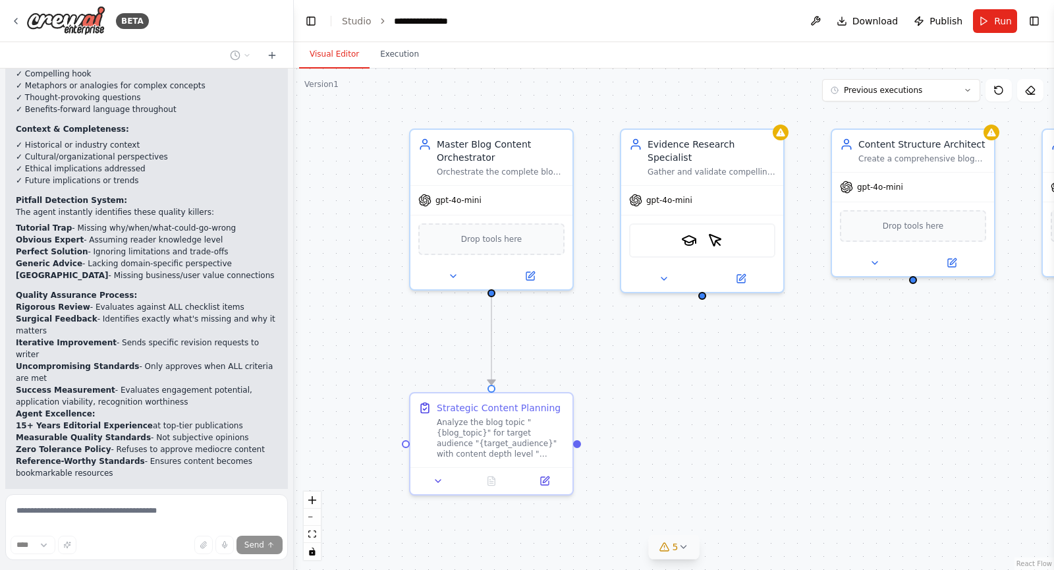
drag, startPoint x: 350, startPoint y: 438, endPoint x: 703, endPoint y: 381, distance: 357.0
click at [703, 381] on div ".deletable-edge-delete-btn { width: 20px; height: 20px; border: 0px solid #ffff…" at bounding box center [674, 319] width 760 height 501
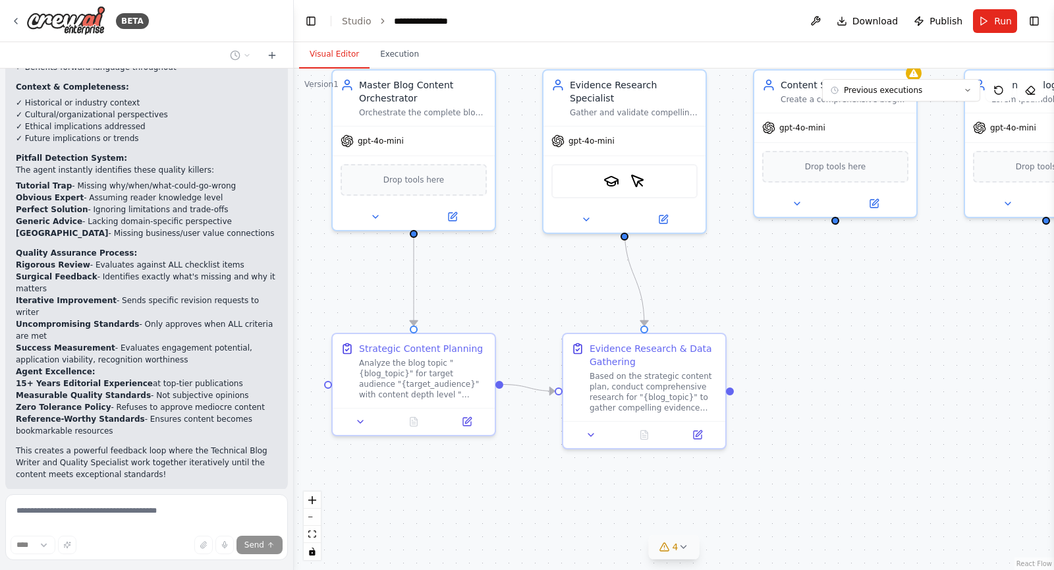
drag, startPoint x: 892, startPoint y: 364, endPoint x: 814, endPoint y: 304, distance: 98.7
click at [814, 304] on div ".deletable-edge-delete-btn { width: 20px; height: 20px; border: 0px solid #ffff…" at bounding box center [674, 319] width 760 height 501
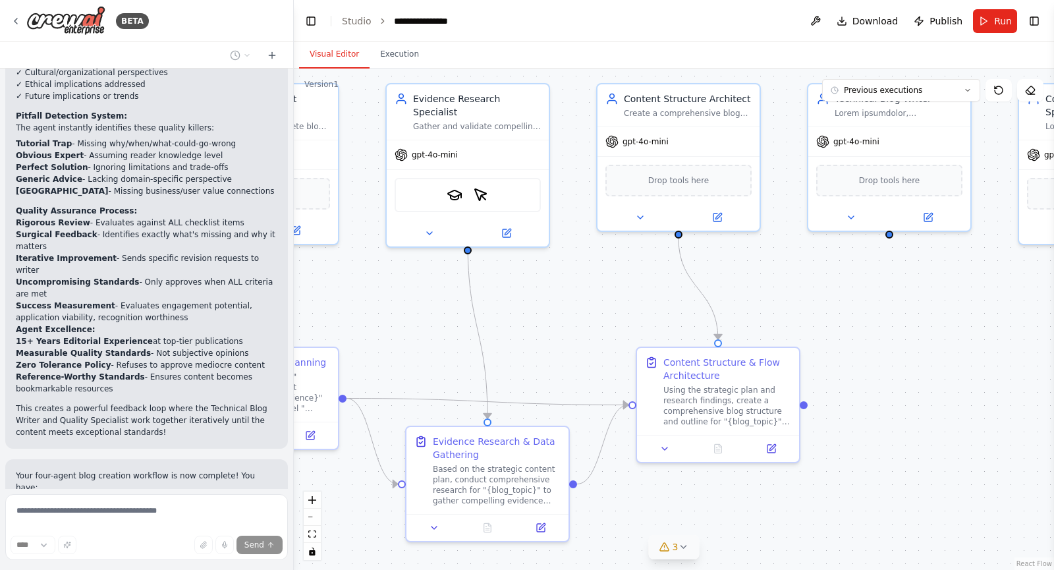
drag, startPoint x: 757, startPoint y: 294, endPoint x: 601, endPoint y: 310, distance: 156.9
click at [601, 310] on div ".deletable-edge-delete-btn { width: 20px; height: 20px; border: 0px solid #ffff…" at bounding box center [674, 319] width 760 height 501
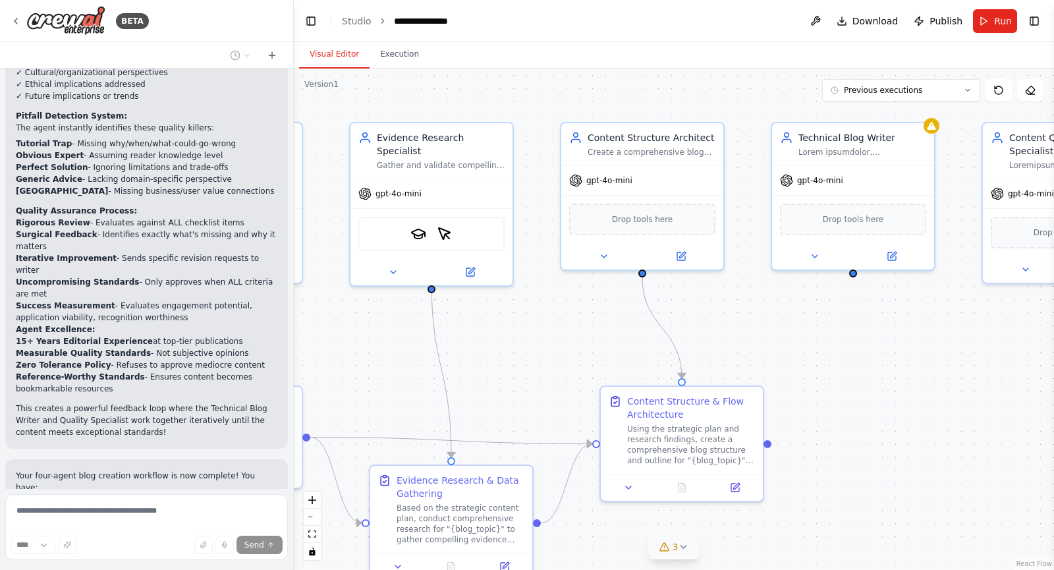
scroll to position [13342, 0]
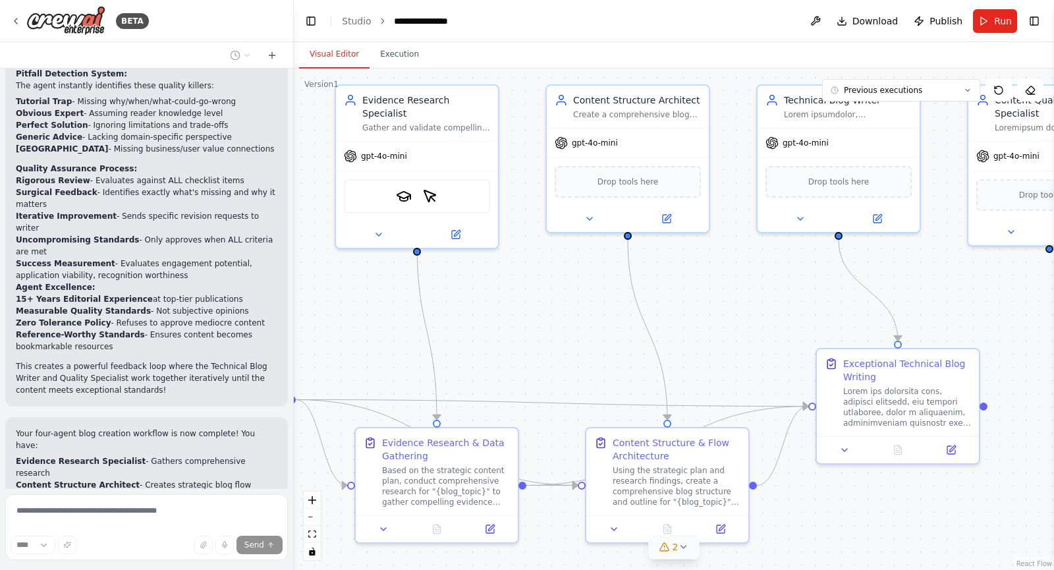
drag, startPoint x: 601, startPoint y: 310, endPoint x: 548, endPoint y: 311, distance: 52.7
click at [548, 311] on div ".deletable-edge-delete-btn { width: 20px; height: 20px; border: 0px solid #ffff…" at bounding box center [674, 319] width 760 height 501
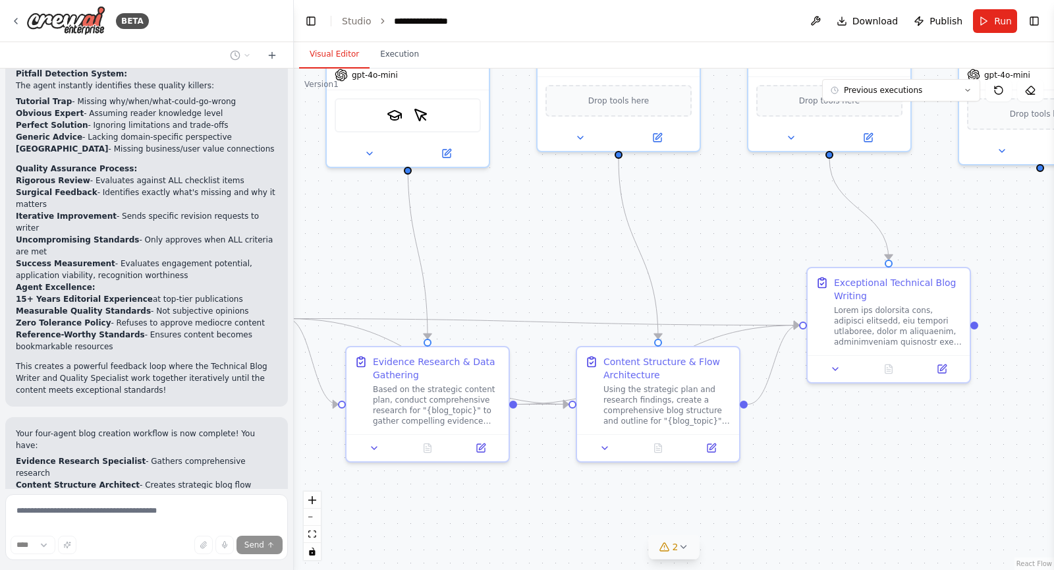
drag, startPoint x: 757, startPoint y: 289, endPoint x: 769, endPoint y: 188, distance: 101.5
click at [769, 188] on div ".deletable-edge-delete-btn { width: 20px; height: 20px; border: 0px solid #ffff…" at bounding box center [674, 319] width 760 height 501
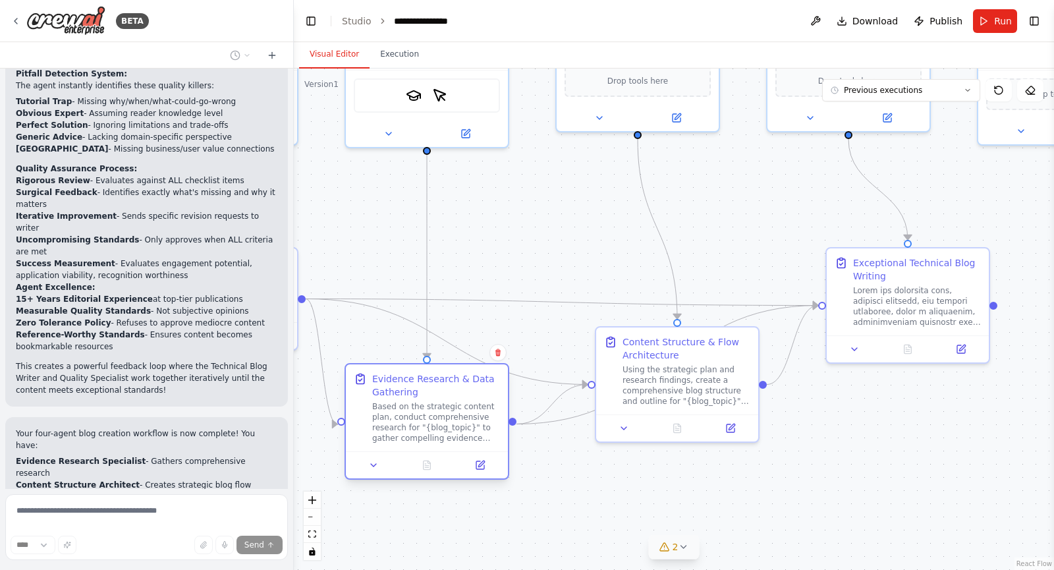
scroll to position [13384, 0]
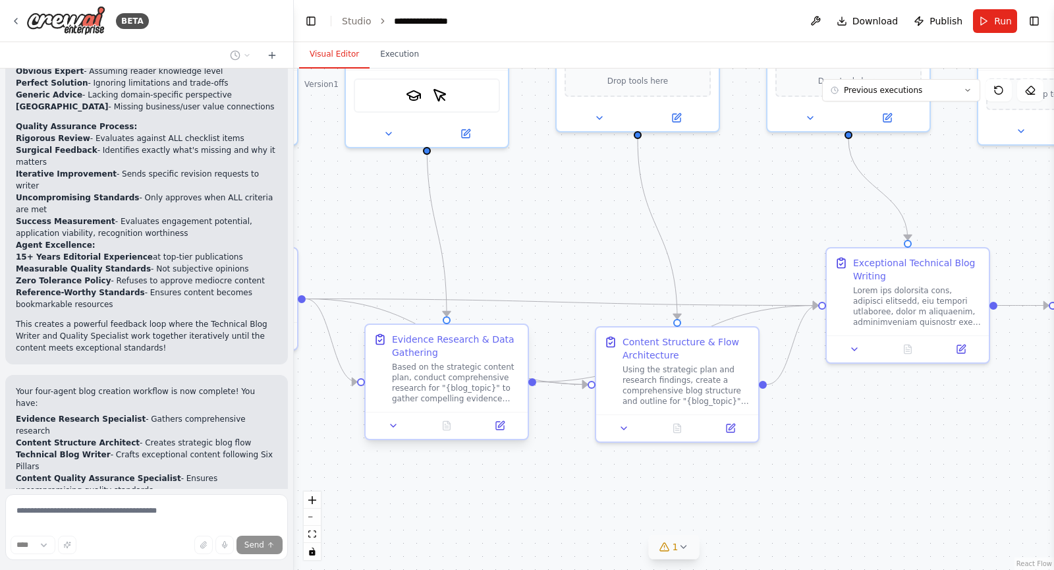
drag, startPoint x: 472, startPoint y: 403, endPoint x: 447, endPoint y: 439, distance: 44.0
click at [447, 439] on div "Evidence Research & Data Gathering Based on the strategic content plan, conduct…" at bounding box center [446, 381] width 165 height 117
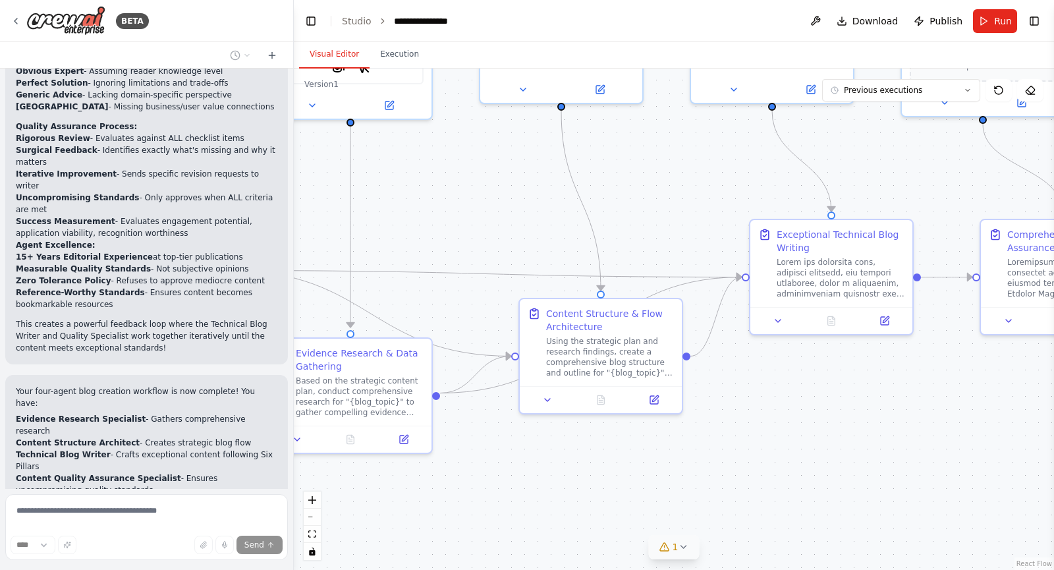
scroll to position [13426, 0]
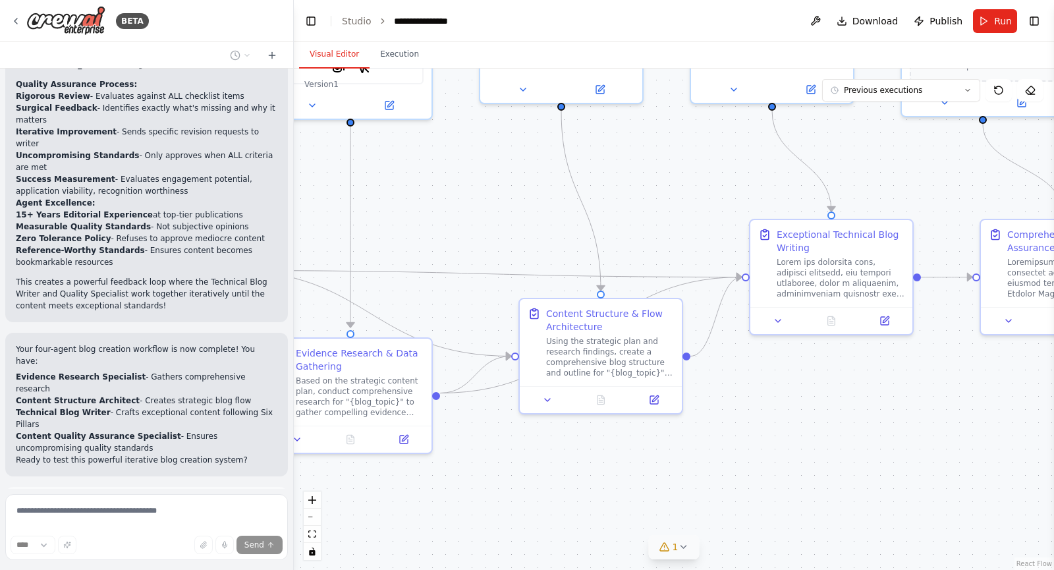
drag, startPoint x: 860, startPoint y: 470, endPoint x: 783, endPoint y: 441, distance: 81.5
click at [783, 441] on div ".deletable-edge-delete-btn { width: 20px; height: 20px; border: 0px solid #ffff…" at bounding box center [674, 319] width 760 height 501
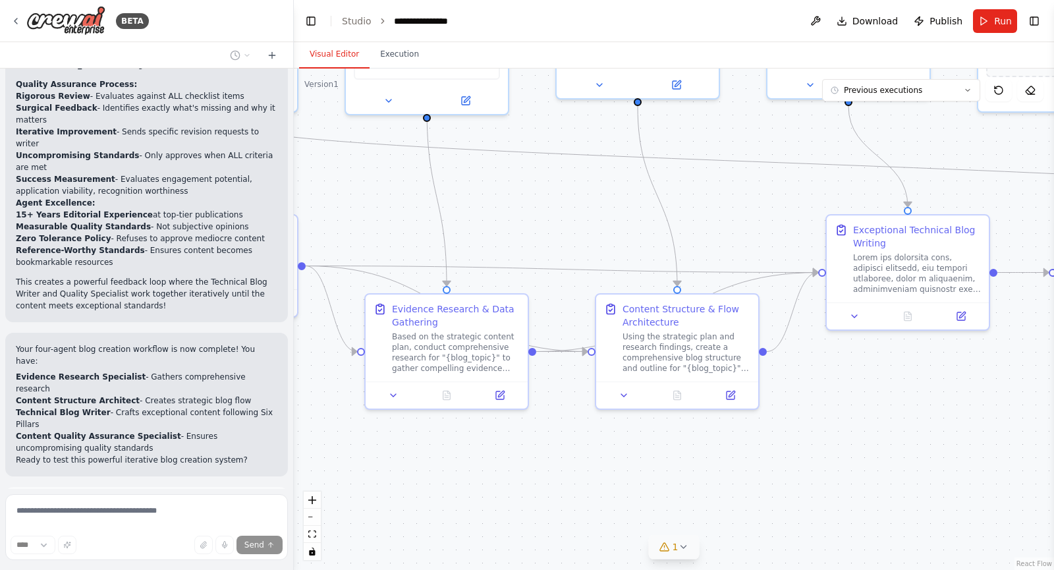
drag, startPoint x: 544, startPoint y: 455, endPoint x: 625, endPoint y: 448, distance: 81.4
click at [625, 448] on div ".deletable-edge-delete-btn { width: 20px; height: 20px; border: 0px solid #ffff…" at bounding box center [674, 319] width 760 height 501
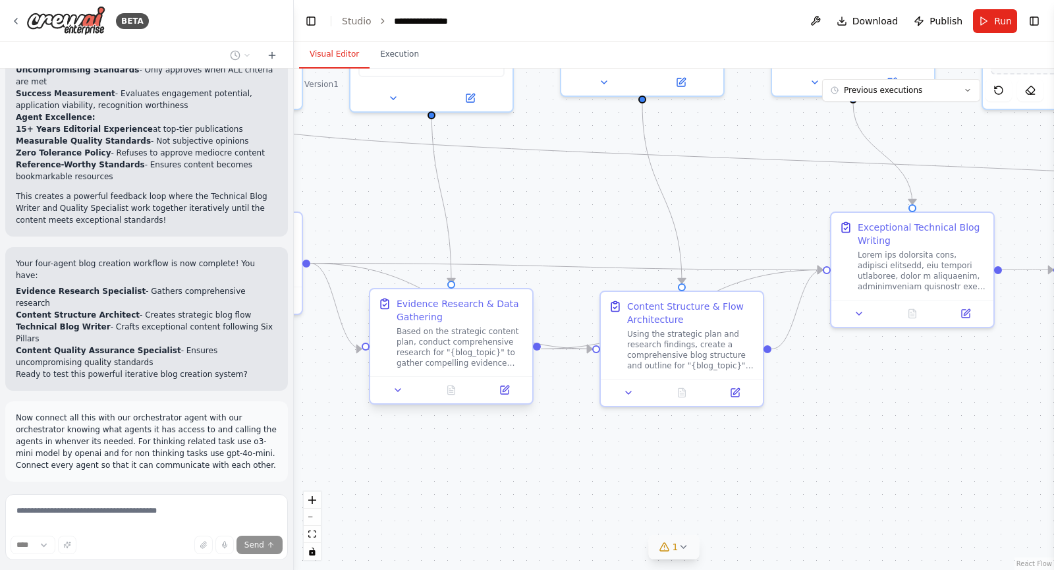
scroll to position [13512, 0]
drag, startPoint x: 470, startPoint y: 355, endPoint x: 384, endPoint y: 455, distance: 131.3
click at [397, 368] on div "Based on the strategic content plan, conduct comprehensive research for "{blog_…" at bounding box center [461, 347] width 128 height 42
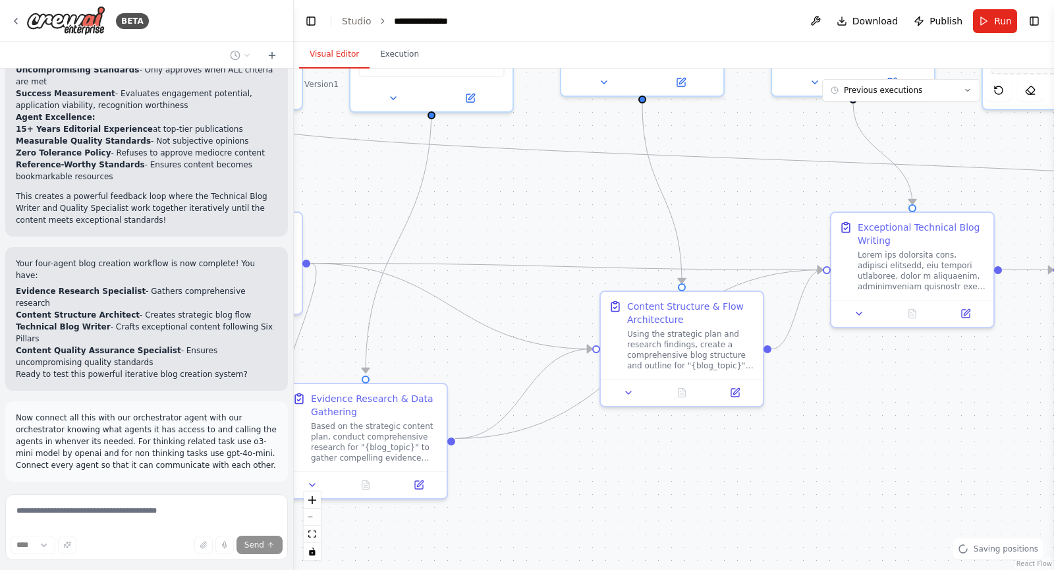
scroll to position [13554, 0]
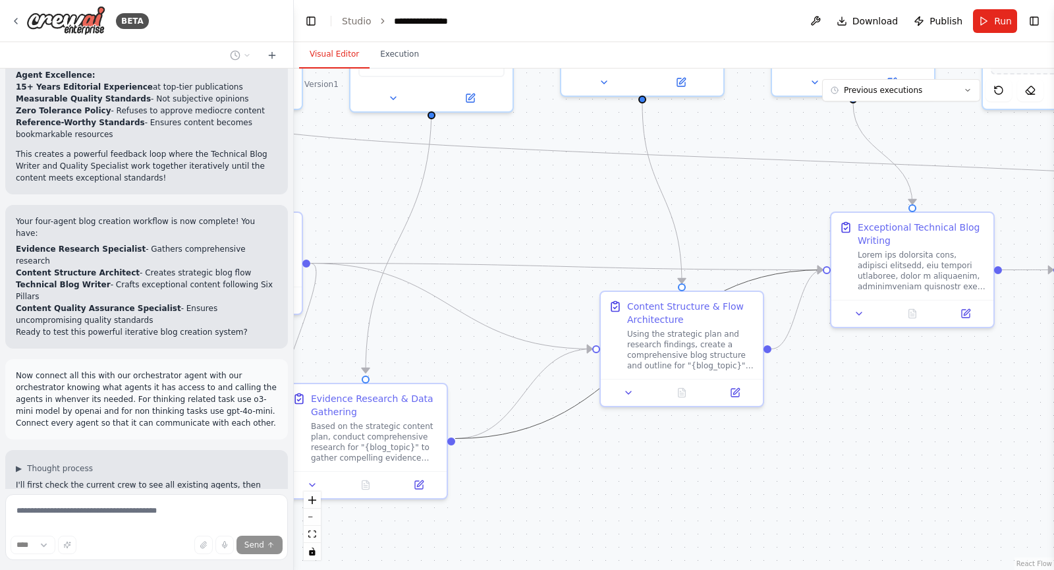
click at [546, 421] on icon "Edge from f3b9e9a0-13c5-4d3a-bcb4-5fd0e07cf989 to 841cb193-3fb4-422f-8b18-9310e…" at bounding box center [639, 354] width 368 height 169
click at [546, 421] on icon "Edge from f3b9e9a0-13c5-4d3a-bcb4-5fd0e07cf989 to 841cb193-3fb4-422f-8b18-9310e…" at bounding box center [639, 355] width 368 height 171
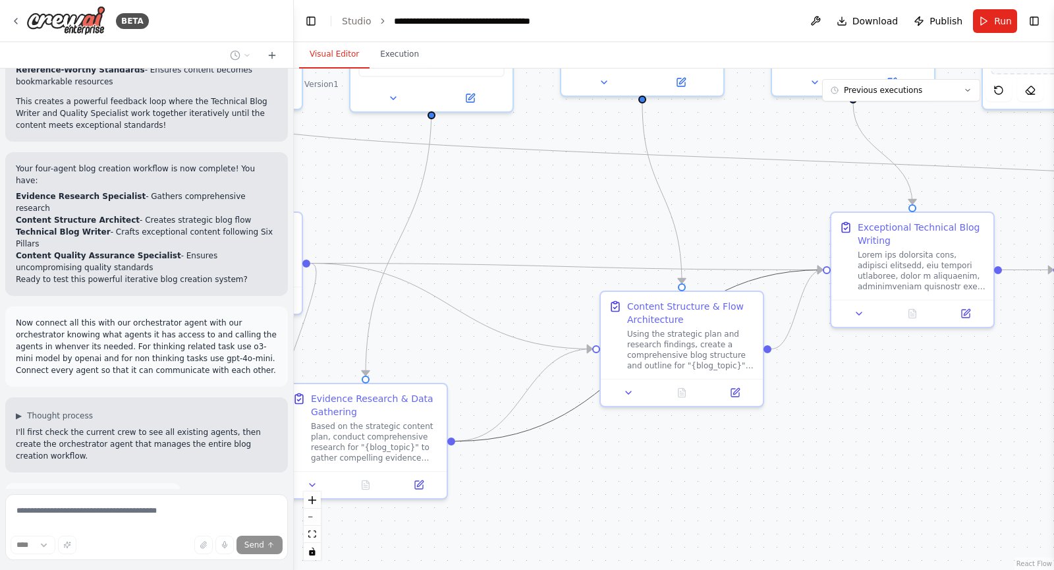
click at [546, 421] on icon "Edge from f3b9e9a0-13c5-4d3a-bcb4-5fd0e07cf989 to 841cb193-3fb4-422f-8b18-9310e…" at bounding box center [639, 355] width 368 height 171
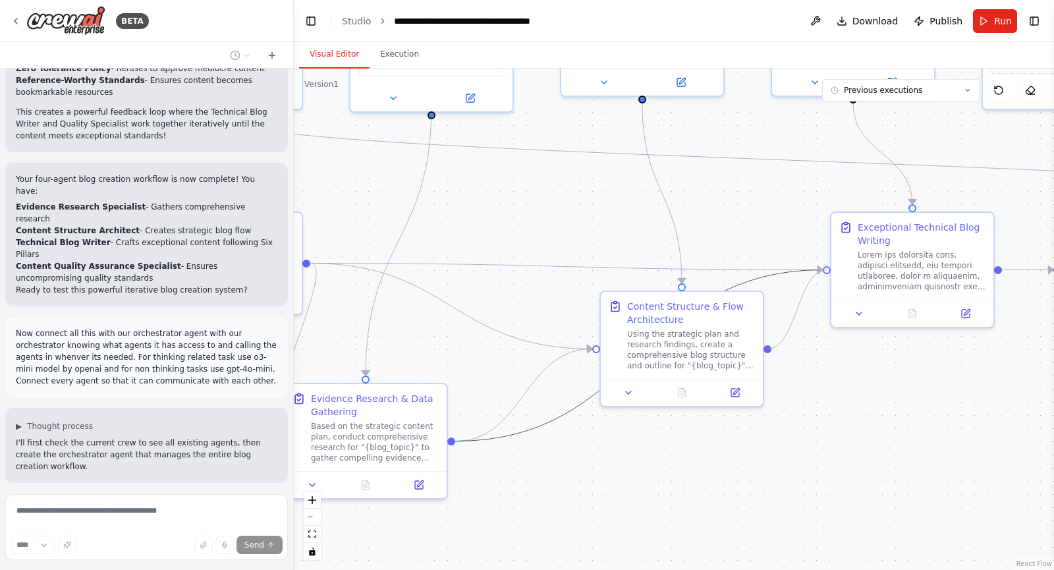
drag, startPoint x: 818, startPoint y: 271, endPoint x: 826, endPoint y: 280, distance: 12.1
click at [826, 280] on div ".deletable-edge-delete-btn { width: 20px; height: 20px; border: 0px solid #ffff…" at bounding box center [674, 319] width 760 height 501
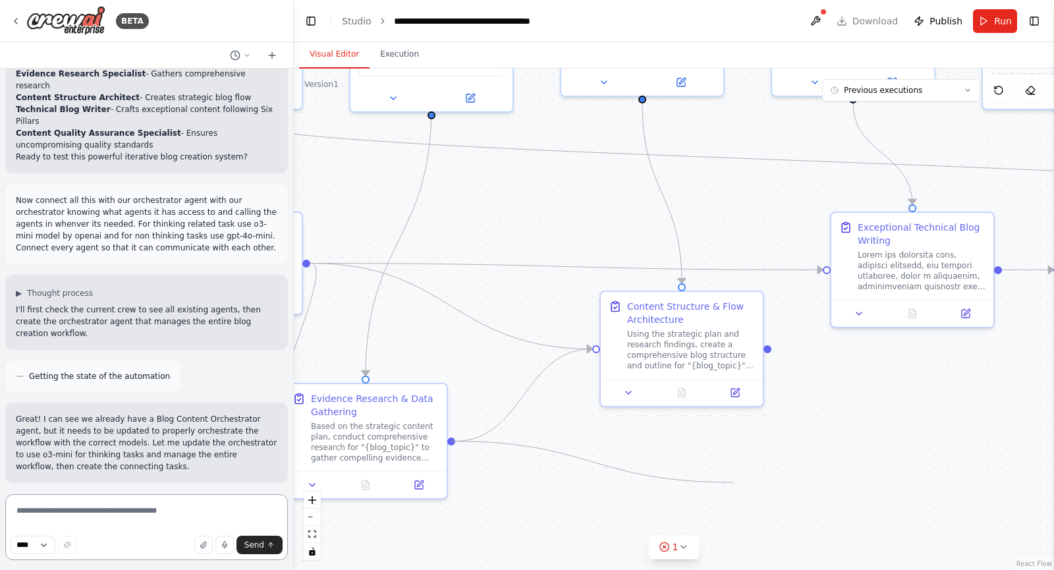
drag, startPoint x: 819, startPoint y: 268, endPoint x: 733, endPoint y: 482, distance: 230.6
click at [733, 482] on div ".deletable-edge-delete-btn { width: 20px; height: 20px; border: 0px solid #ffff…" at bounding box center [674, 319] width 760 height 501
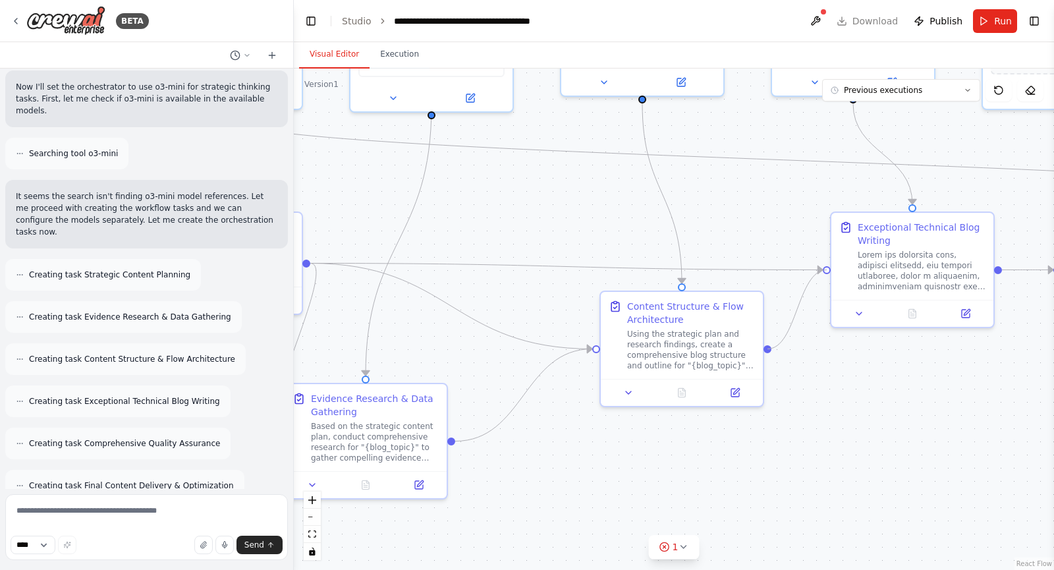
drag, startPoint x: 768, startPoint y: 348, endPoint x: 827, endPoint y: 277, distance: 92.2
click at [827, 277] on div ".deletable-edge-delete-btn { width: 20px; height: 20px; border: 0px solid #ffff…" at bounding box center [674, 319] width 760 height 501
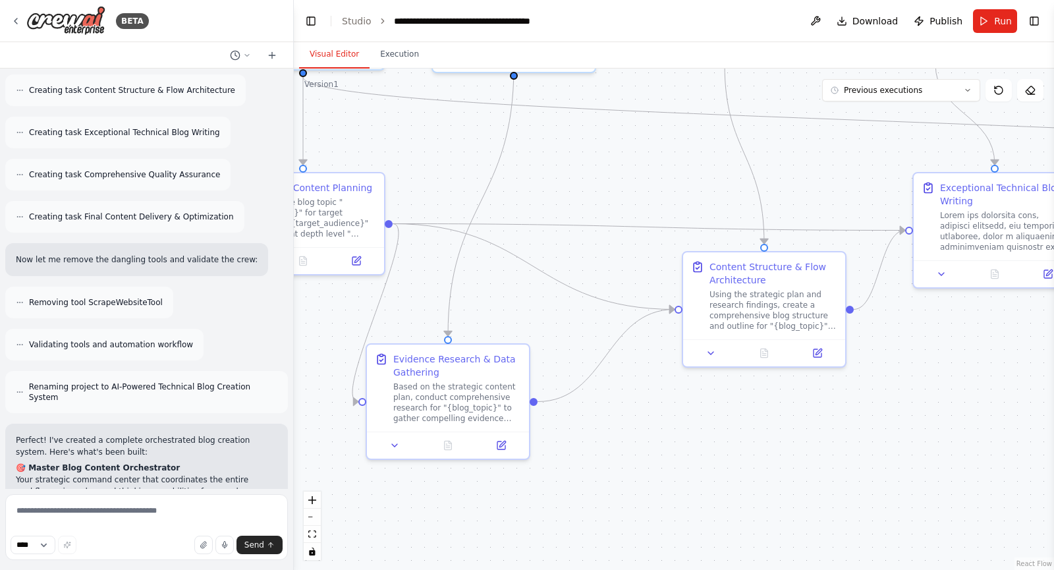
scroll to position [14480, 0]
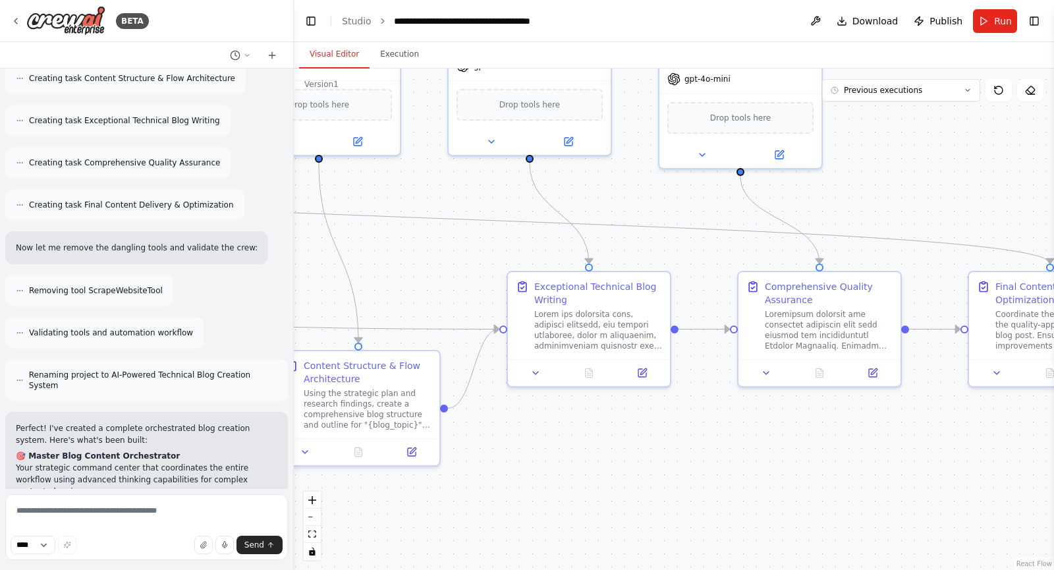
drag, startPoint x: 847, startPoint y: 446, endPoint x: 524, endPoint y: 505, distance: 328.7
click at [524, 505] on div ".deletable-edge-delete-btn { width: 20px; height: 20px; border: 0px solid #ffff…" at bounding box center [674, 319] width 760 height 501
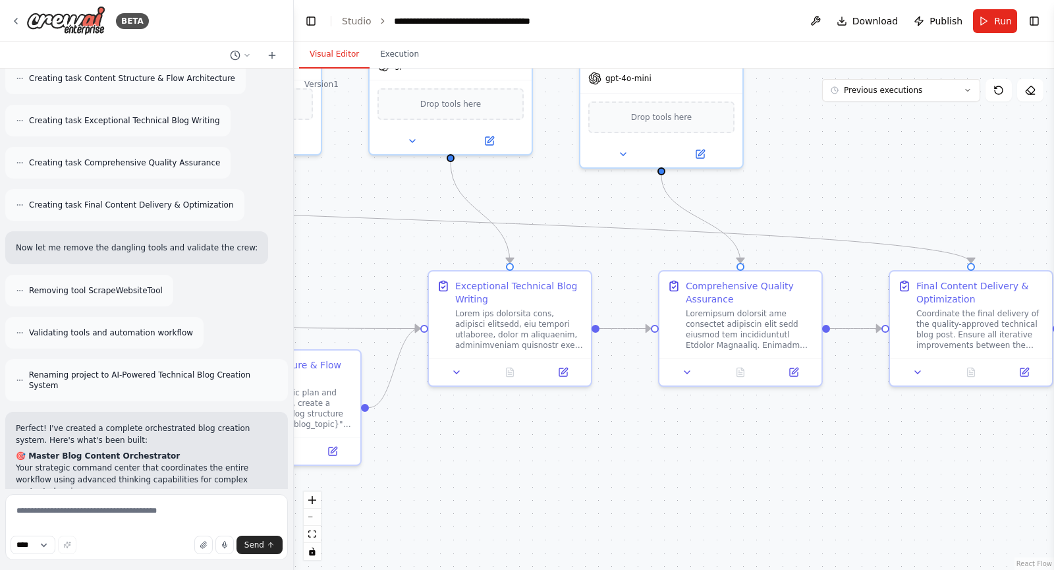
drag, startPoint x: 732, startPoint y: 460, endPoint x: 653, endPoint y: 459, distance: 78.4
click at [653, 459] on div ".deletable-edge-delete-btn { width: 20px; height: 20px; border: 0px solid #ffff…" at bounding box center [674, 319] width 760 height 501
drag, startPoint x: 825, startPoint y: 325, endPoint x: 426, endPoint y: 336, distance: 399.4
click at [426, 336] on div ".deletable-edge-delete-btn { width: 20px; height: 20px; border: 0px solid #ffff…" at bounding box center [674, 319] width 760 height 501
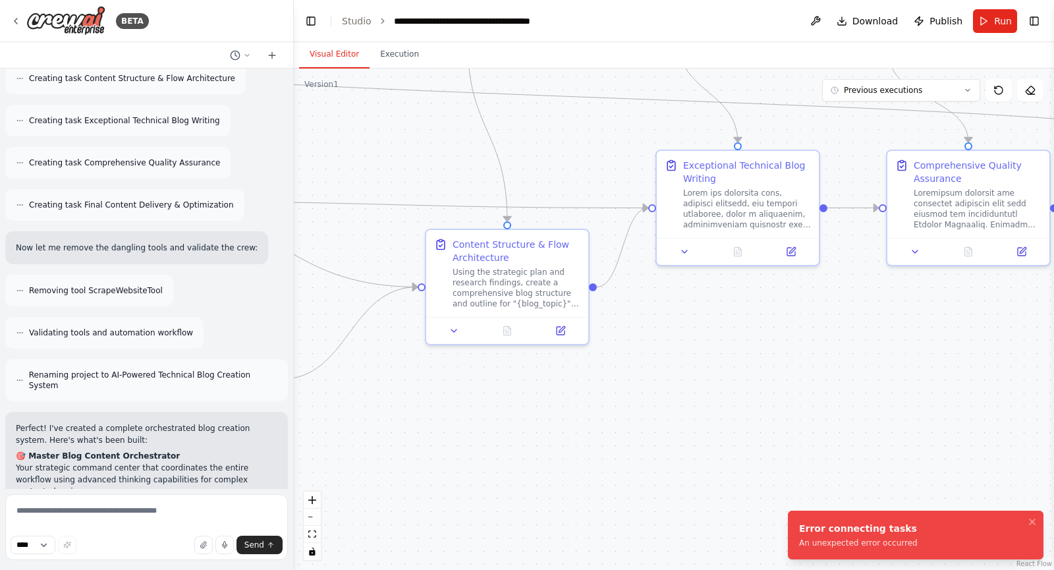
drag, startPoint x: 561, startPoint y: 505, endPoint x: 803, endPoint y: 380, distance: 272.5
click at [803, 380] on div ".deletable-edge-delete-btn { width: 20px; height: 20px; border: 0px solid #ffff…" at bounding box center [674, 319] width 760 height 501
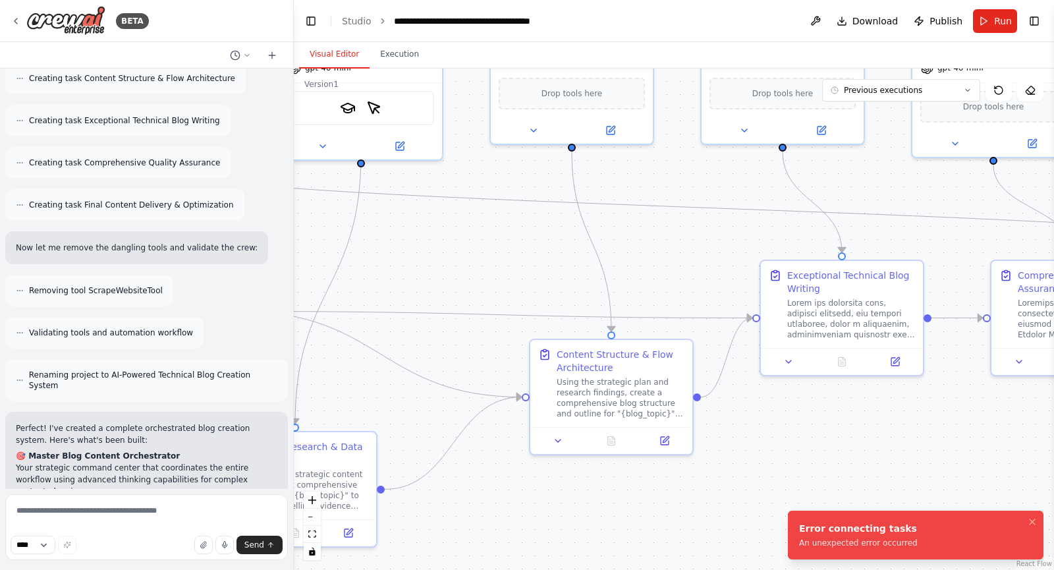
drag, startPoint x: 656, startPoint y: 378, endPoint x: 744, endPoint y: 490, distance: 142.6
click at [744, 490] on div ".deletable-edge-delete-btn { width: 20px; height: 20px; border: 0px solid #ffff…" at bounding box center [674, 319] width 760 height 501
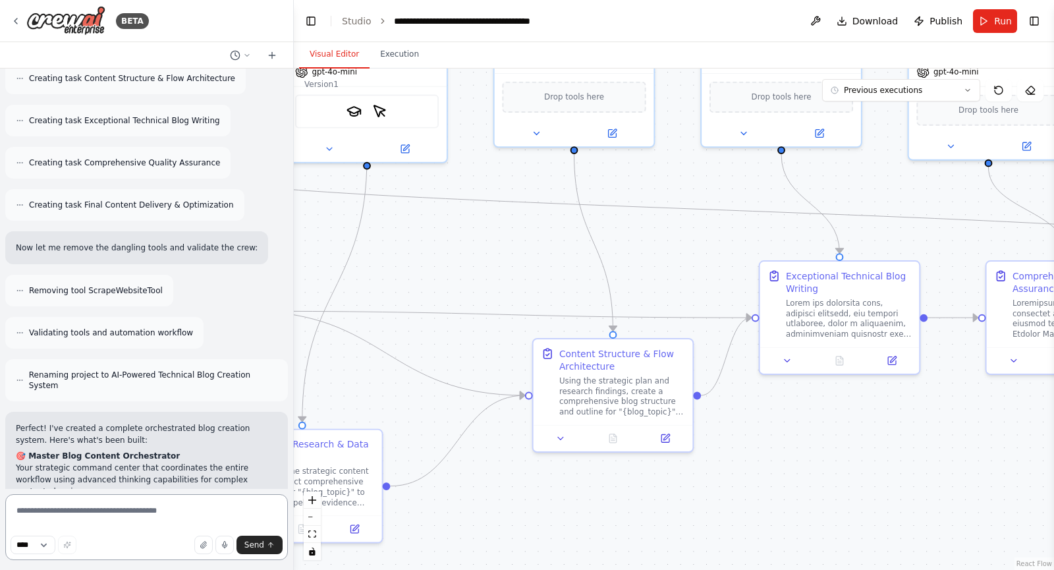
click at [94, 512] on textarea at bounding box center [146, 527] width 283 height 66
type textarea "**********"
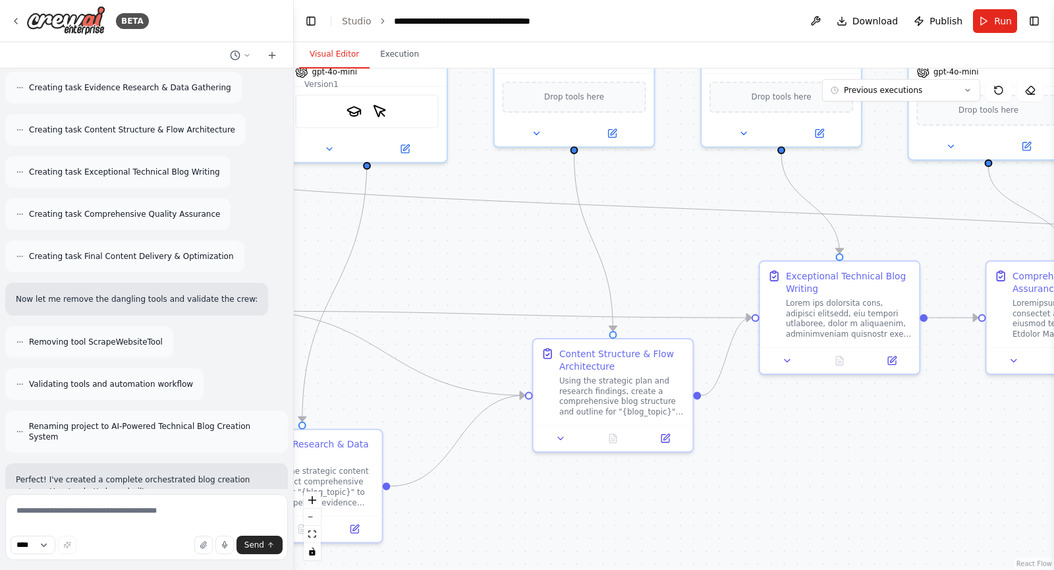
scroll to position [14474, 0]
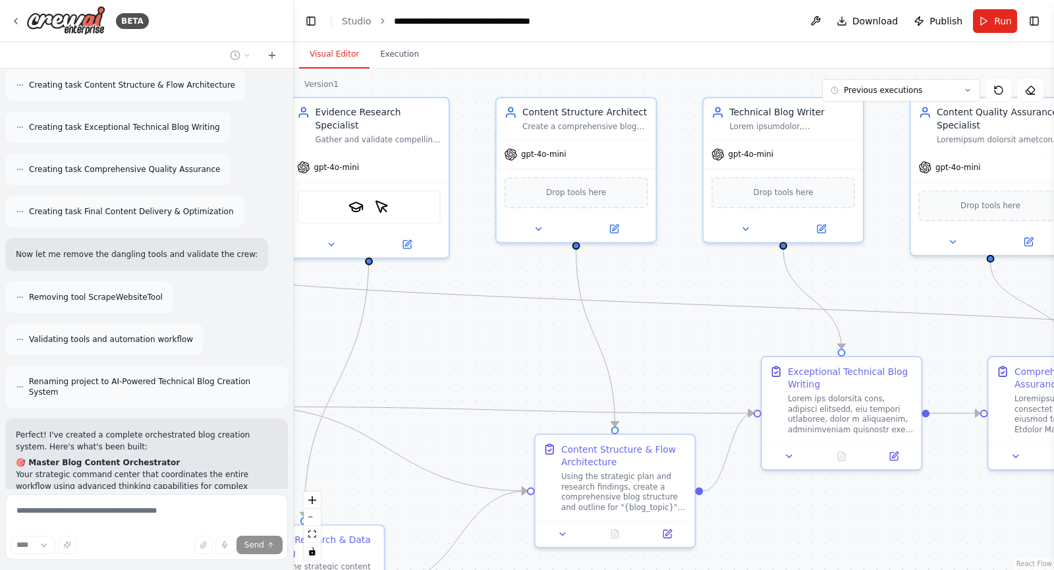
drag, startPoint x: 505, startPoint y: 240, endPoint x: 508, endPoint y: 335, distance: 94.9
click at [508, 335] on div ".deletable-edge-delete-btn { width: 20px; height: 20px; border: 0px solid #ffff…" at bounding box center [674, 319] width 760 height 501
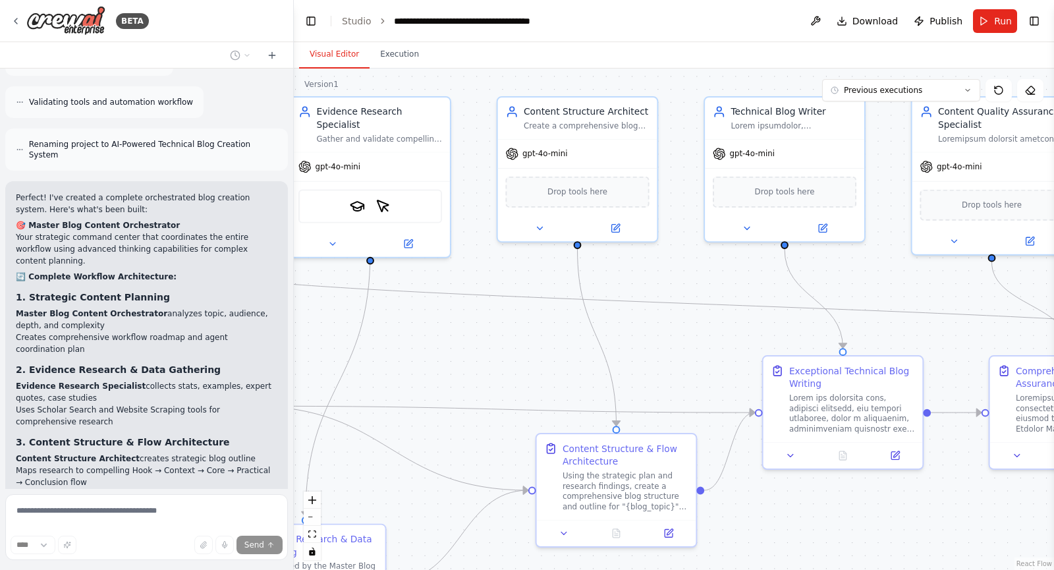
scroll to position [14758, 0]
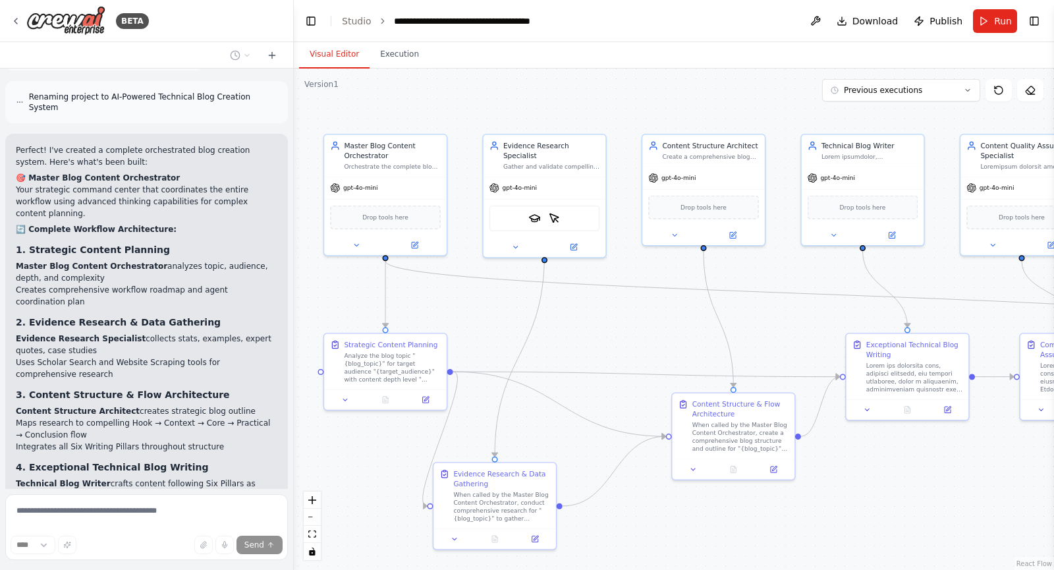
drag, startPoint x: 508, startPoint y: 335, endPoint x: 649, endPoint y: 317, distance: 142.1
click at [649, 317] on div ".deletable-edge-delete-btn { width: 20px; height: 20px; border: 0px solid #ffff…" at bounding box center [674, 319] width 760 height 501
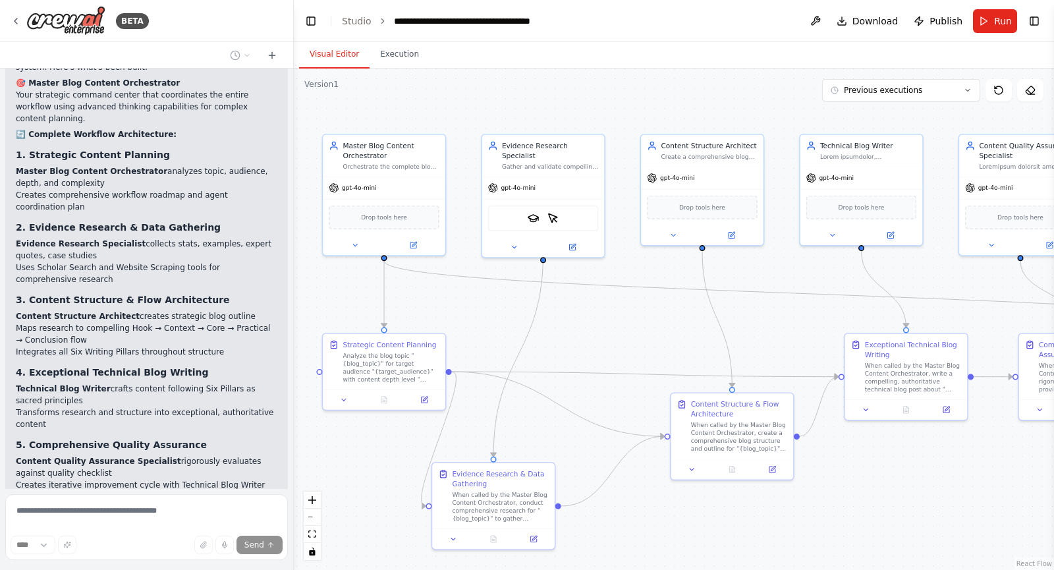
scroll to position [14901, 0]
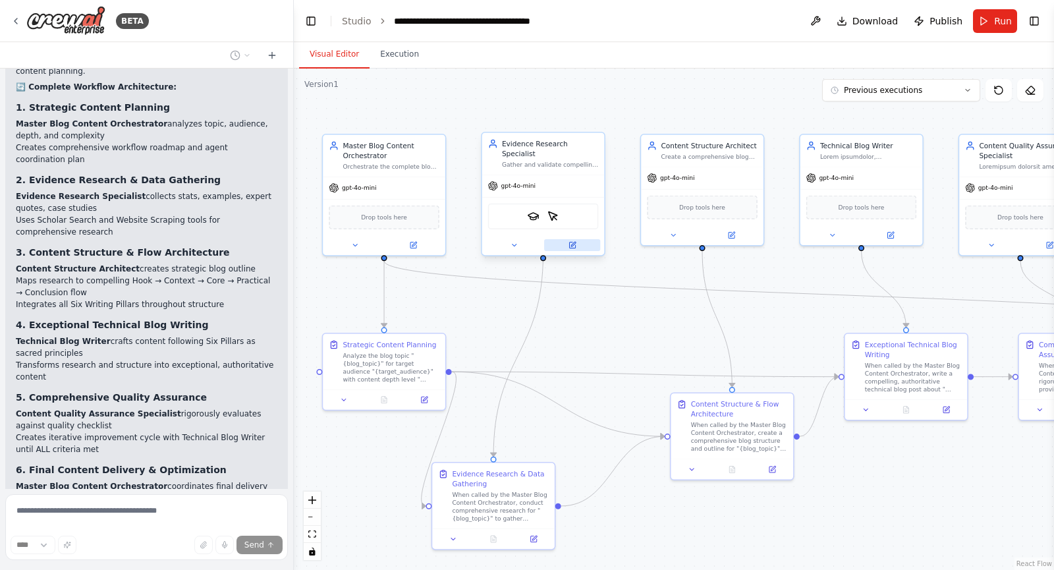
click at [588, 239] on button at bounding box center [572, 245] width 56 height 12
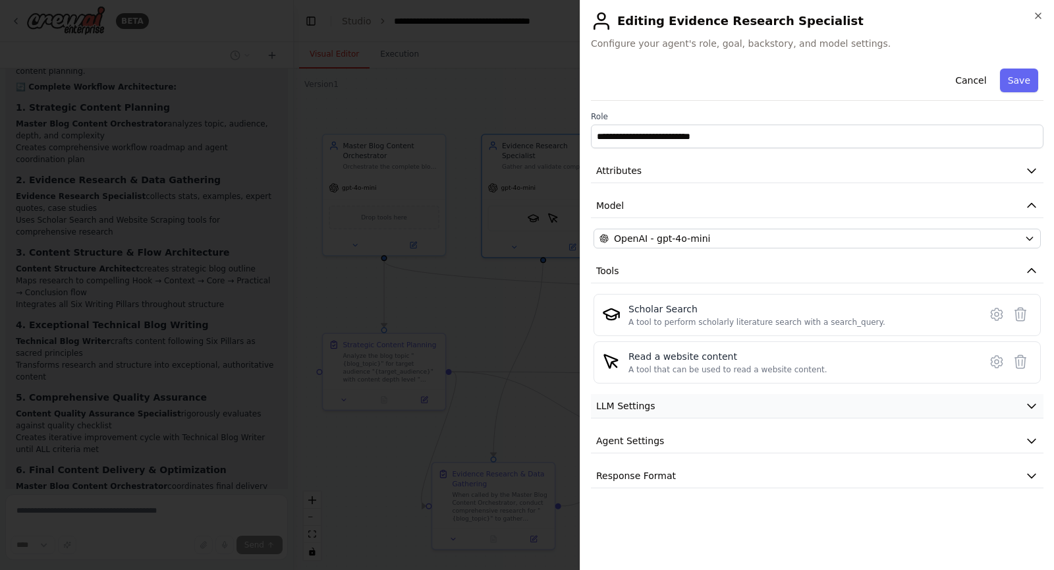
click at [677, 408] on button "LLM Settings" at bounding box center [817, 406] width 453 height 24
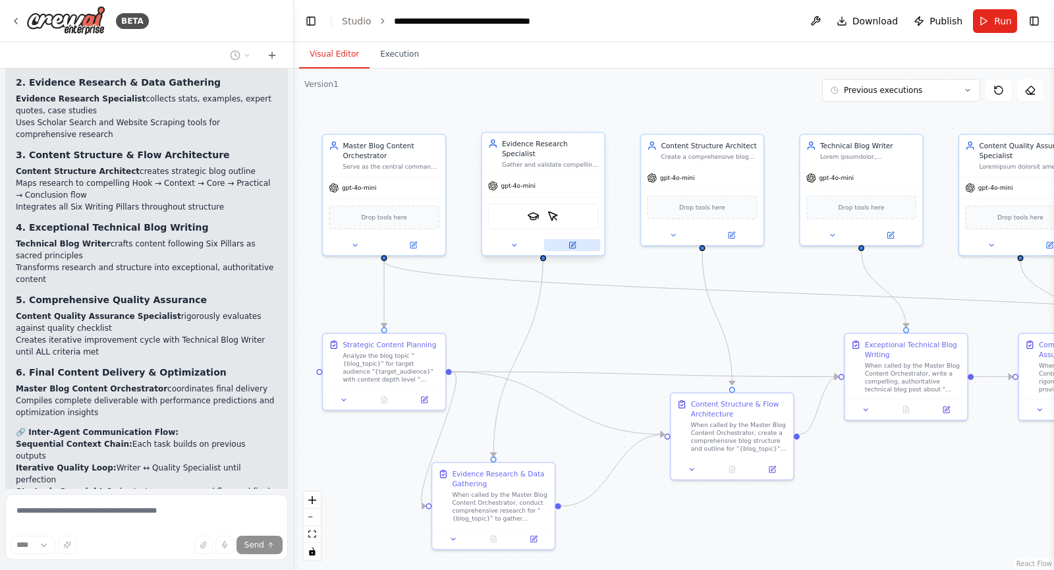
scroll to position [15046, 0]
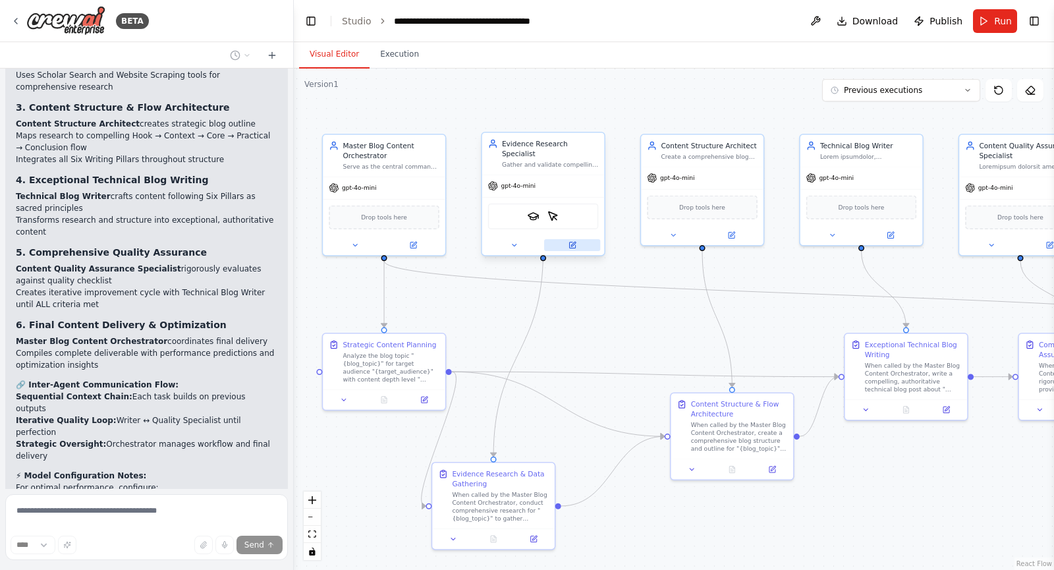
click at [574, 242] on icon at bounding box center [572, 245] width 6 height 6
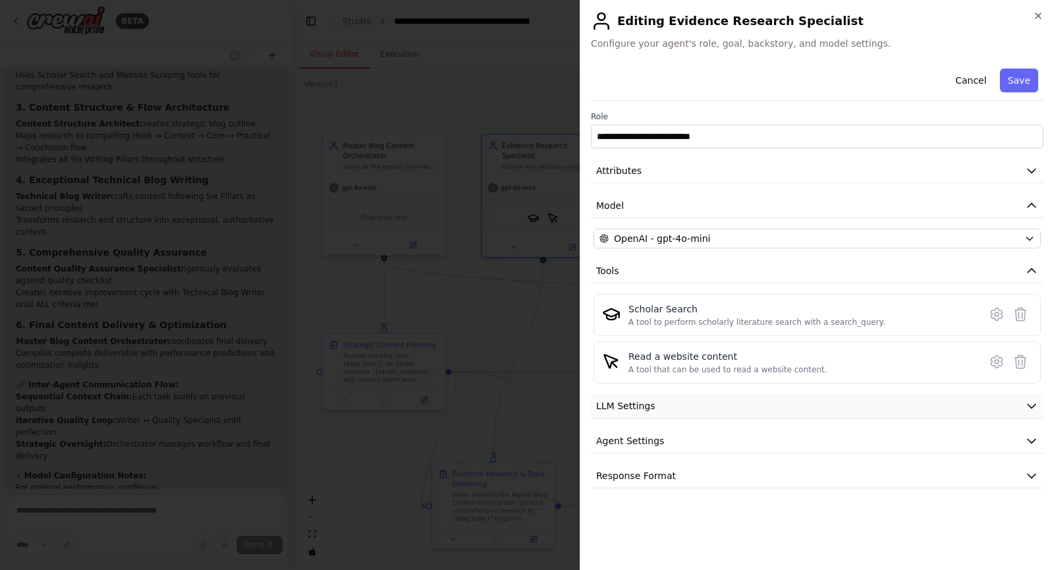
click at [743, 408] on button "LLM Settings" at bounding box center [817, 406] width 453 height 24
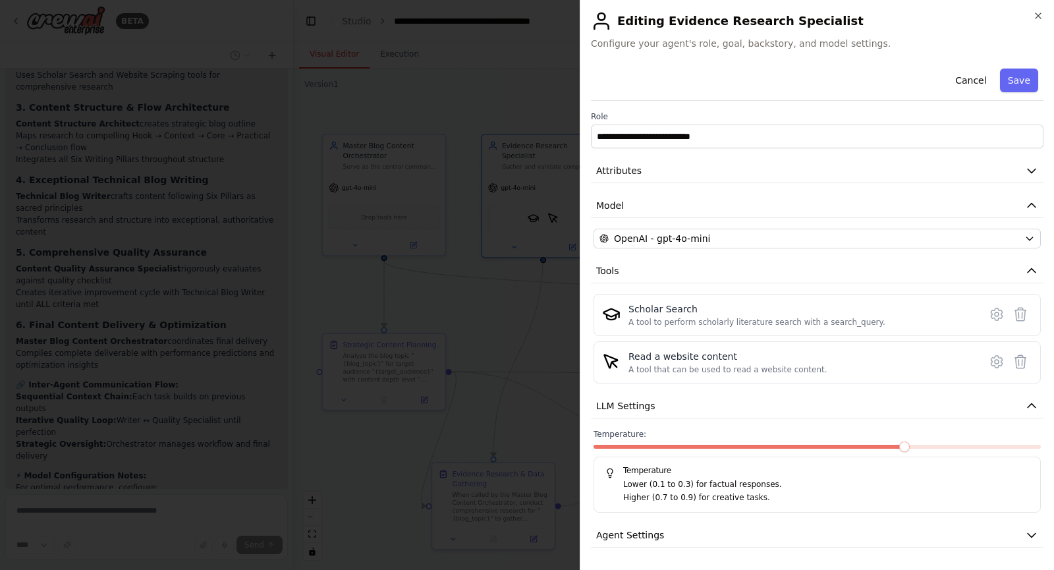
scroll to position [34, 0]
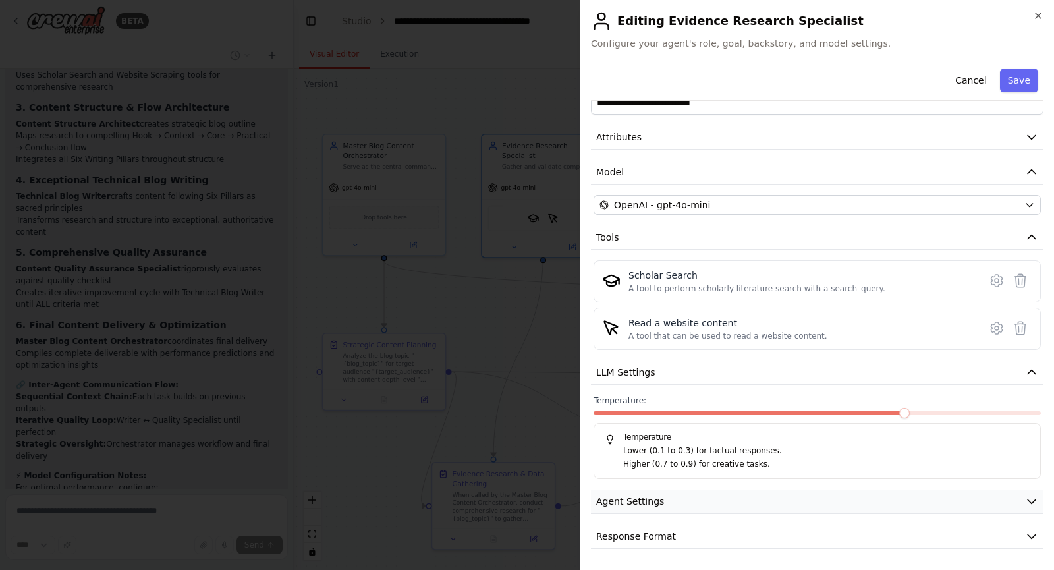
click at [752, 503] on button "Agent Settings" at bounding box center [817, 501] width 453 height 24
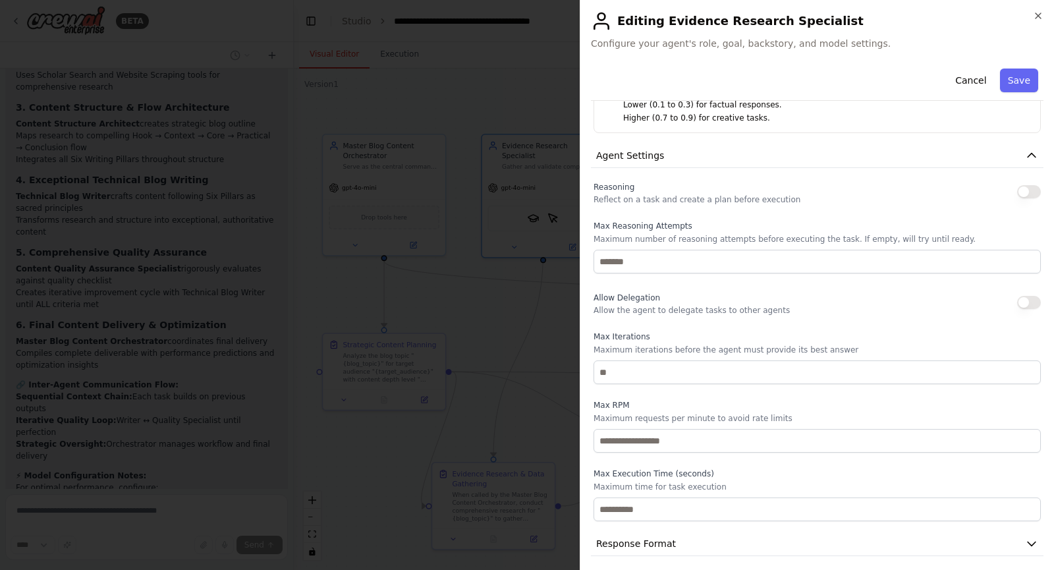
scroll to position [387, 0]
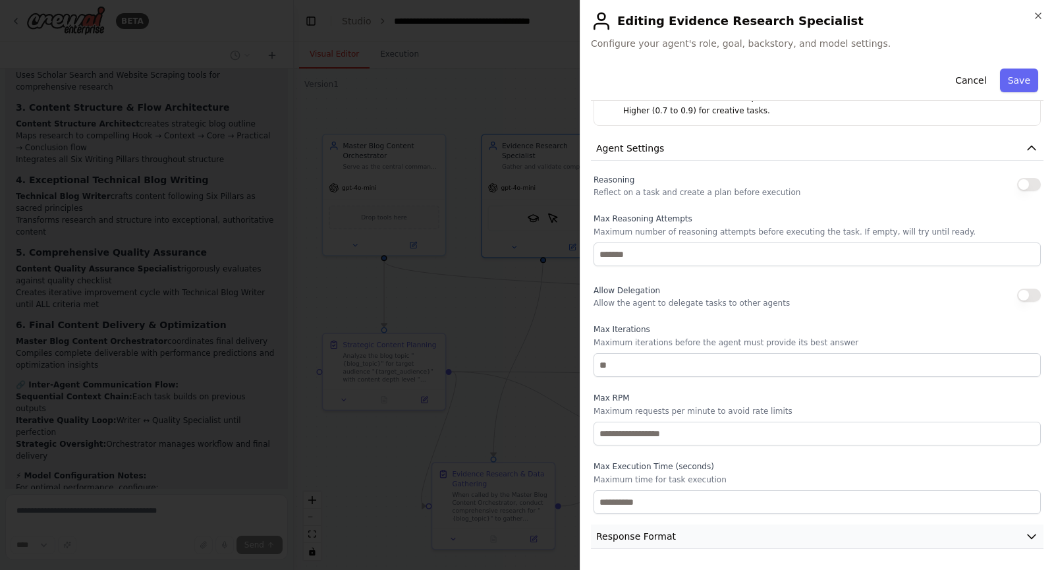
click at [720, 531] on button "Response Format" at bounding box center [817, 536] width 453 height 24
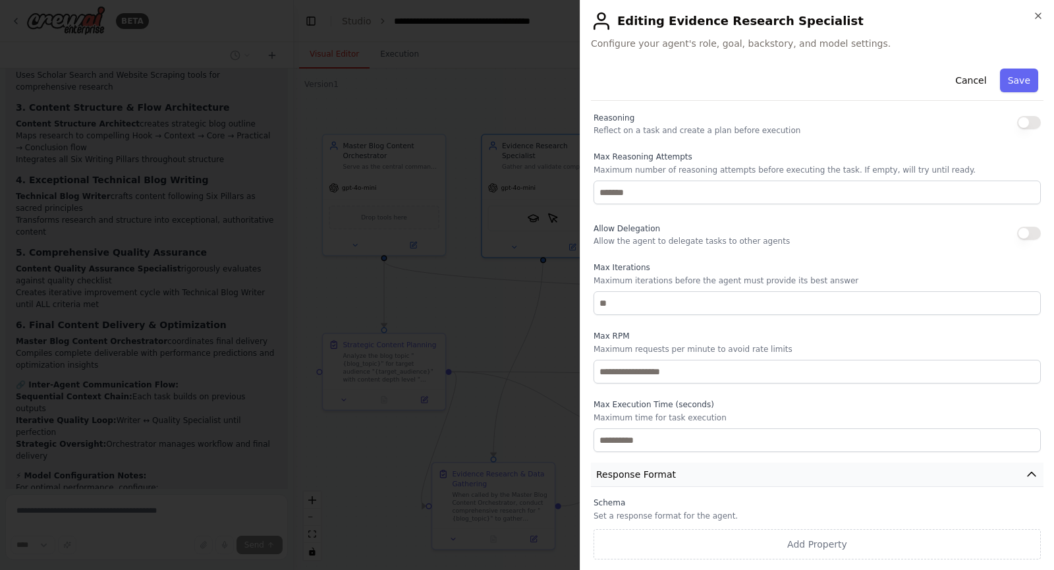
scroll to position [0, 0]
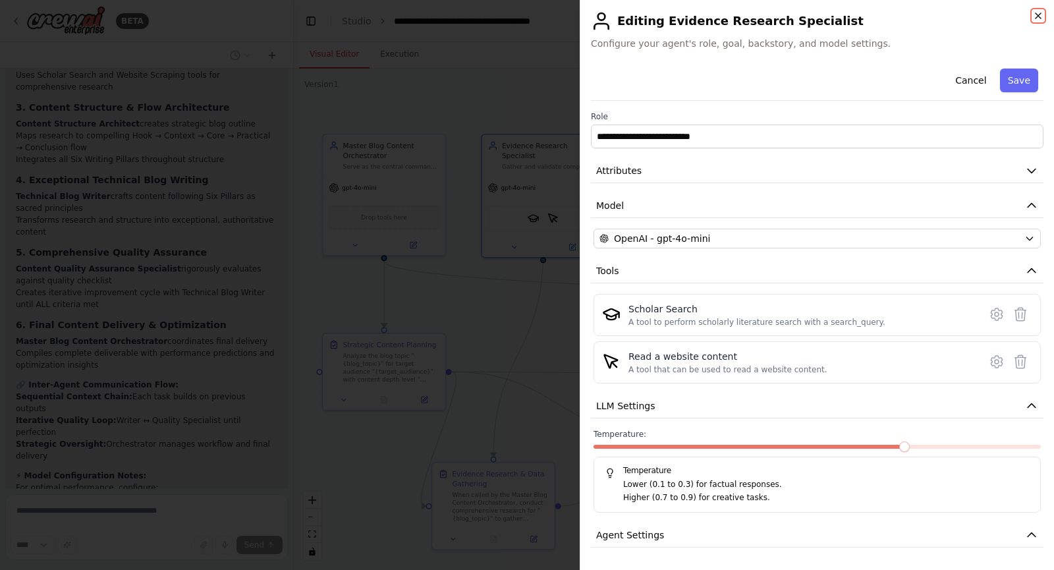
click at [1034, 17] on icon "button" at bounding box center [1038, 16] width 11 height 11
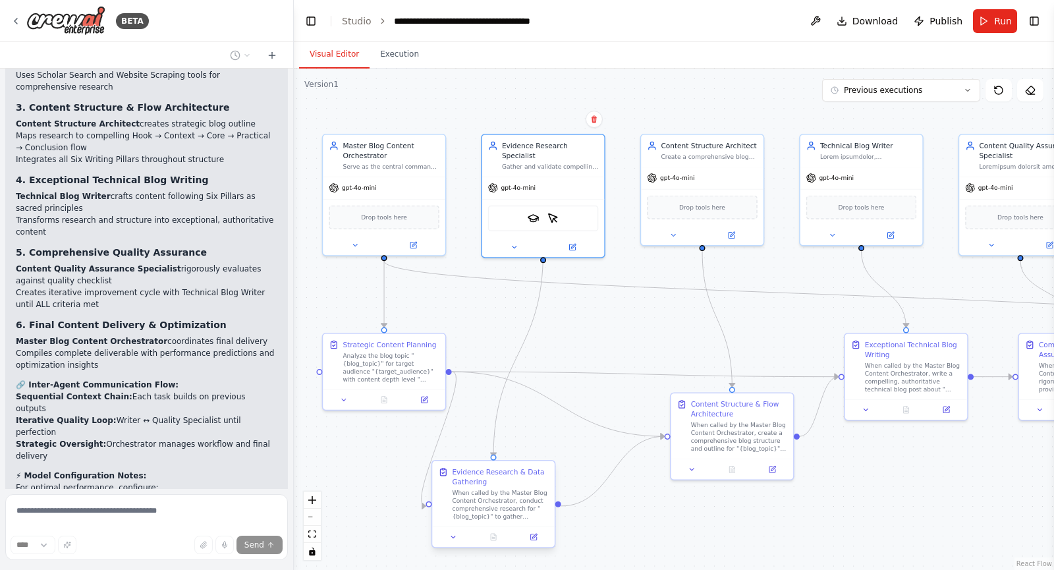
click at [488, 491] on div "When called by the Master Blog Content Orchestrator, conduct comprehensive rese…" at bounding box center [500, 505] width 96 height 32
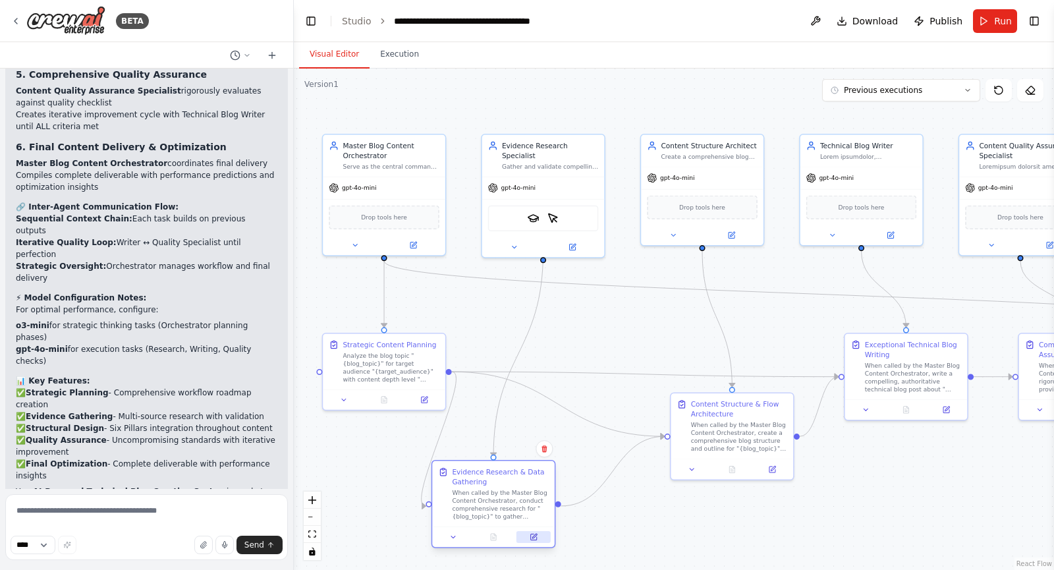
click at [535, 535] on icon at bounding box center [534, 536] width 5 height 5
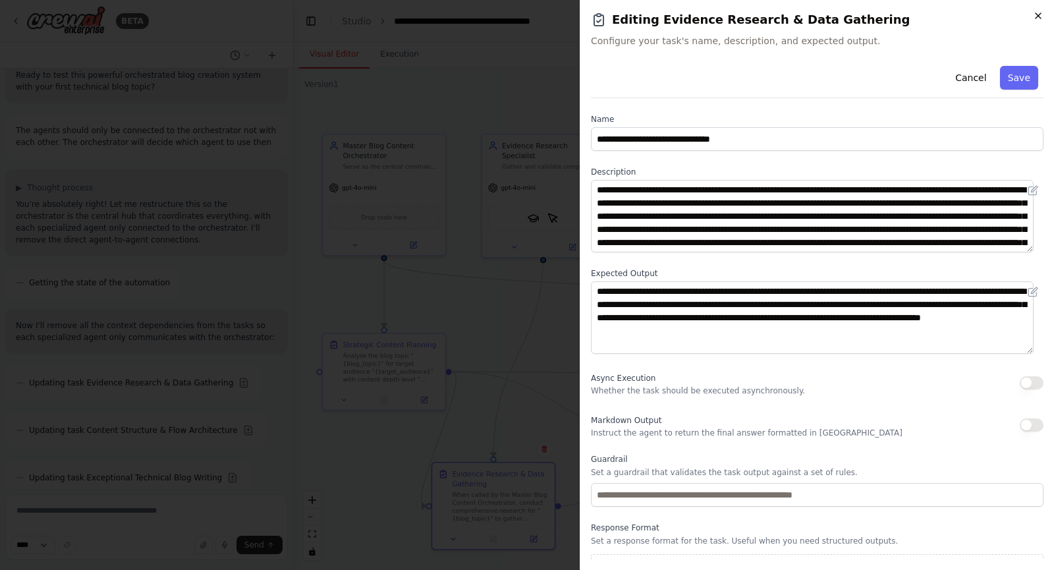
click at [1038, 16] on icon "button" at bounding box center [1038, 16] width 11 height 11
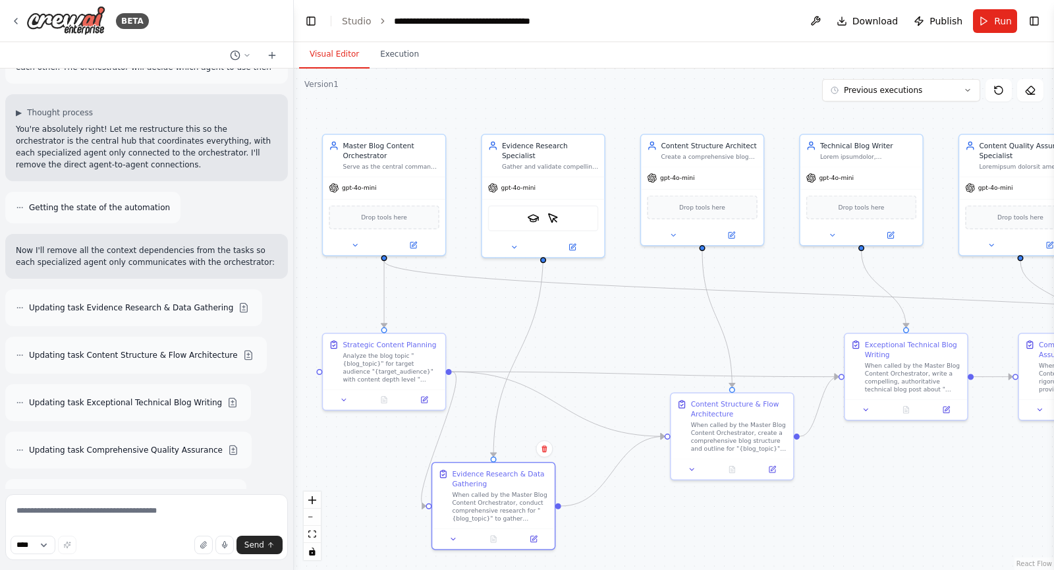
scroll to position [15782, 0]
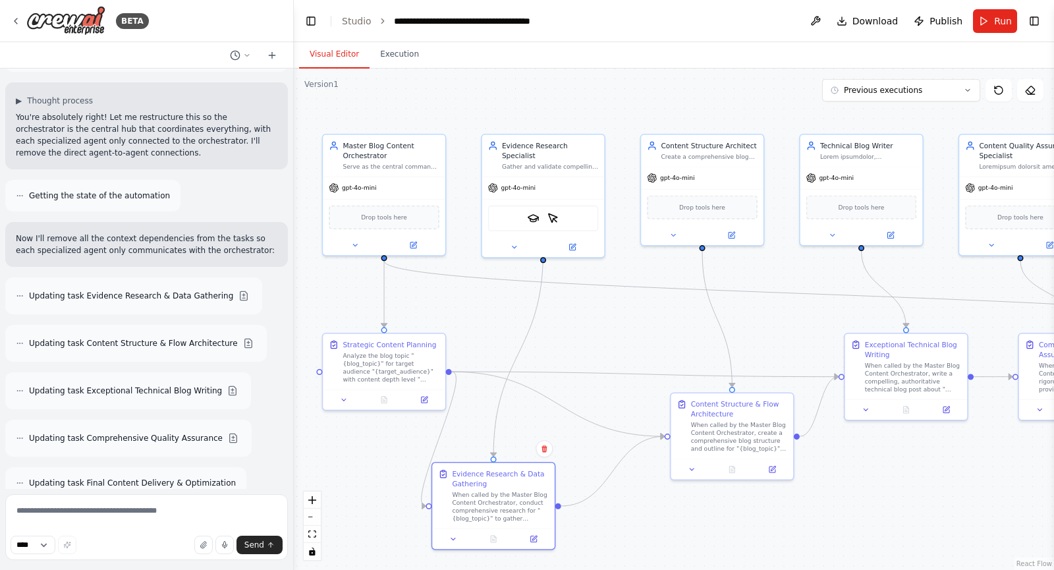
drag, startPoint x: 196, startPoint y: 257, endPoint x: 186, endPoint y: 331, distance: 74.4
click at [186, 331] on div "Hello! I'm the CrewAI assistant. What kind of automation do you want to build? …" at bounding box center [146, 279] width 293 height 420
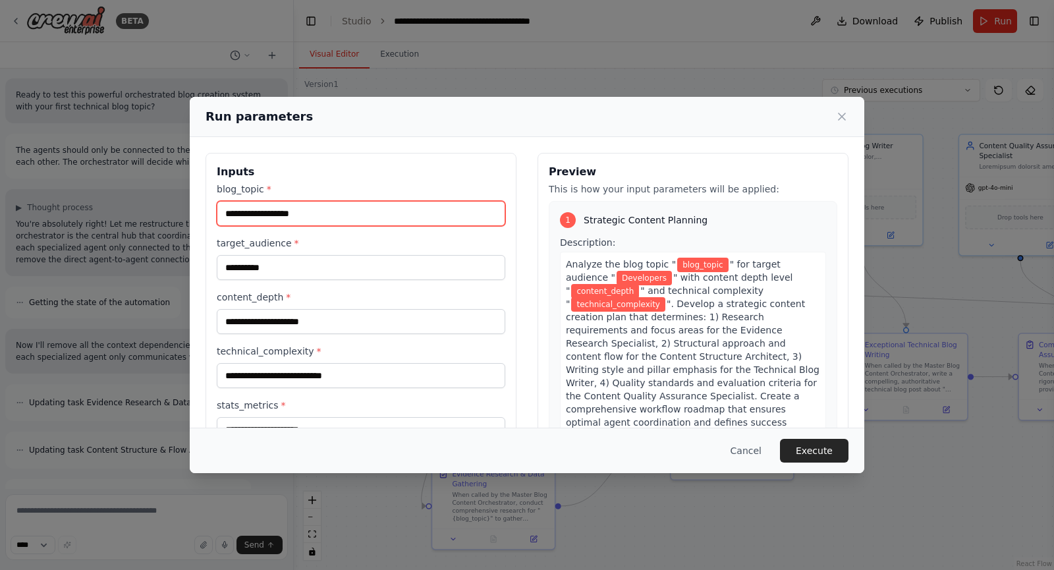
click at [381, 213] on input "blog_topic *" at bounding box center [361, 213] width 289 height 25
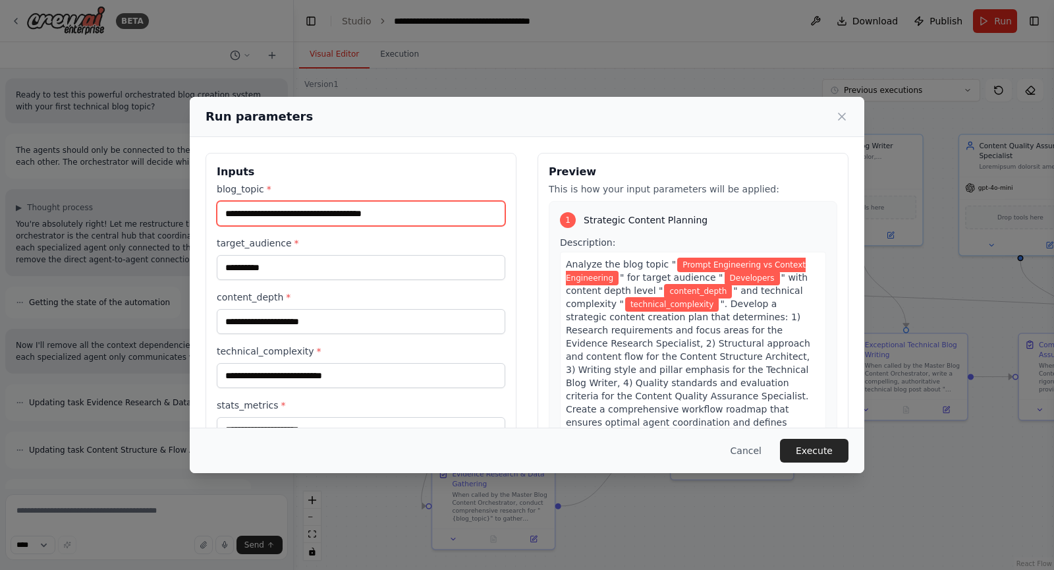
type input "**********"
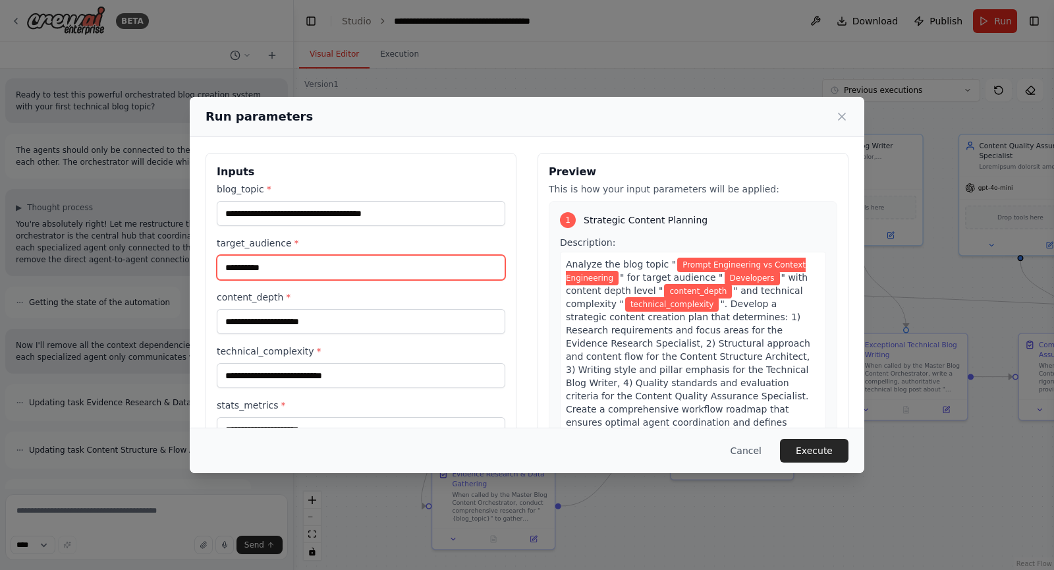
click at [296, 274] on input "**********" at bounding box center [361, 267] width 289 height 25
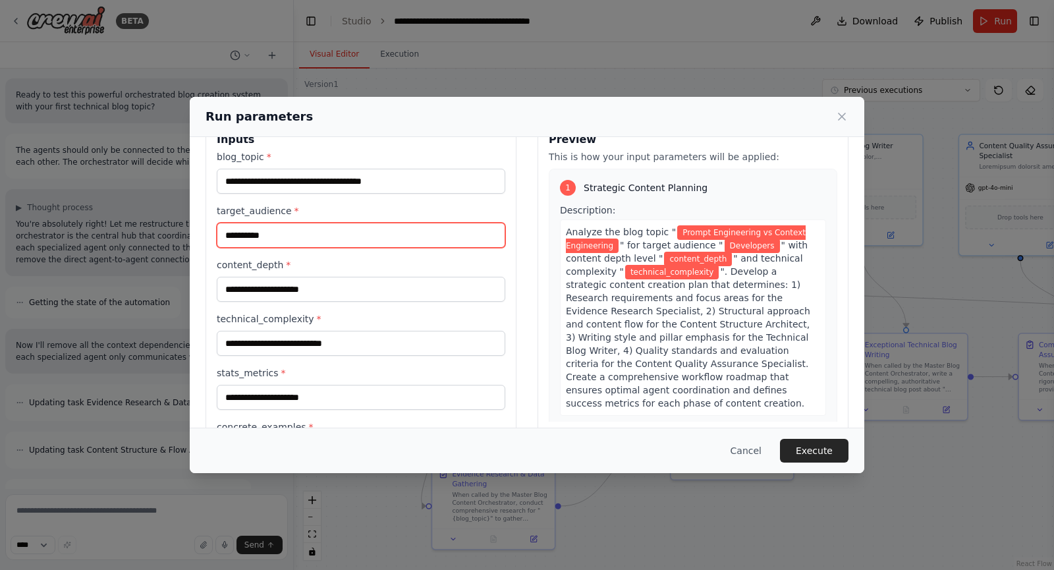
scroll to position [32, 0]
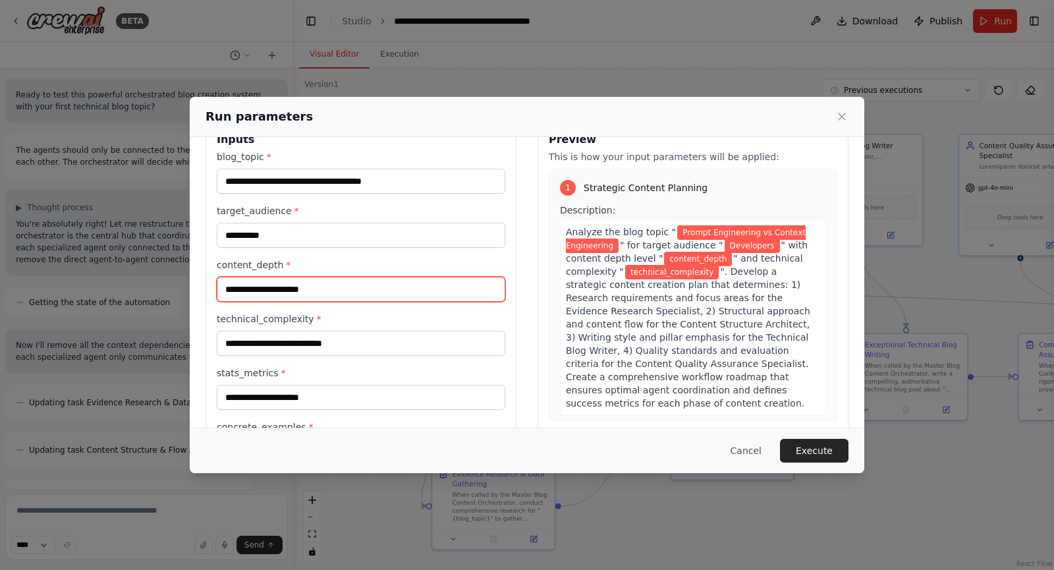
click at [341, 289] on input "content_depth *" at bounding box center [361, 289] width 289 height 25
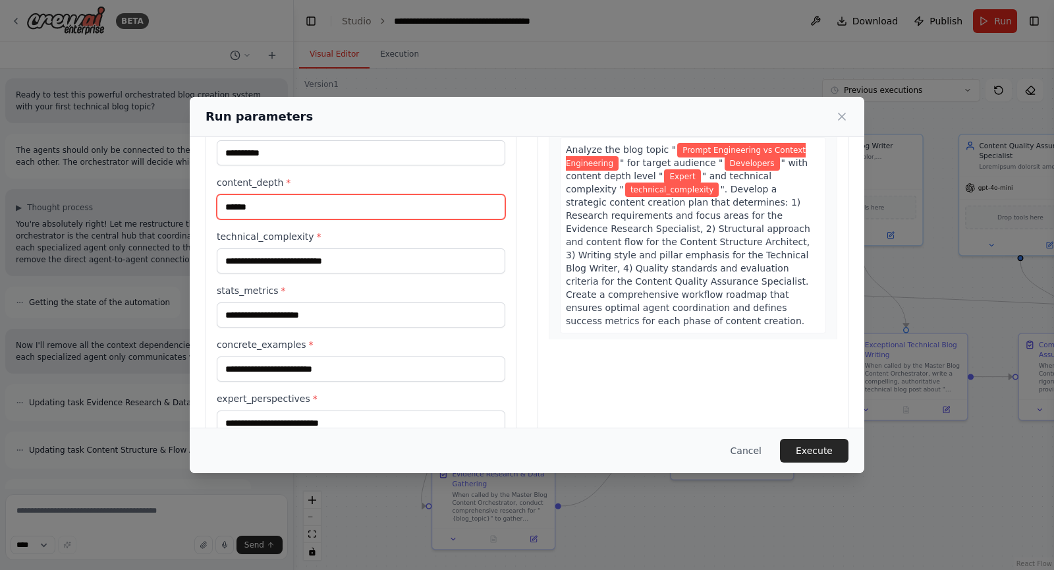
scroll to position [121, 0]
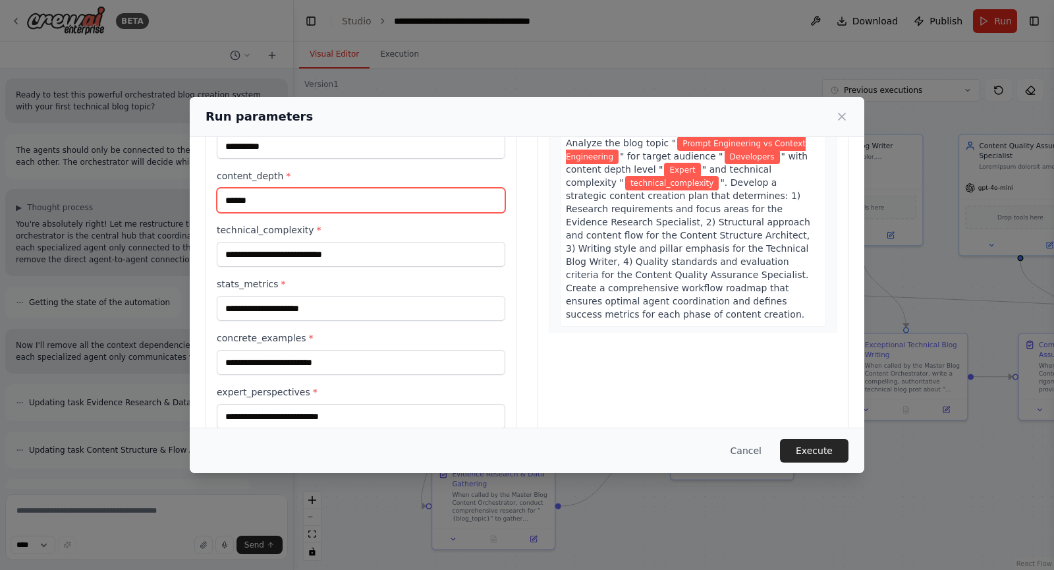
type input "******"
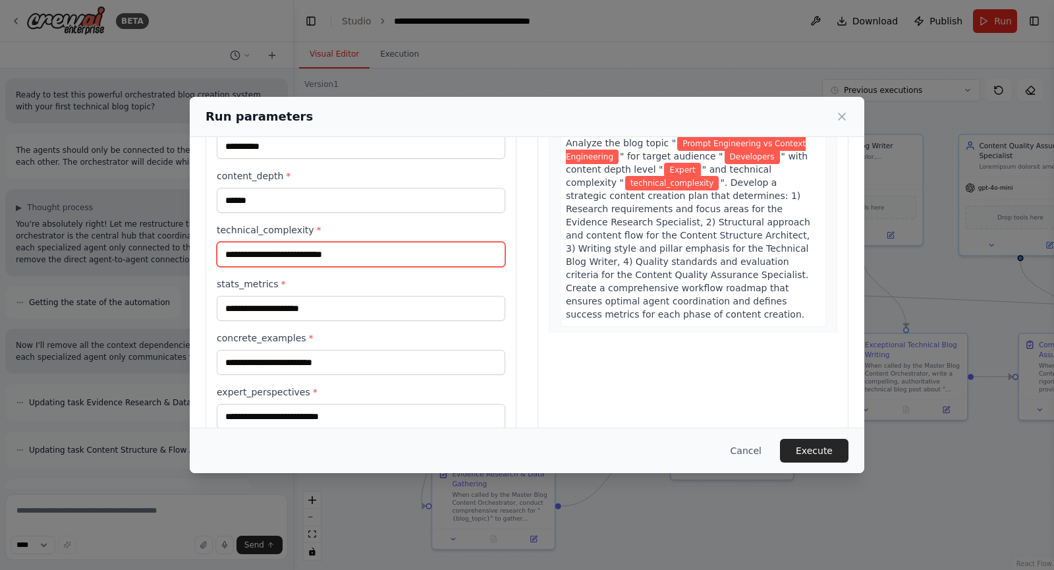
click at [321, 262] on input "technical_complexity *" at bounding box center [361, 254] width 289 height 25
type input "*"
type input "********"
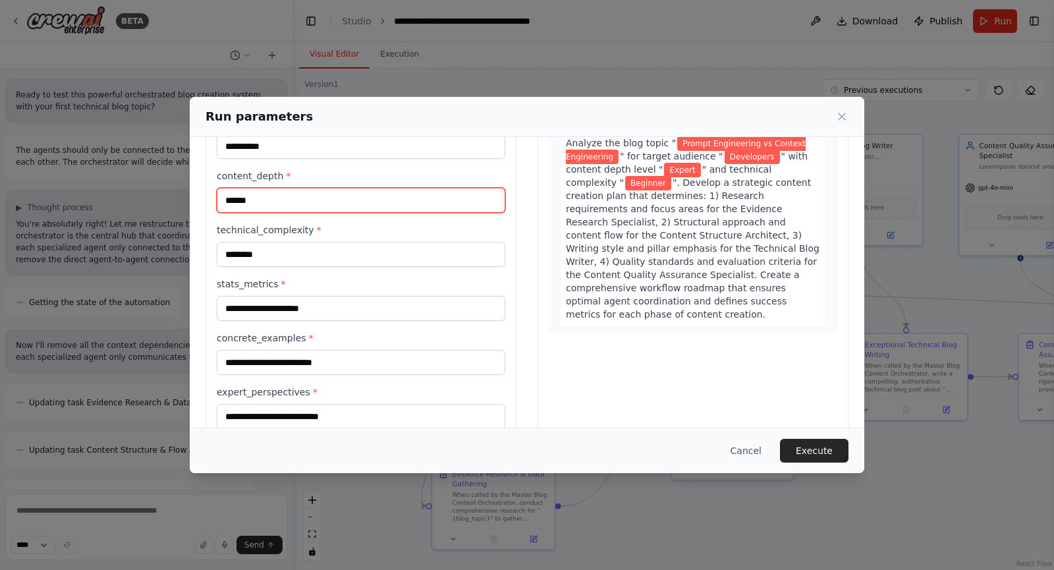
click at [285, 198] on input "******" at bounding box center [361, 200] width 289 height 25
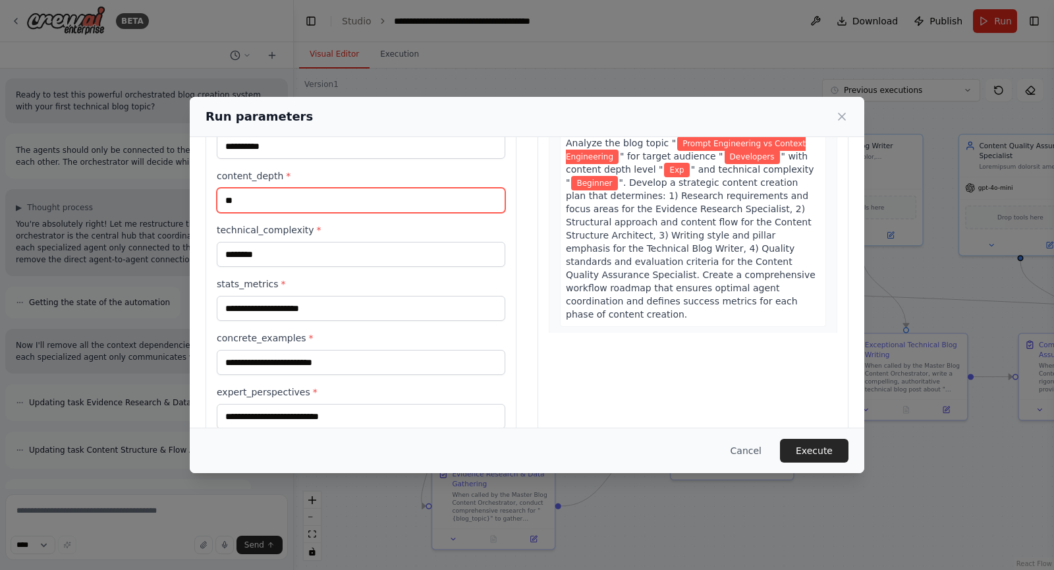
type input "*"
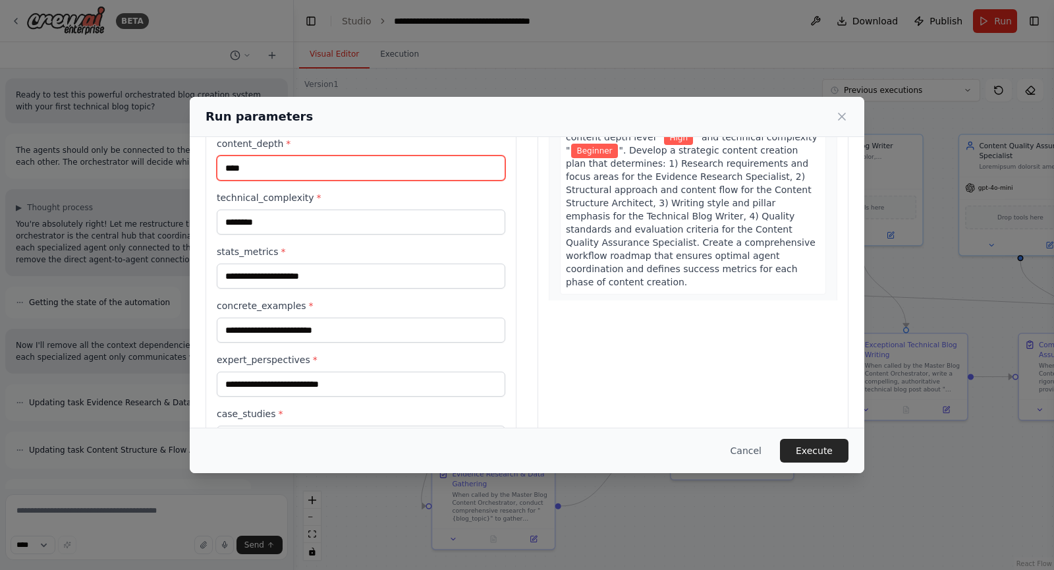
scroll to position [155, 0]
type input "****"
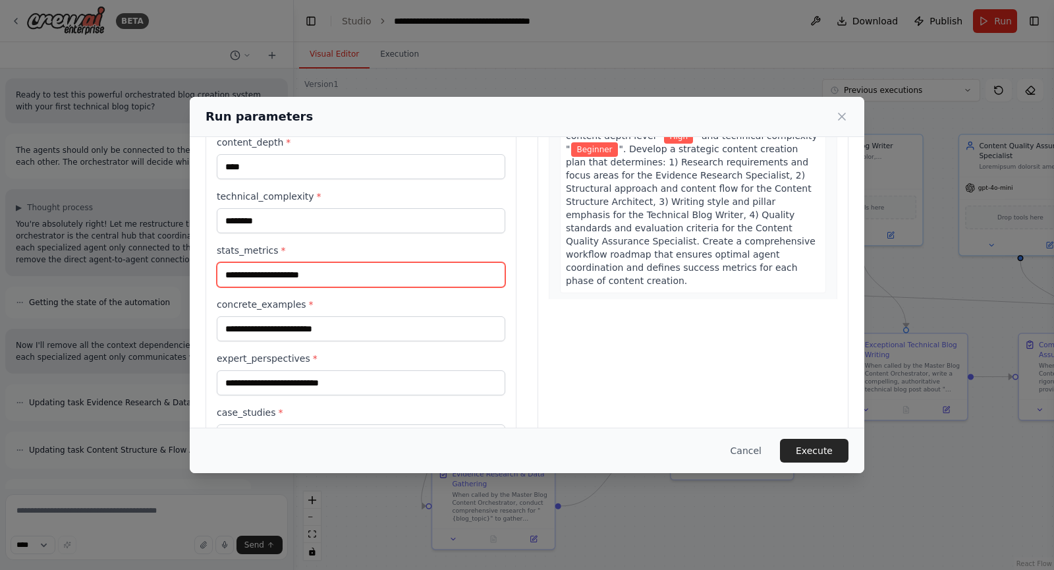
click at [335, 284] on input "stats_metrics *" at bounding box center [361, 274] width 289 height 25
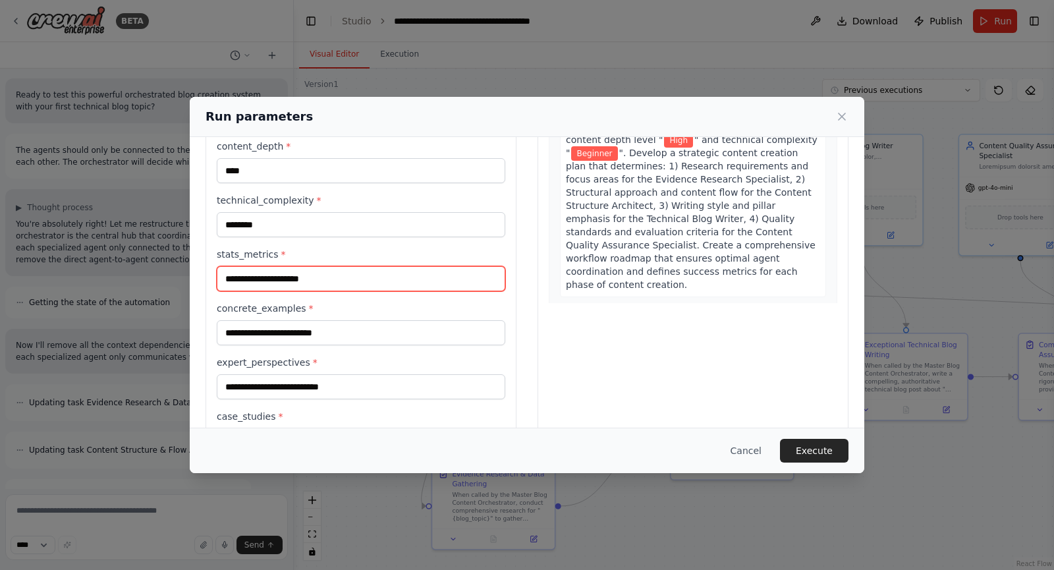
scroll to position [152, 0]
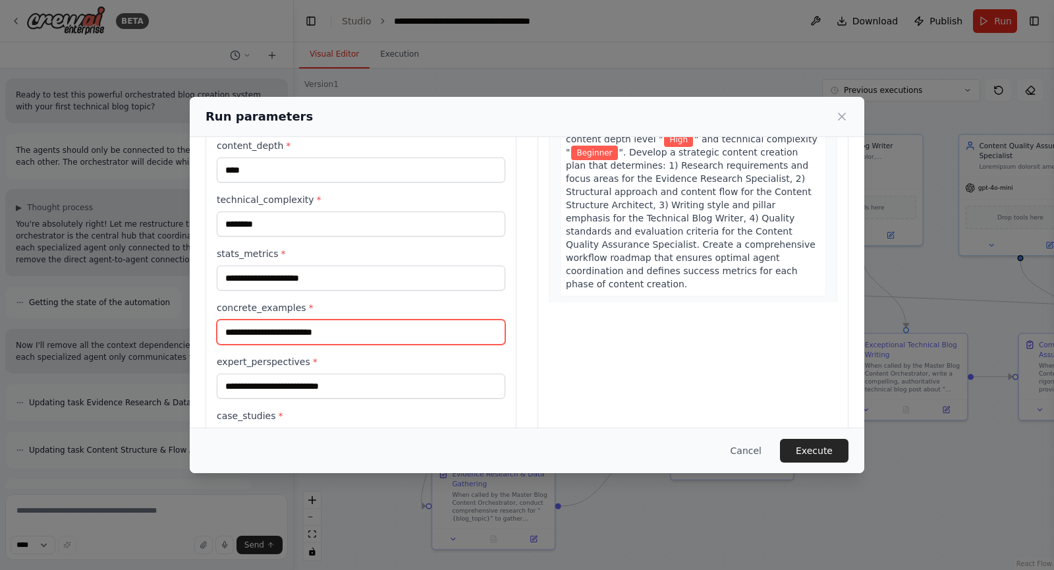
click at [287, 332] on input "concrete_examples *" at bounding box center [361, 332] width 289 height 25
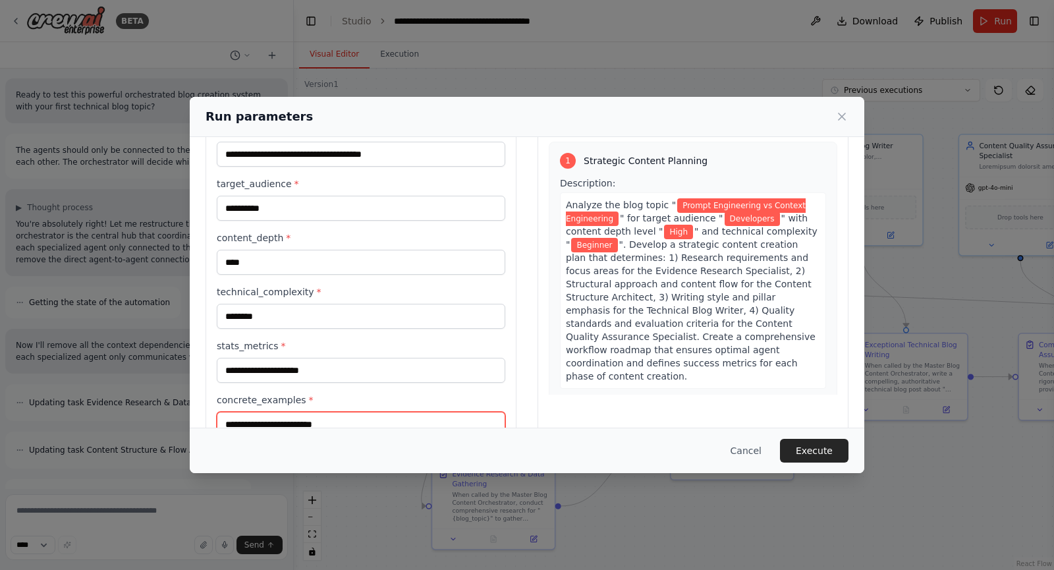
scroll to position [59, 0]
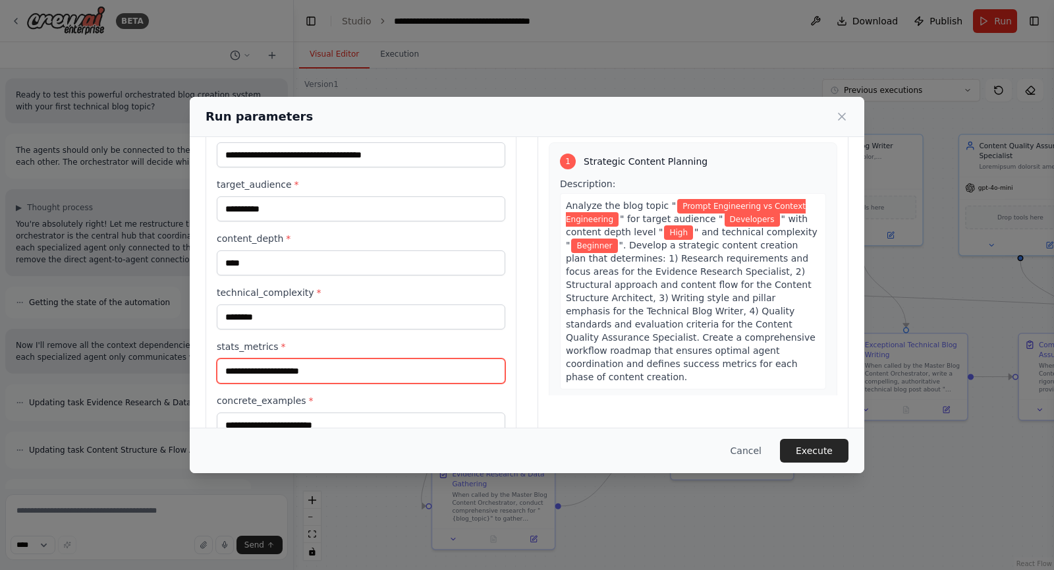
click at [331, 374] on input "stats_metrics *" at bounding box center [361, 370] width 289 height 25
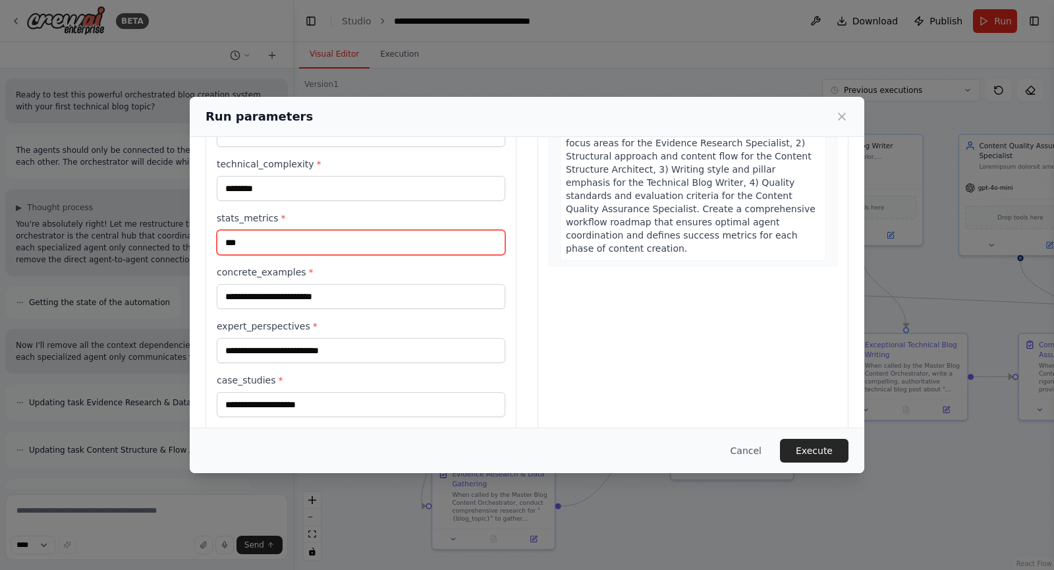
scroll to position [188, 0]
type input "***"
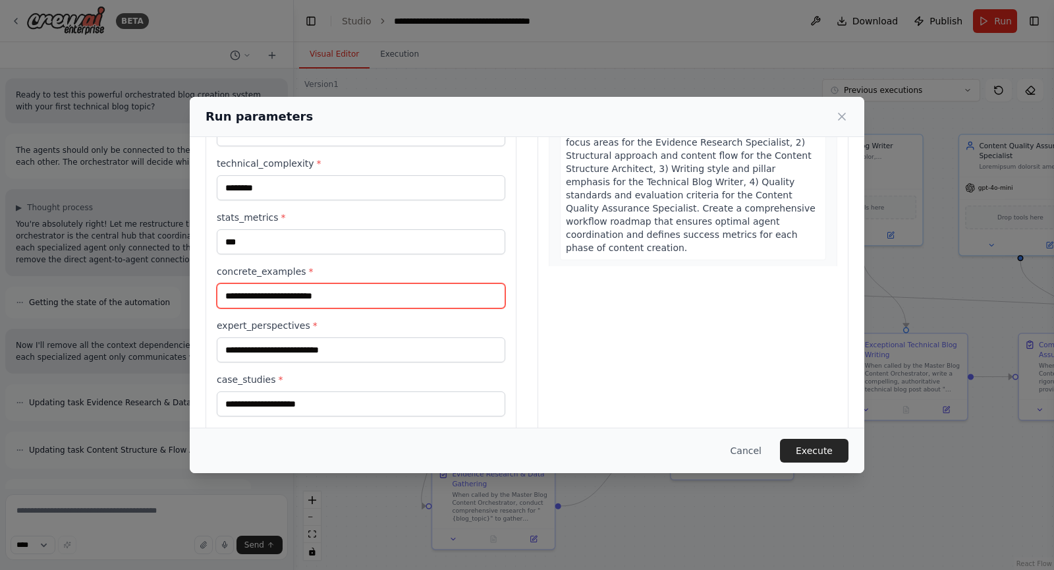
click at [292, 295] on input "concrete_examples *" at bounding box center [361, 295] width 289 height 25
type input "***"
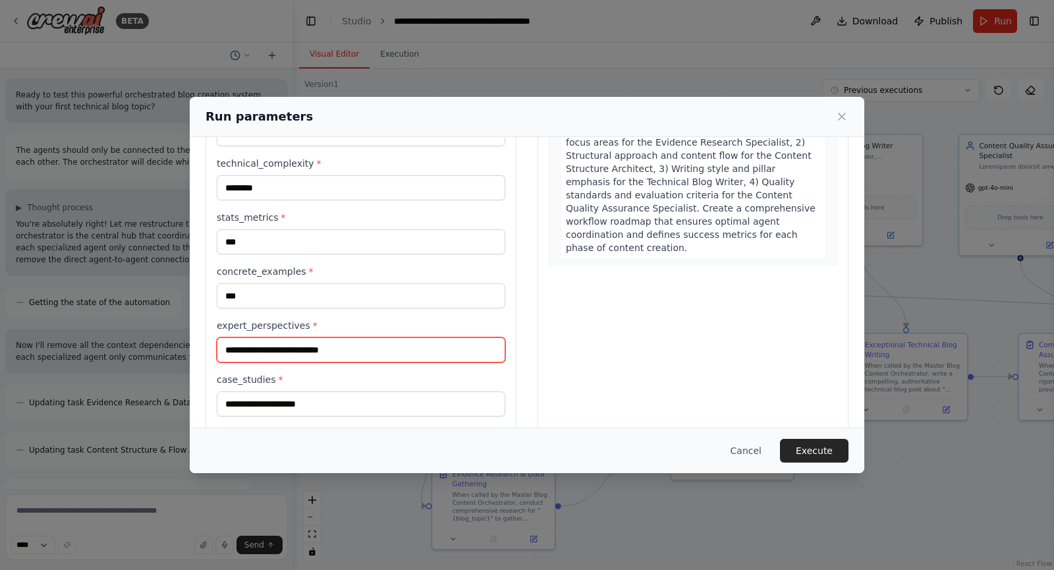
click at [308, 343] on input "expert_perspectives *" at bounding box center [361, 349] width 289 height 25
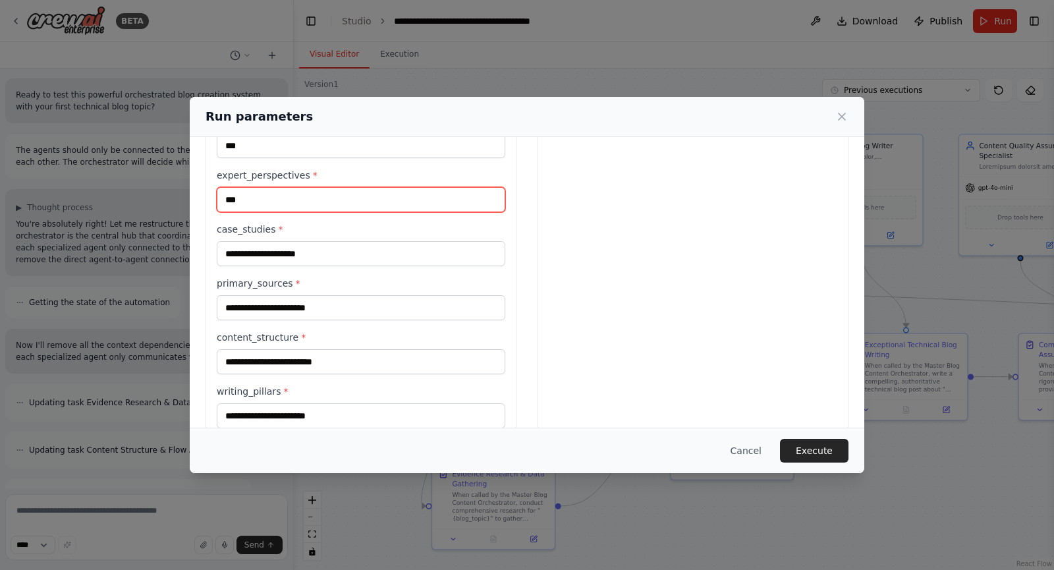
scroll to position [361, 0]
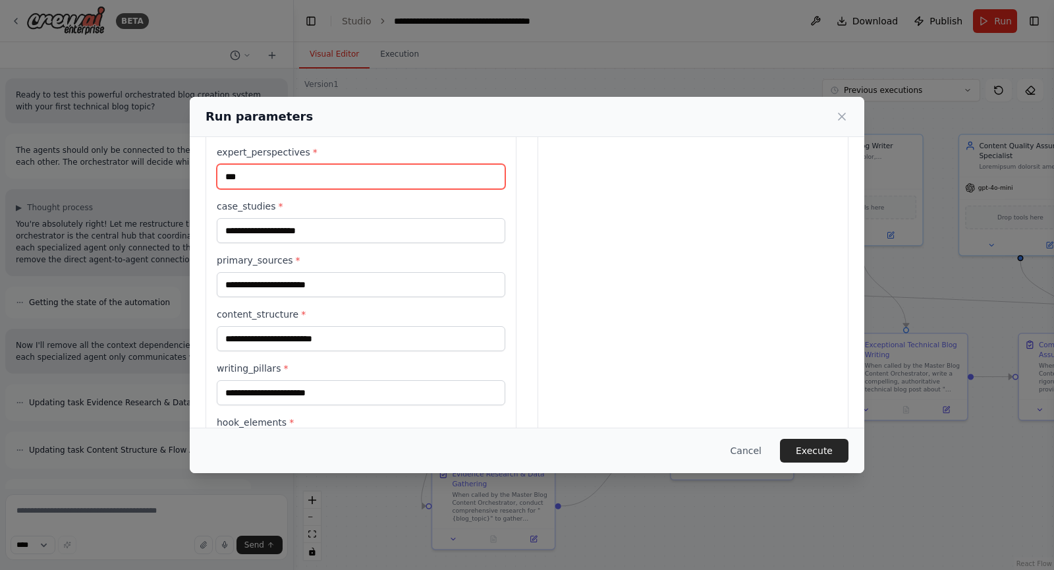
type input "***"
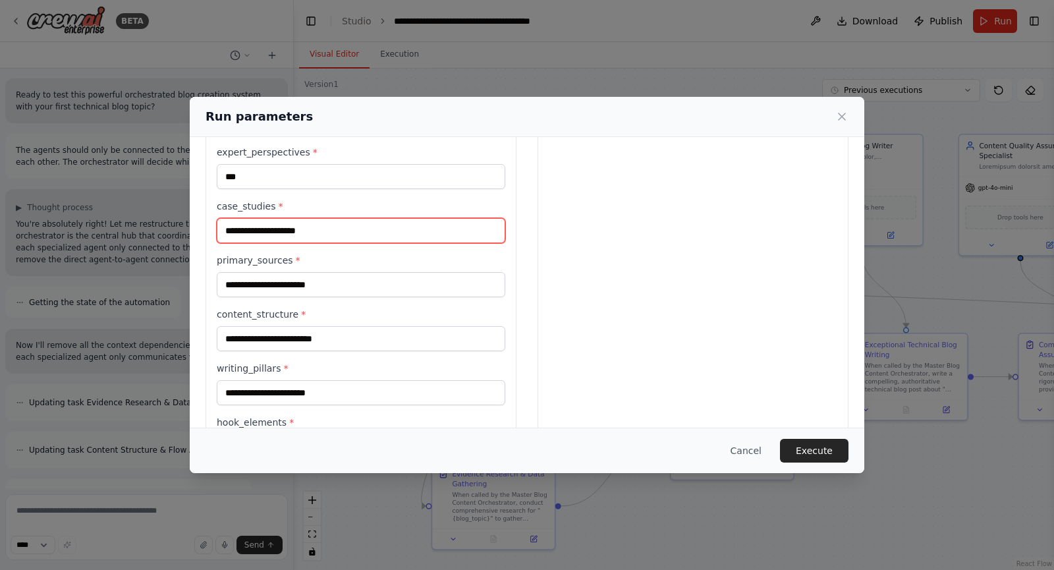
click at [306, 228] on input "case_studies *" at bounding box center [361, 230] width 289 height 25
type input "***"
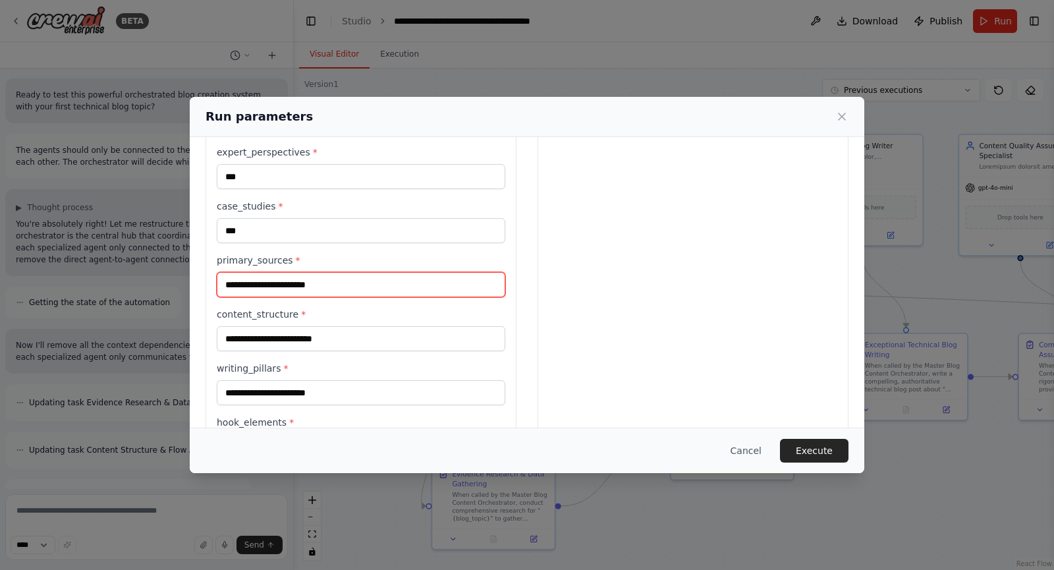
click at [304, 283] on input "primary_sources *" at bounding box center [361, 284] width 289 height 25
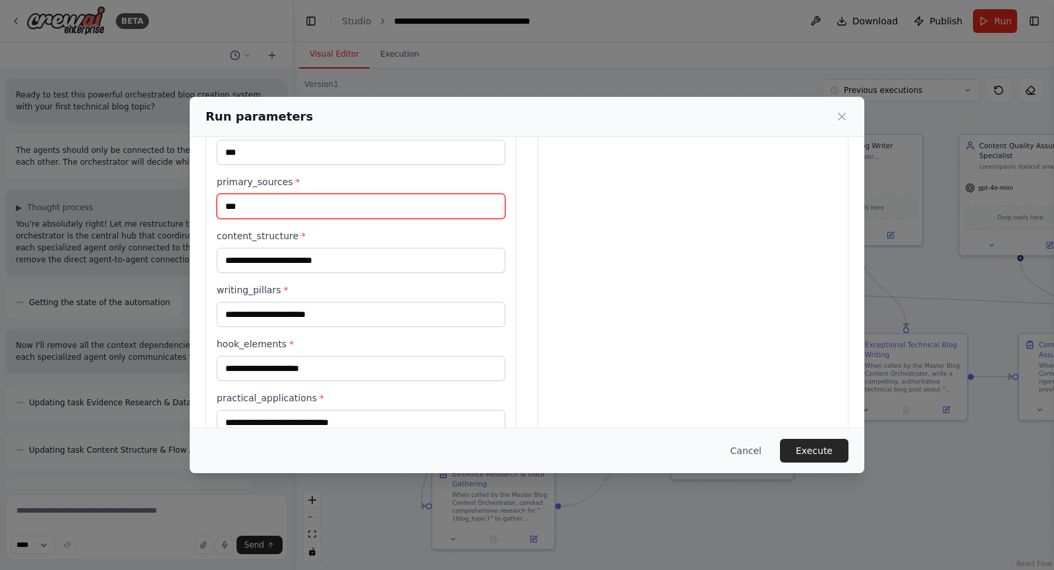
scroll to position [440, 0]
type input "***"
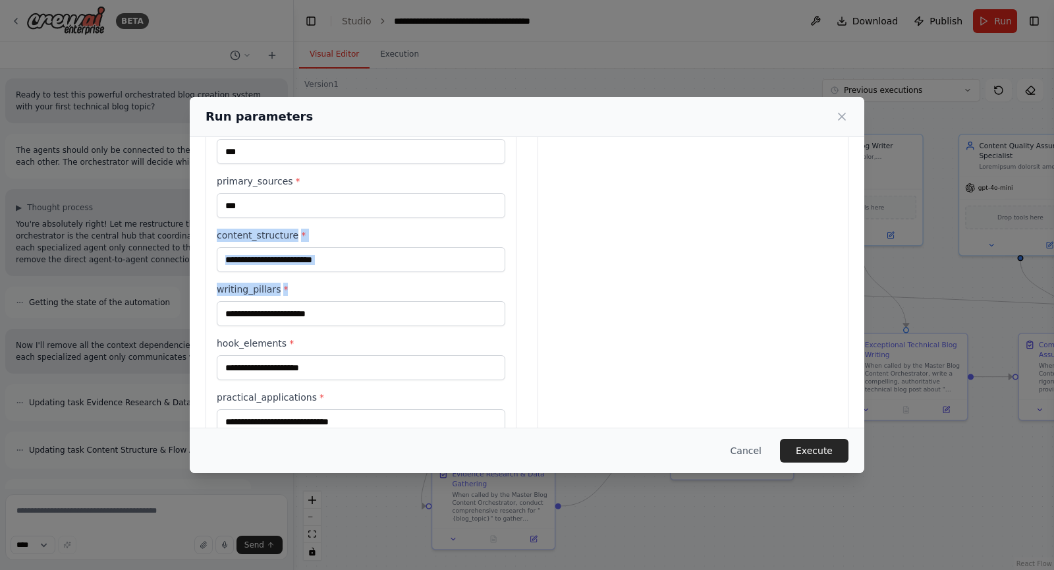
drag, startPoint x: 298, startPoint y: 273, endPoint x: 281, endPoint y: 257, distance: 23.8
click at [281, 257] on div "**********" at bounding box center [361, 250] width 289 height 1016
click at [281, 257] on input "content_structure *" at bounding box center [361, 259] width 289 height 25
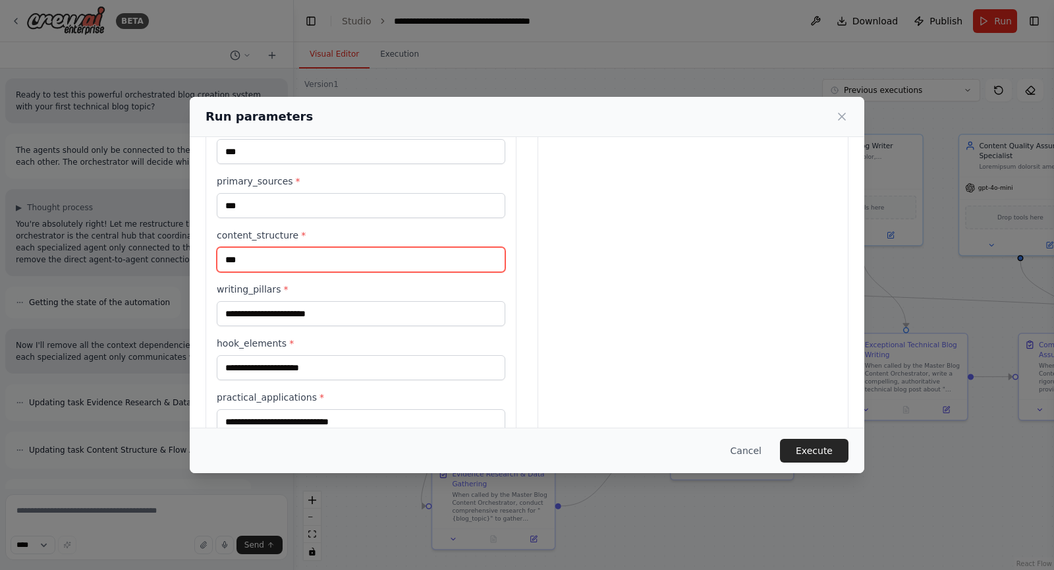
type input "***"
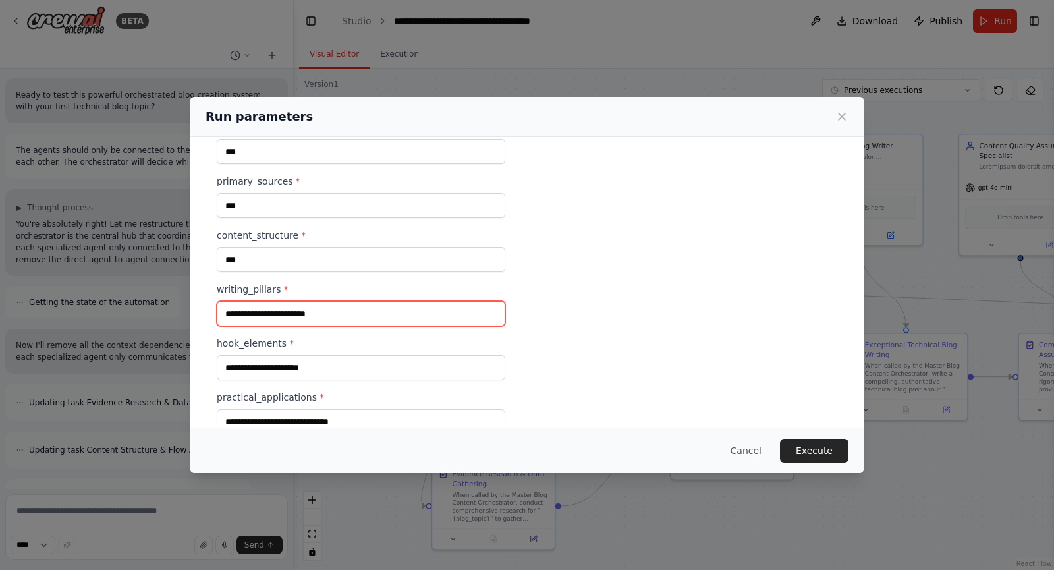
click at [291, 313] on input "writing_pillars *" at bounding box center [361, 313] width 289 height 25
type input "***"
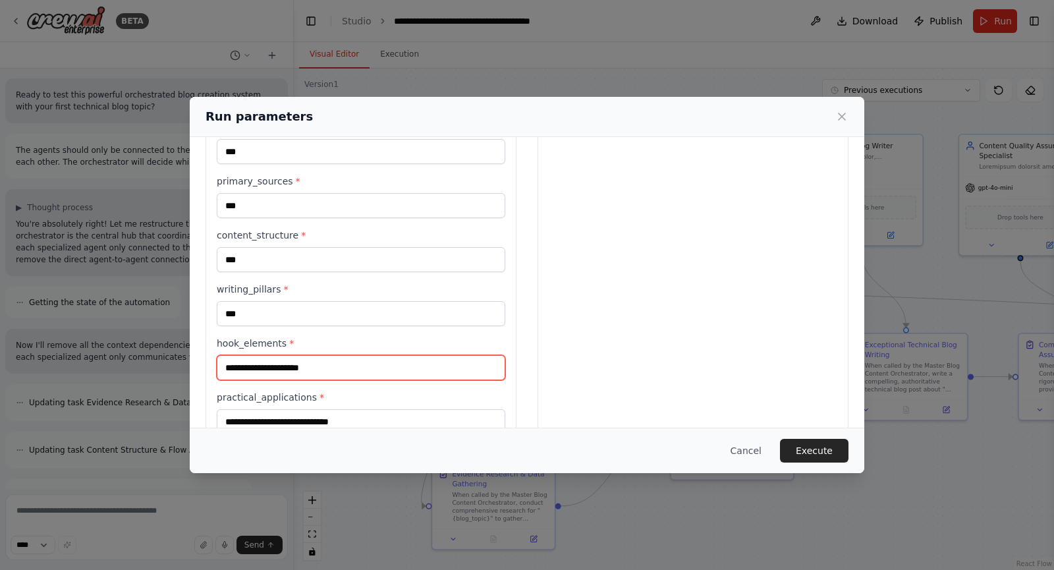
click at [300, 362] on input "hook_elements *" at bounding box center [361, 367] width 289 height 25
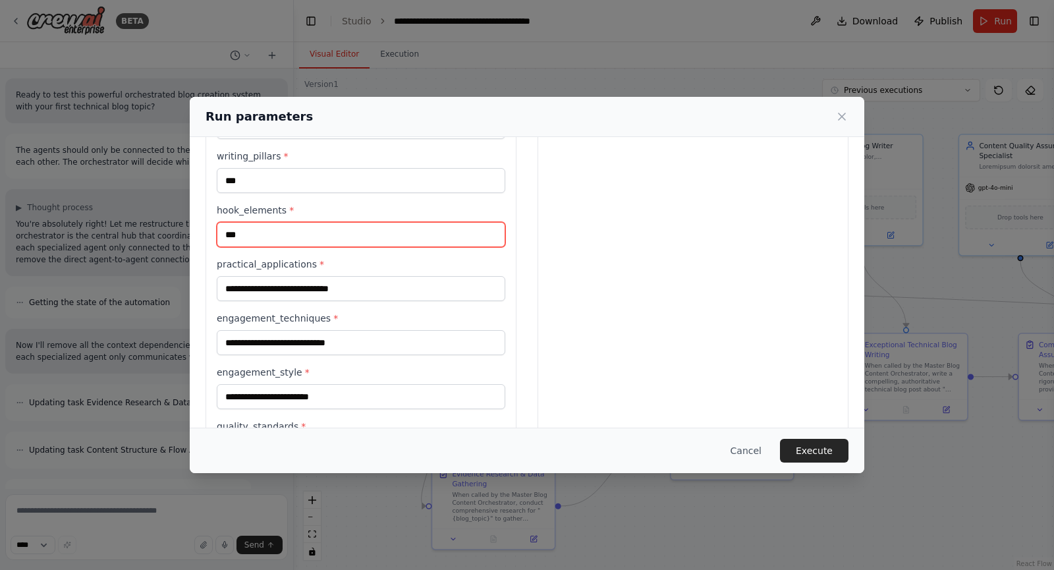
scroll to position [574, 0]
type input "***"
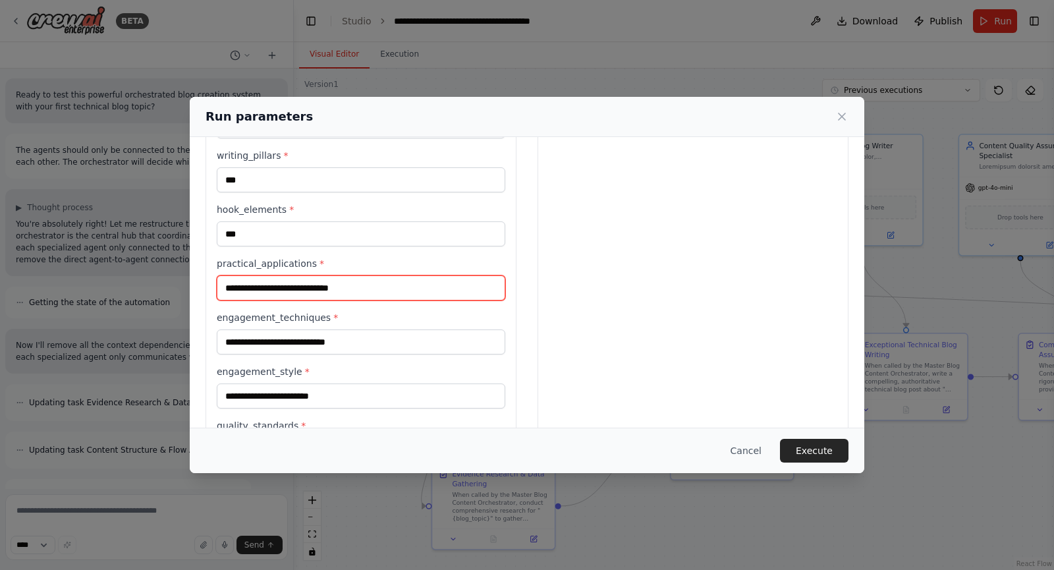
click at [284, 285] on input "practical_applications *" at bounding box center [361, 287] width 289 height 25
type input "***"
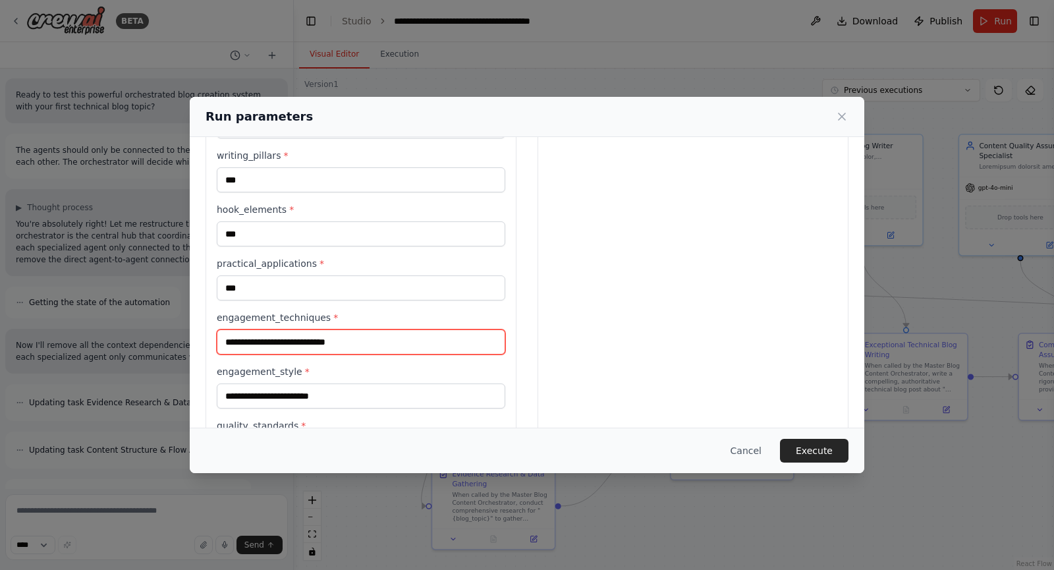
click at [369, 337] on input "engagement_techniques *" at bounding box center [361, 341] width 289 height 25
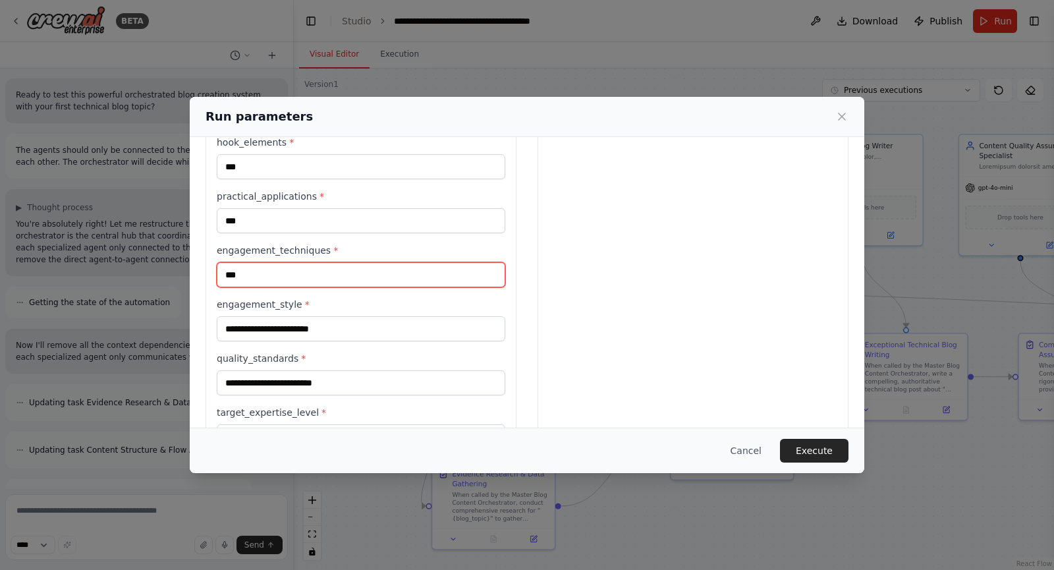
scroll to position [642, 0]
type input "***"
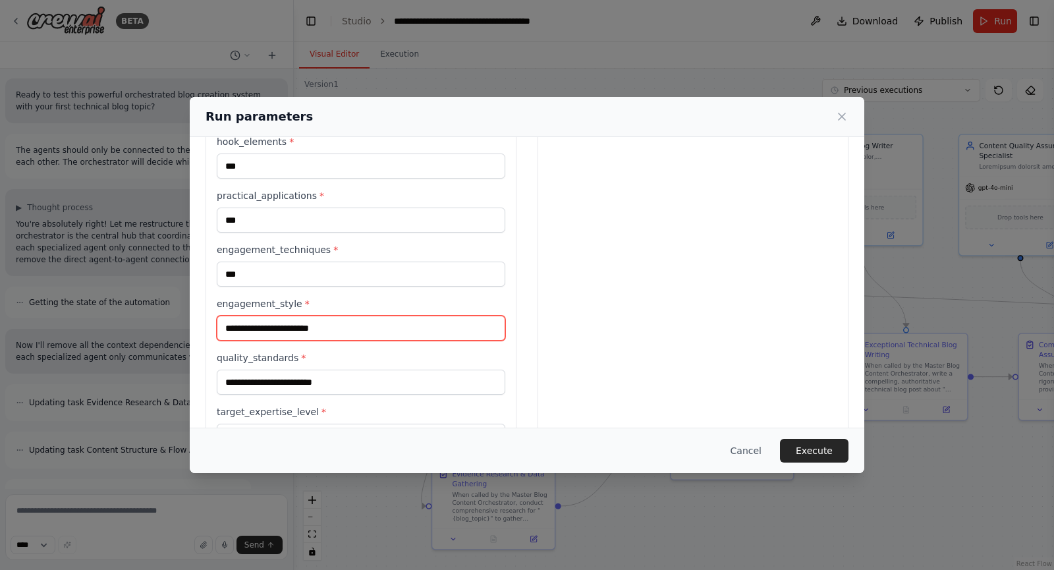
click at [335, 331] on input "engagement_style *" at bounding box center [361, 328] width 289 height 25
type input "***"
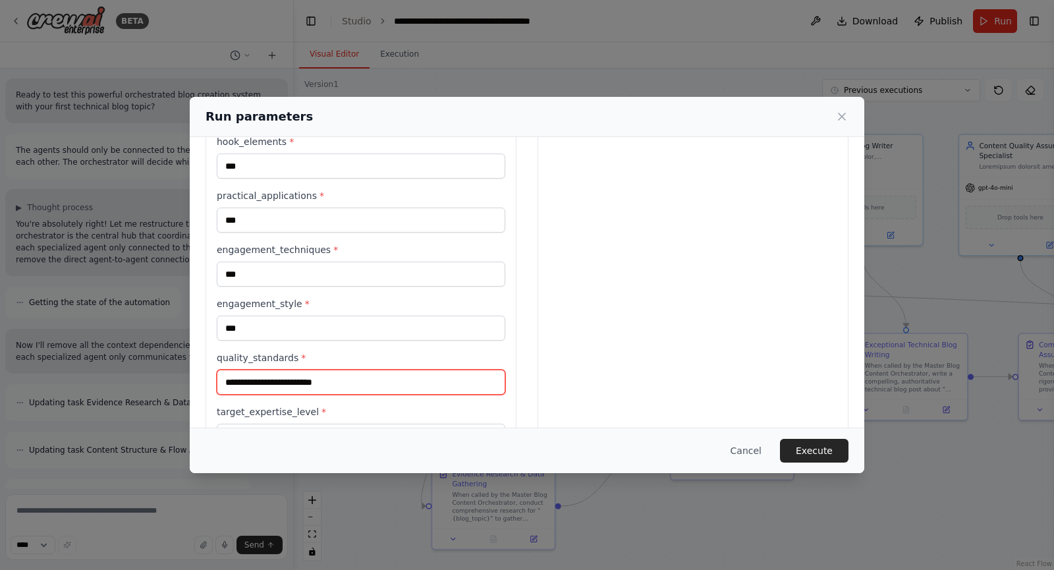
click at [334, 380] on input "quality_standards *" at bounding box center [361, 382] width 289 height 25
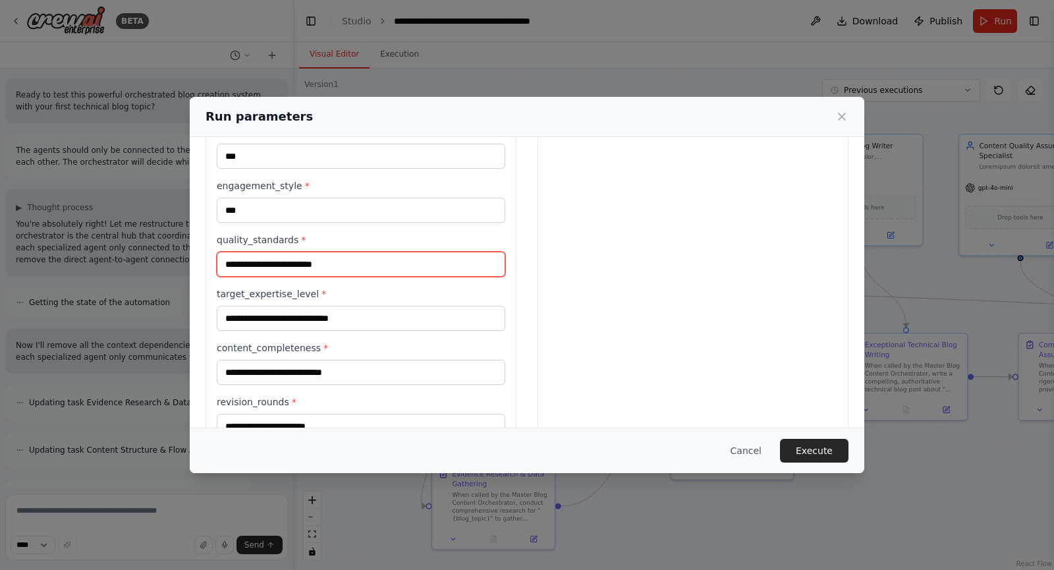
scroll to position [798, 0]
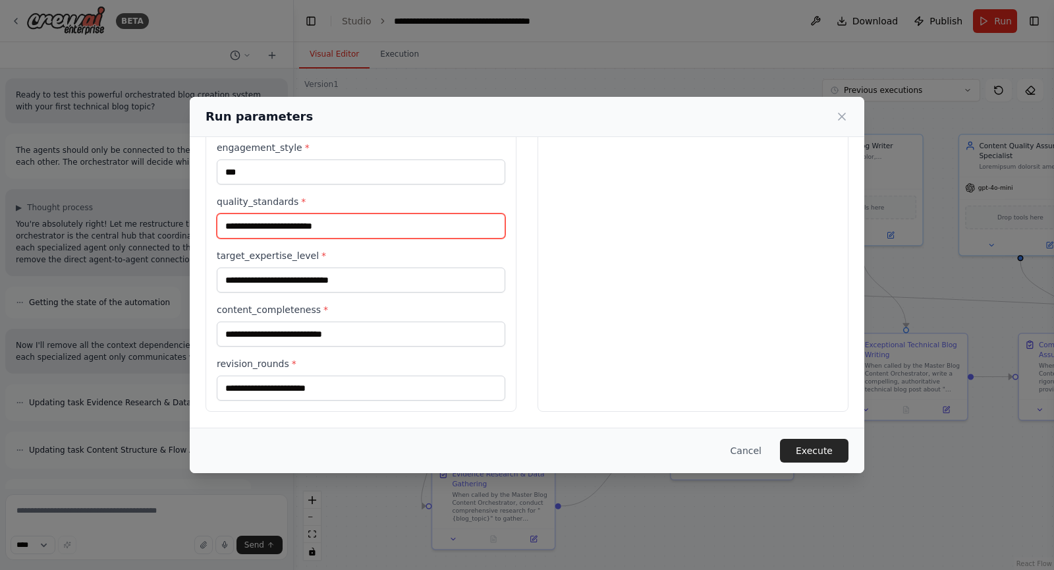
click at [267, 225] on input "quality_standards *" at bounding box center [361, 225] width 289 height 25
type input "****"
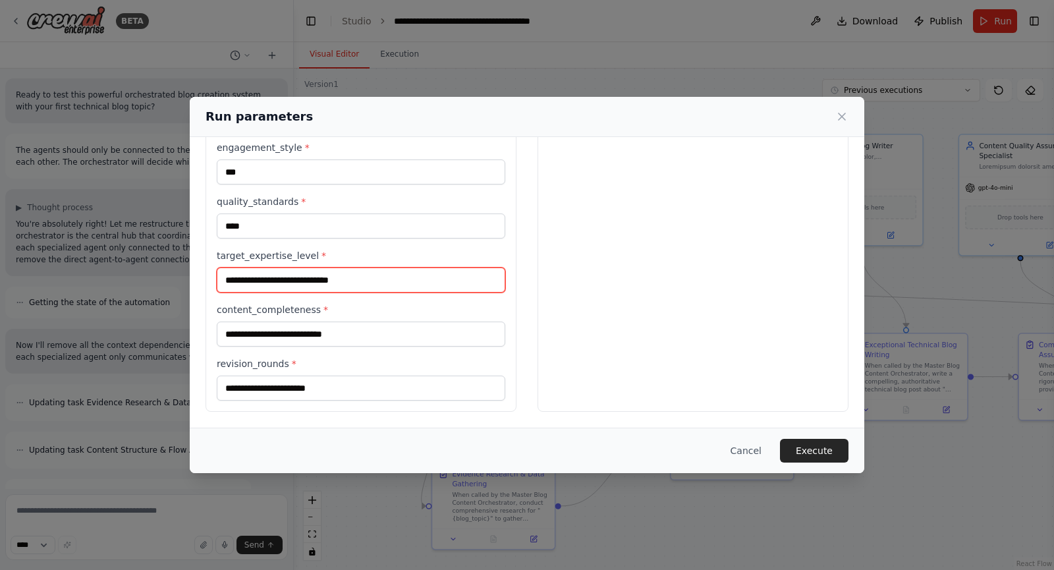
click at [261, 277] on input "target_expertise_level *" at bounding box center [361, 279] width 289 height 25
type input "**********"
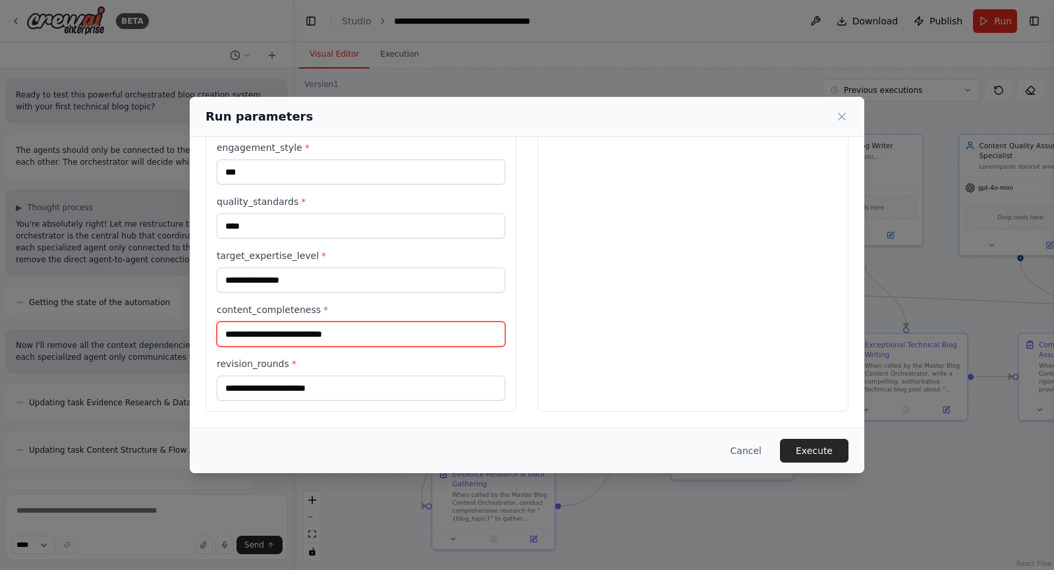
click at [300, 331] on input "content_completeness *" at bounding box center [361, 333] width 289 height 25
type input "****"
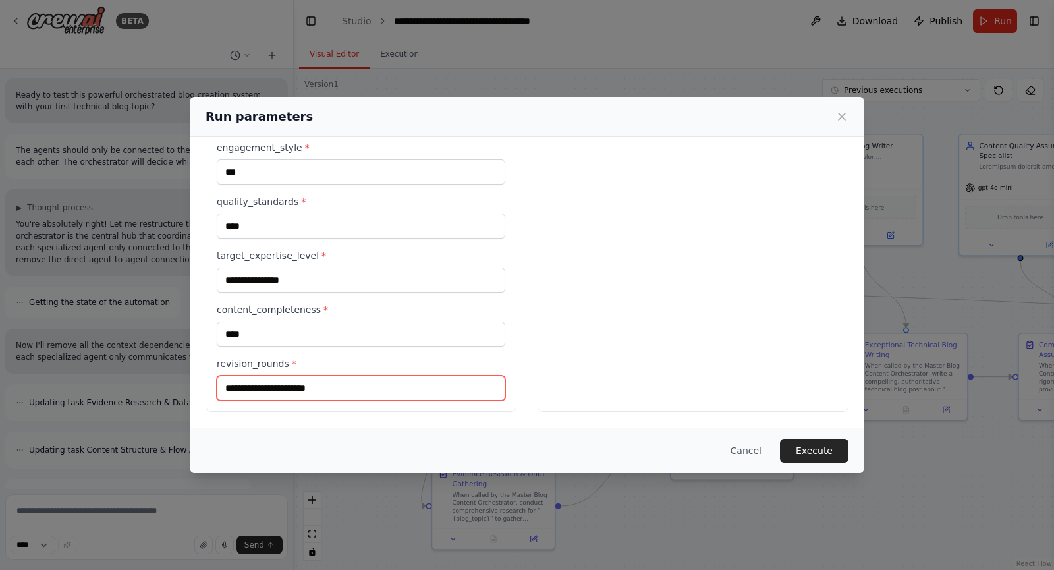
click at [285, 390] on input "revision_rounds *" at bounding box center [361, 387] width 289 height 25
type input "*"
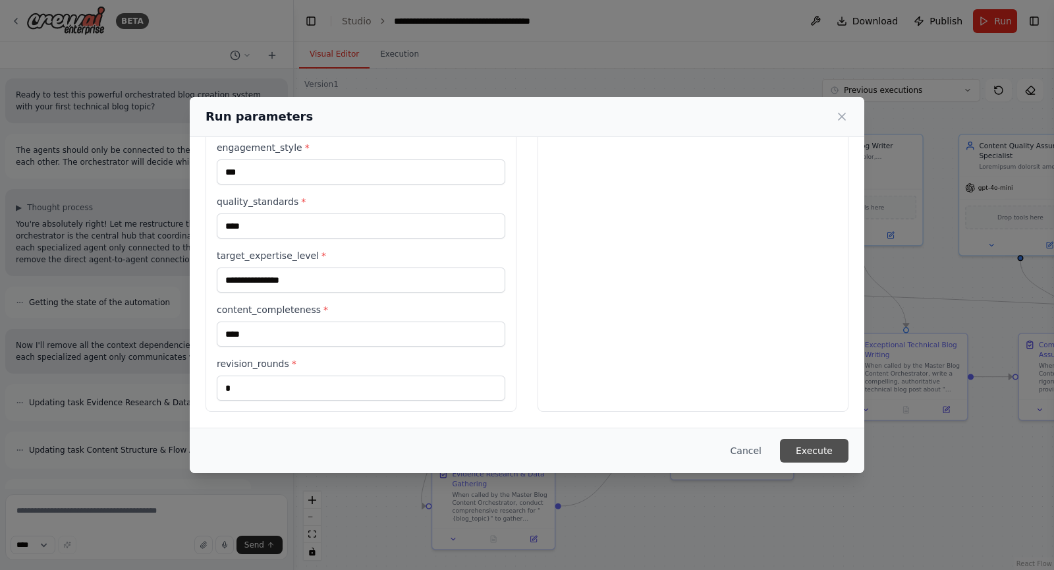
click at [818, 448] on button "Execute" at bounding box center [814, 451] width 69 height 24
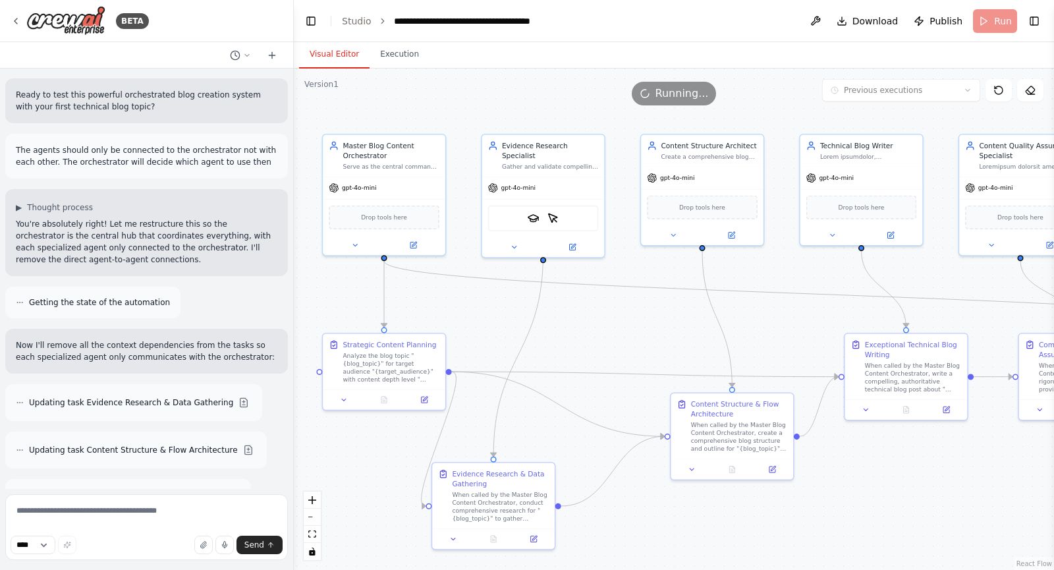
click at [338, 48] on button "Visual Editor" at bounding box center [334, 55] width 70 height 28
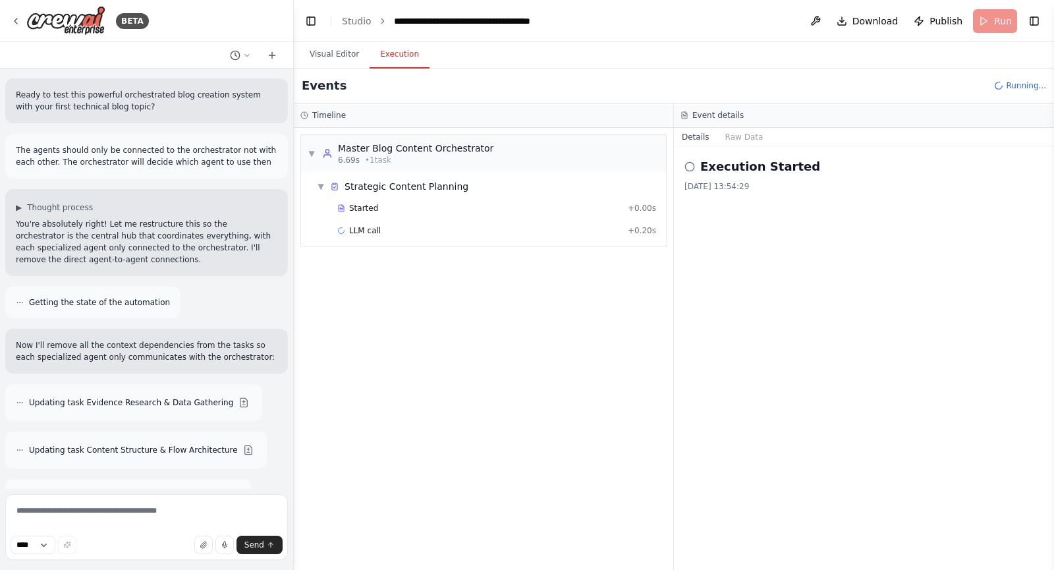
click at [389, 55] on button "Execution" at bounding box center [400, 55] width 60 height 28
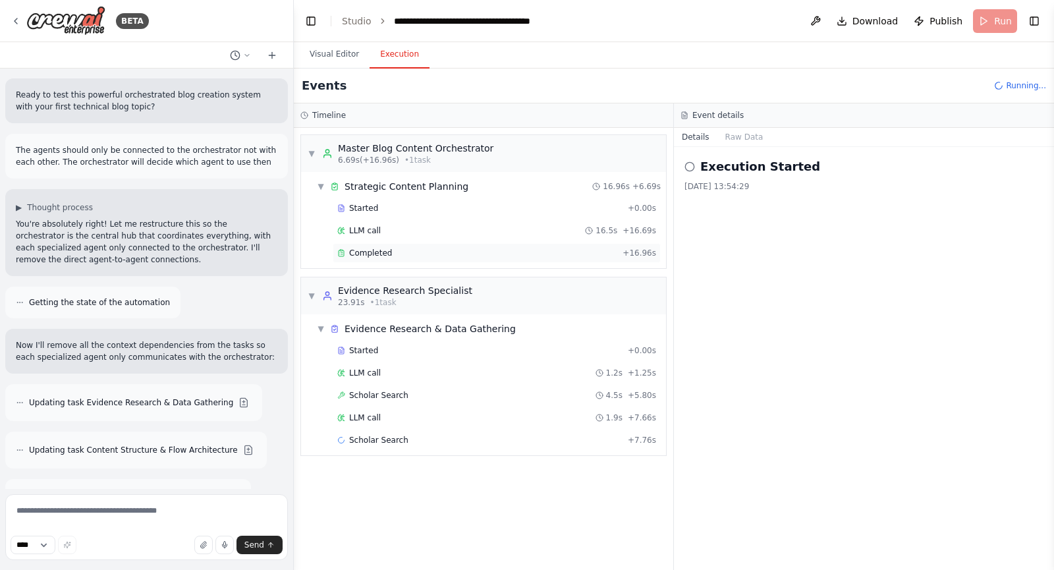
click at [600, 262] on div "Completed + 16.96s" at bounding box center [497, 253] width 328 height 20
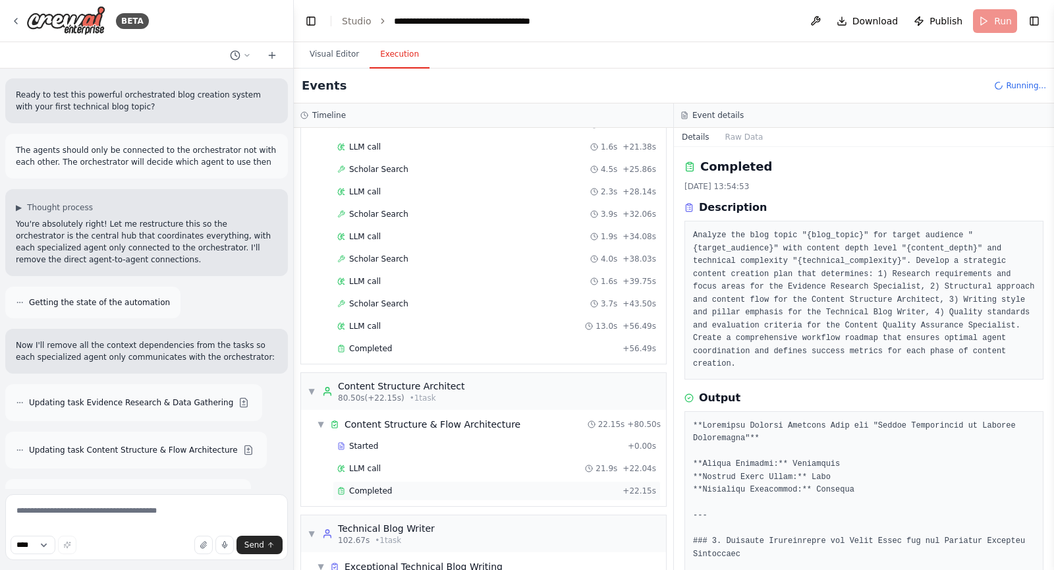
scroll to position [431, 0]
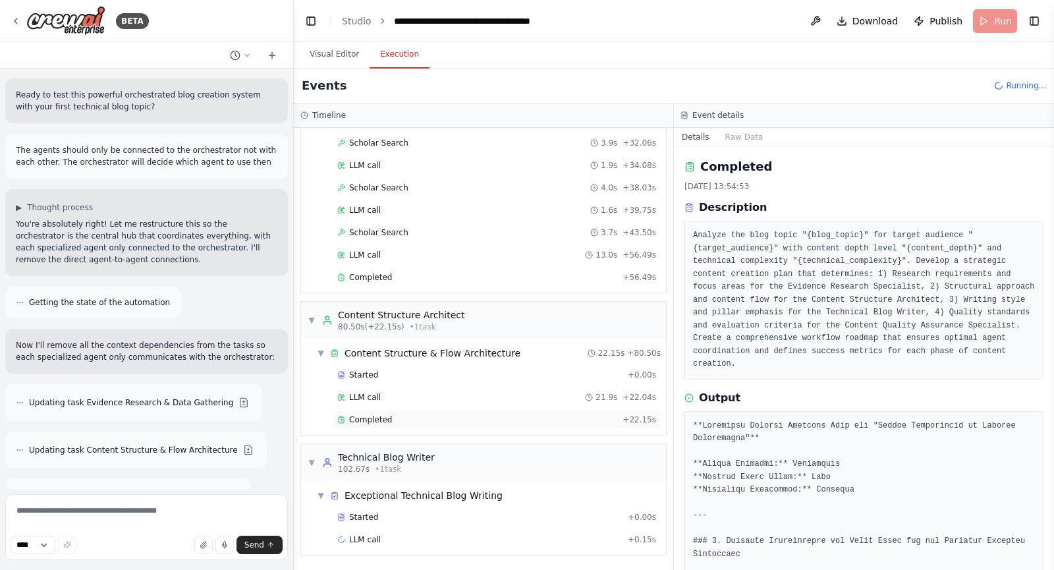
click at [408, 419] on div "Completed" at bounding box center [477, 419] width 280 height 11
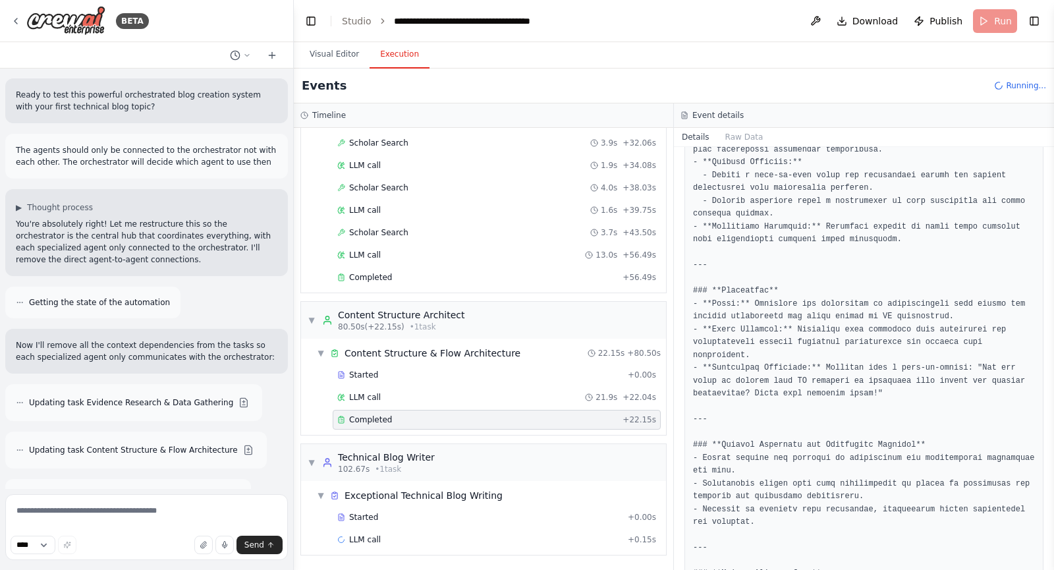
scroll to position [1613, 0]
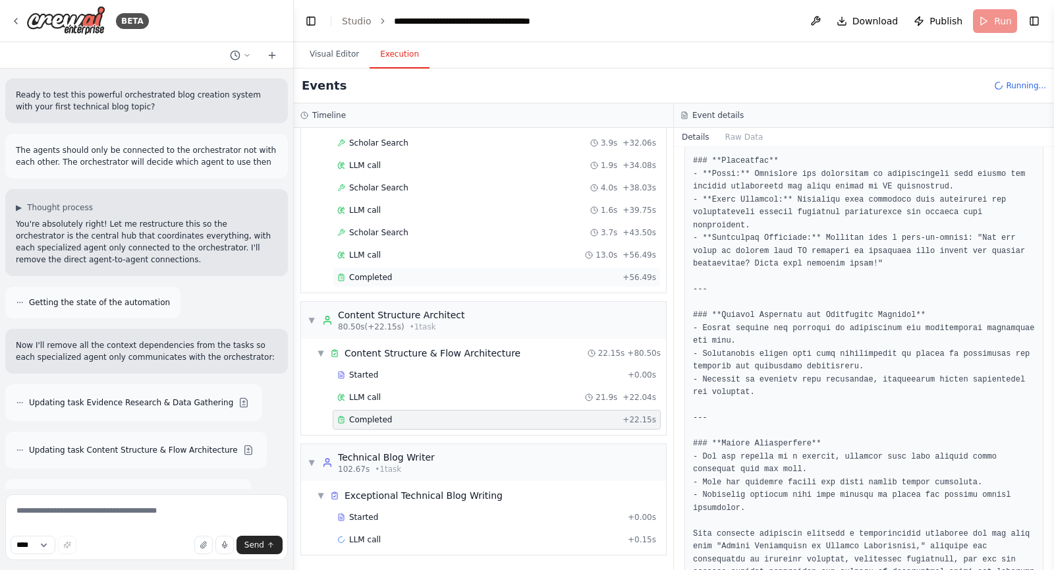
click at [556, 273] on div "Completed" at bounding box center [477, 277] width 280 height 11
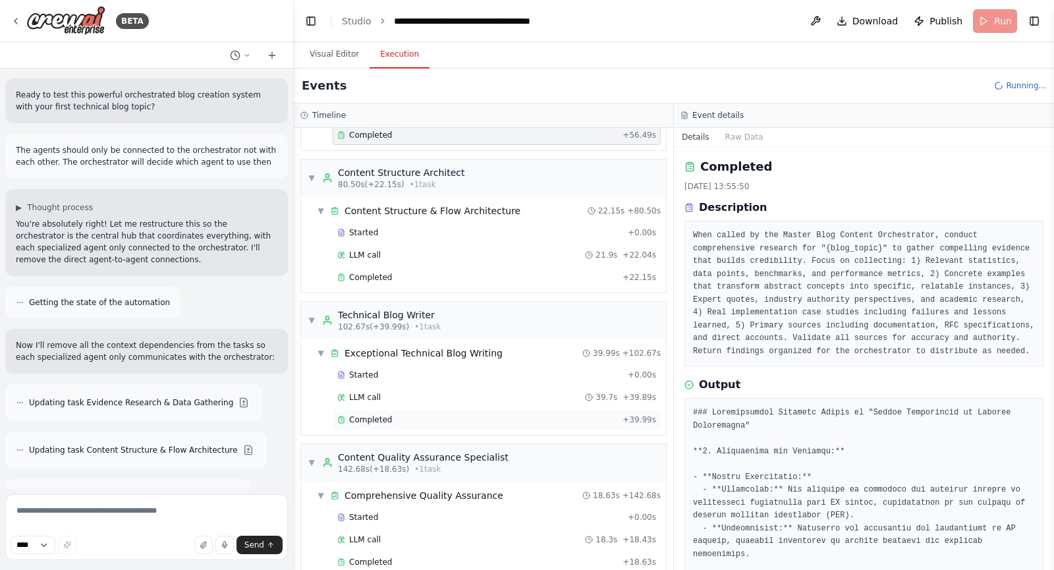
scroll to position [665, 0]
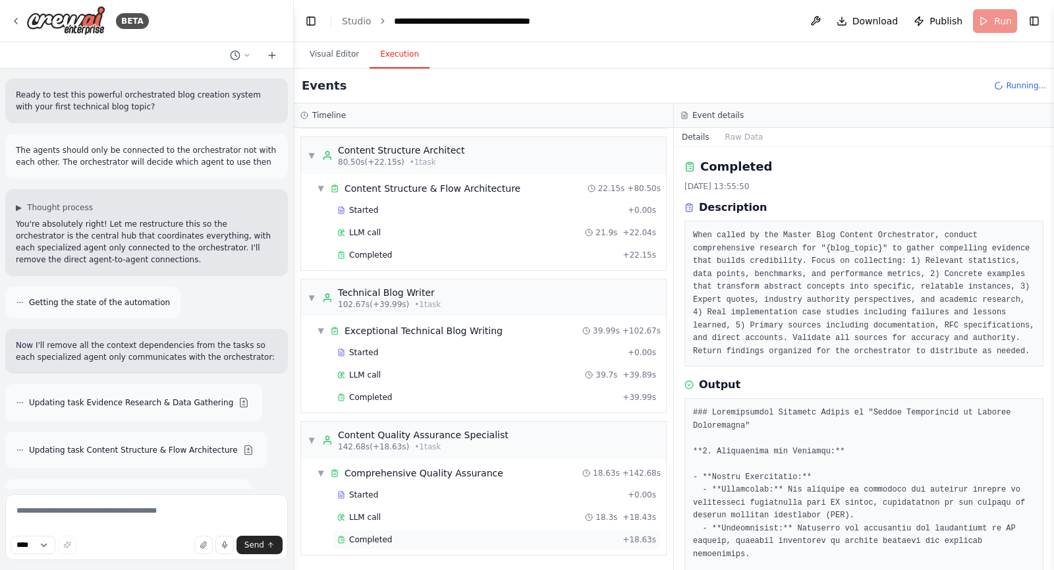
click at [565, 545] on div "Completed + 18.63s" at bounding box center [497, 540] width 328 height 20
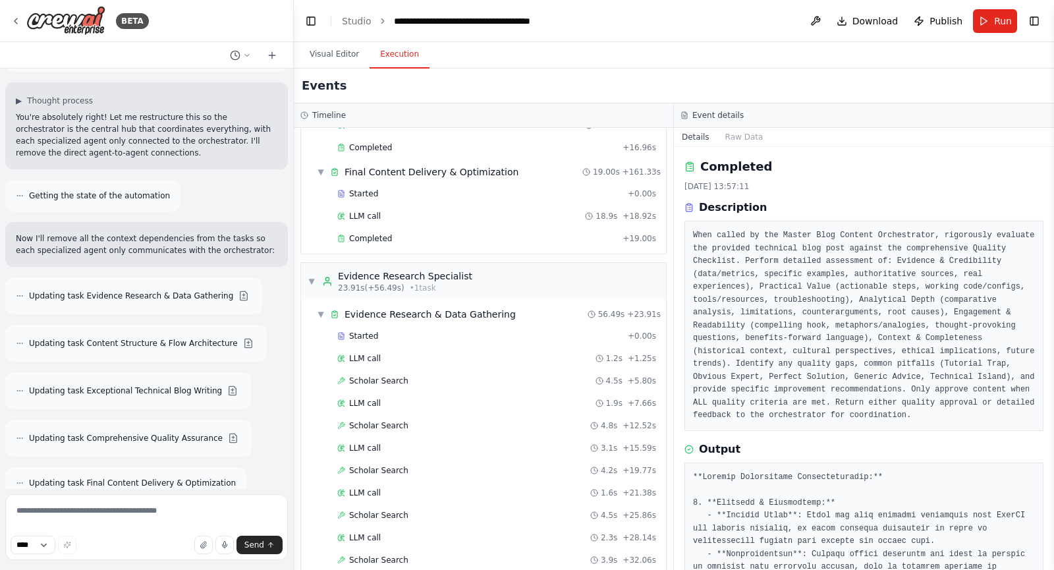
scroll to position [0, 0]
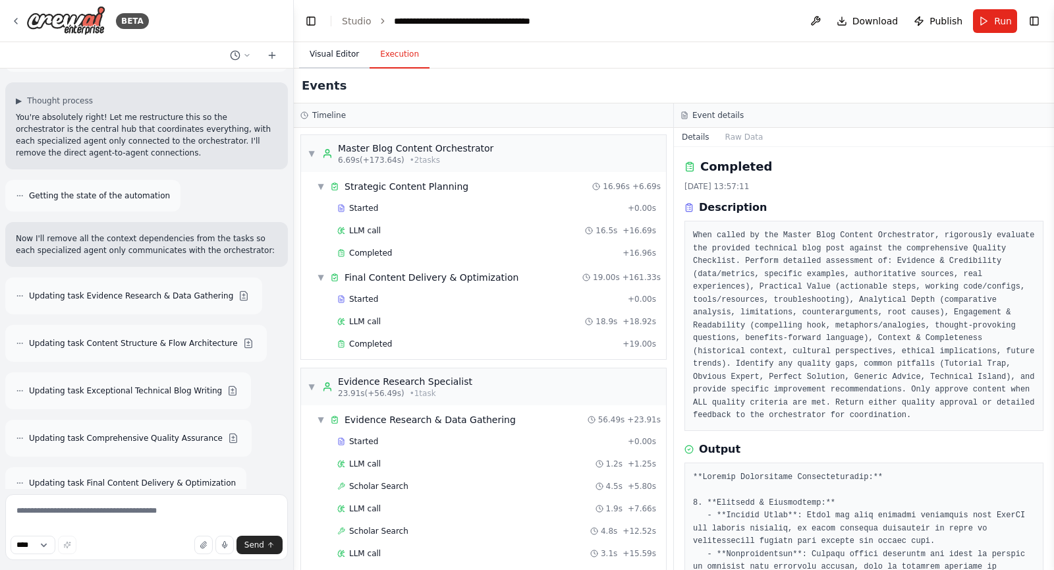
click at [321, 48] on button "Visual Editor" at bounding box center [334, 55] width 70 height 28
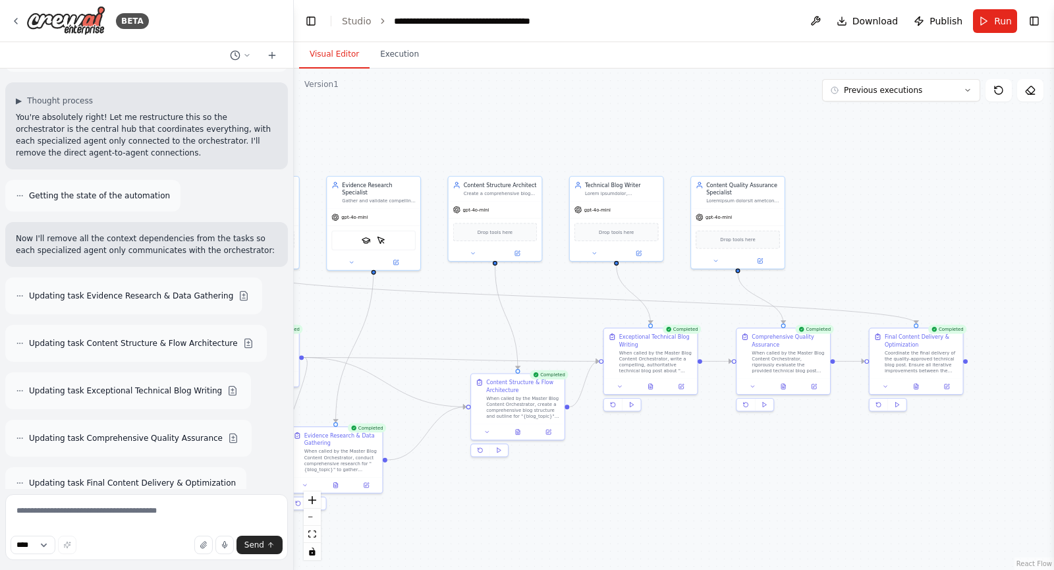
drag, startPoint x: 741, startPoint y: 359, endPoint x: 580, endPoint y: 341, distance: 161.7
click at [580, 341] on div ".deletable-edge-delete-btn { width: 20px; height: 20px; border: 0px solid #ffff…" at bounding box center [674, 319] width 760 height 501
click at [946, 389] on button at bounding box center [950, 384] width 26 height 9
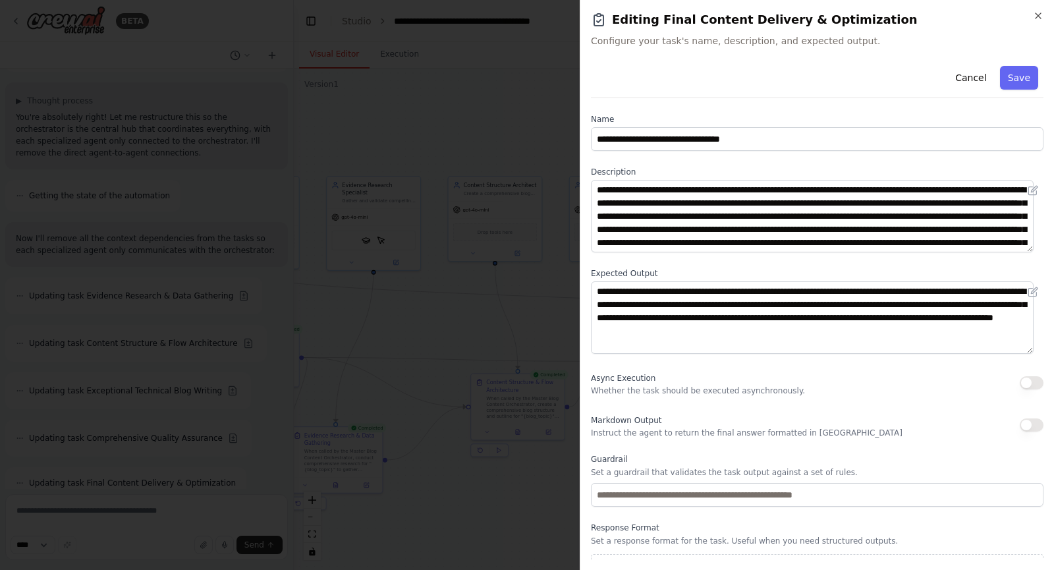
scroll to position [25, 0]
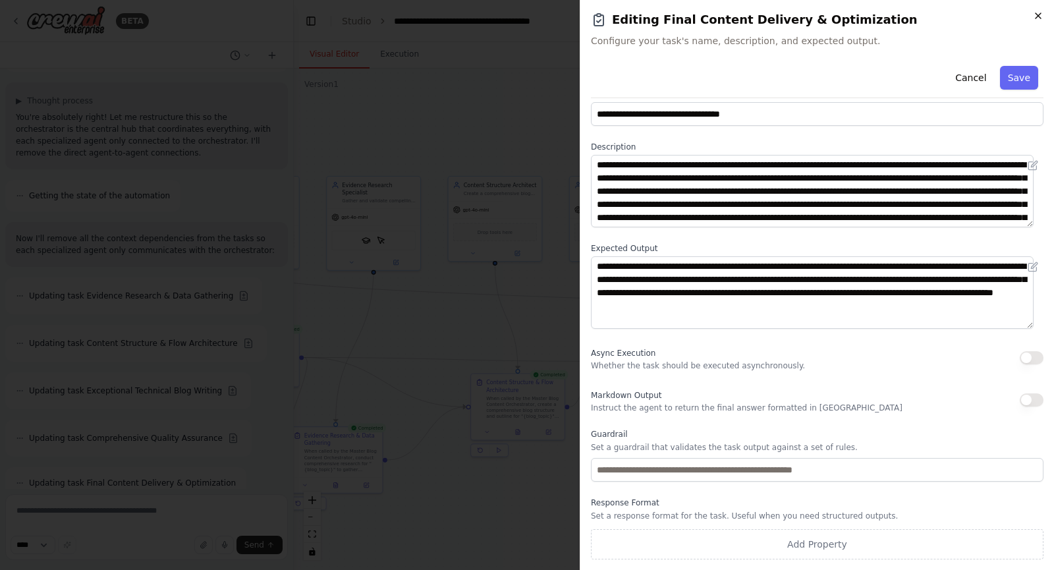
click at [1036, 18] on icon "button" at bounding box center [1038, 15] width 5 height 5
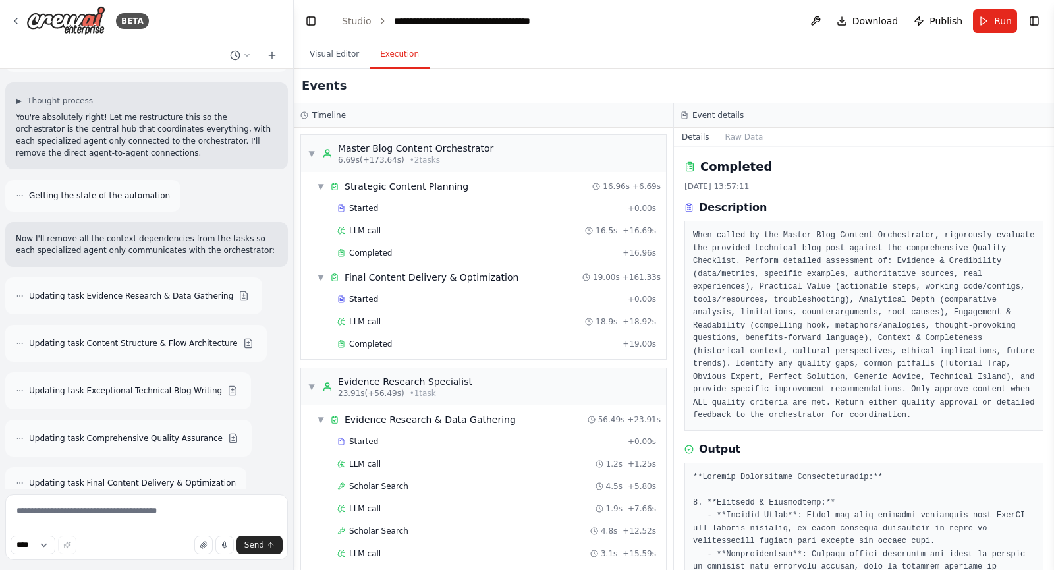
click at [380, 51] on button "Execution" at bounding box center [400, 55] width 60 height 28
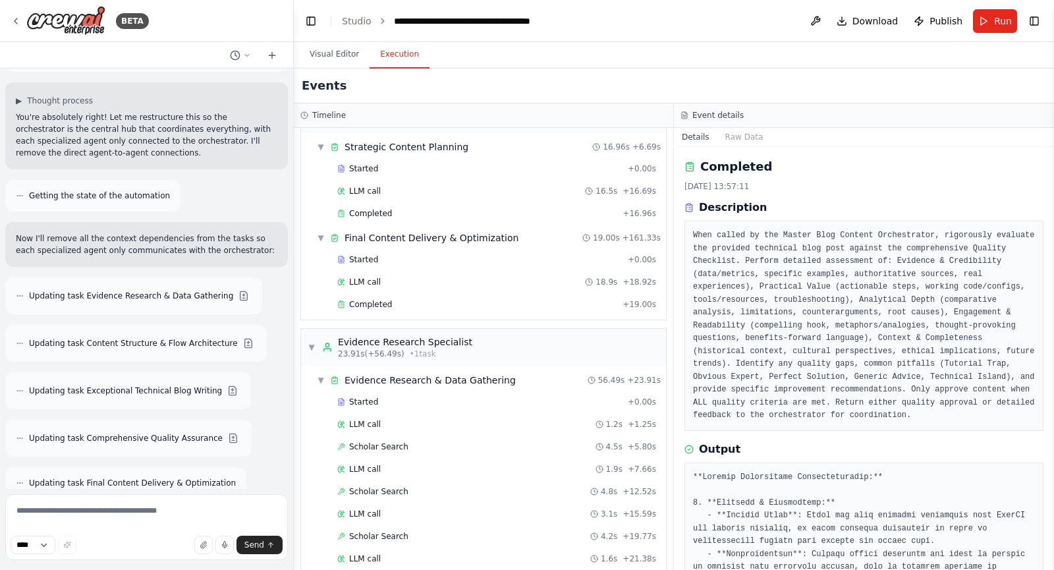
scroll to position [0, 0]
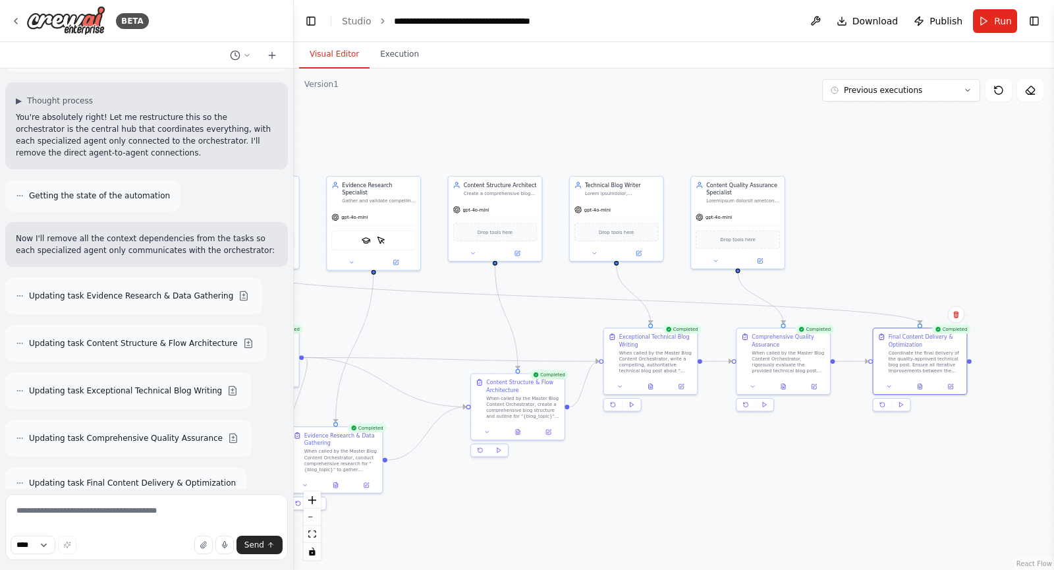
click at [342, 56] on button "Visual Editor" at bounding box center [334, 55] width 70 height 28
click at [193, 513] on textarea at bounding box center [146, 527] width 283 height 66
type textarea "**********"
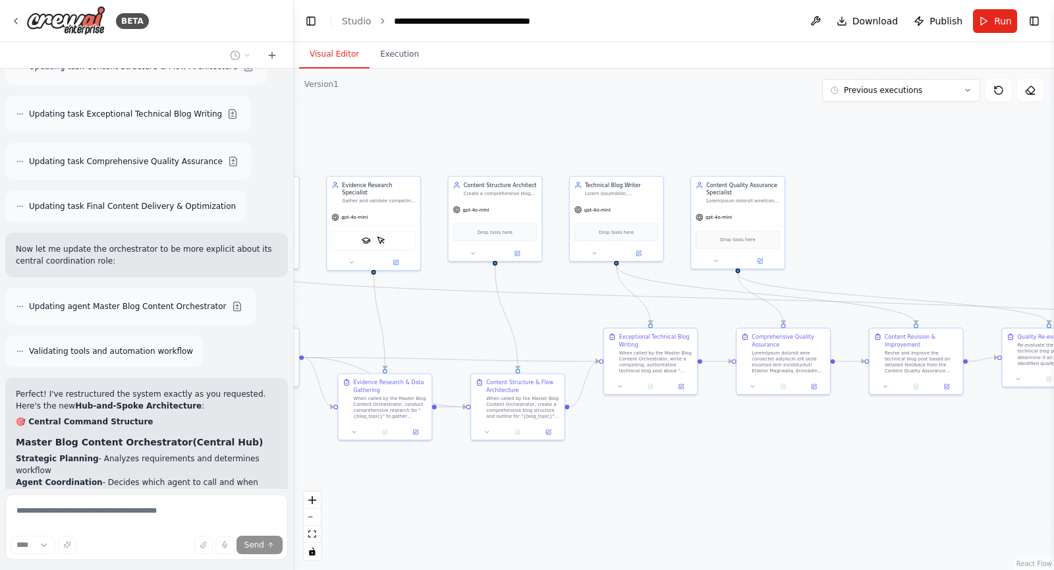
scroll to position [16106, 0]
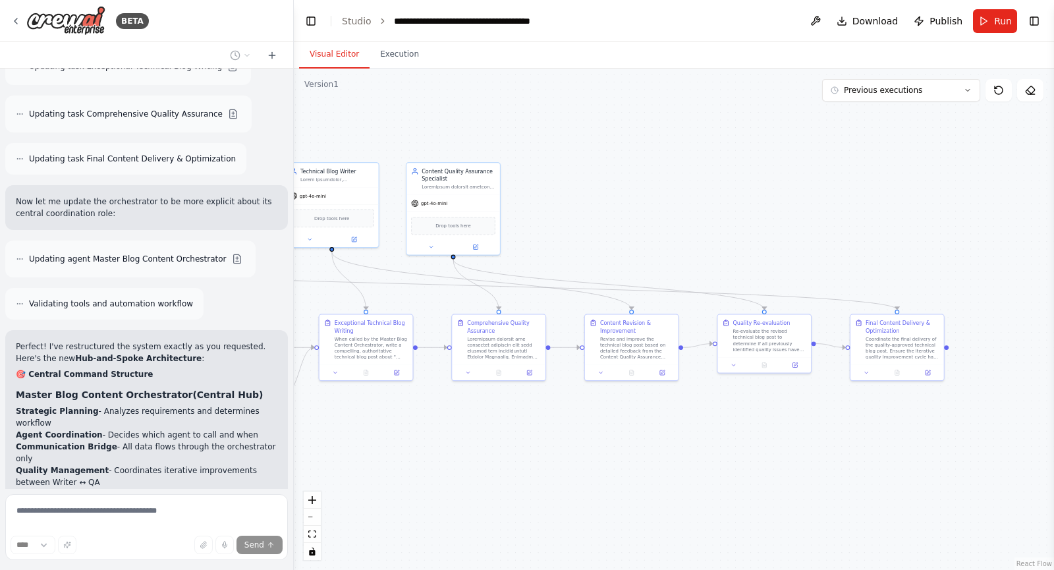
drag, startPoint x: 785, startPoint y: 465, endPoint x: 500, endPoint y: 451, distance: 284.9
click at [500, 451] on div ".deletable-edge-delete-btn { width: 20px; height: 20px; border: 0px solid #ffff…" at bounding box center [674, 319] width 760 height 501
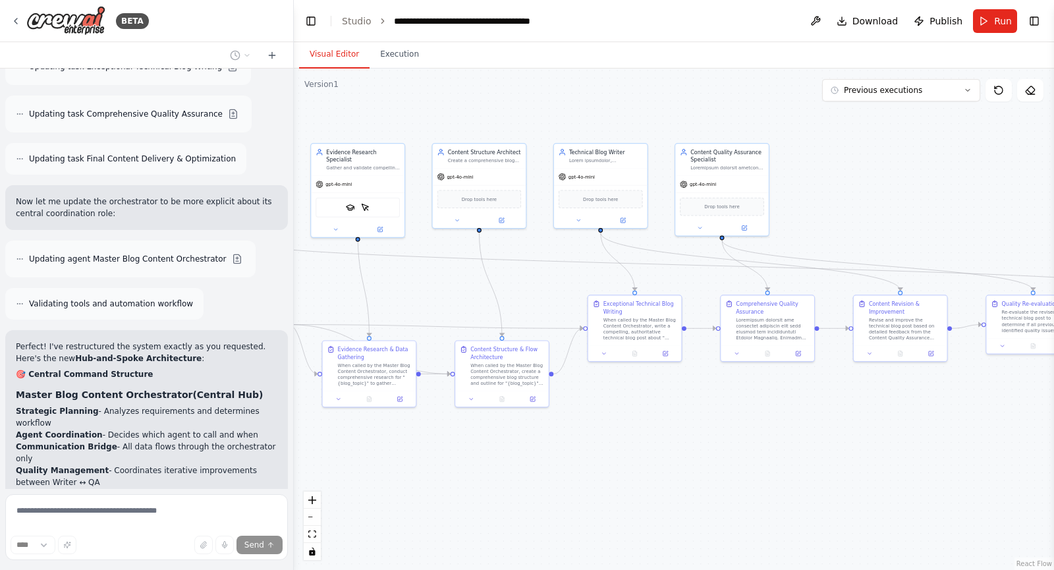
drag, startPoint x: 500, startPoint y: 451, endPoint x: 783, endPoint y: 433, distance: 283.2
click at [783, 433] on div ".deletable-edge-delete-btn { width: 20px; height: 20px; border: 0px solid #ffff…" at bounding box center [674, 319] width 760 height 501
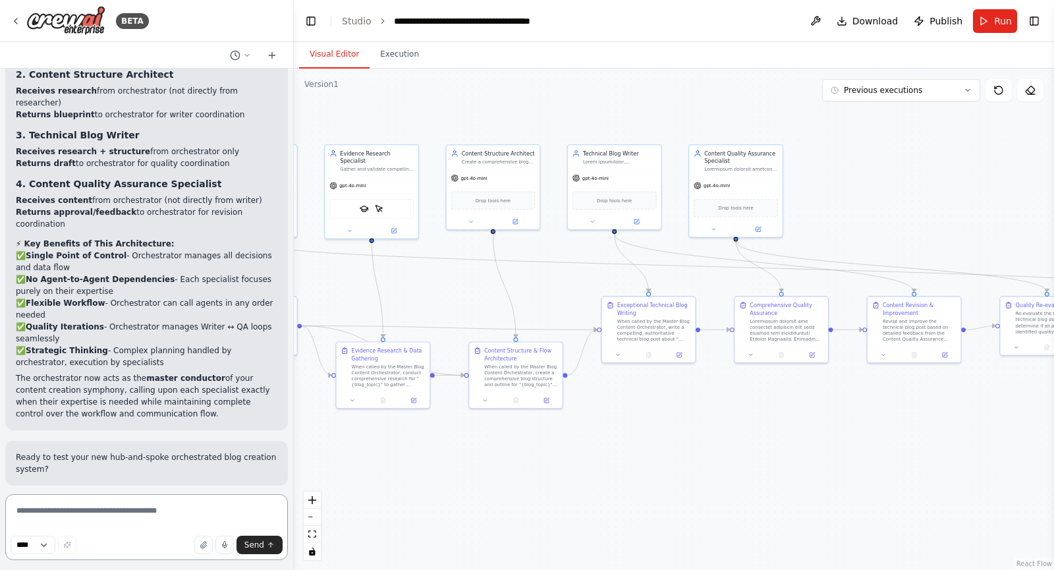
scroll to position [16926, 0]
